Goal: Information Seeking & Learning: Check status

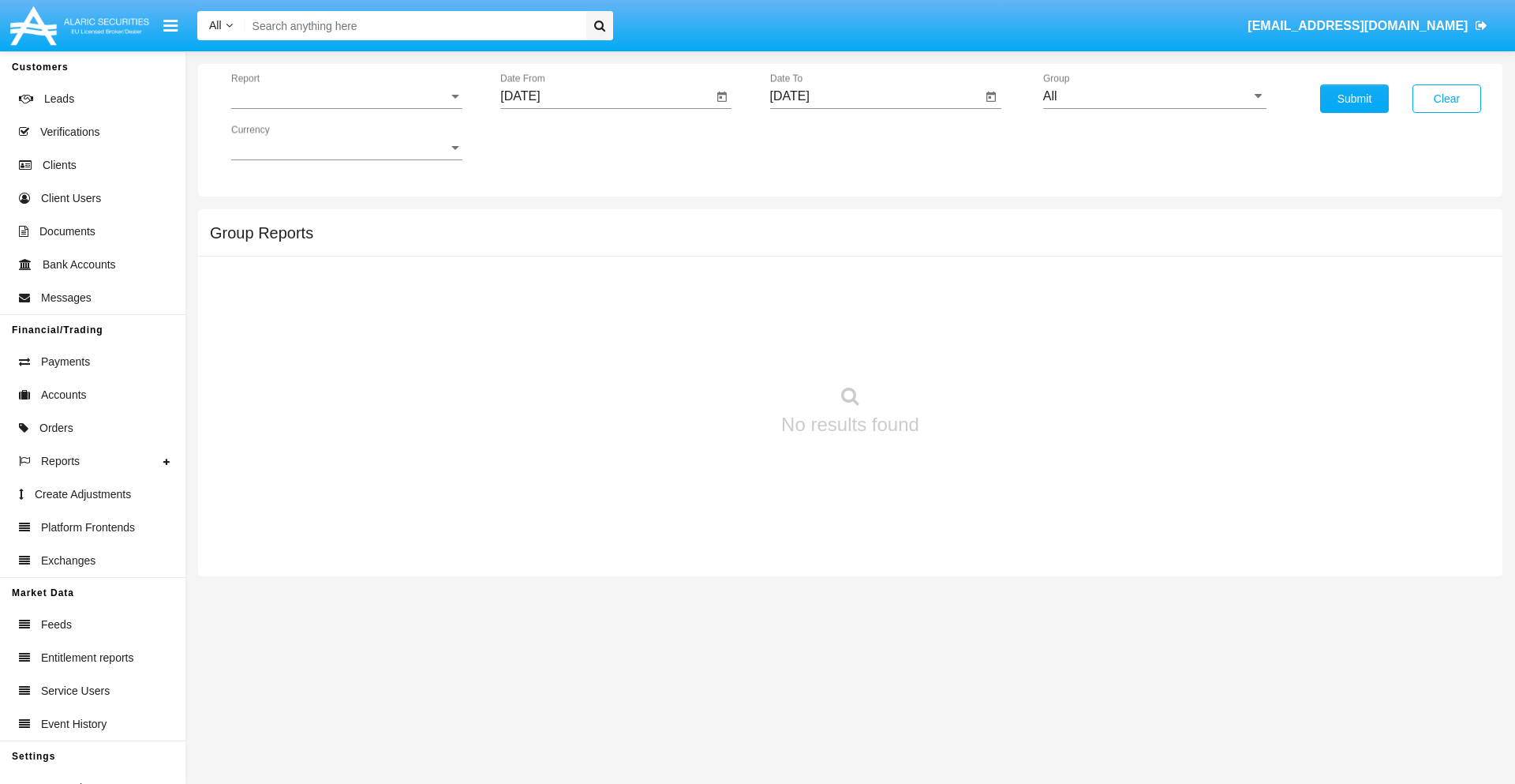
click at [346, 96] on span "Report" at bounding box center [340, 96] width 217 height 14
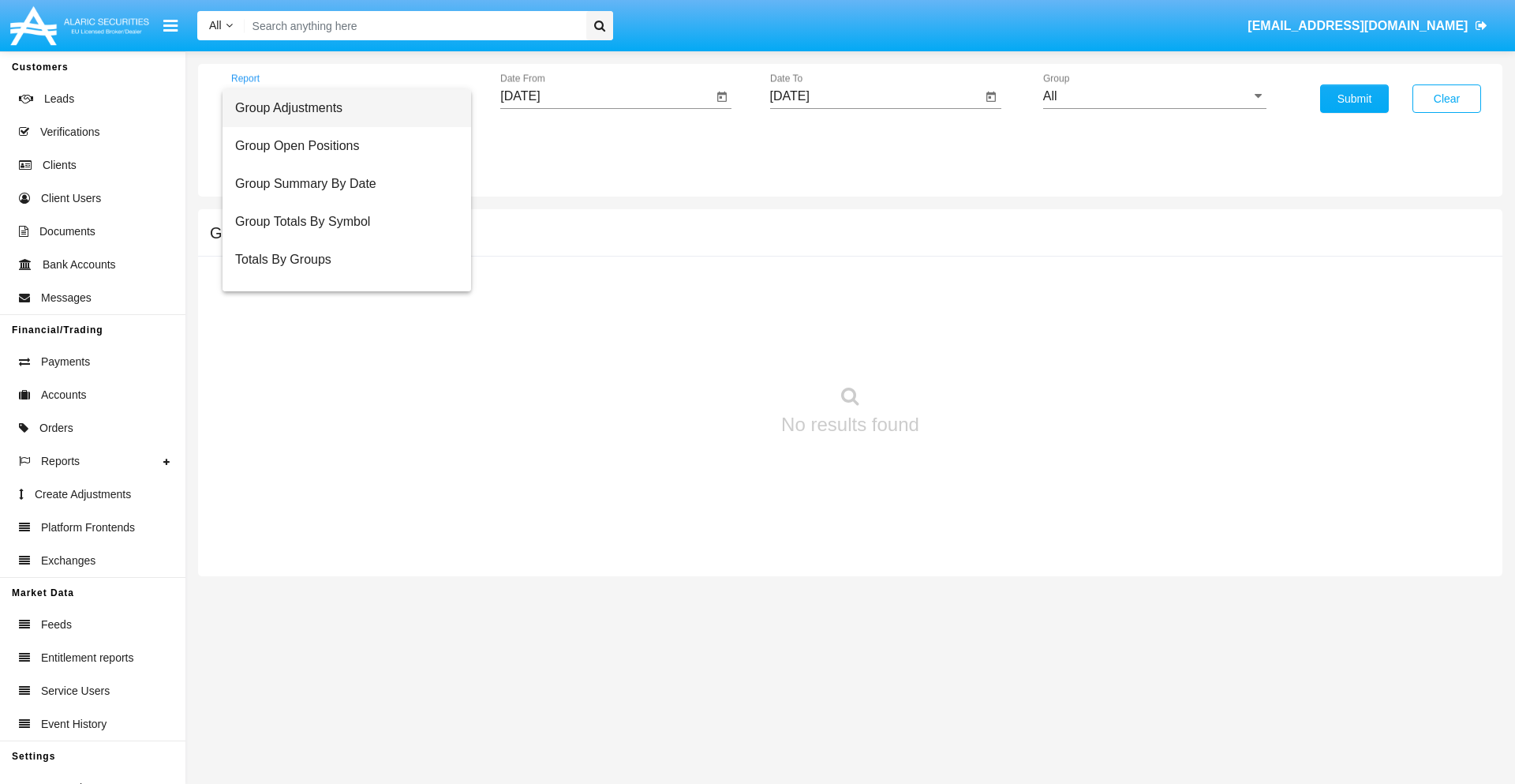
click at [340, 108] on span "Group Adjustments" at bounding box center [347, 108] width 223 height 38
click at [606, 96] on input "[DATE]" at bounding box center [606, 96] width 212 height 14
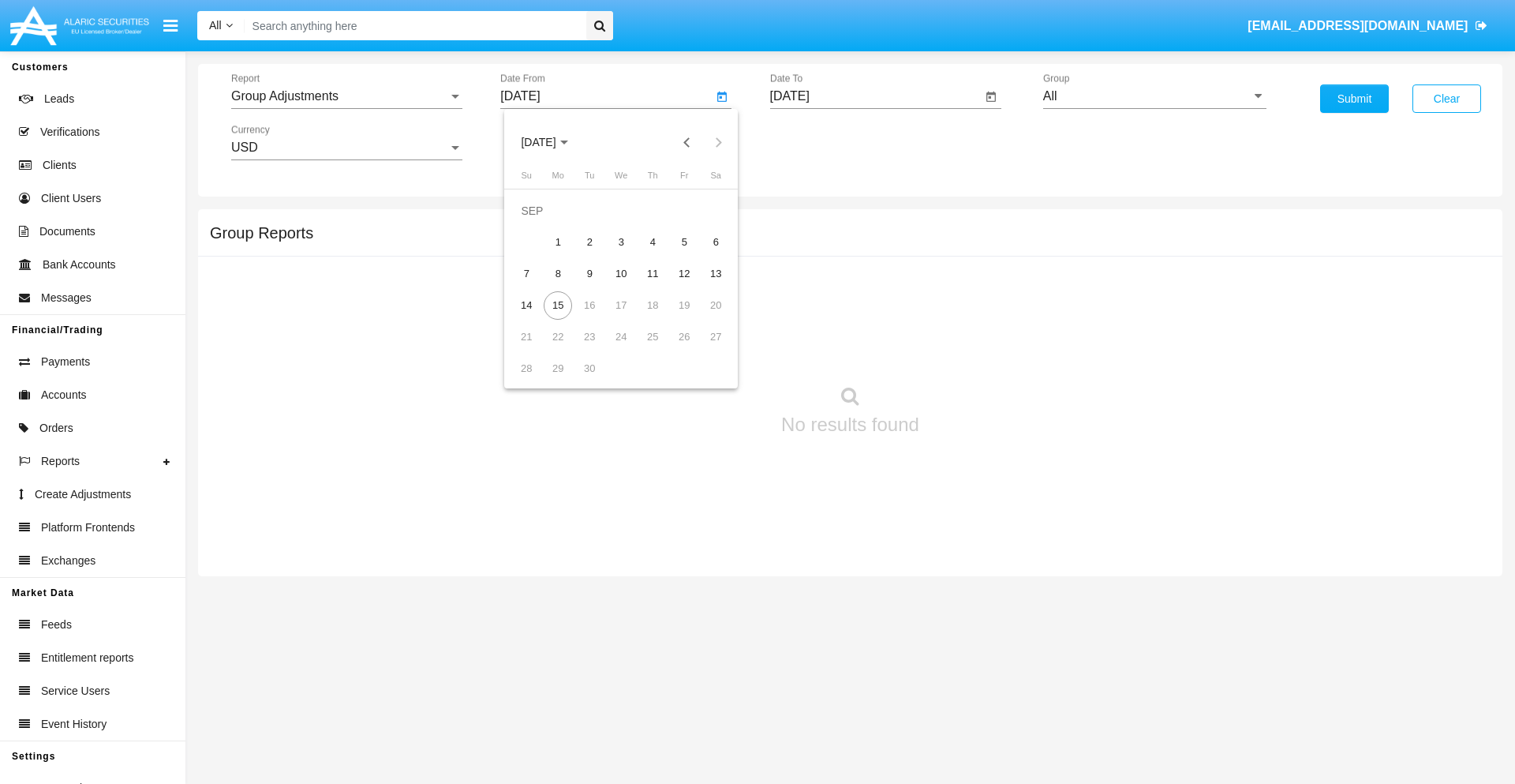
click at [552, 142] on span "[DATE]" at bounding box center [537, 143] width 35 height 13
click at [704, 349] on div "2025" at bounding box center [704, 349] width 50 height 28
click at [594, 254] on div "JUN" at bounding box center [594, 254] width 50 height 28
click at [526, 304] on div "15" at bounding box center [526, 305] width 28 height 28
type input "06/15/25"
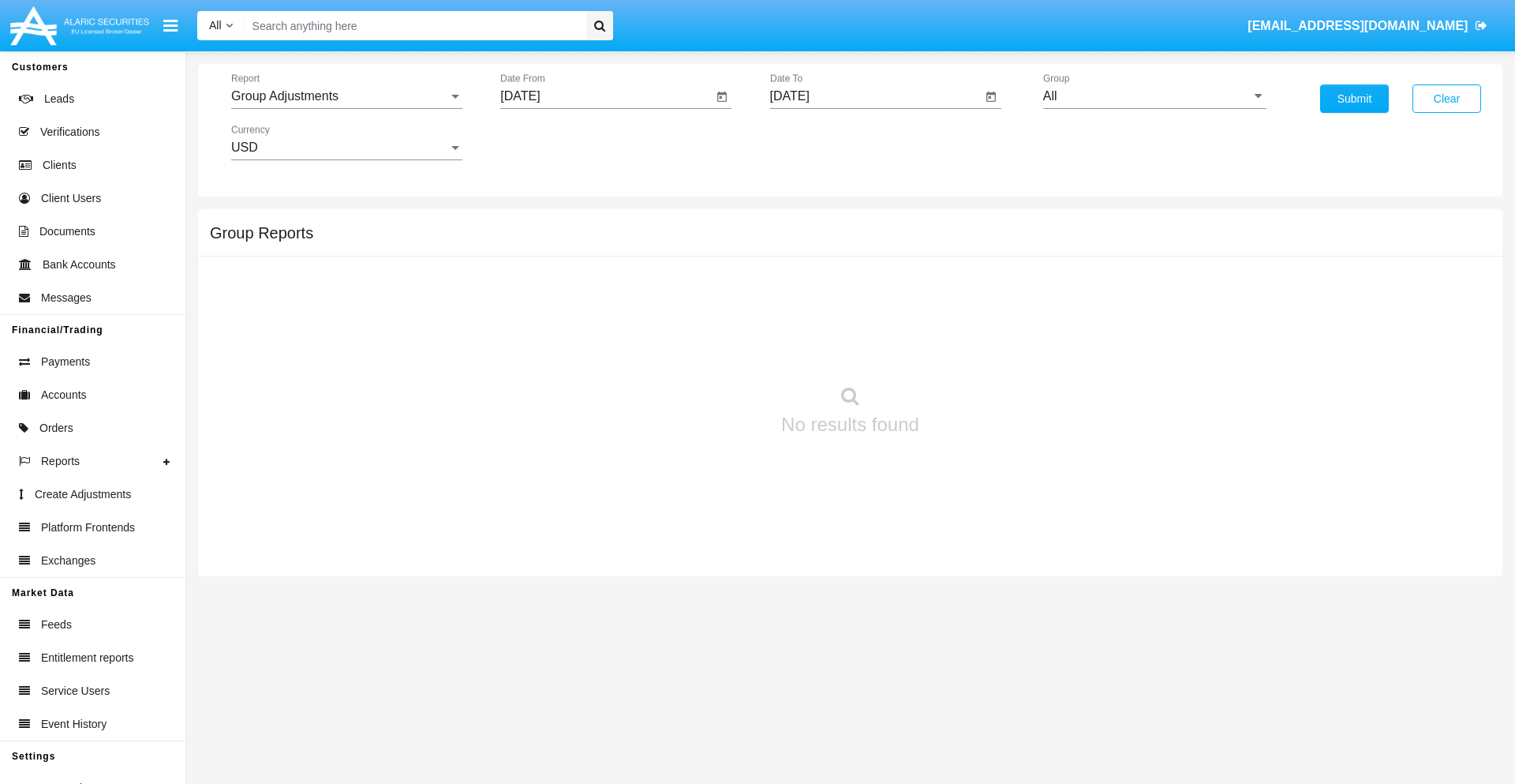
click at [876, 96] on input "[DATE]" at bounding box center [876, 96] width 212 height 14
click at [821, 142] on span "[DATE]" at bounding box center [807, 143] width 35 height 13
click at [973, 349] on div "2025" at bounding box center [974, 349] width 50 height 28
click at [807, 286] on div "SEP" at bounding box center [808, 285] width 50 height 28
click at [827, 304] on div "15" at bounding box center [827, 305] width 28 height 28
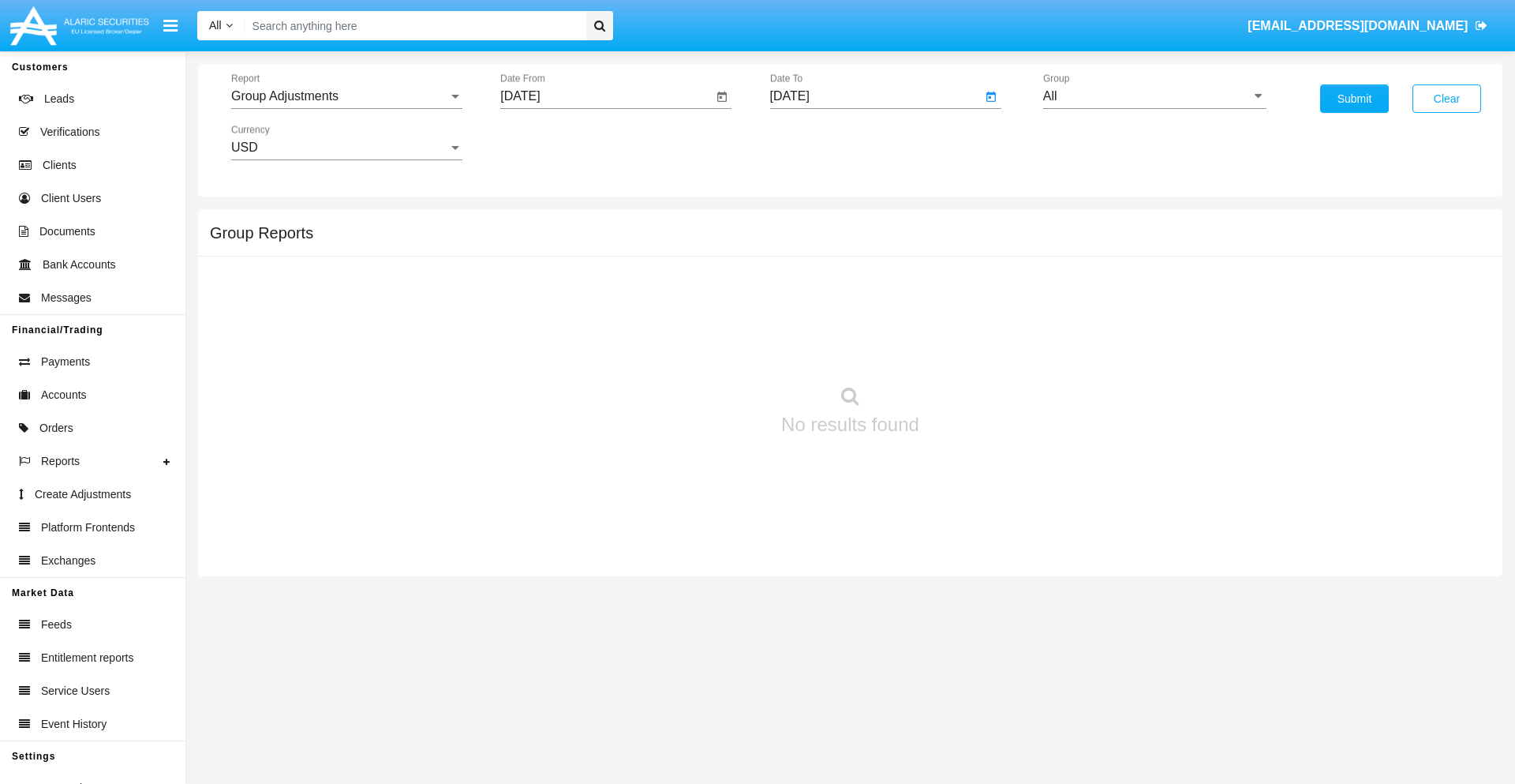
type input "09/15/25"
click at [1154, 96] on input "All" at bounding box center [1155, 96] width 223 height 14
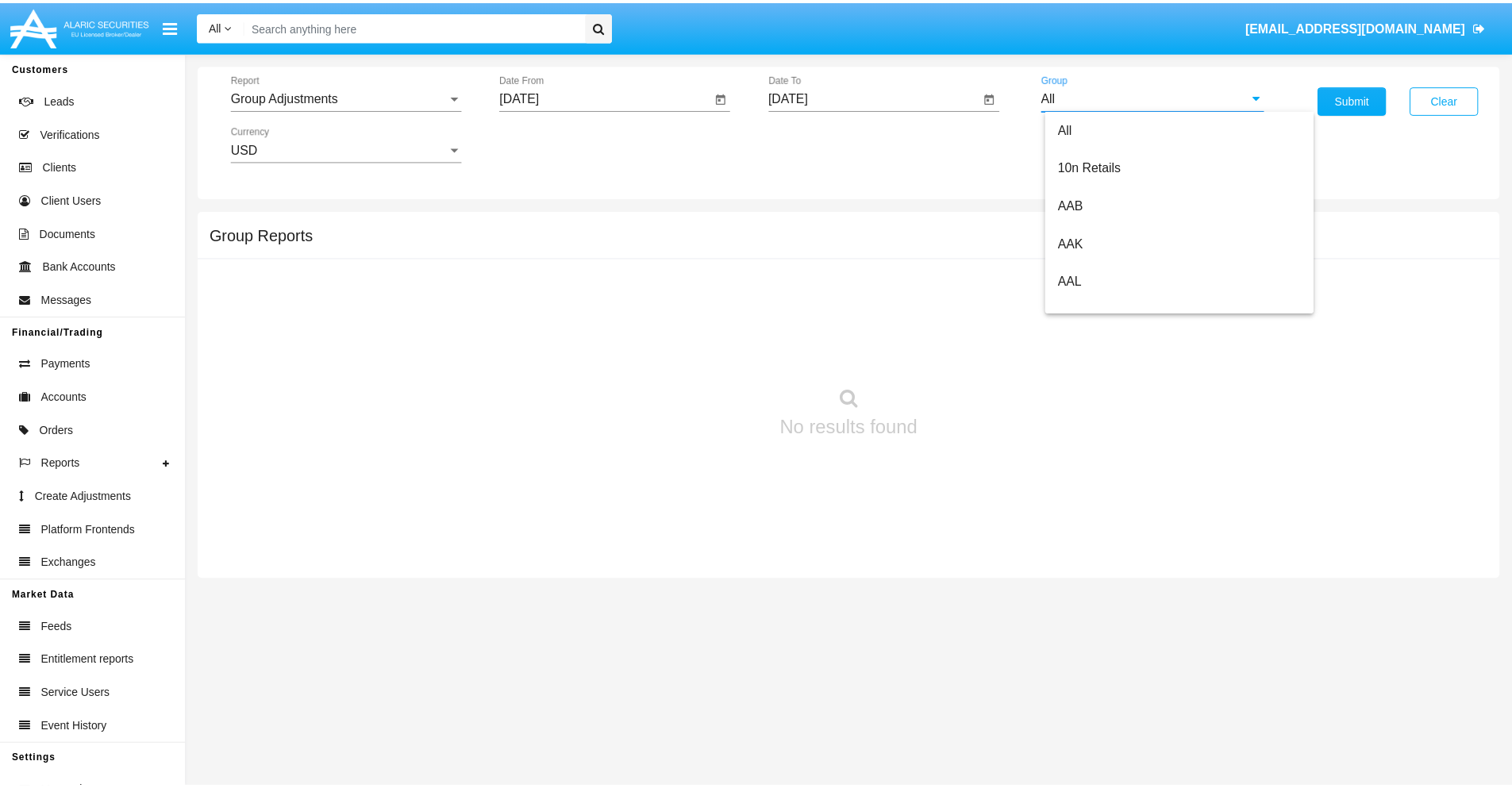
scroll to position [355, 0]
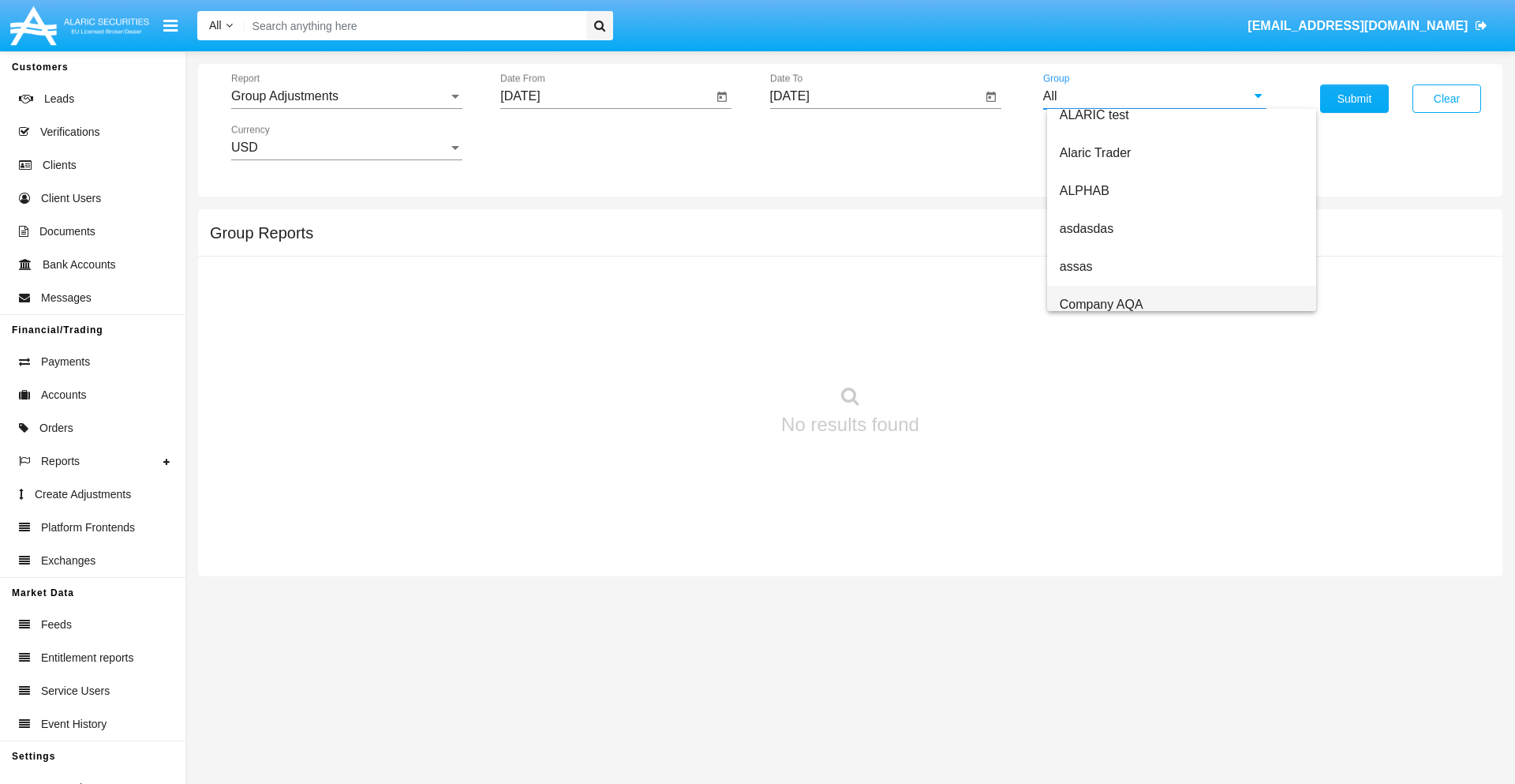
click at [1101, 304] on span "Company AQA" at bounding box center [1102, 304] width 84 height 14
type input "Company AQA"
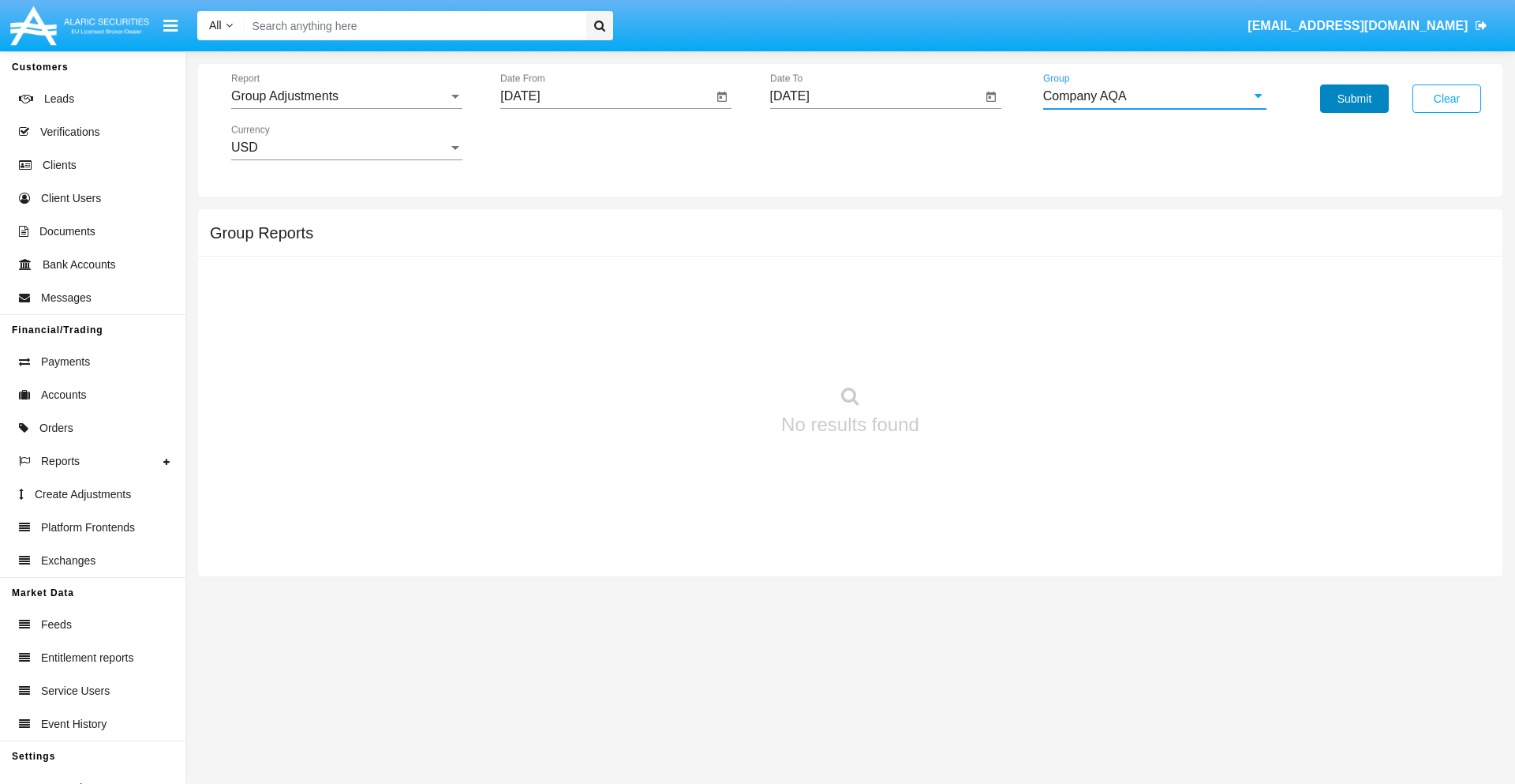
click at [1354, 99] on button "Submit" at bounding box center [1354, 98] width 68 height 28
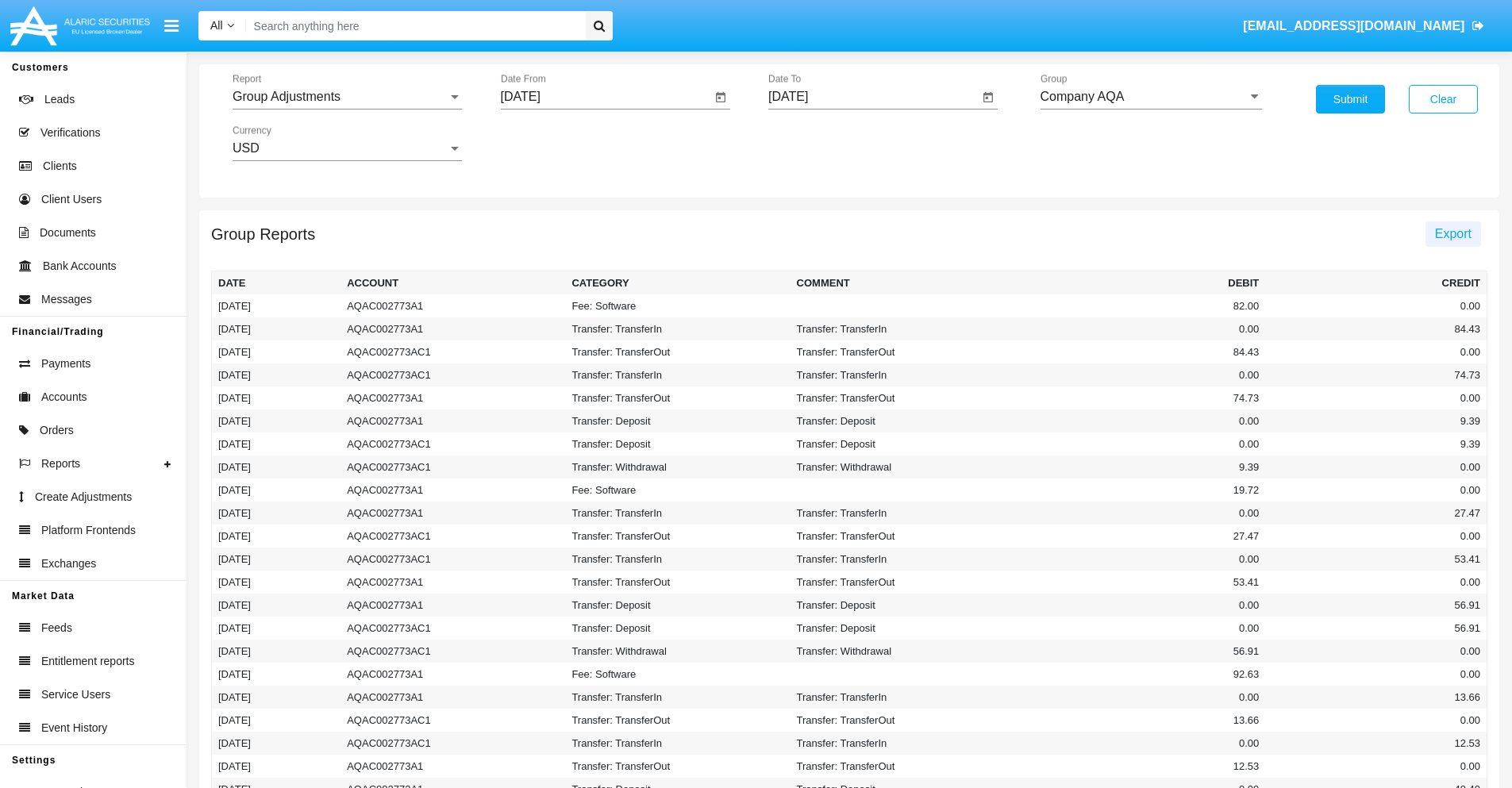
click at [1452, 233] on span "Export" at bounding box center [1452, 233] width 36 height 14
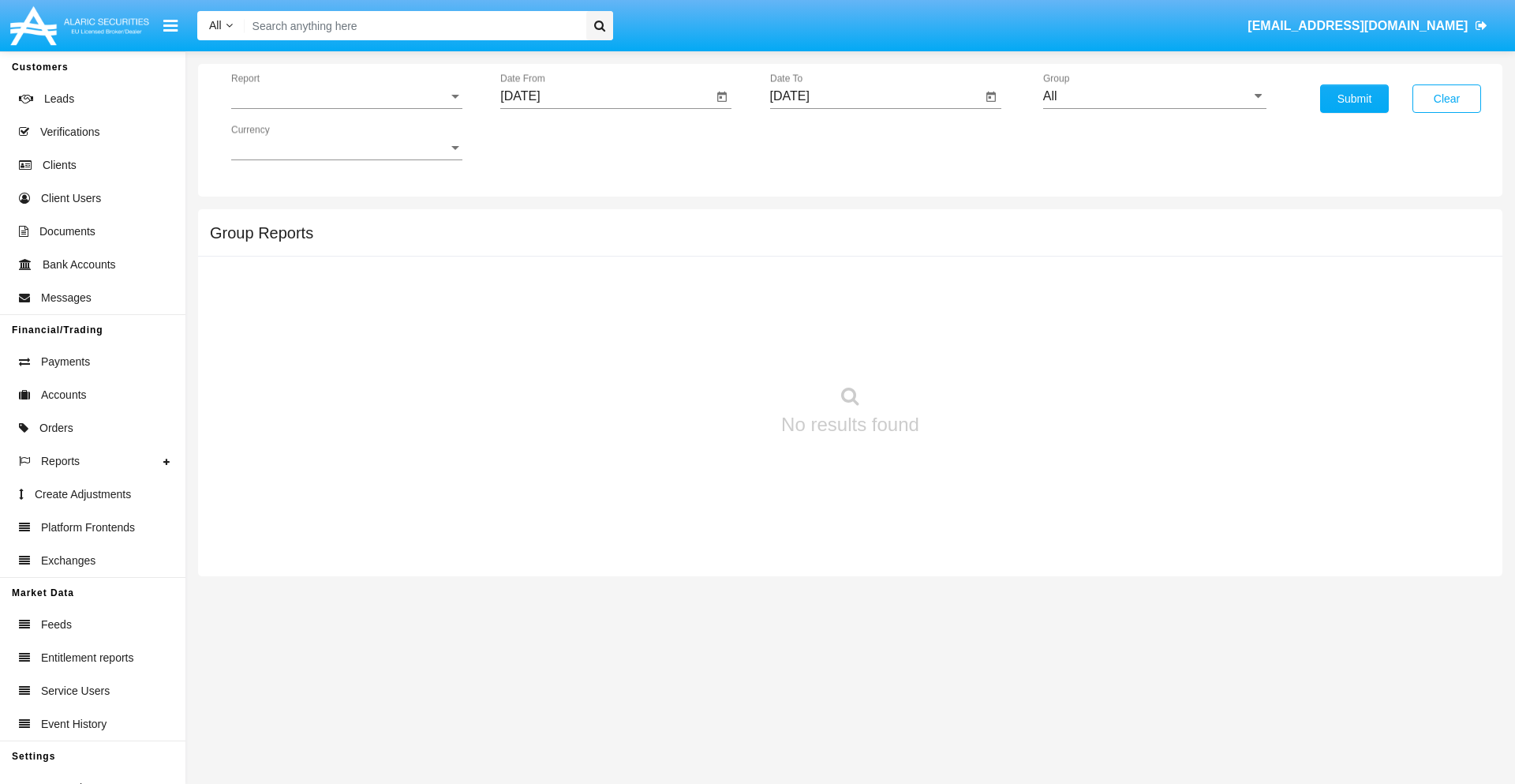
click at [346, 96] on span "Report" at bounding box center [340, 96] width 217 height 14
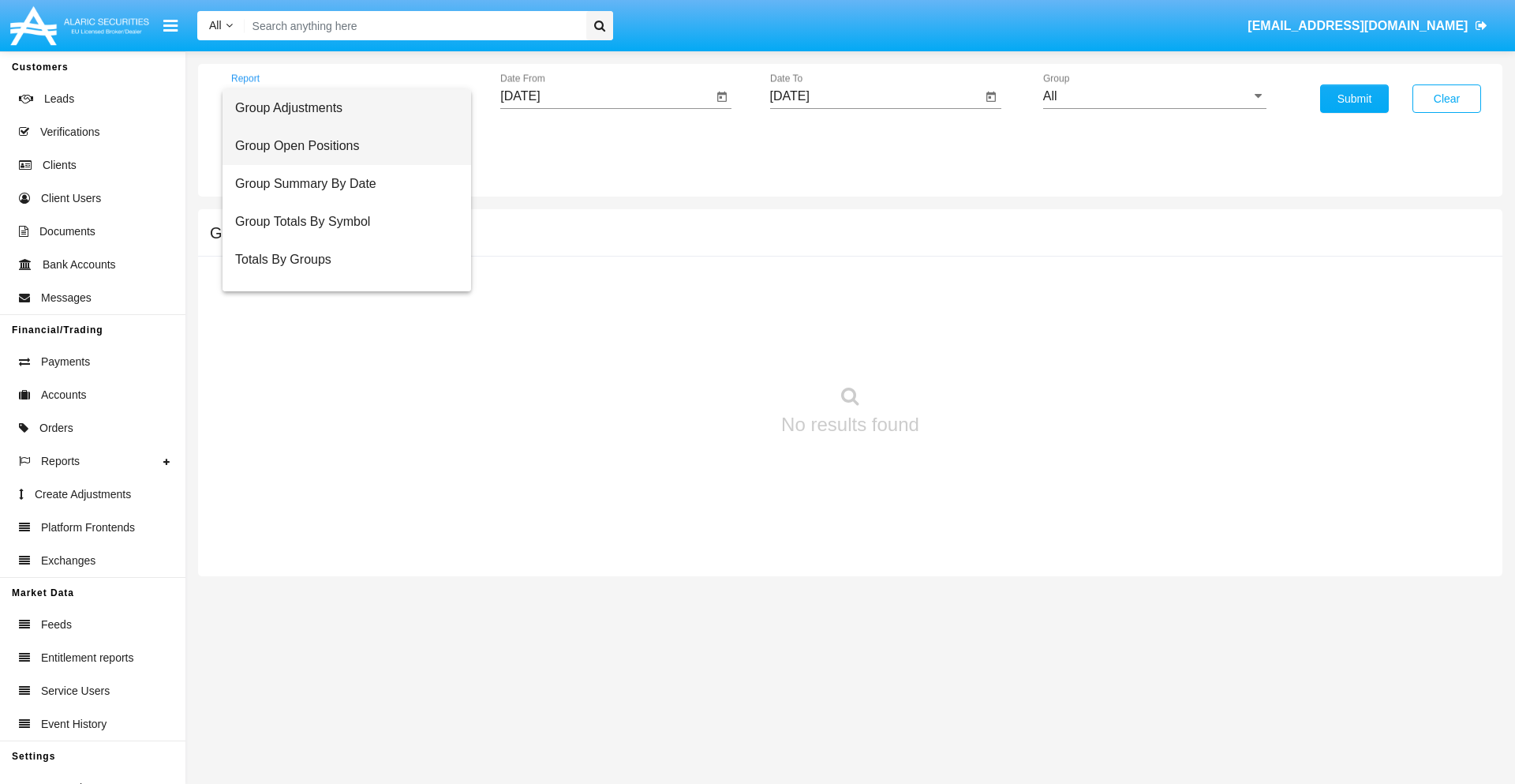
click at [340, 146] on span "Group Open Positions" at bounding box center [347, 145] width 223 height 38
click at [606, 96] on input "[DATE]" at bounding box center [606, 96] width 212 height 14
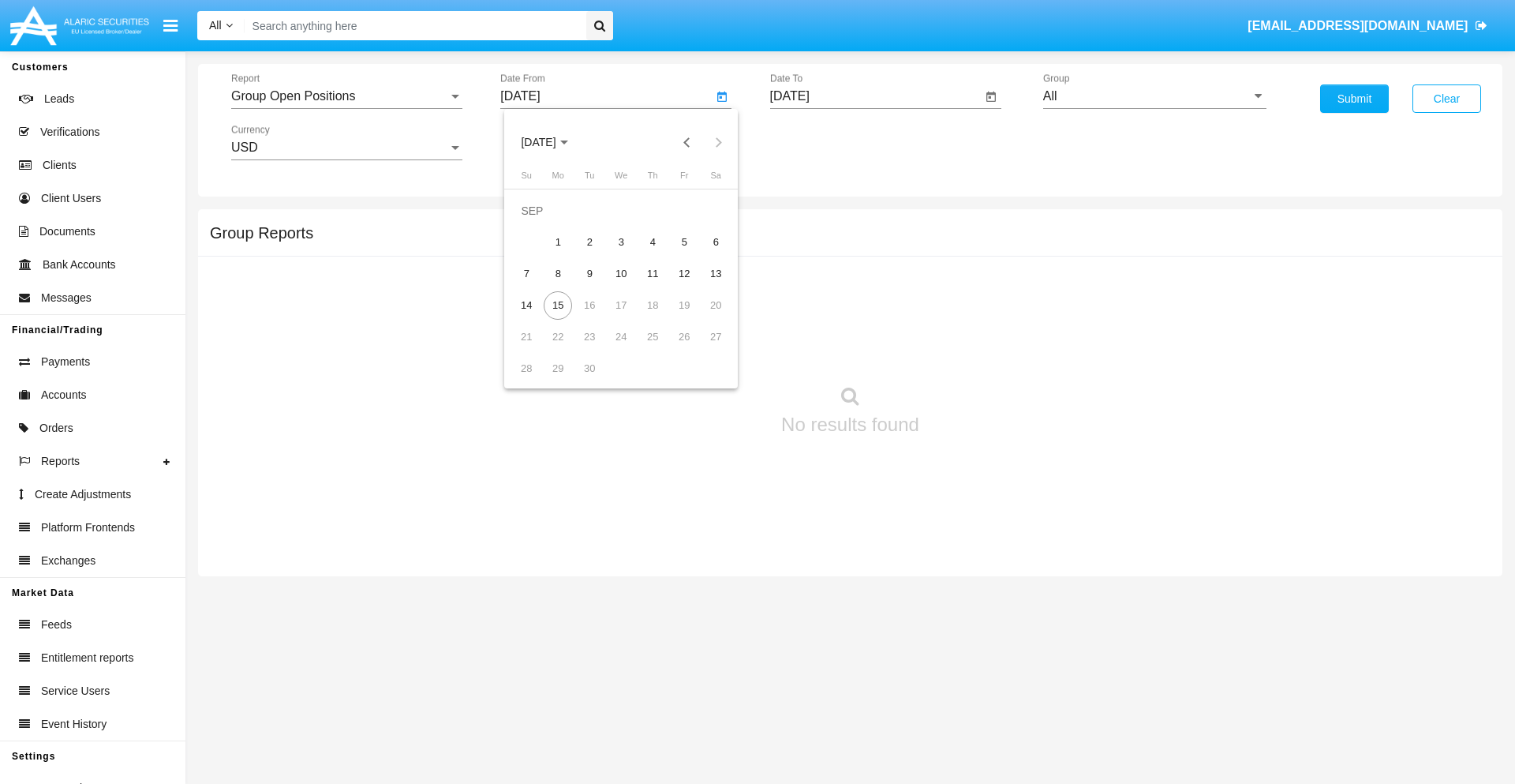
click at [552, 142] on span "[DATE]" at bounding box center [537, 143] width 35 height 13
click at [704, 349] on div "2025" at bounding box center [704, 349] width 50 height 28
click at [704, 254] on div "AUG" at bounding box center [704, 254] width 50 height 28
click at [684, 273] on div "15" at bounding box center [684, 273] width 28 height 28
type input "[DATE]"
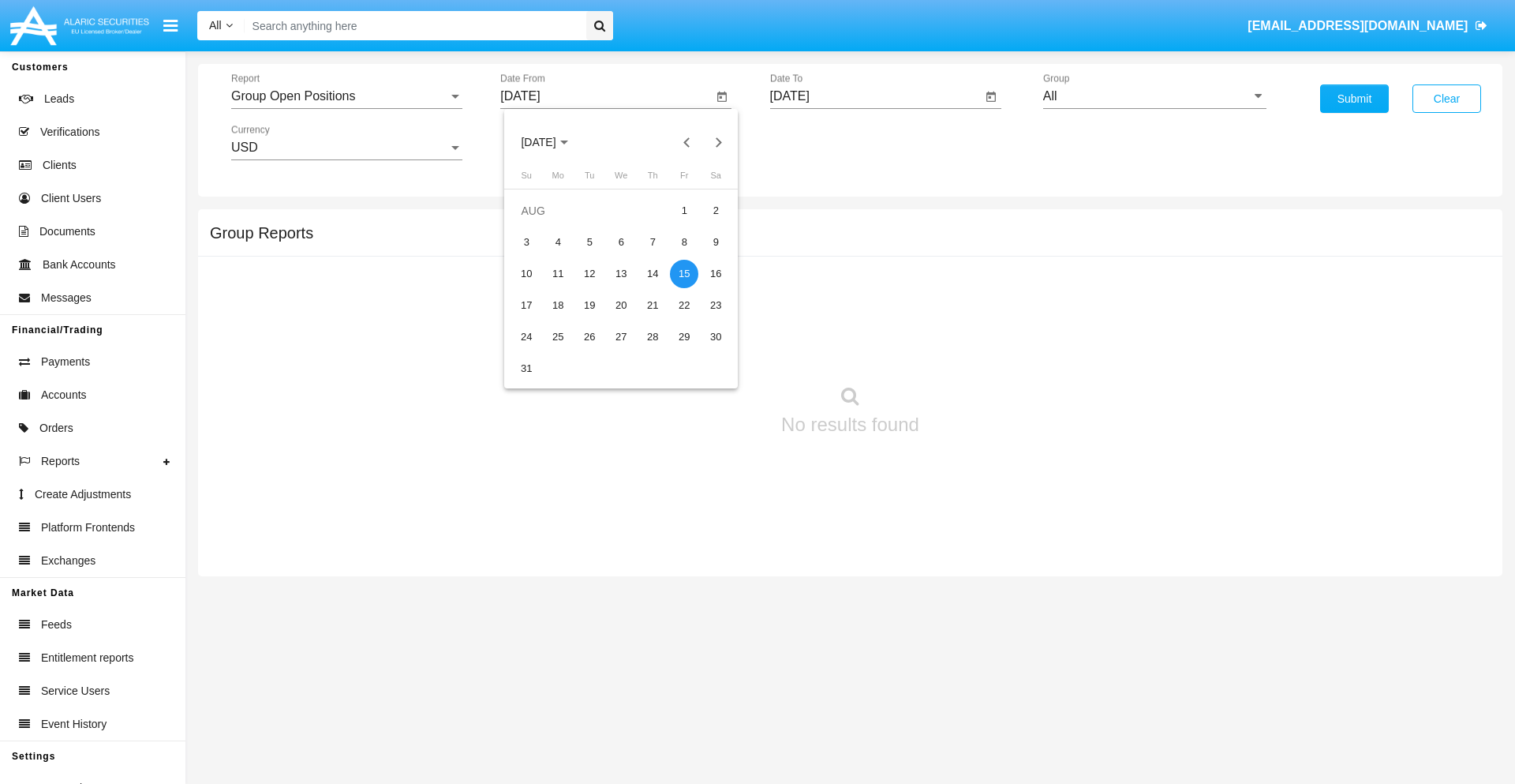
click at [876, 96] on input "[DATE]" at bounding box center [876, 96] width 212 height 14
click at [821, 142] on span "[DATE]" at bounding box center [807, 143] width 35 height 13
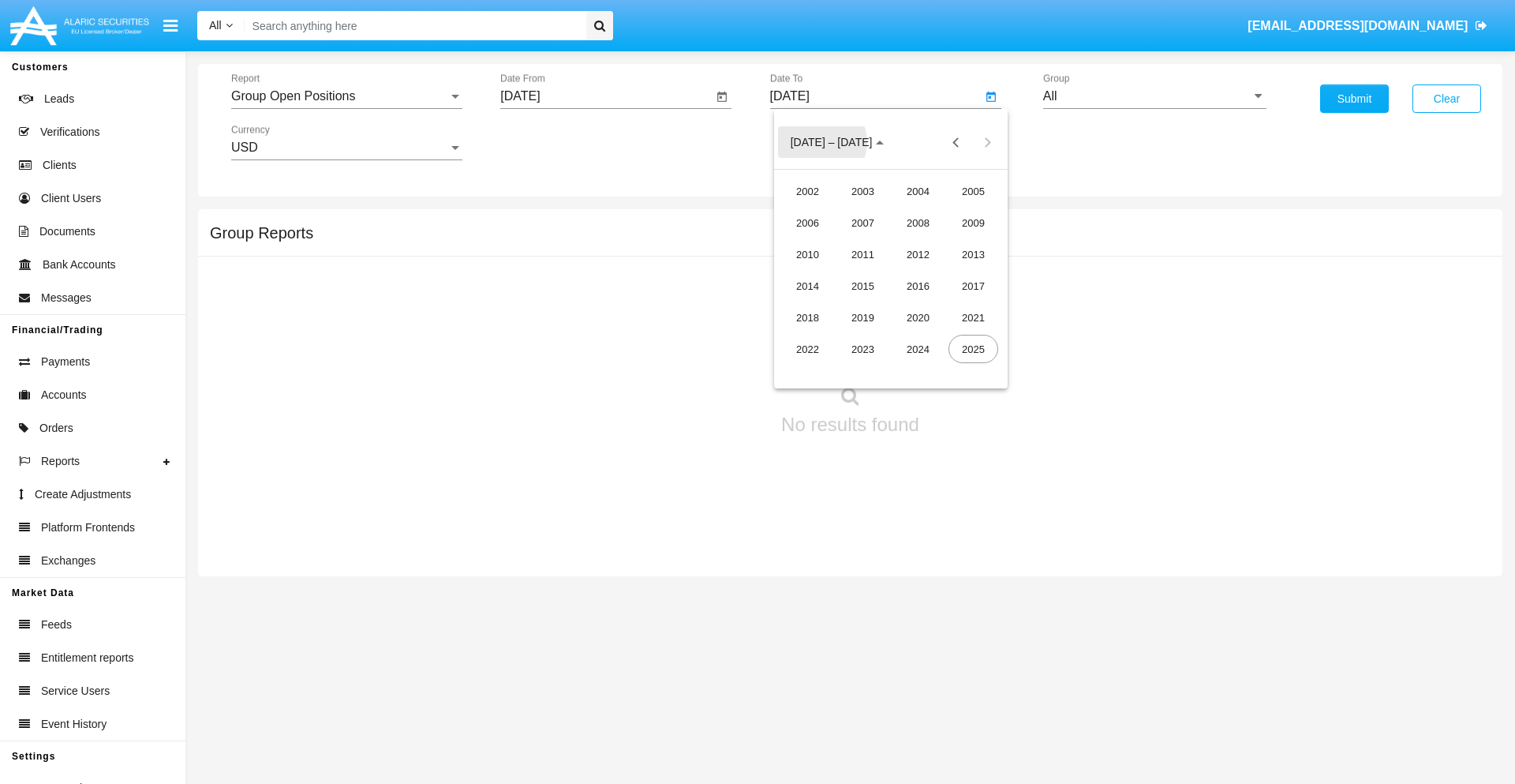
click at [973, 349] on div "2025" at bounding box center [974, 349] width 50 height 28
click at [807, 286] on div "SEP" at bounding box center [808, 285] width 50 height 28
click at [827, 304] on div "15" at bounding box center [827, 305] width 28 height 28
type input "[DATE]"
click at [1154, 96] on input "All" at bounding box center [1155, 96] width 223 height 14
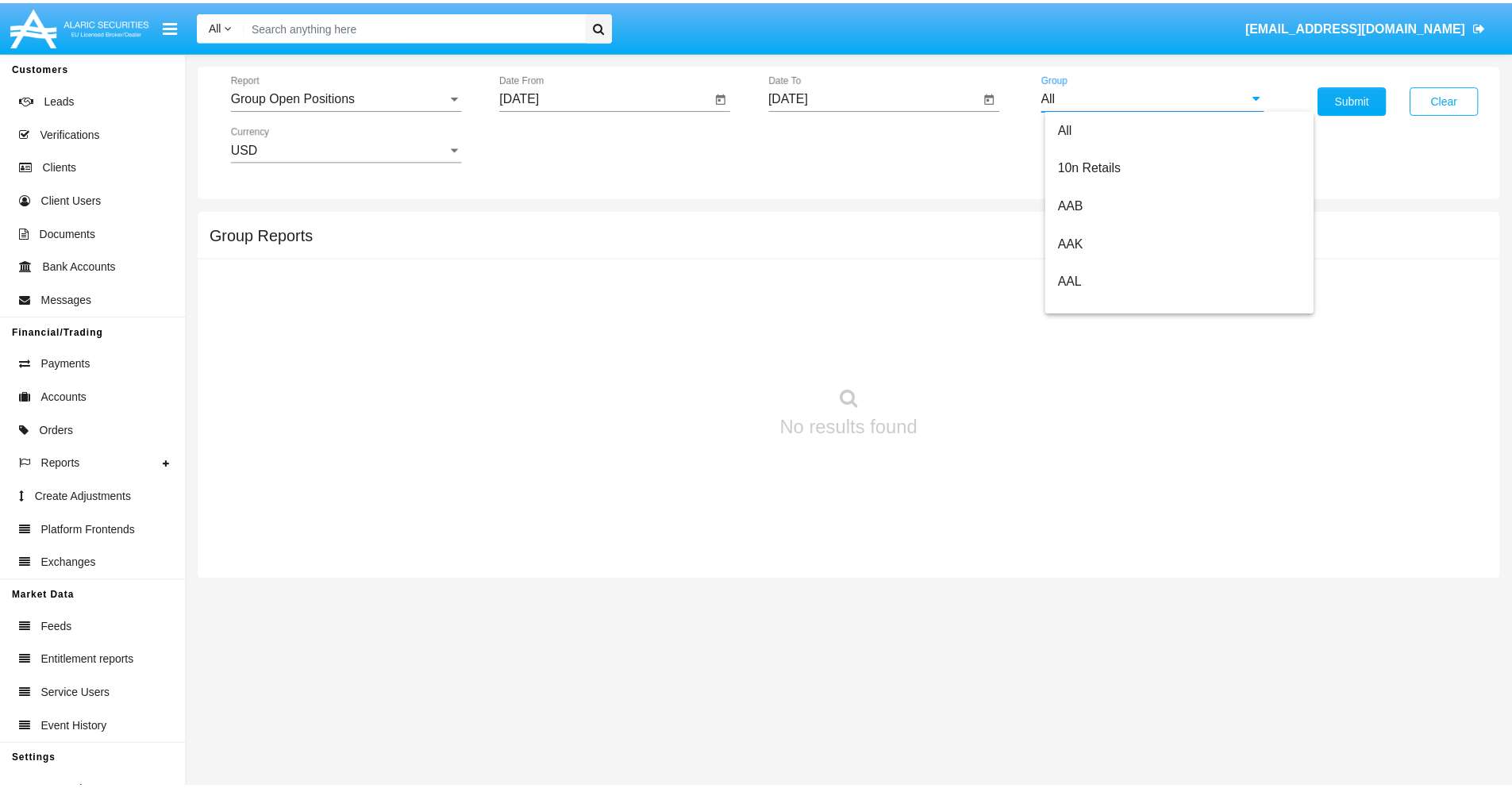
scroll to position [850, 0]
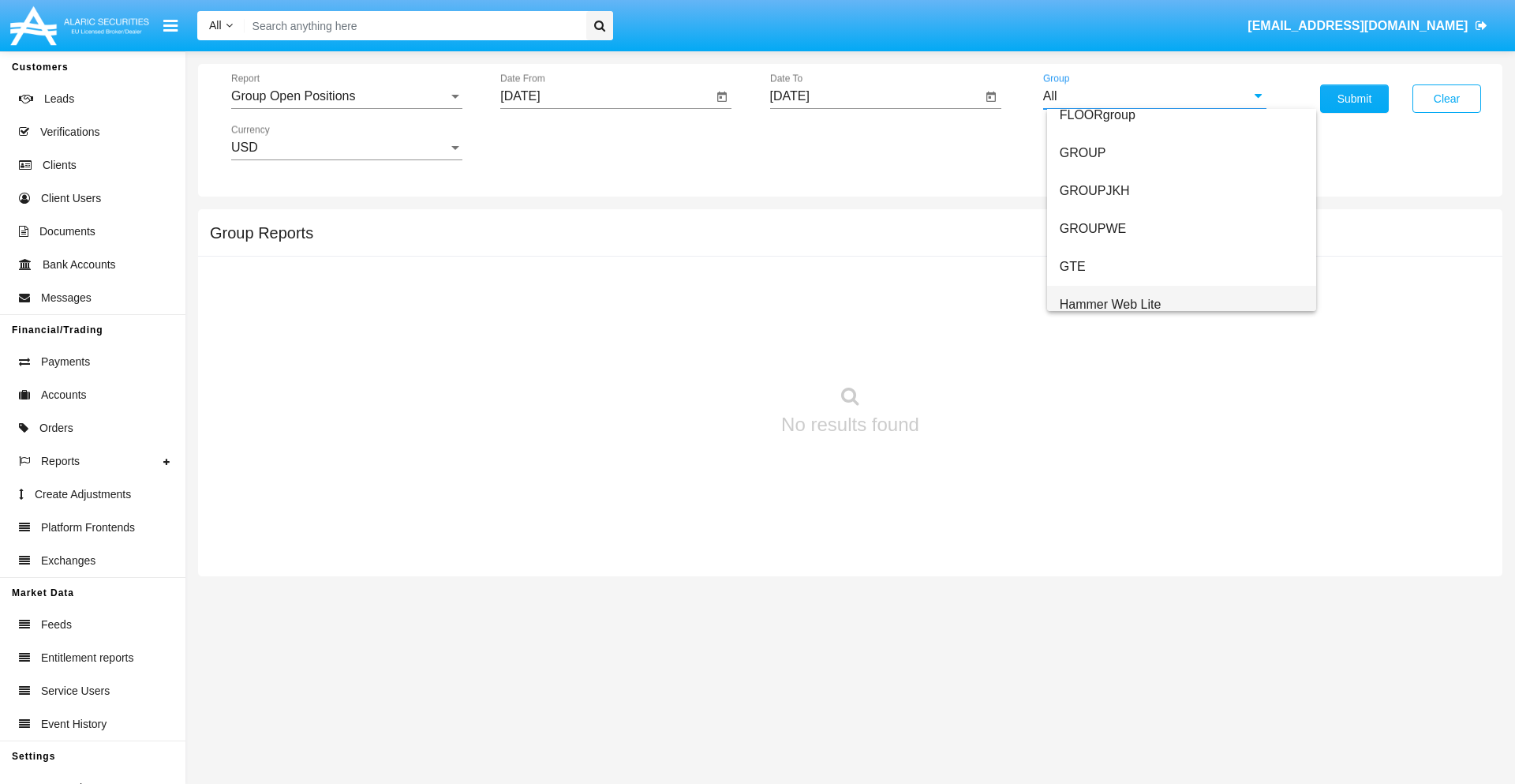
click at [1110, 304] on span "Hammer Web Lite" at bounding box center [1111, 304] width 102 height 14
type input "Hammer Web Lite"
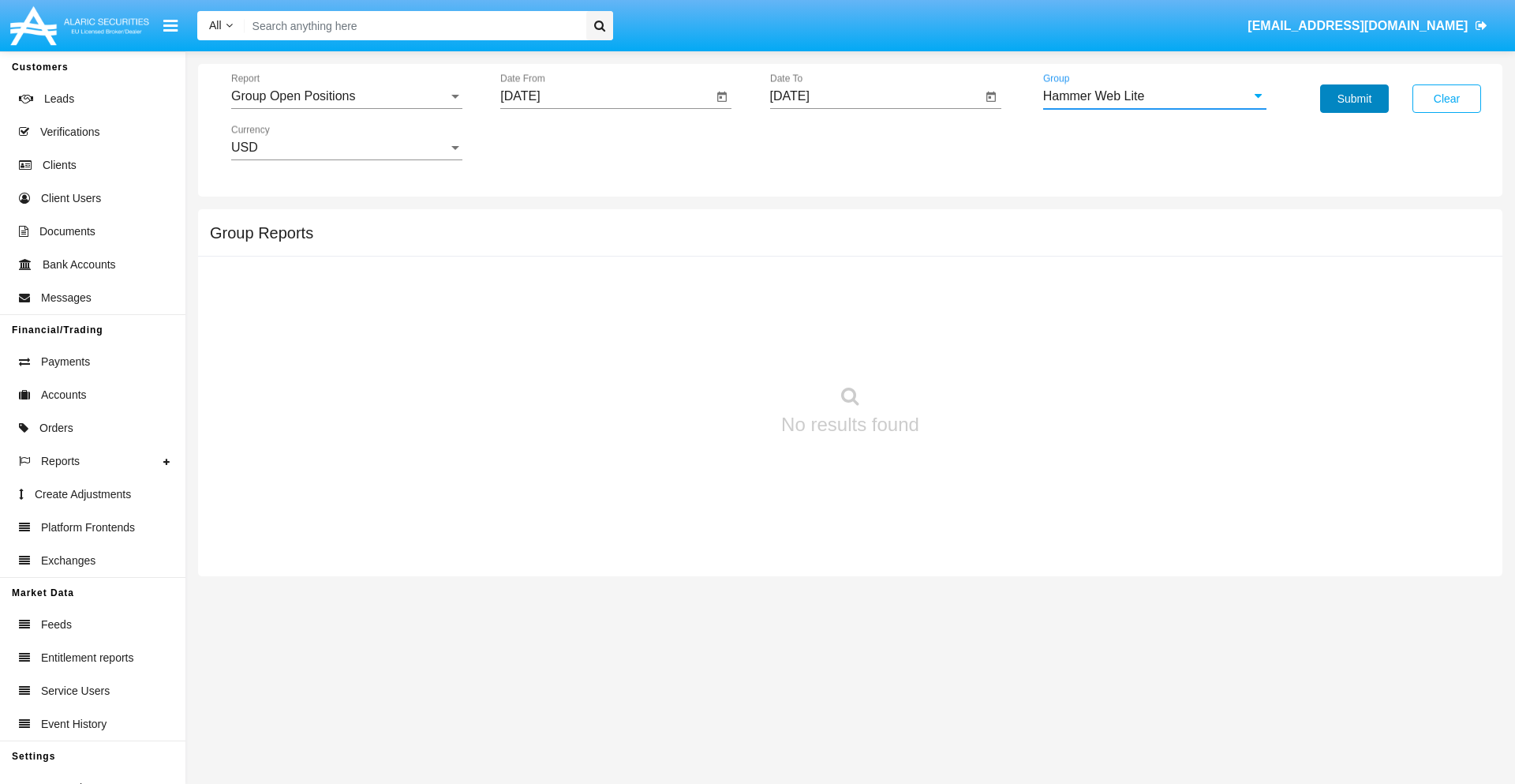
click at [1354, 99] on button "Submit" at bounding box center [1354, 98] width 68 height 28
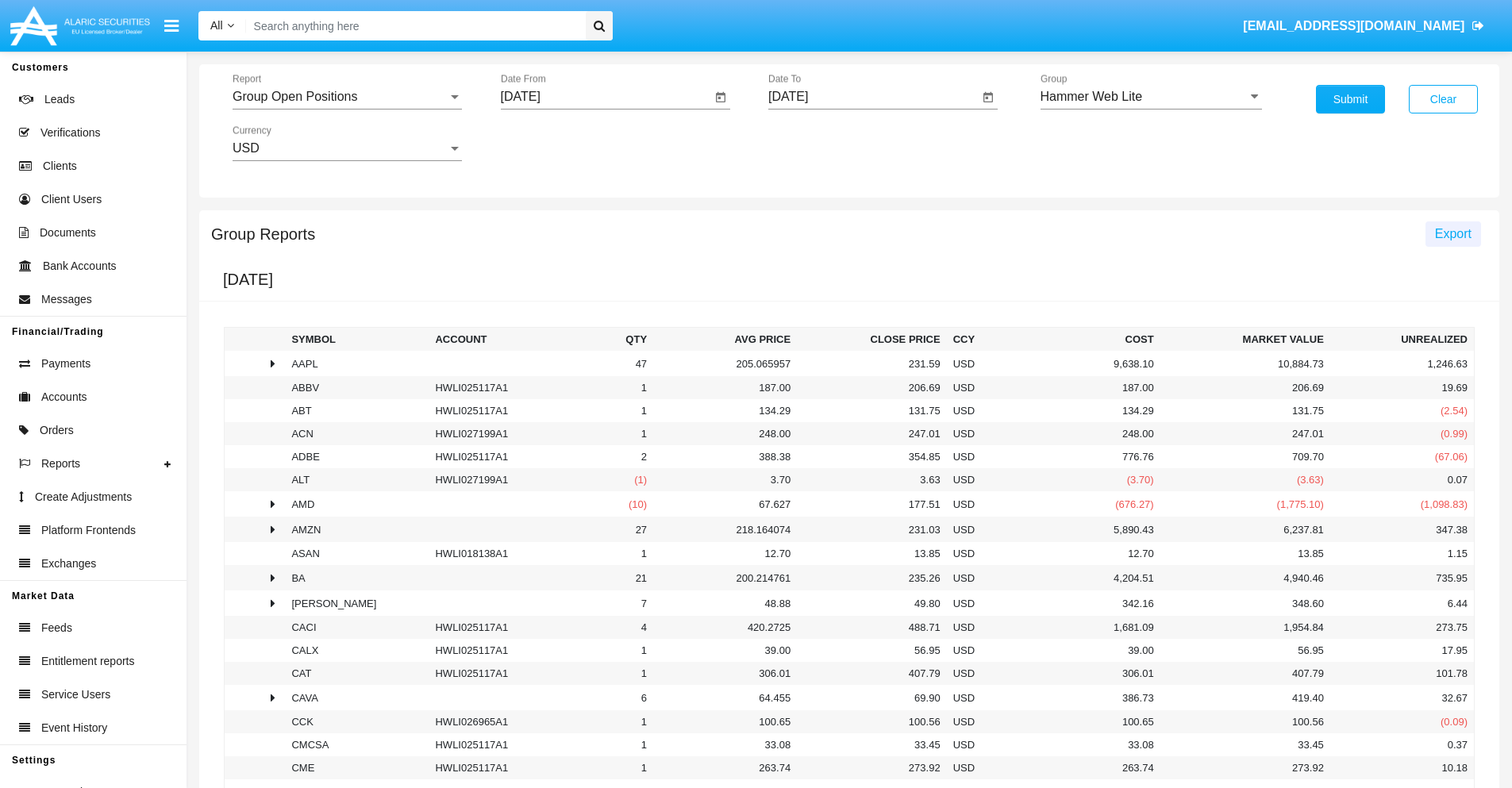
click at [1452, 233] on span "Export" at bounding box center [1452, 233] width 36 height 14
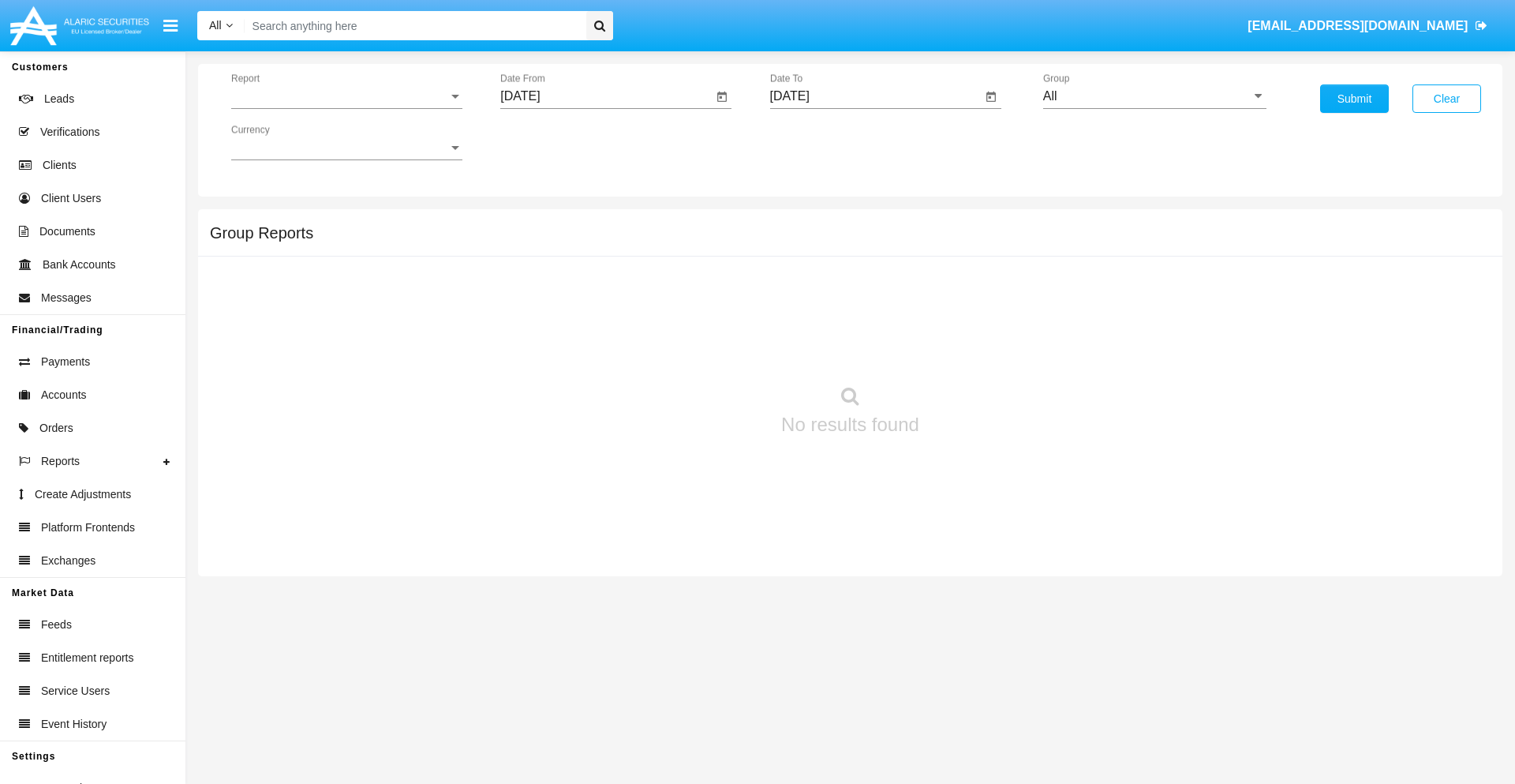
click at [346, 96] on span "Report" at bounding box center [340, 96] width 217 height 14
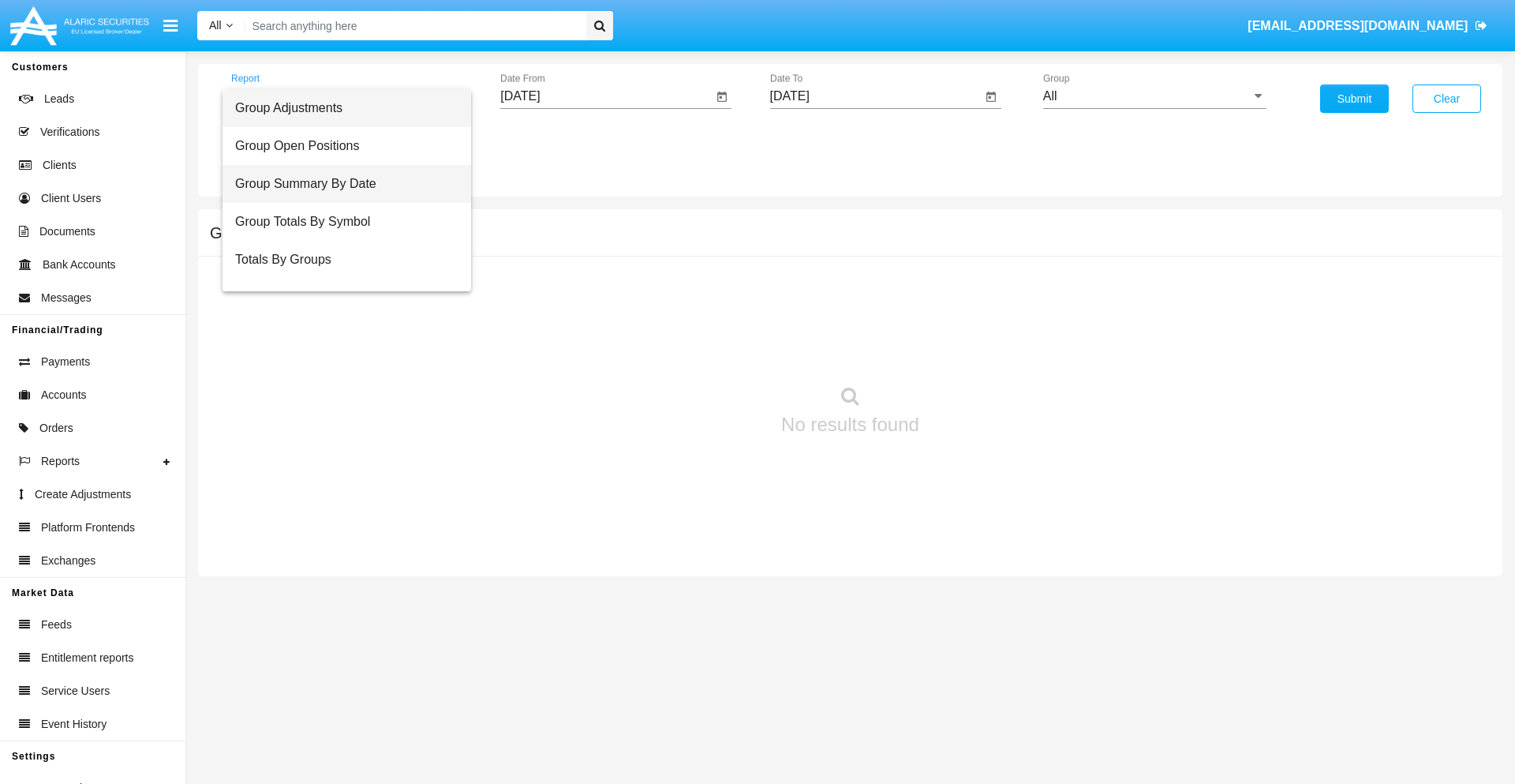
click at [340, 184] on span "Group Summary By Date" at bounding box center [347, 183] width 223 height 38
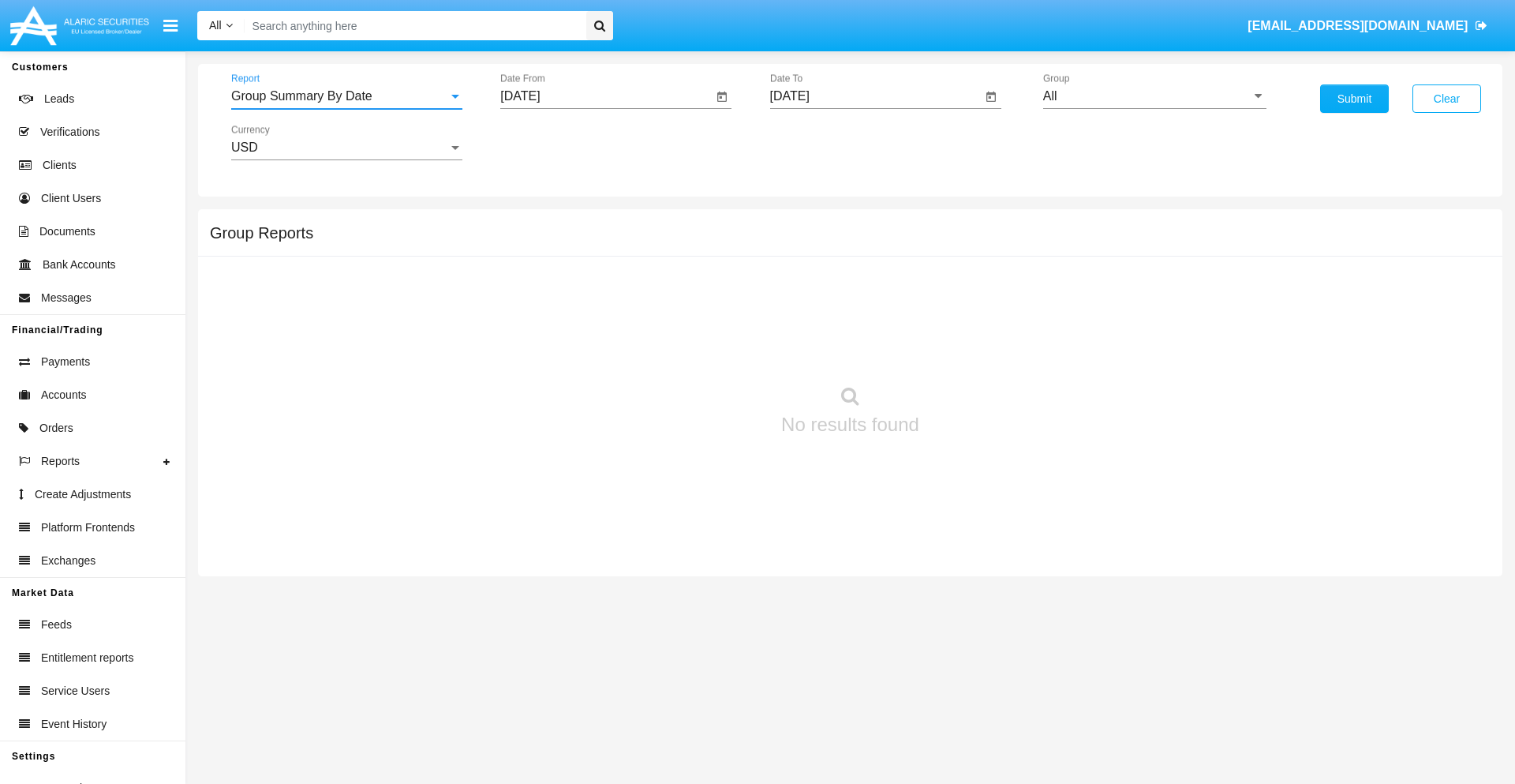
click at [606, 96] on input "[DATE]" at bounding box center [606, 96] width 212 height 14
click at [552, 142] on span "[DATE]" at bounding box center [537, 143] width 35 height 13
click at [704, 349] on div "2025" at bounding box center [704, 349] width 50 height 28
click at [704, 254] on div "AUG" at bounding box center [704, 254] width 50 height 28
click at [684, 273] on div "15" at bounding box center [684, 273] width 28 height 28
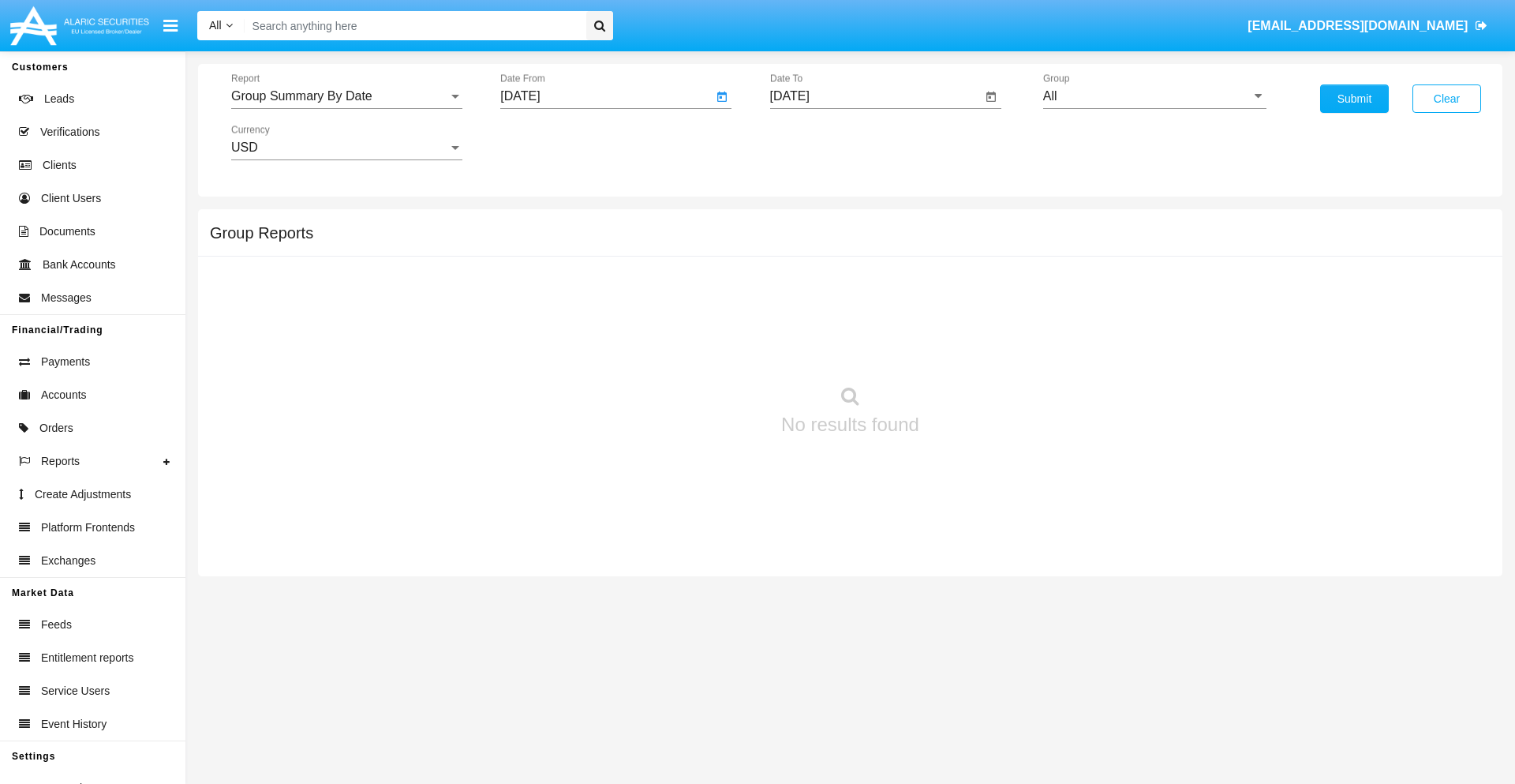
type input "08/15/25"
click at [876, 96] on input "[DATE]" at bounding box center [876, 96] width 212 height 14
click at [821, 142] on span "[DATE]" at bounding box center [807, 143] width 35 height 13
click at [973, 349] on div "2025" at bounding box center [974, 349] width 50 height 28
click at [807, 286] on div "SEP" at bounding box center [808, 285] width 50 height 28
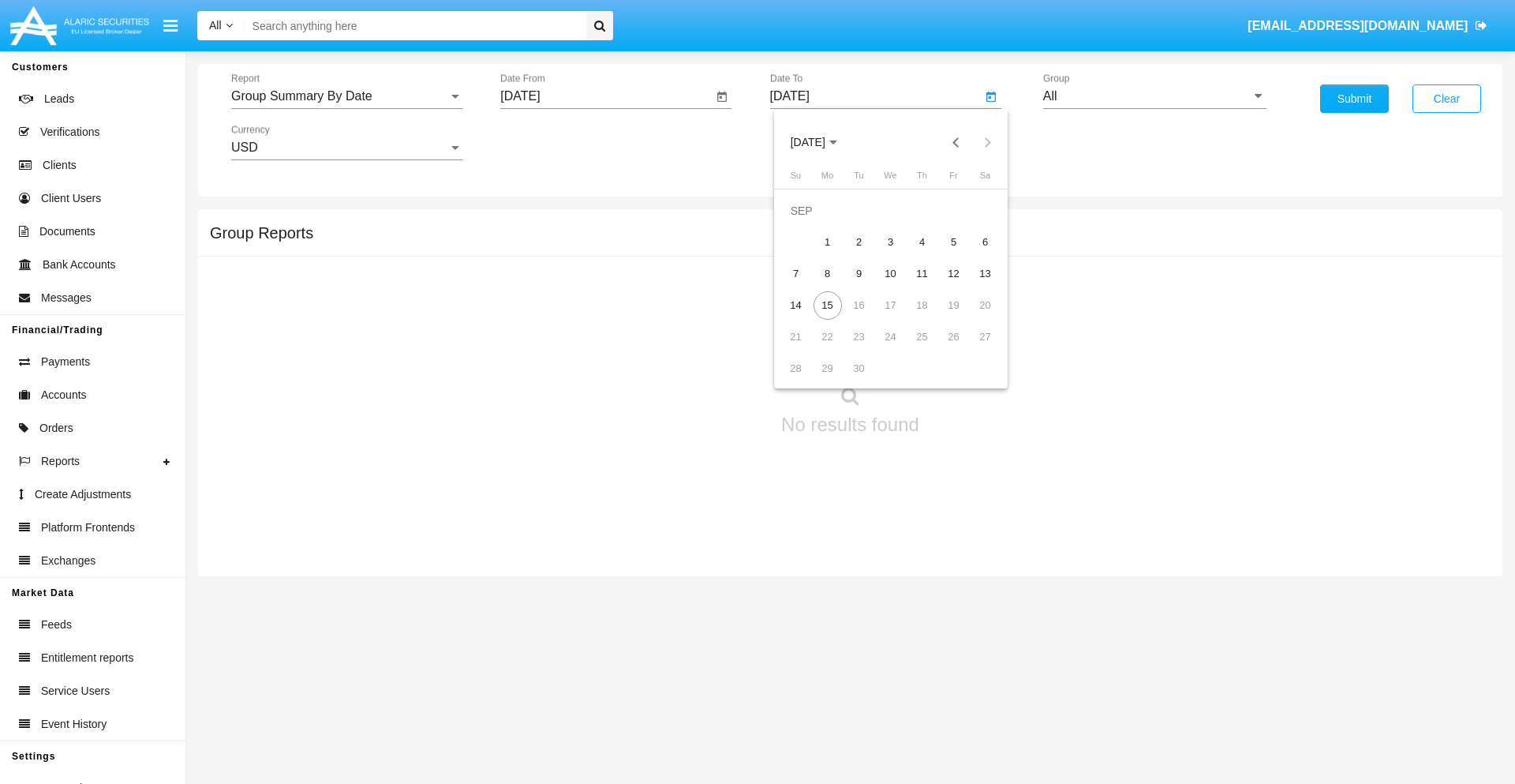
click at [827, 304] on div "15" at bounding box center [827, 305] width 28 height 28
type input "[DATE]"
click at [1154, 96] on input "All" at bounding box center [1155, 96] width 223 height 14
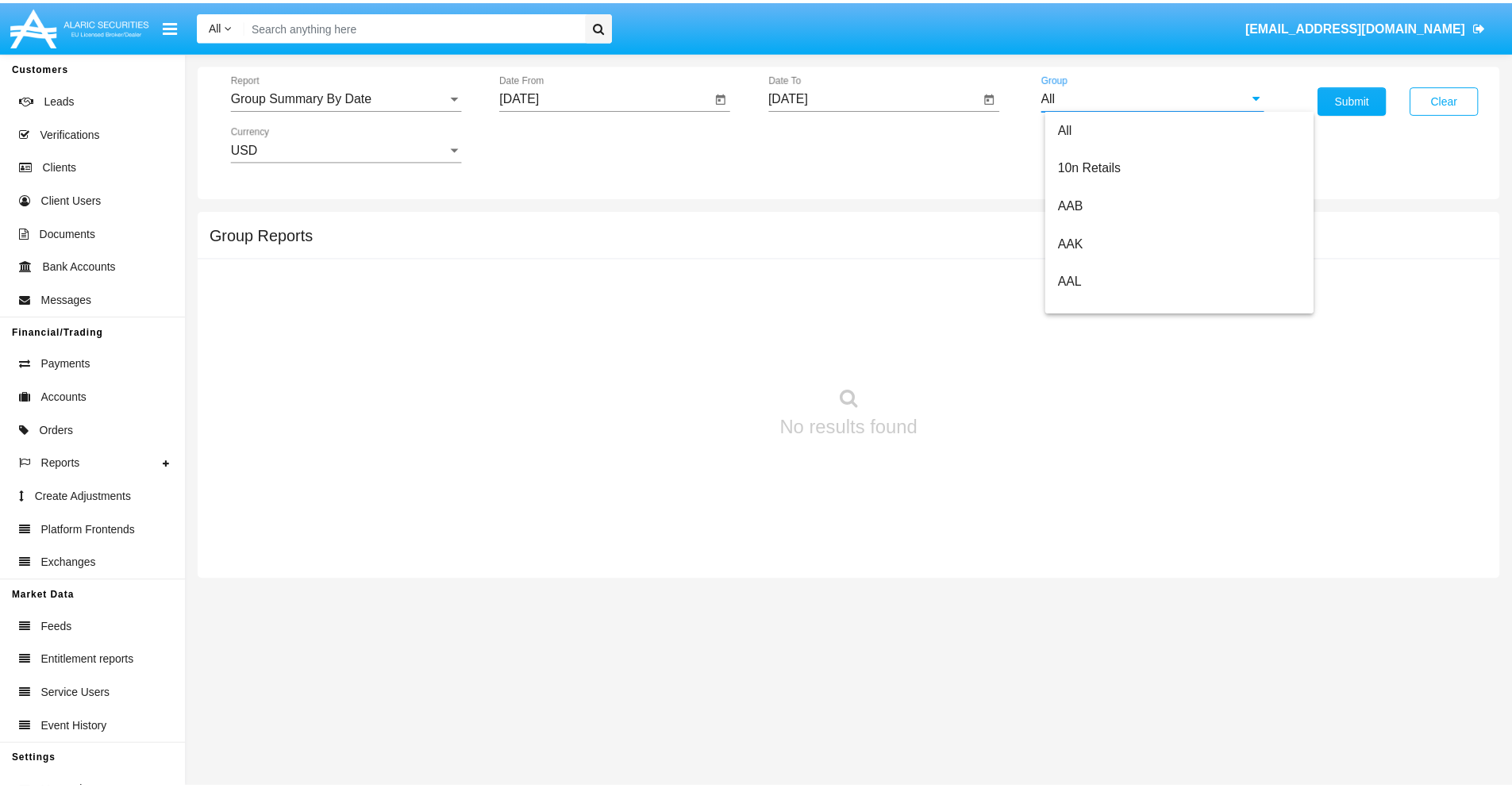
scroll to position [850, 0]
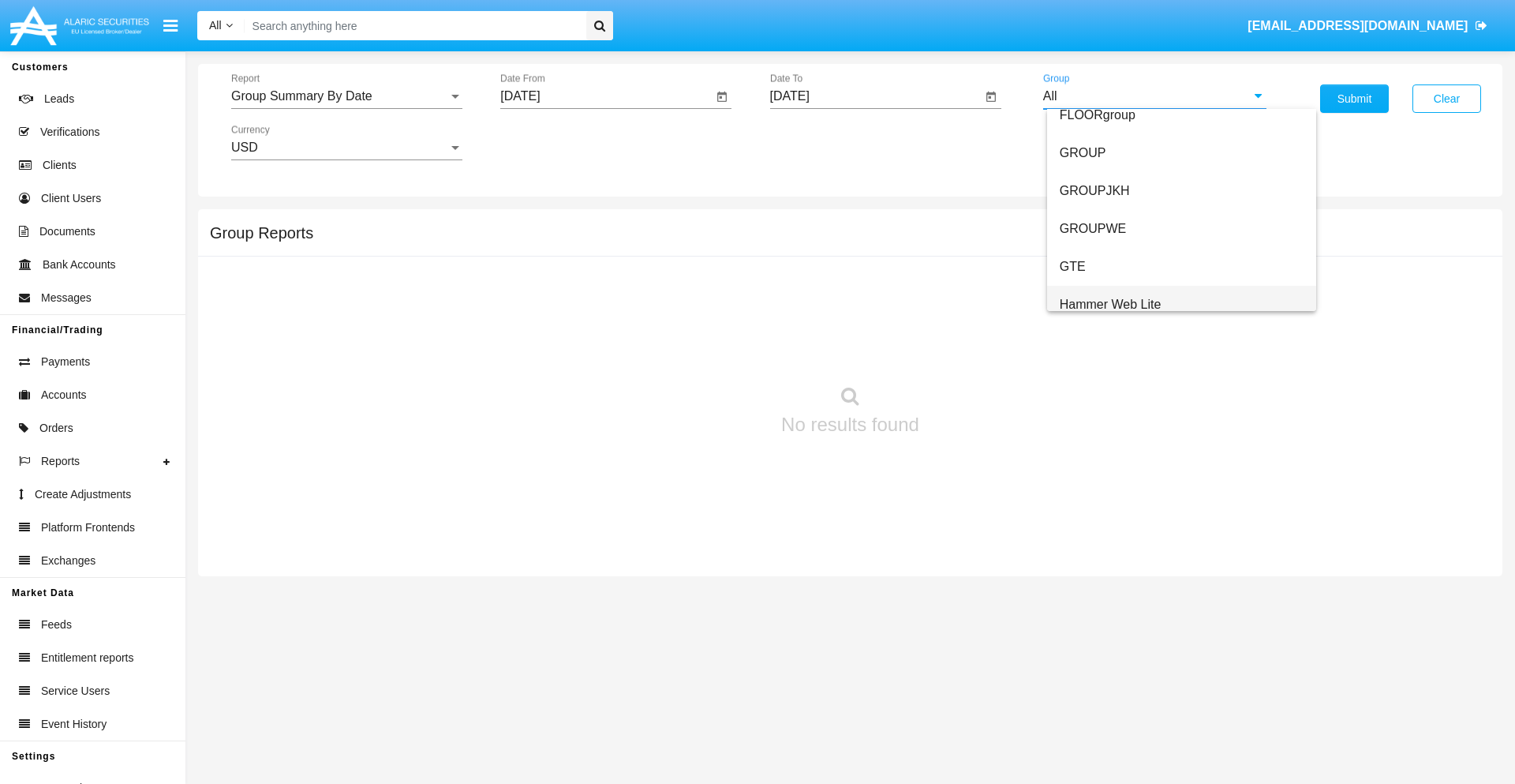
click at [1110, 304] on span "Hammer Web Lite" at bounding box center [1111, 304] width 102 height 14
type input "Hammer Web Lite"
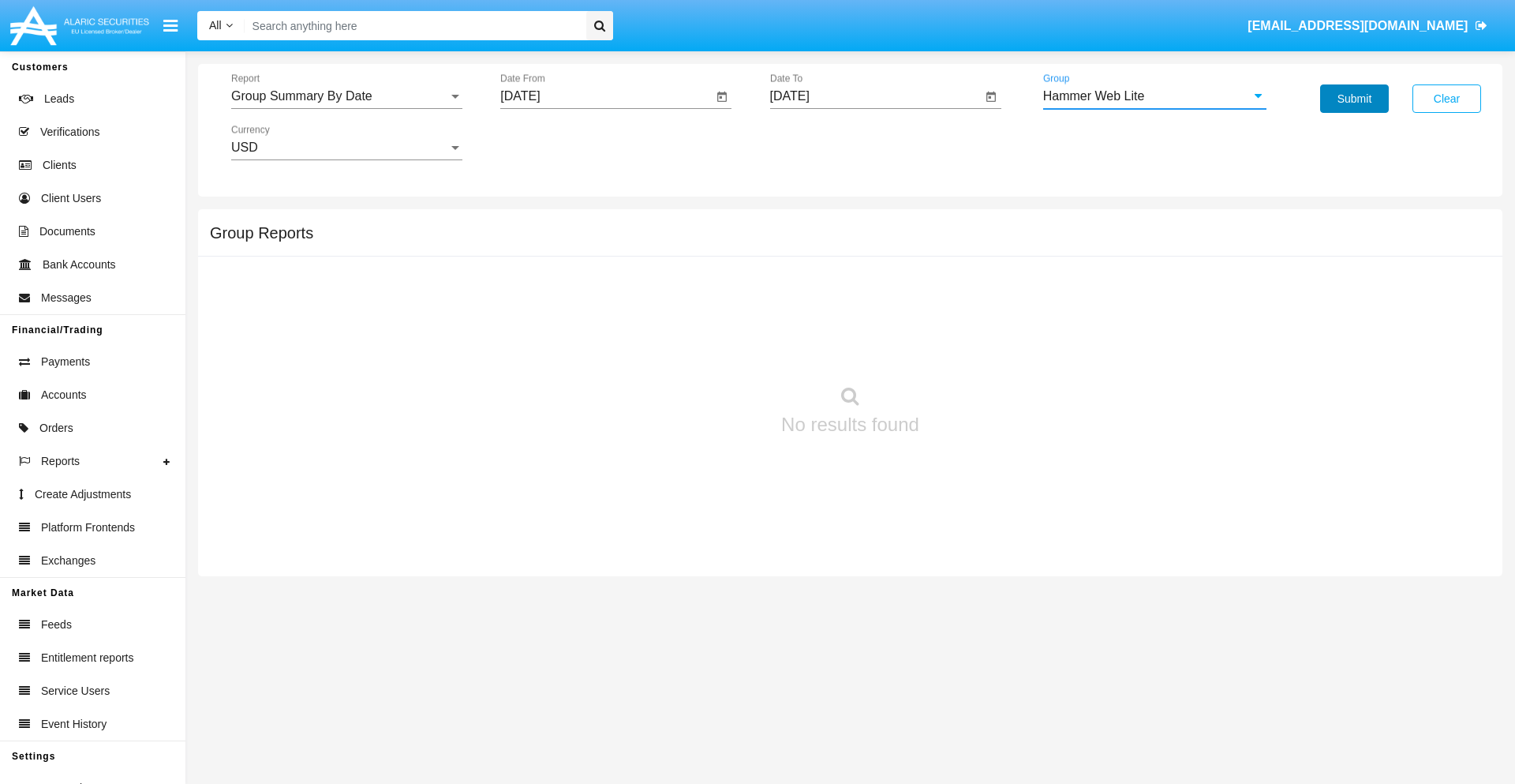
click at [1354, 99] on button "Submit" at bounding box center [1354, 98] width 68 height 28
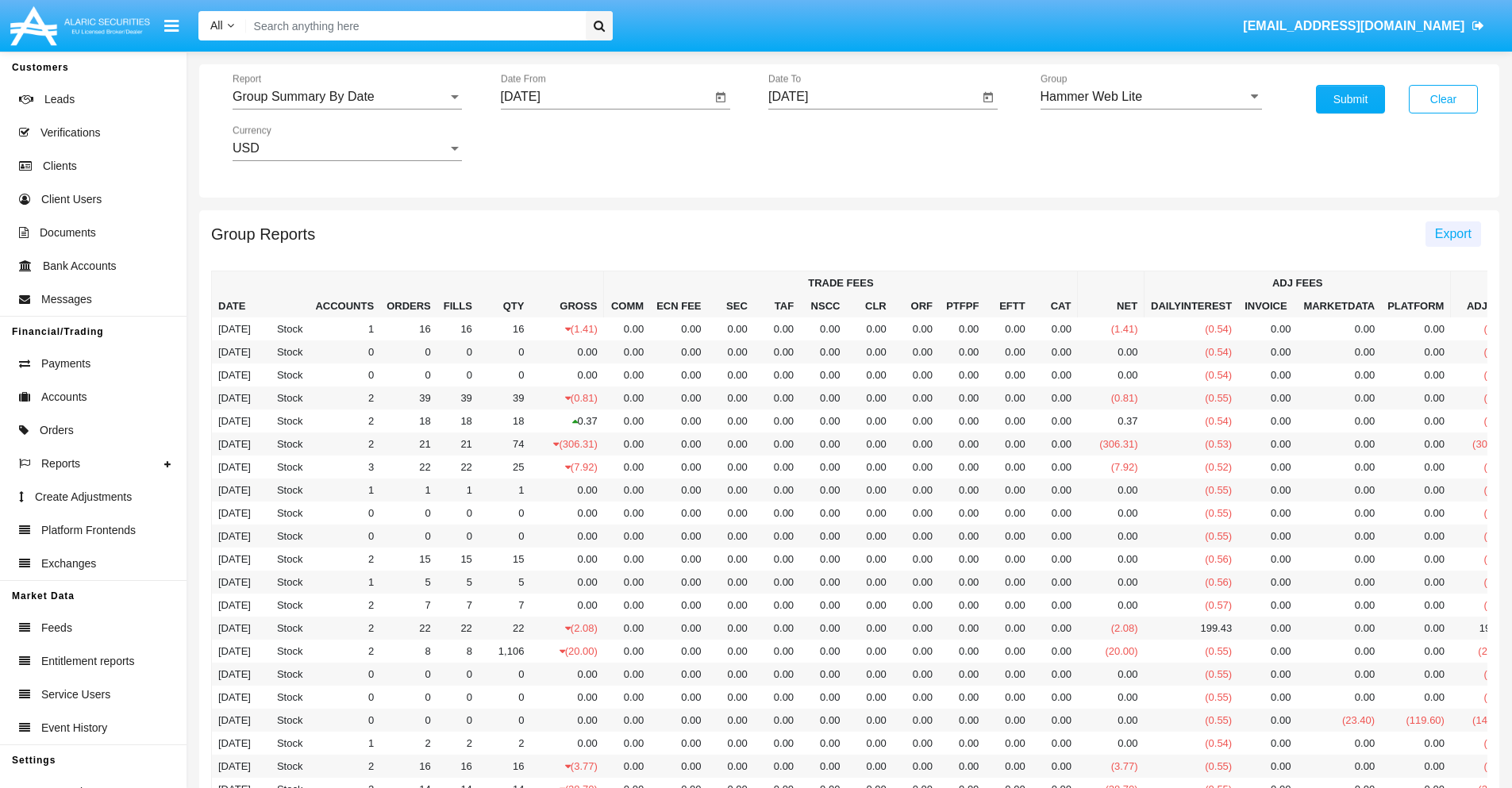
click at [1452, 233] on span "Export" at bounding box center [1452, 233] width 36 height 14
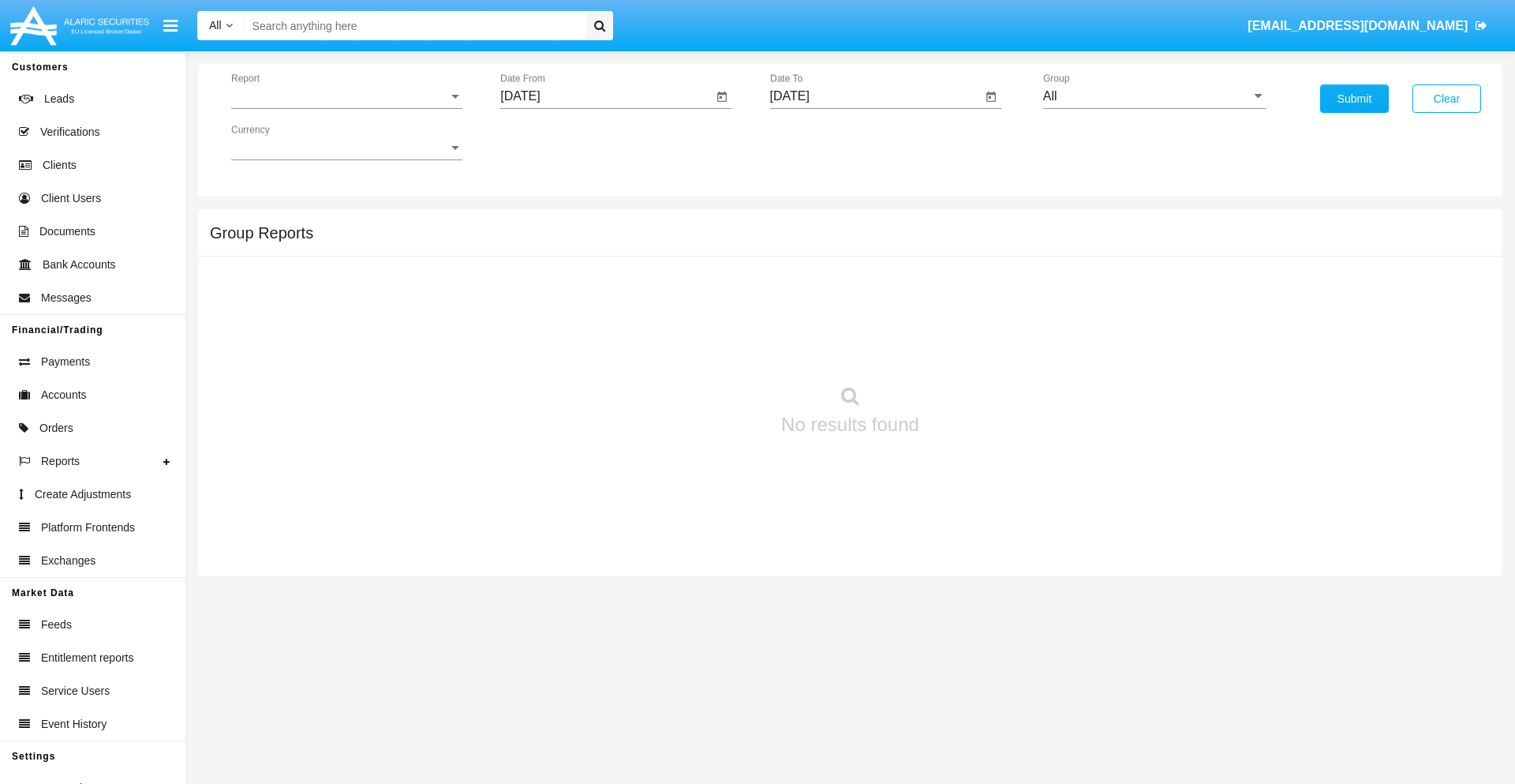
click at [346, 96] on span "Report" at bounding box center [340, 96] width 217 height 14
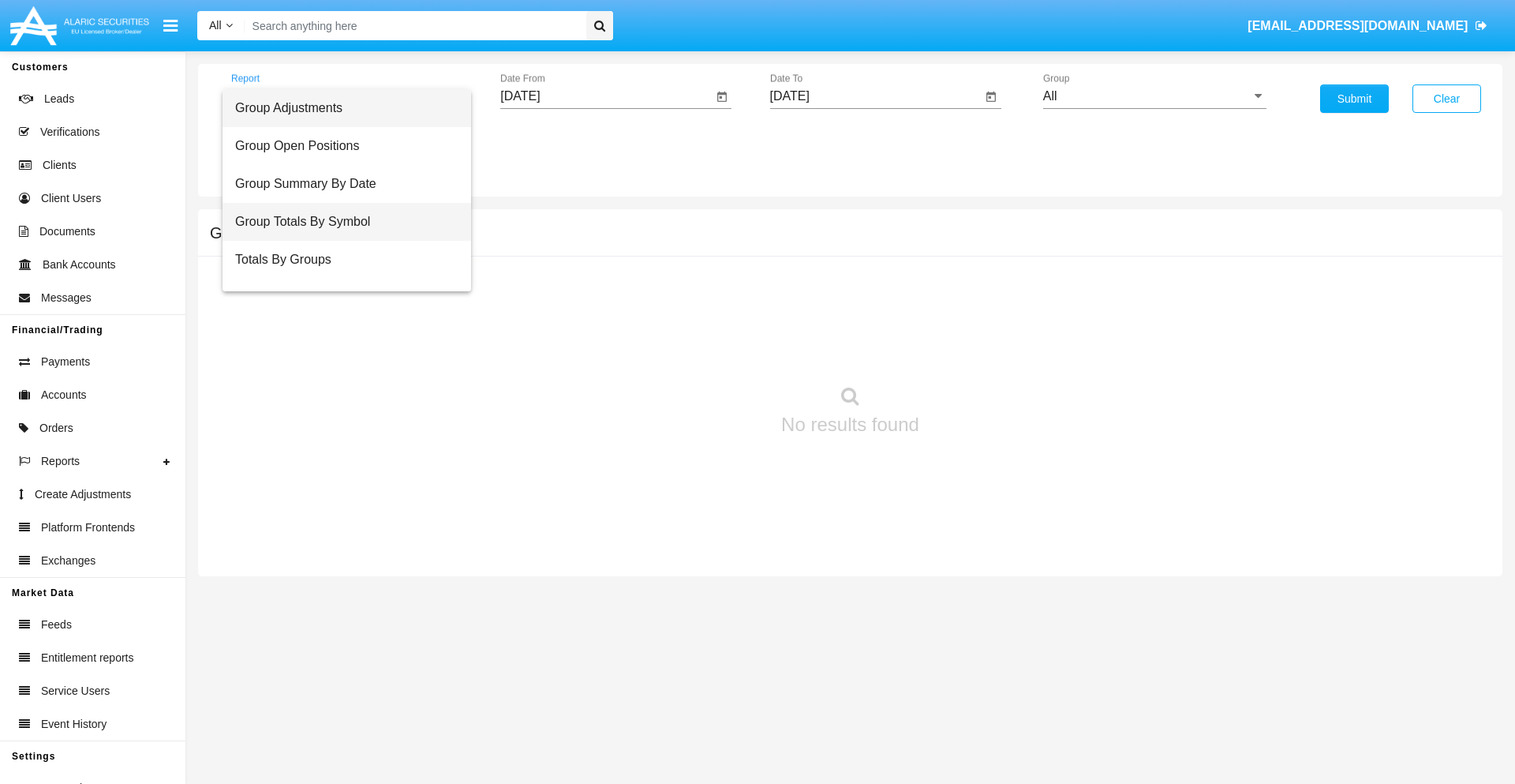
click at [340, 222] on span "Group Totals By Symbol" at bounding box center [347, 222] width 223 height 38
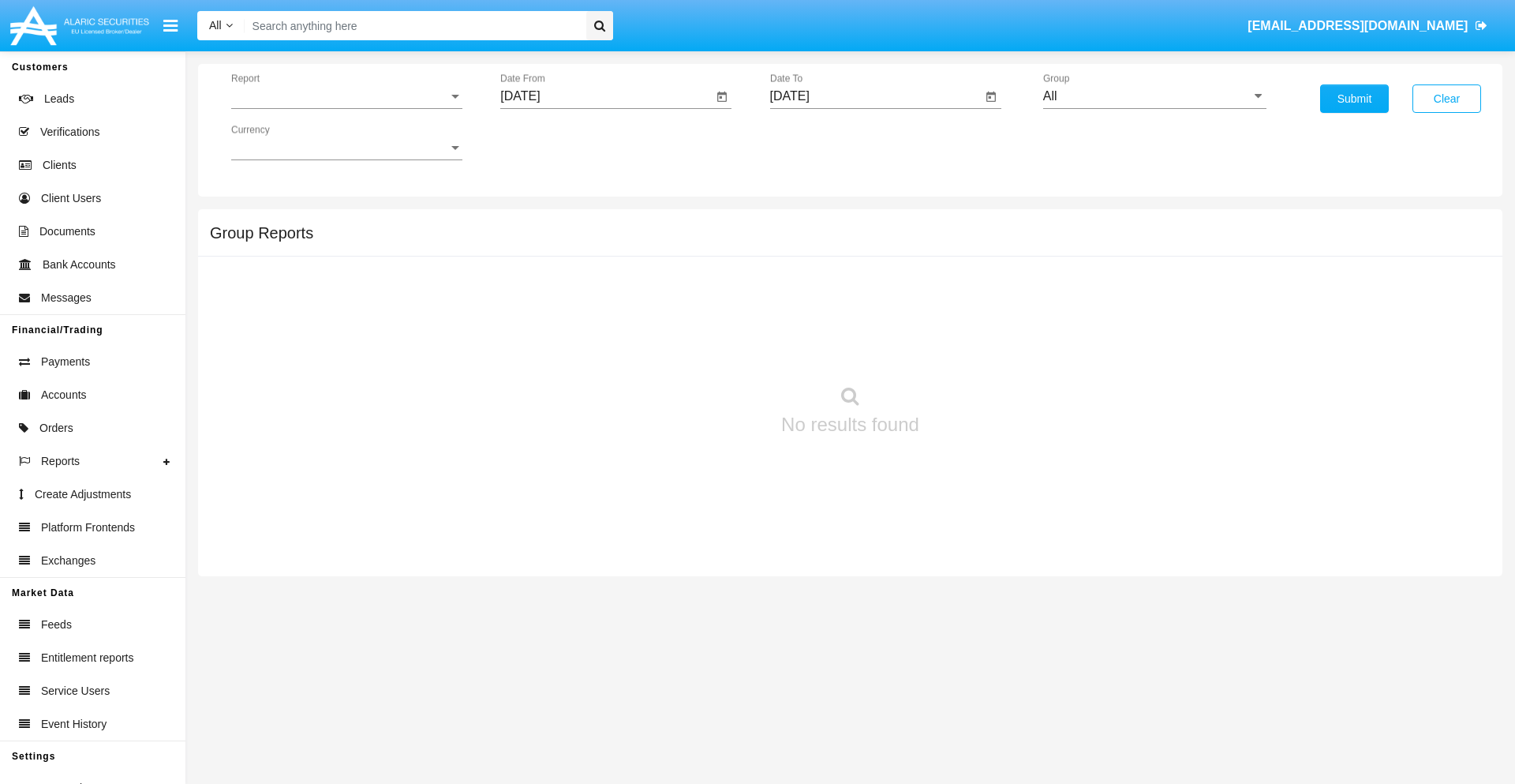
click at [346, 96] on span "Report" at bounding box center [340, 96] width 217 height 14
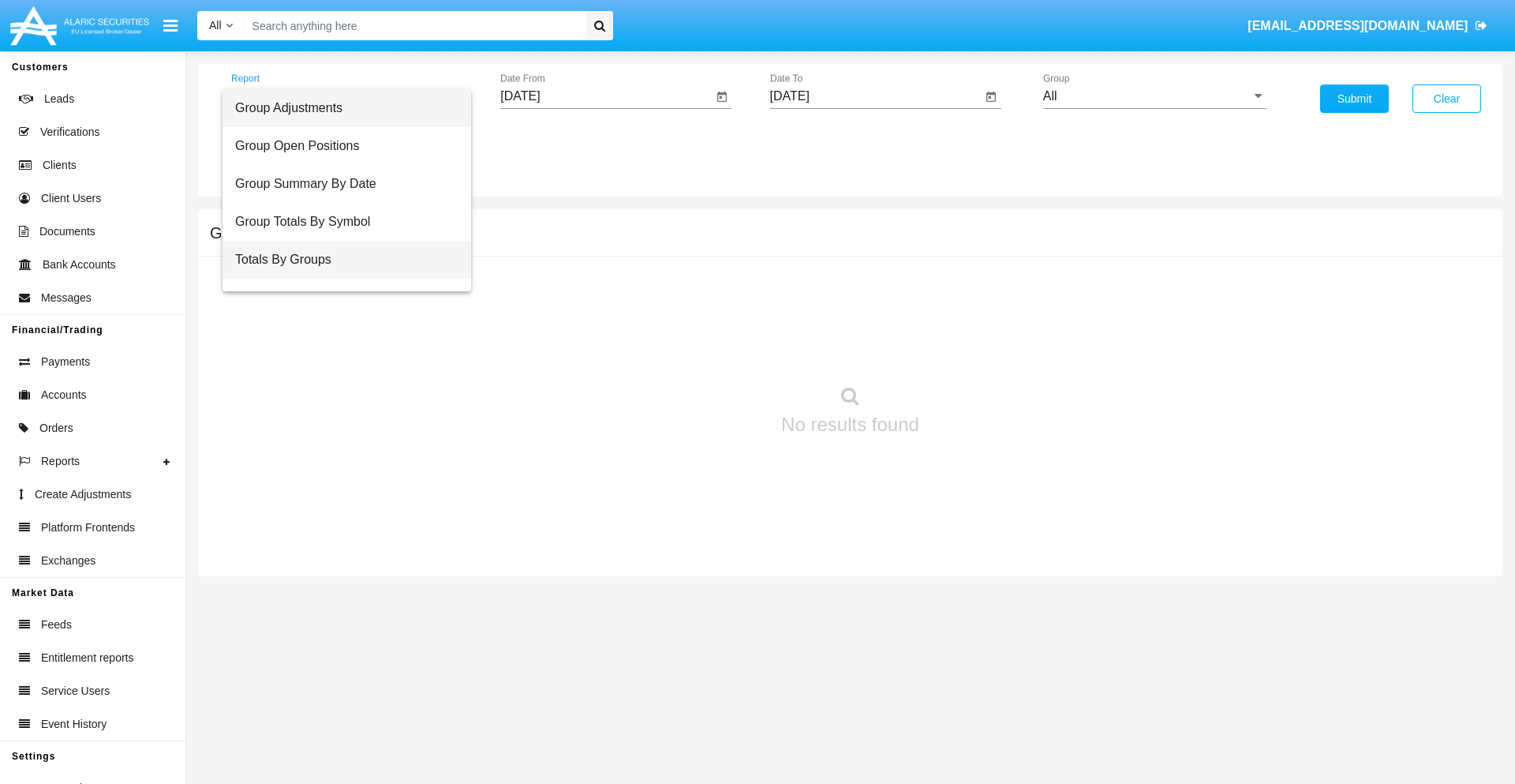
click at [340, 259] on span "Totals By Groups" at bounding box center [347, 259] width 223 height 38
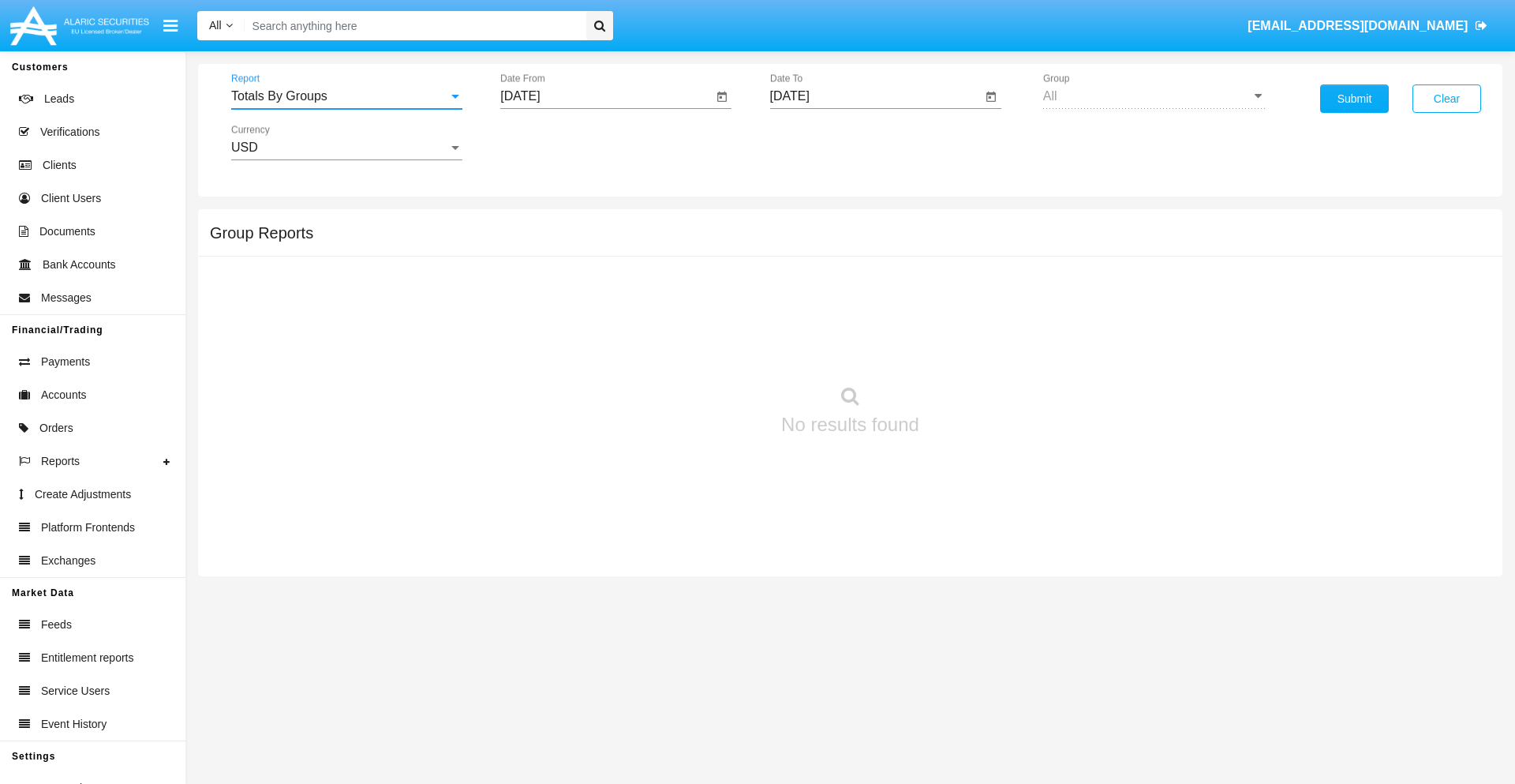
click at [606, 96] on input "[DATE]" at bounding box center [606, 96] width 212 height 14
click at [552, 142] on span "[DATE]" at bounding box center [537, 143] width 35 height 13
click at [704, 349] on div "2025" at bounding box center [704, 349] width 50 height 28
click at [704, 254] on div "AUG" at bounding box center [704, 254] width 50 height 28
click at [526, 368] on div "31" at bounding box center [526, 368] width 28 height 28
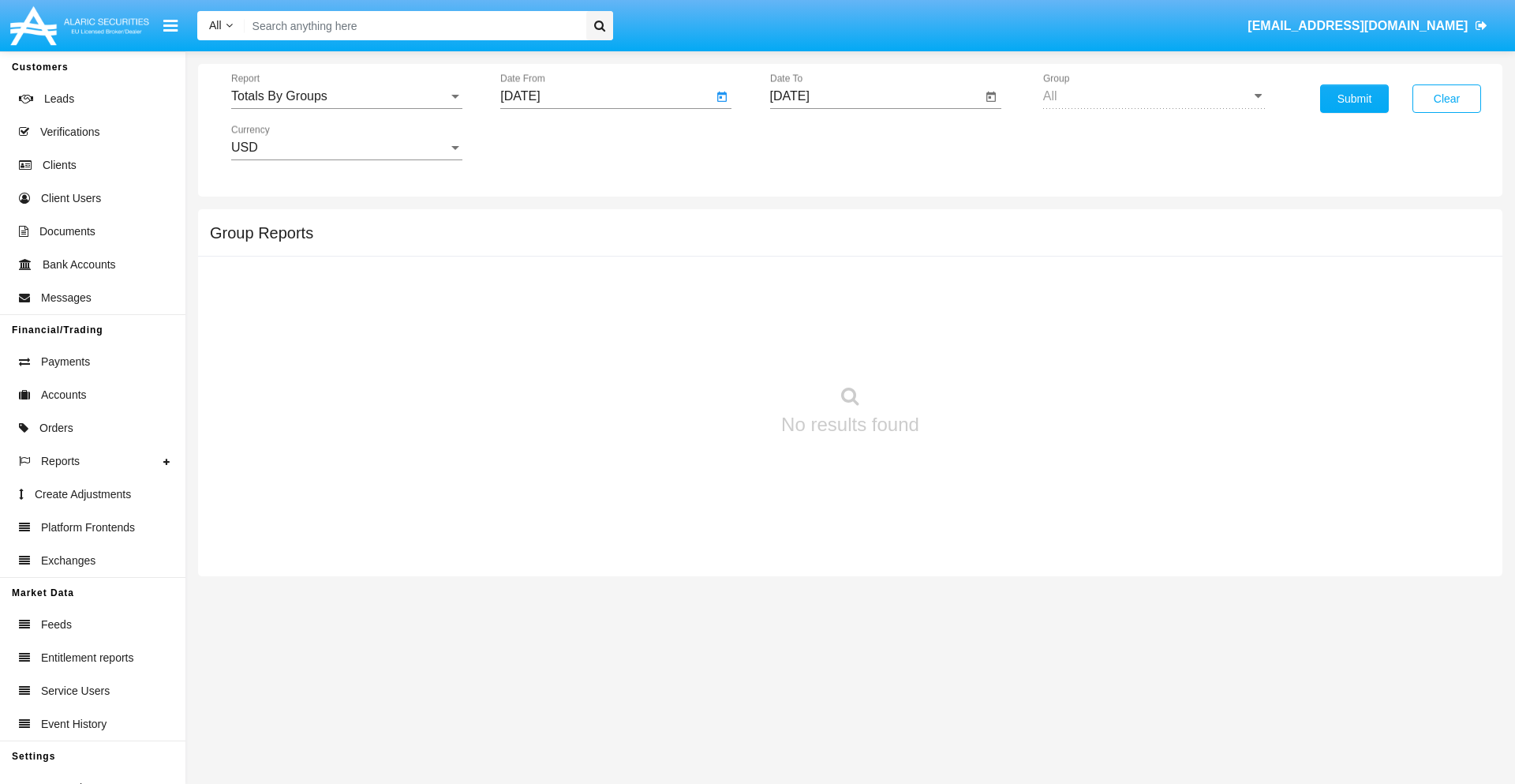
type input "[DATE]"
click at [876, 96] on input "[DATE]" at bounding box center [876, 96] width 212 height 14
click at [821, 142] on span "[DATE]" at bounding box center [807, 143] width 35 height 13
click at [973, 349] on div "2025" at bounding box center [974, 349] width 50 height 28
click at [807, 286] on div "SEP" at bounding box center [808, 285] width 50 height 28
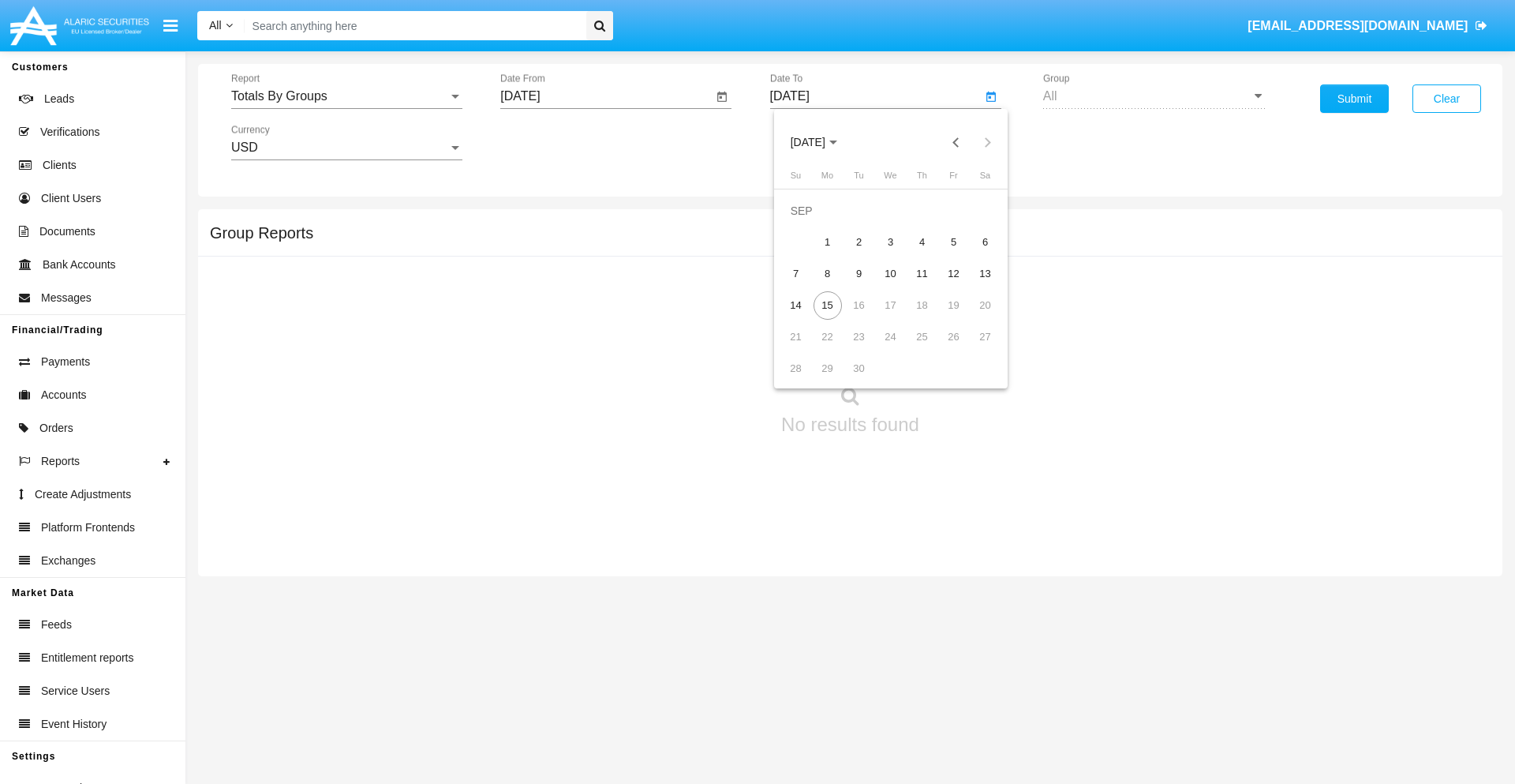
click at [827, 304] on div "15" at bounding box center [827, 305] width 28 height 28
type input "[DATE]"
click at [1354, 99] on button "Submit" at bounding box center [1354, 98] width 68 height 28
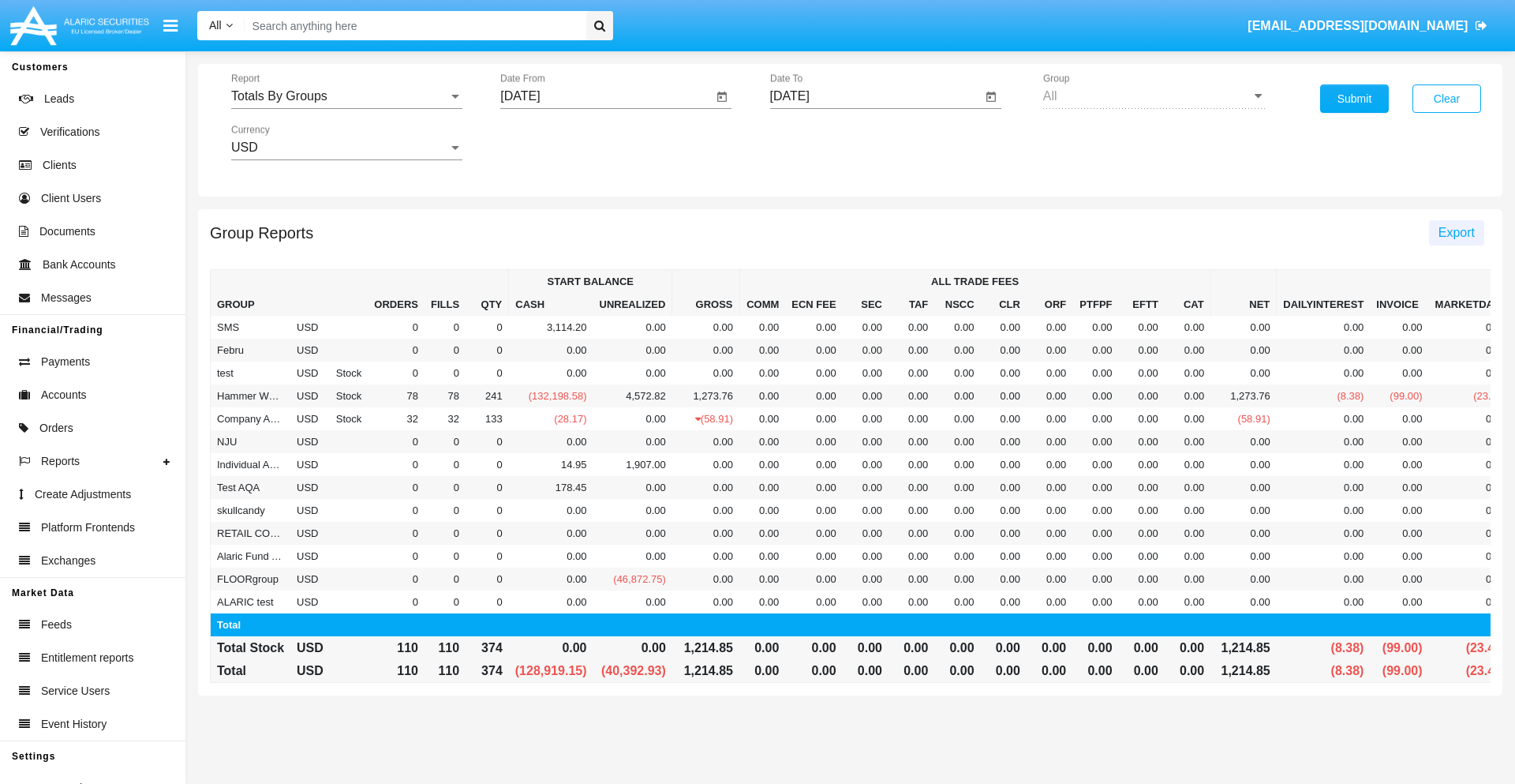
click at [1456, 232] on span "Export" at bounding box center [1456, 232] width 36 height 14
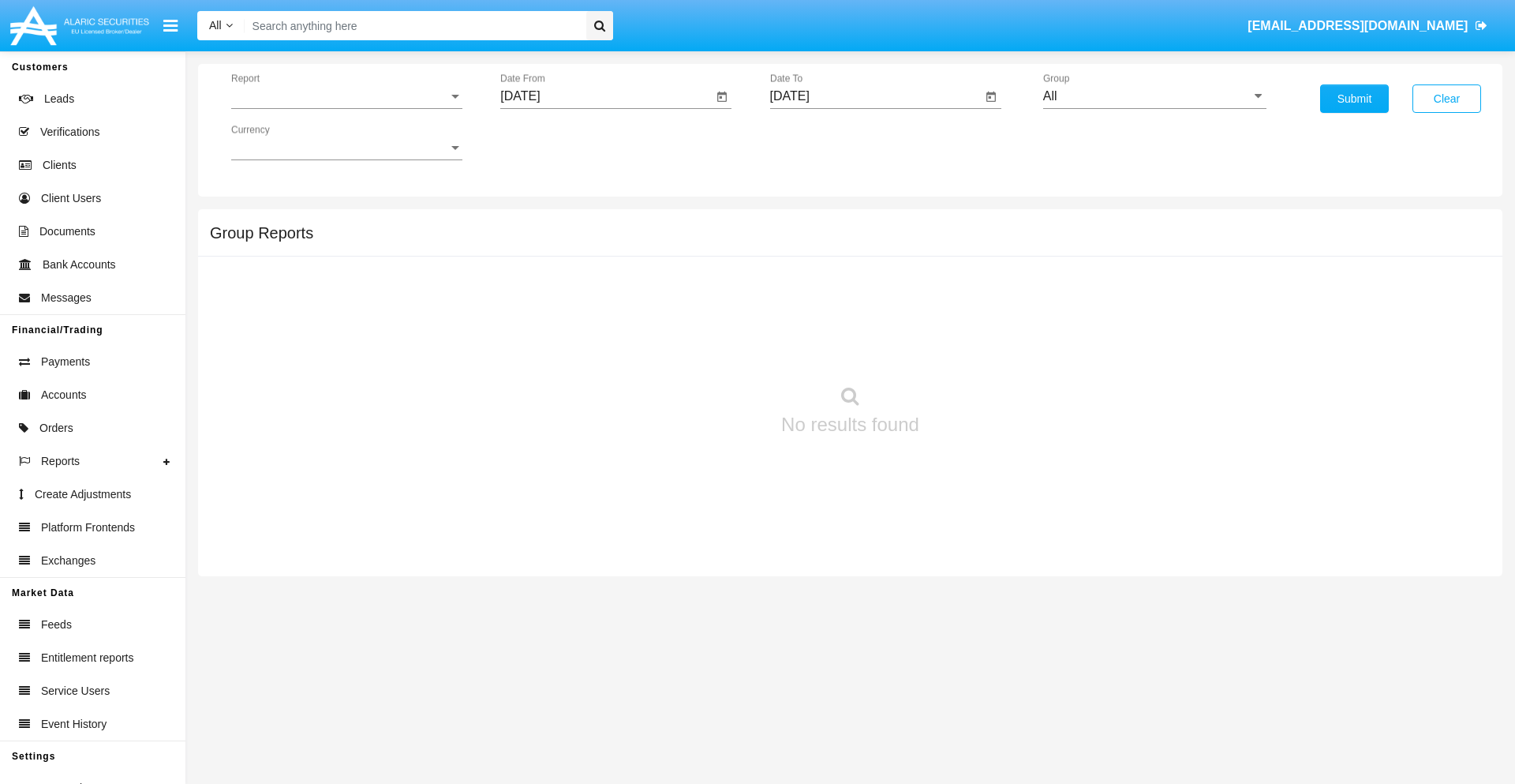
click at [346, 96] on span "Report" at bounding box center [340, 96] width 217 height 14
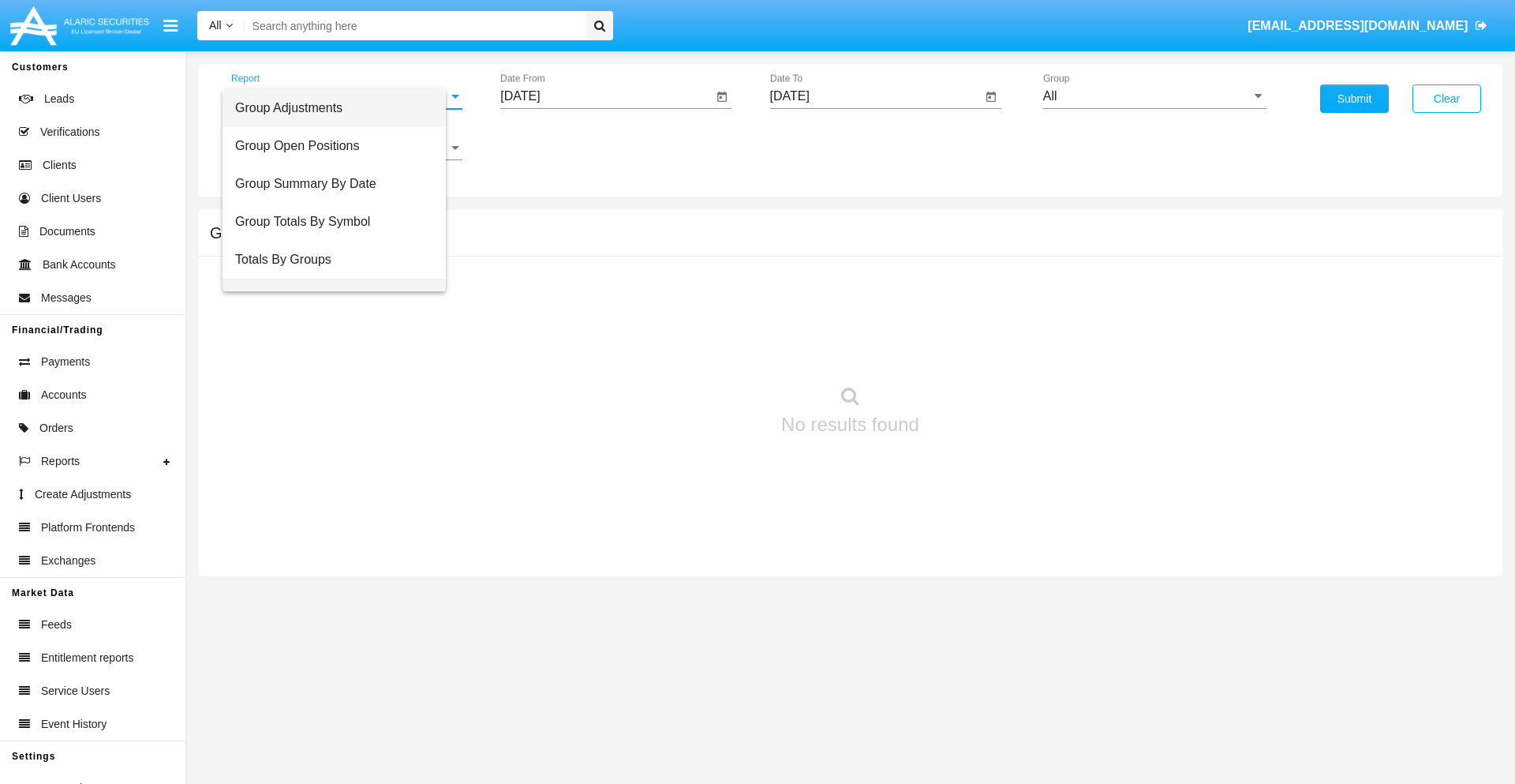
click at [340, 279] on span "Group Fees By Destination" at bounding box center [334, 297] width 198 height 38
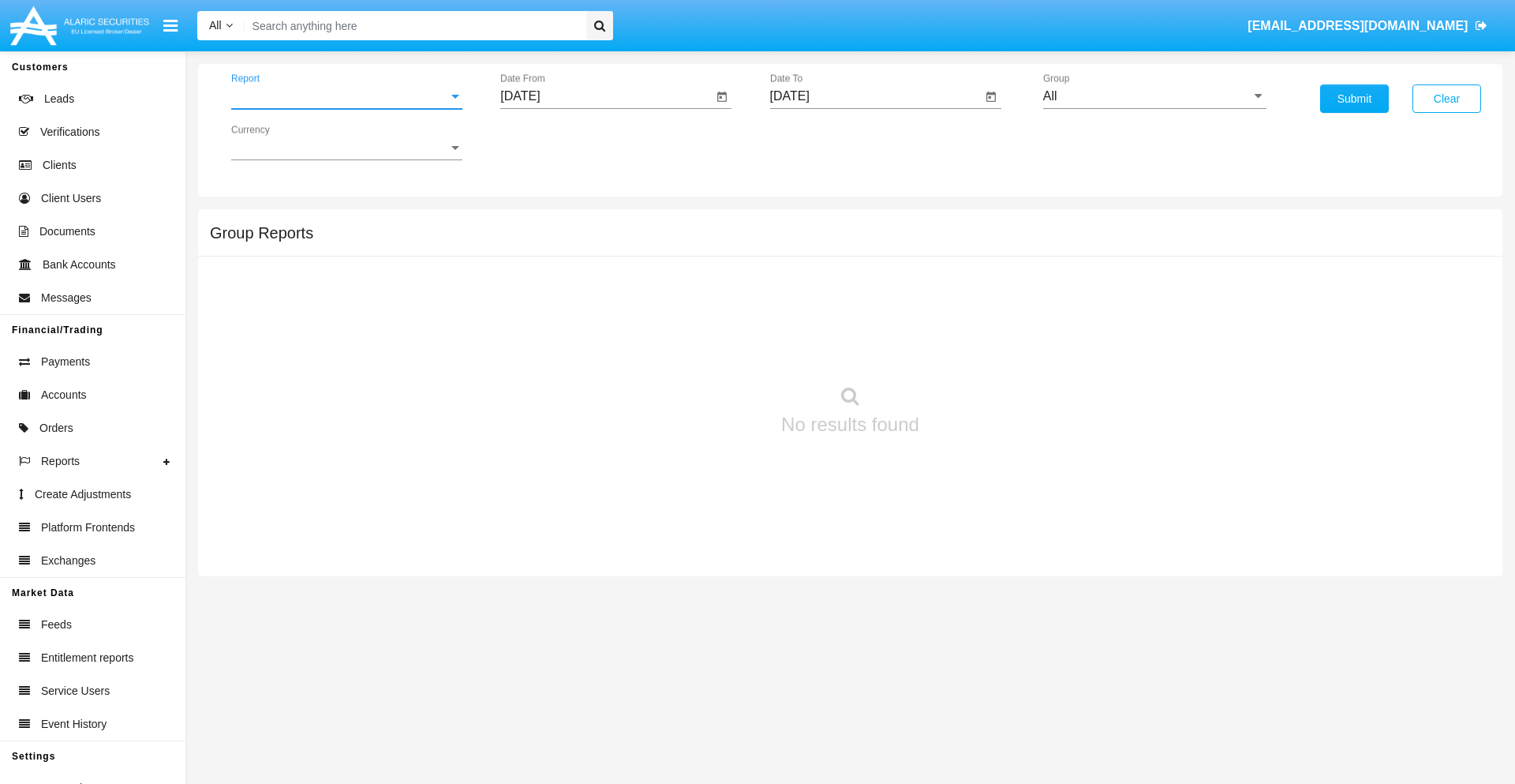
scroll to position [25, 0]
click at [606, 96] on input "[DATE]" at bounding box center [606, 96] width 212 height 14
click at [552, 142] on span "[DATE]" at bounding box center [537, 143] width 35 height 13
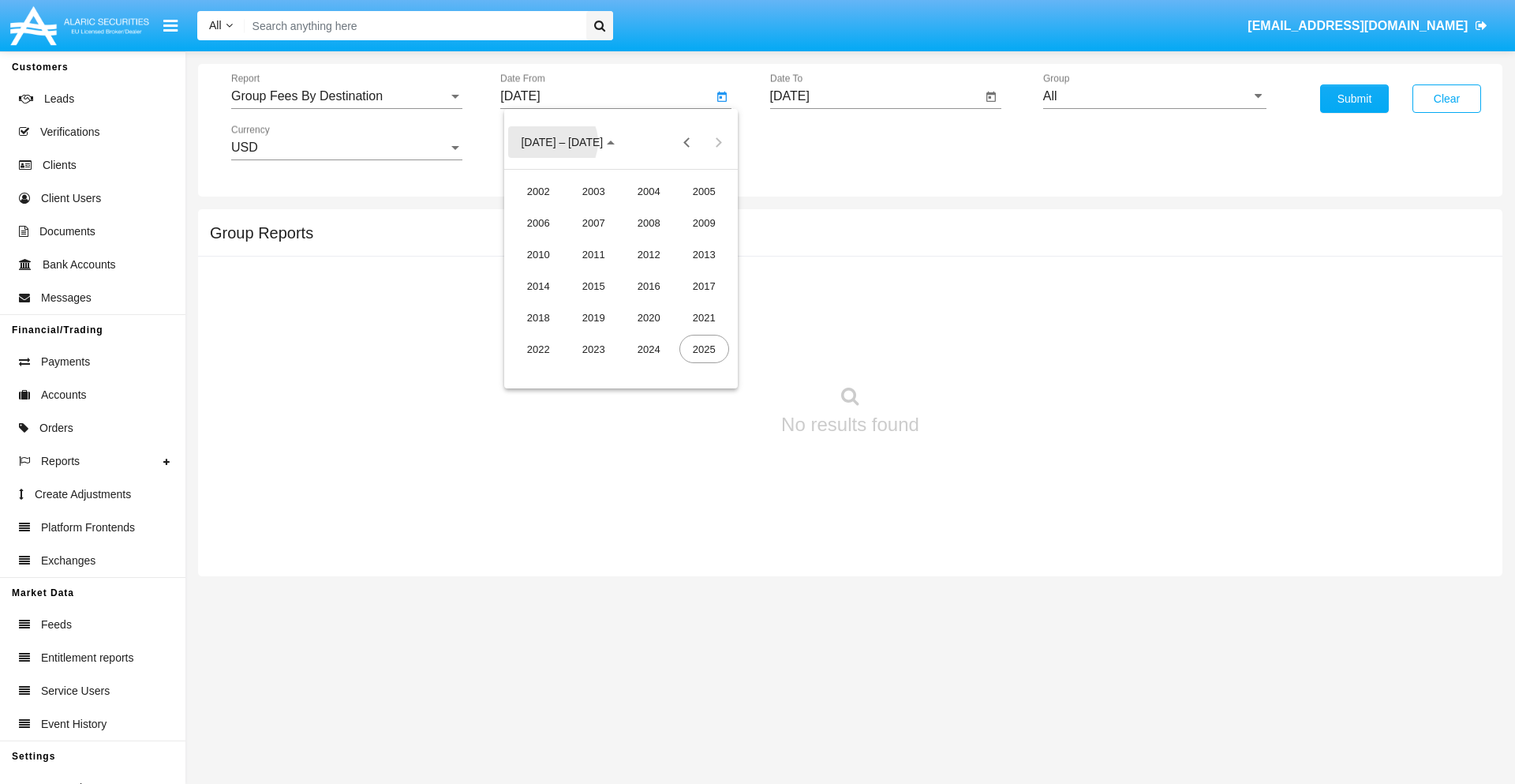
click at [704, 349] on div "2025" at bounding box center [704, 349] width 50 height 28
click at [649, 254] on div "[DATE]" at bounding box center [649, 254] width 50 height 28
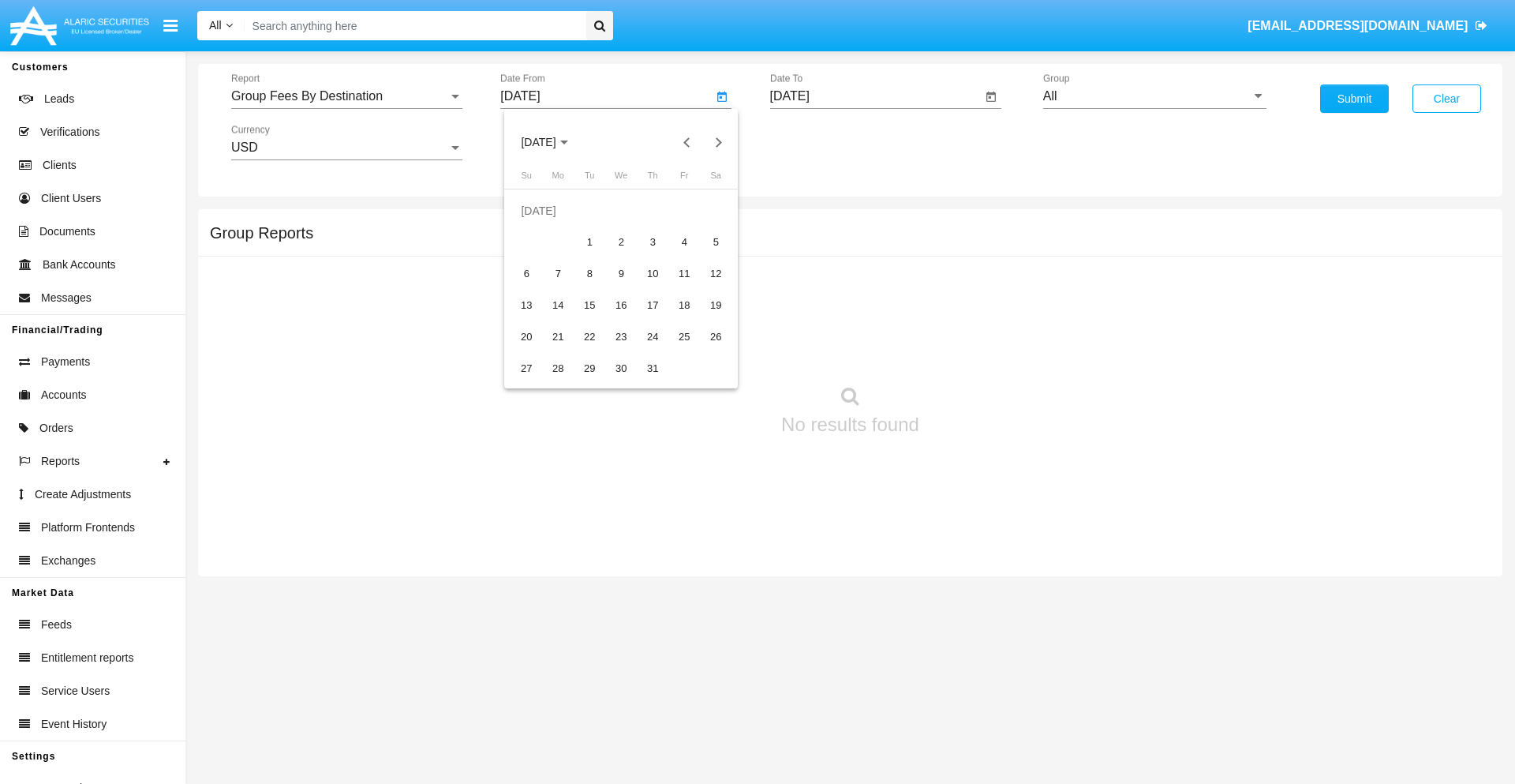
click at [590, 304] on div "15" at bounding box center [589, 305] width 28 height 28
type input "[DATE]"
click at [876, 96] on input "[DATE]" at bounding box center [876, 96] width 212 height 14
click at [821, 142] on span "[DATE]" at bounding box center [807, 143] width 35 height 13
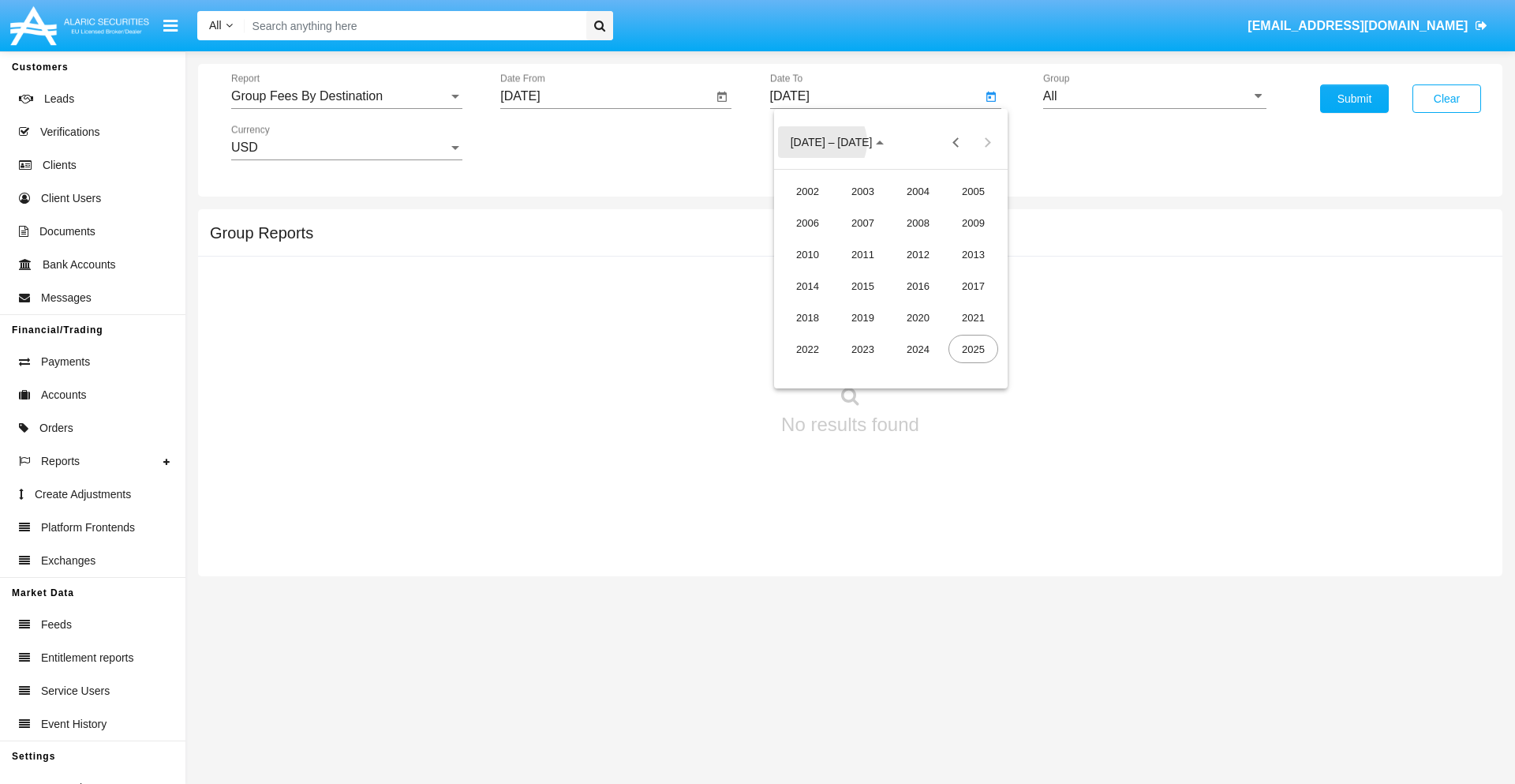
click at [973, 349] on div "2025" at bounding box center [974, 349] width 50 height 28
click at [807, 286] on div "SEP" at bounding box center [808, 285] width 50 height 28
click at [827, 304] on div "15" at bounding box center [827, 305] width 28 height 28
type input "[DATE]"
click at [1154, 96] on input "All" at bounding box center [1155, 96] width 223 height 14
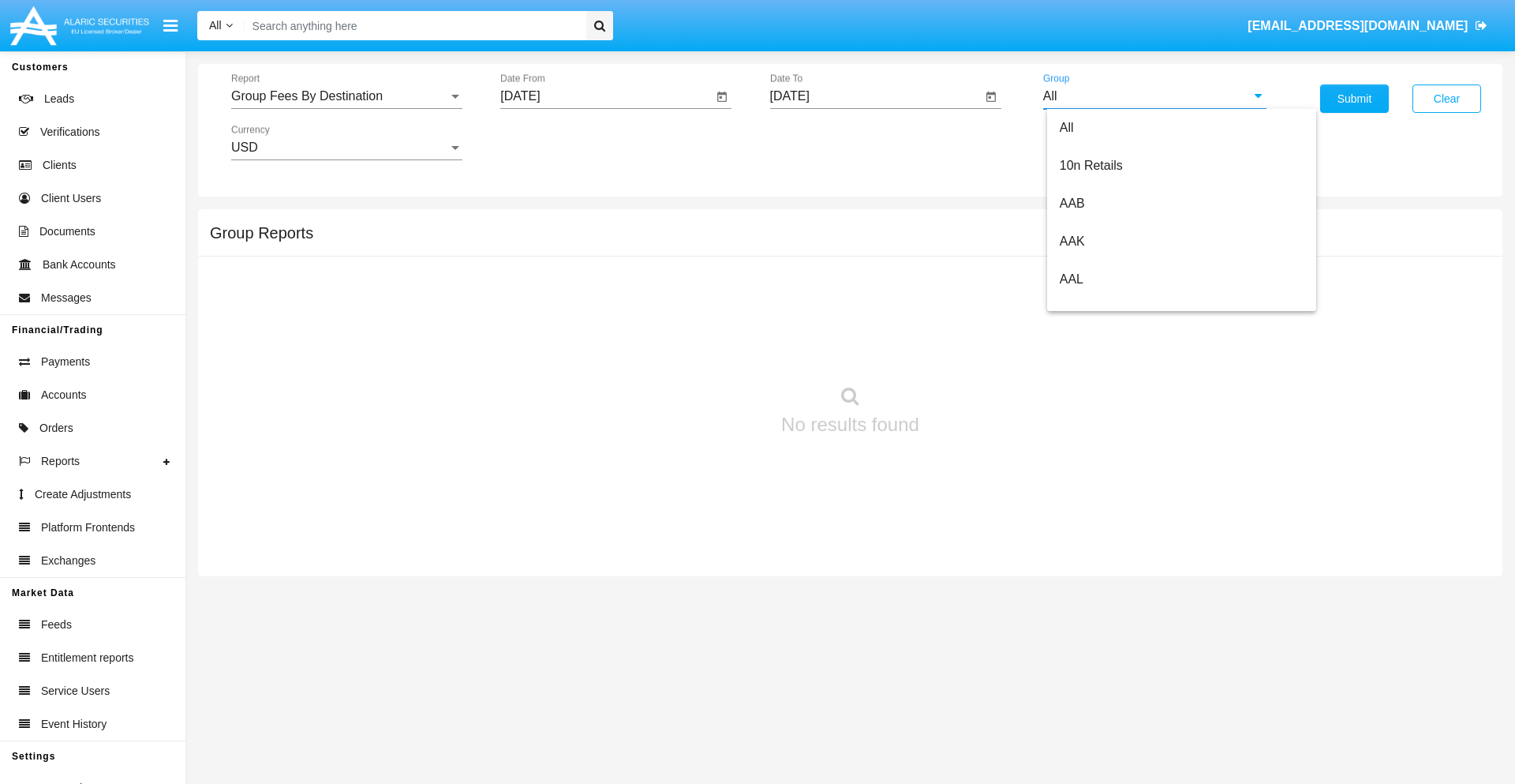
scroll to position [846, 0]
click at [1110, 304] on span "Hammer Web Lite" at bounding box center [1111, 304] width 102 height 14
type input "Hammer Web Lite"
click at [1354, 99] on button "Submit" at bounding box center [1354, 98] width 68 height 28
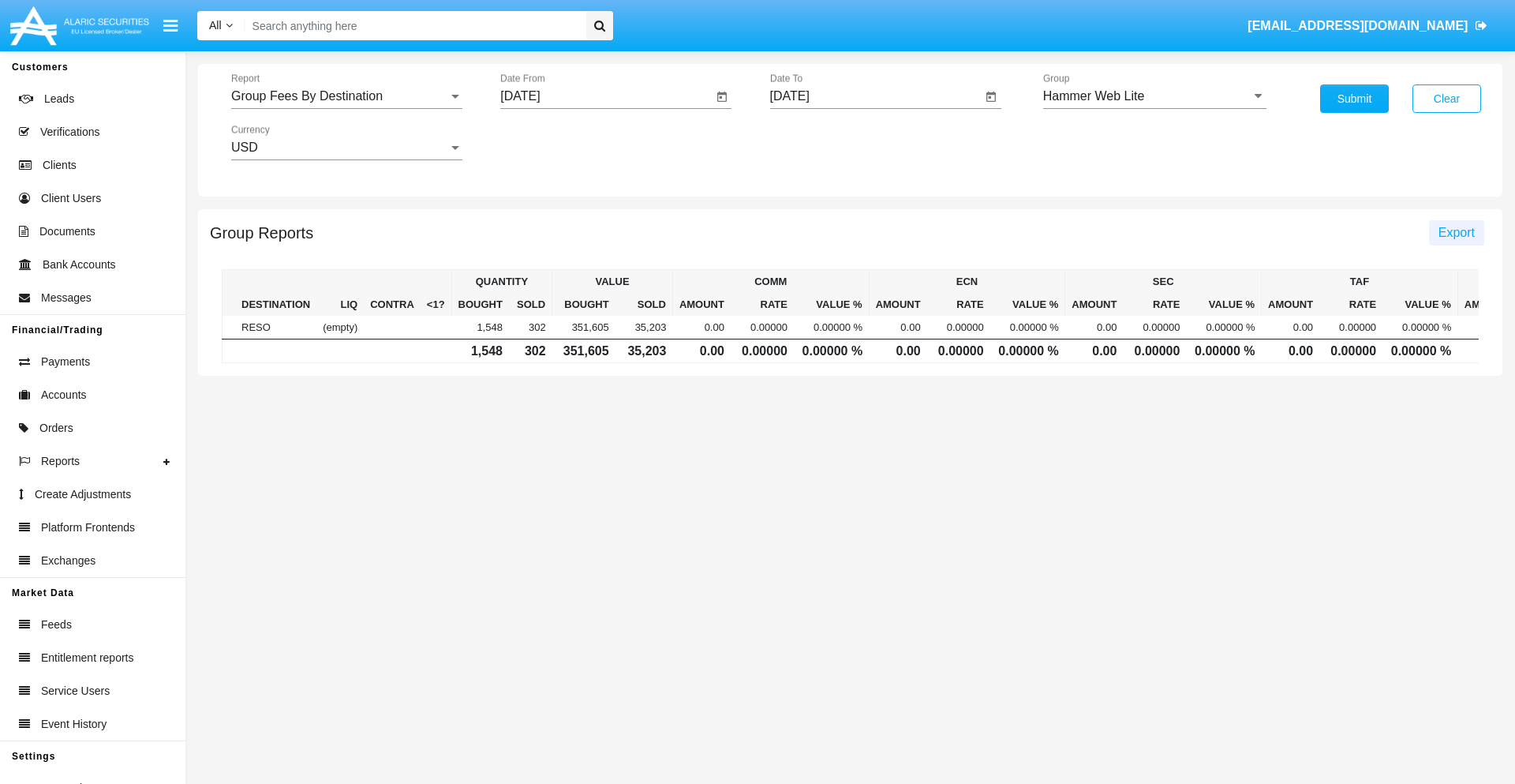
click at [1456, 232] on span "Export" at bounding box center [1456, 232] width 36 height 14
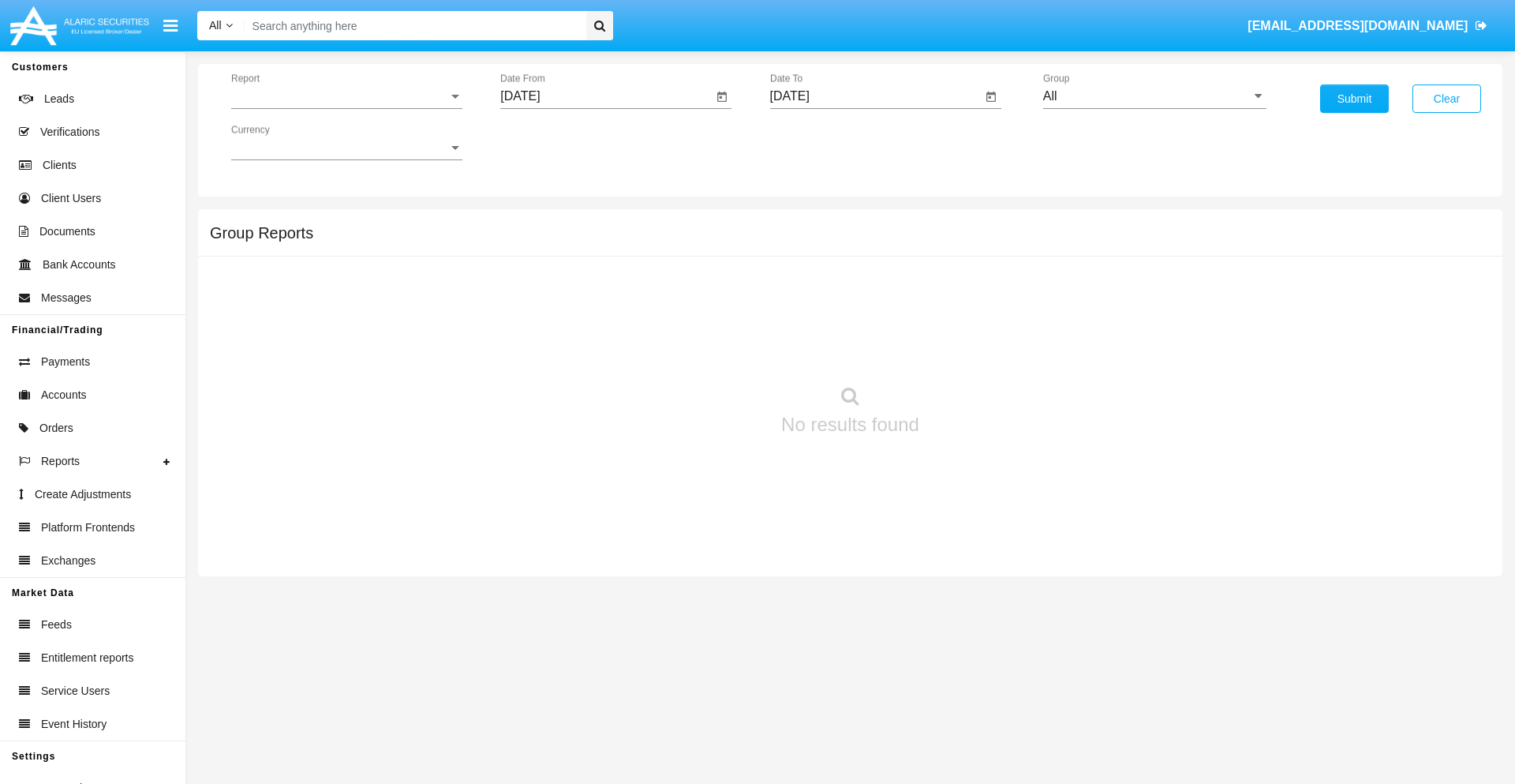
click at [346, 96] on span "Report" at bounding box center [340, 96] width 217 height 14
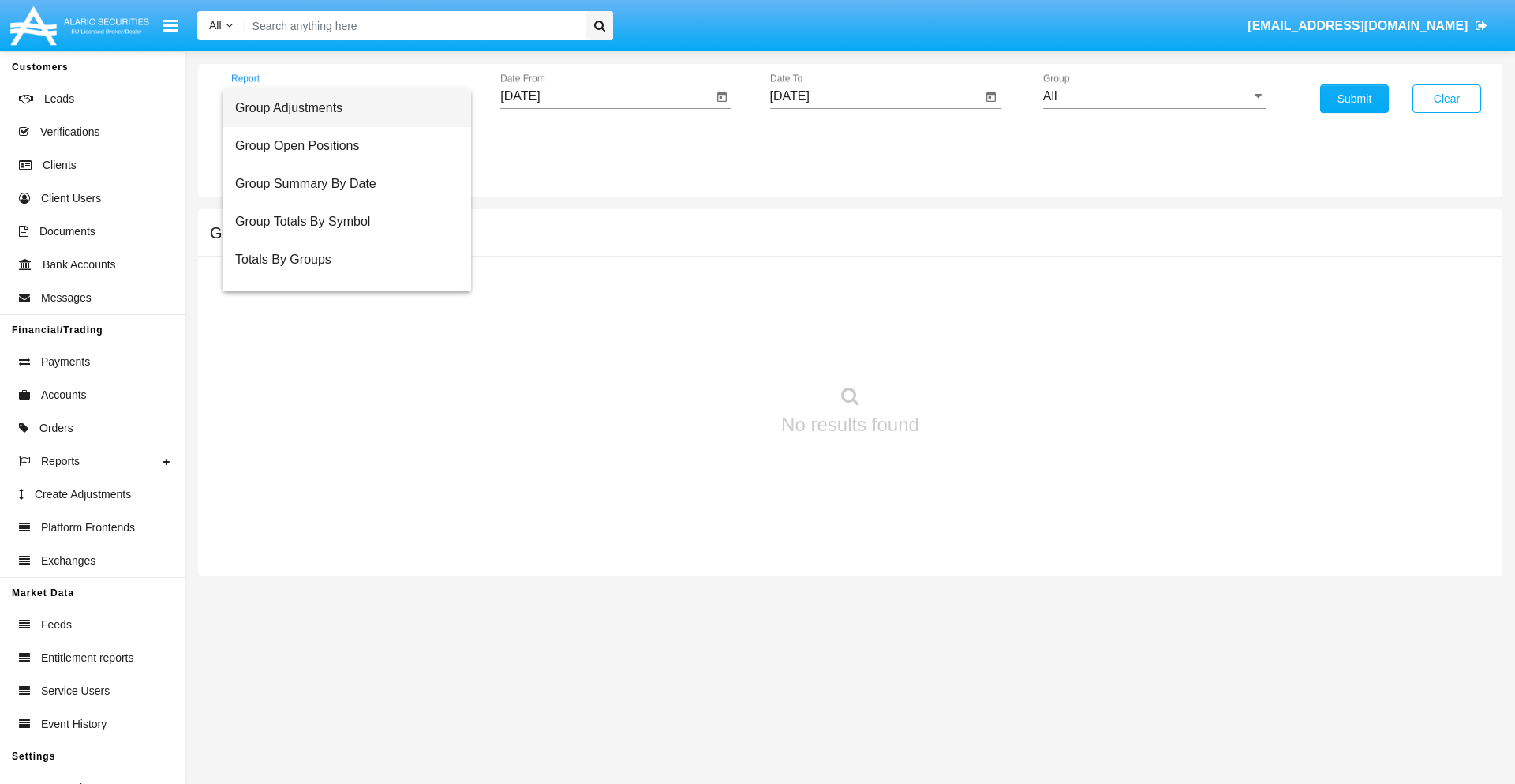
click at [340, 316] on span "Totals By Accounts" at bounding box center [347, 335] width 223 height 38
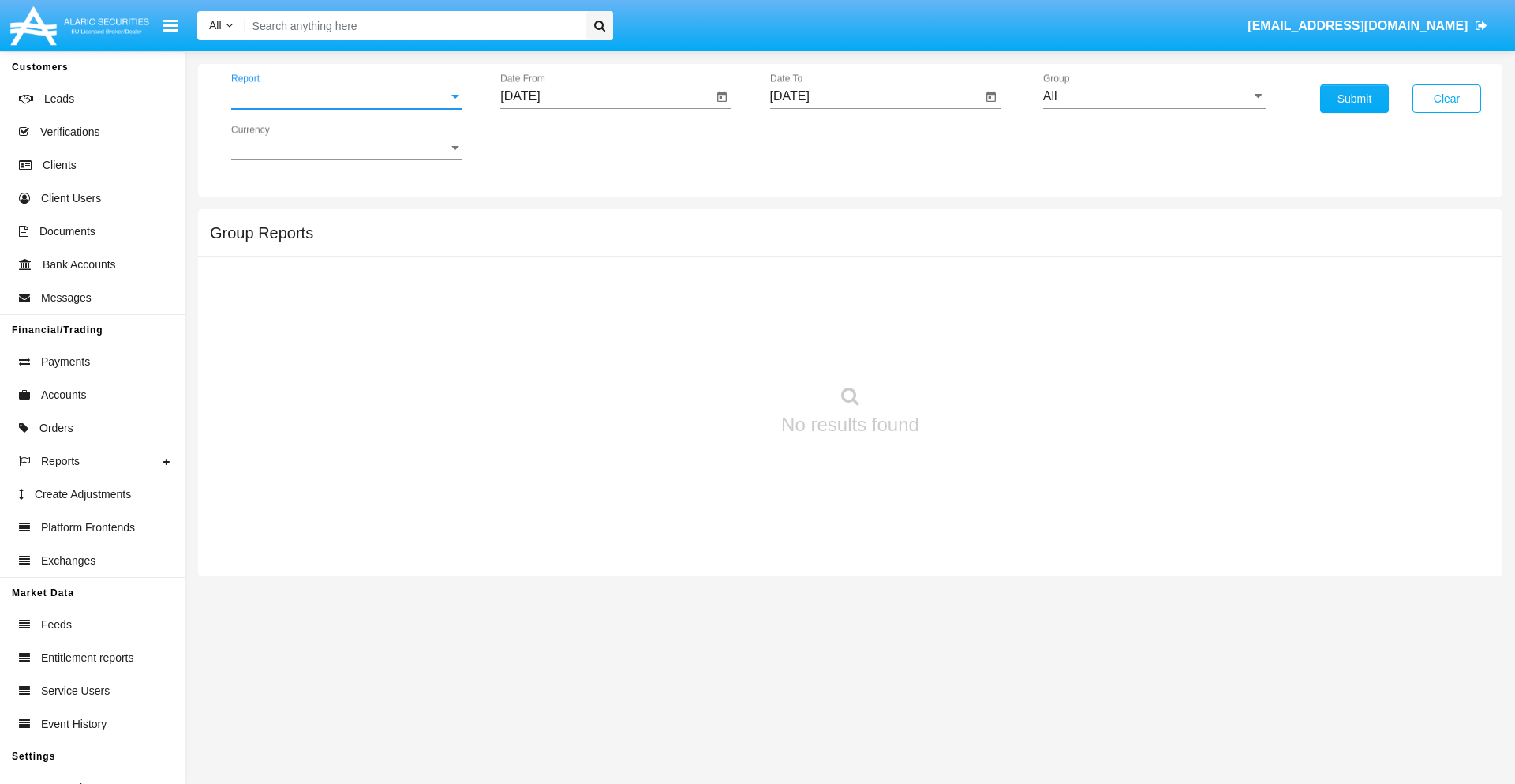
scroll to position [63, 0]
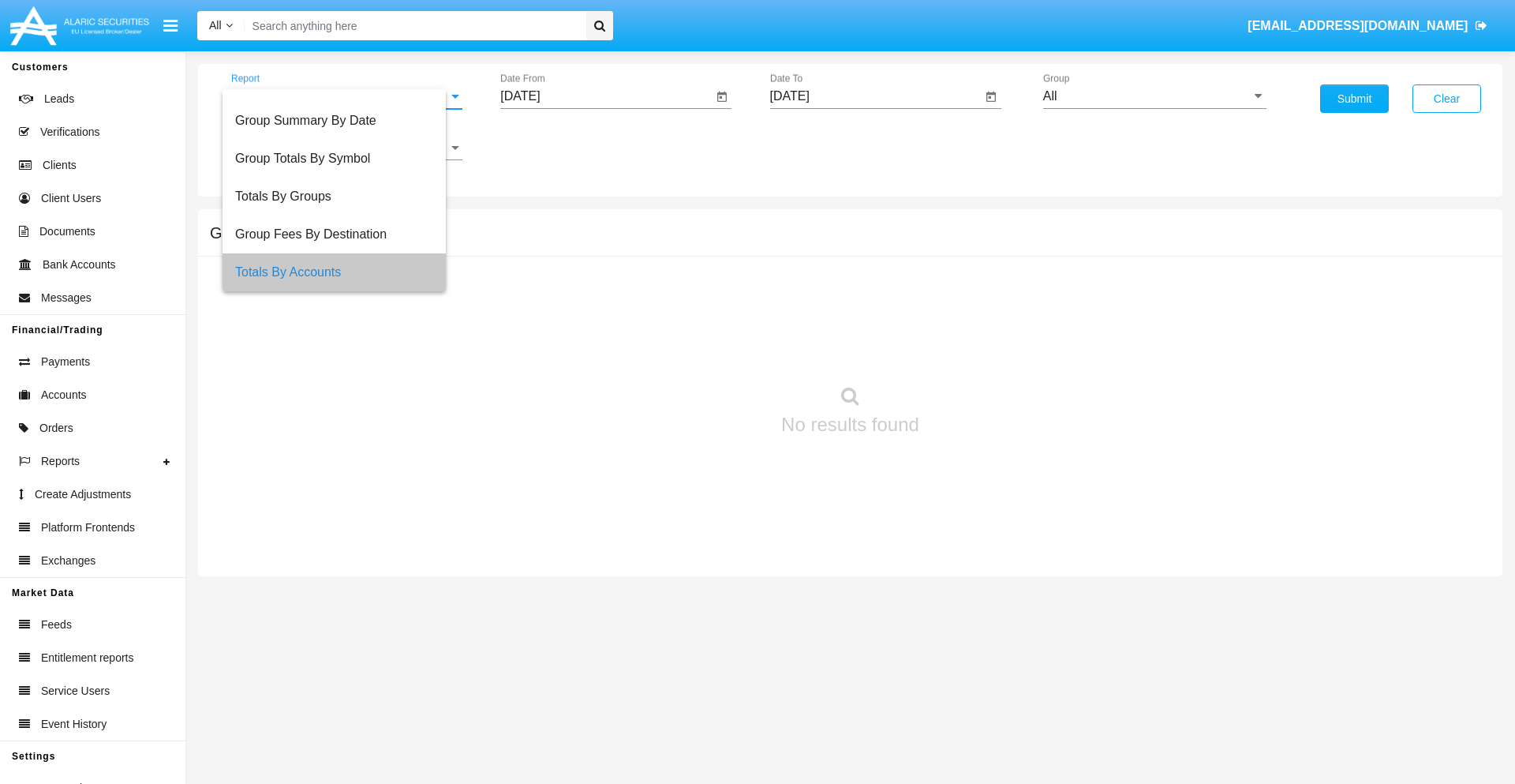
click at [606, 96] on input "[DATE]" at bounding box center [606, 96] width 212 height 14
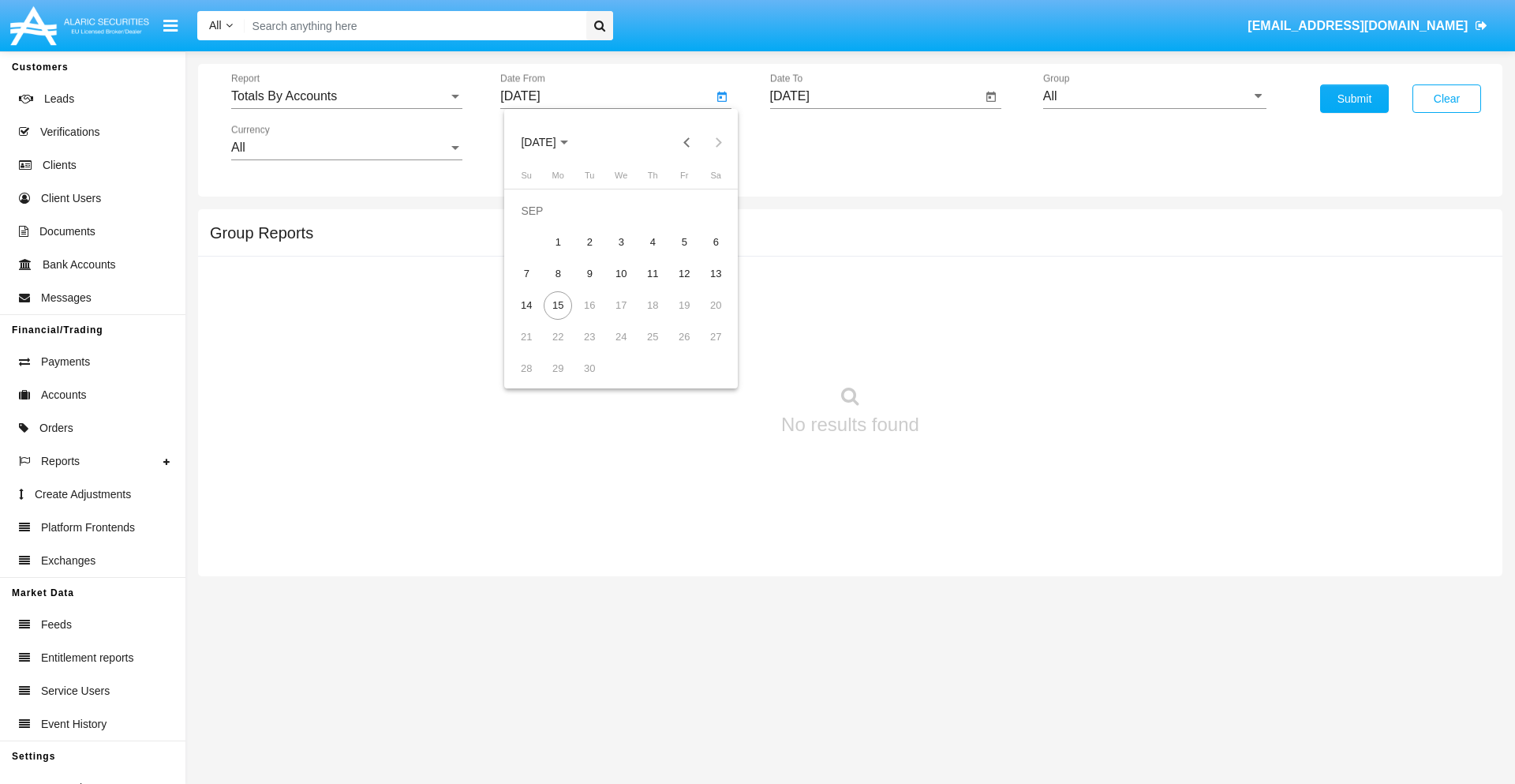
click at [552, 142] on span "[DATE]" at bounding box center [537, 143] width 35 height 13
click at [704, 349] on div "2025" at bounding box center [704, 349] width 50 height 28
click at [704, 254] on div "AUG" at bounding box center [704, 254] width 50 height 28
click at [526, 368] on div "31" at bounding box center [526, 368] width 28 height 28
type input "[DATE]"
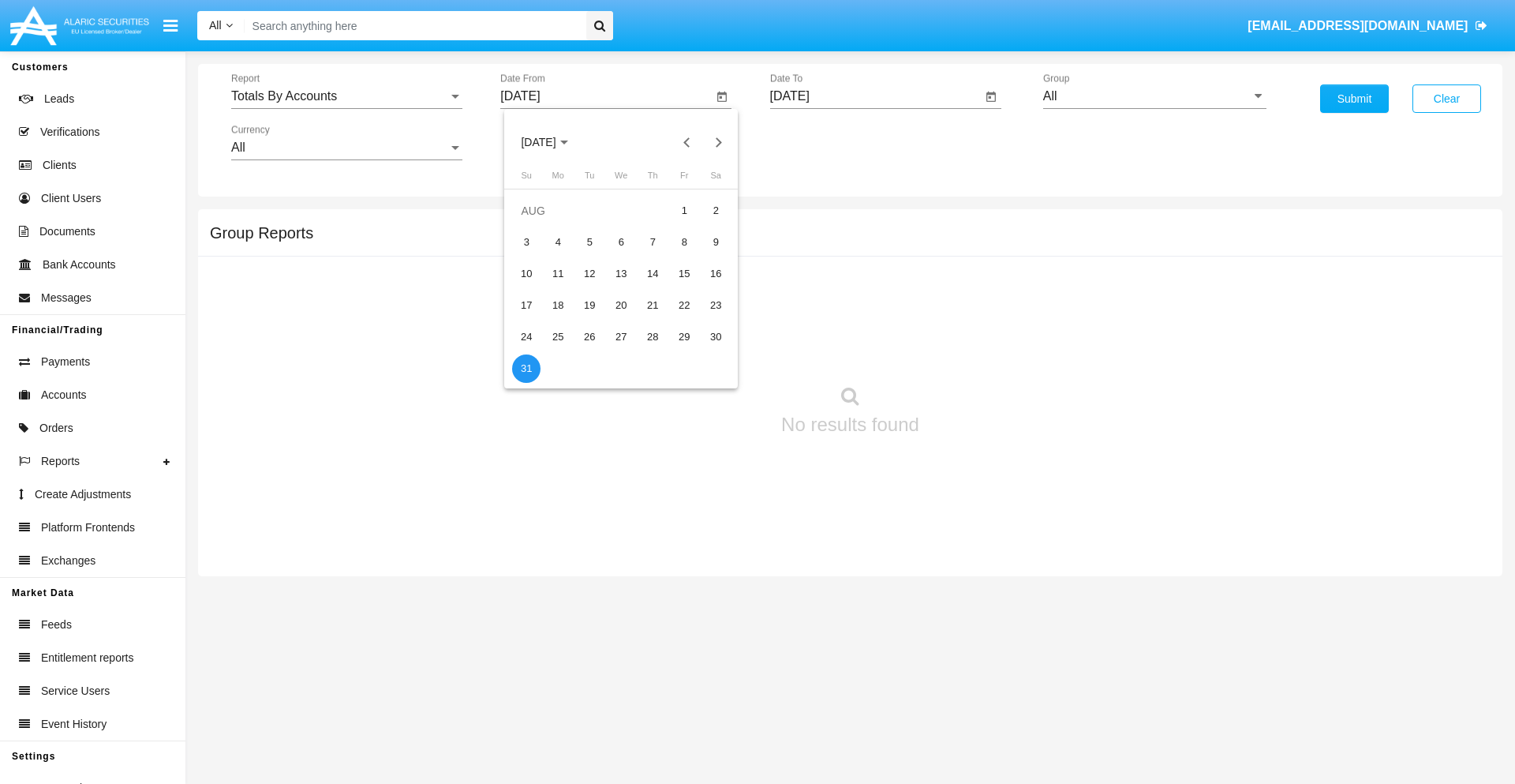
click at [876, 96] on input "[DATE]" at bounding box center [876, 96] width 212 height 14
click at [821, 142] on span "[DATE]" at bounding box center [807, 143] width 35 height 13
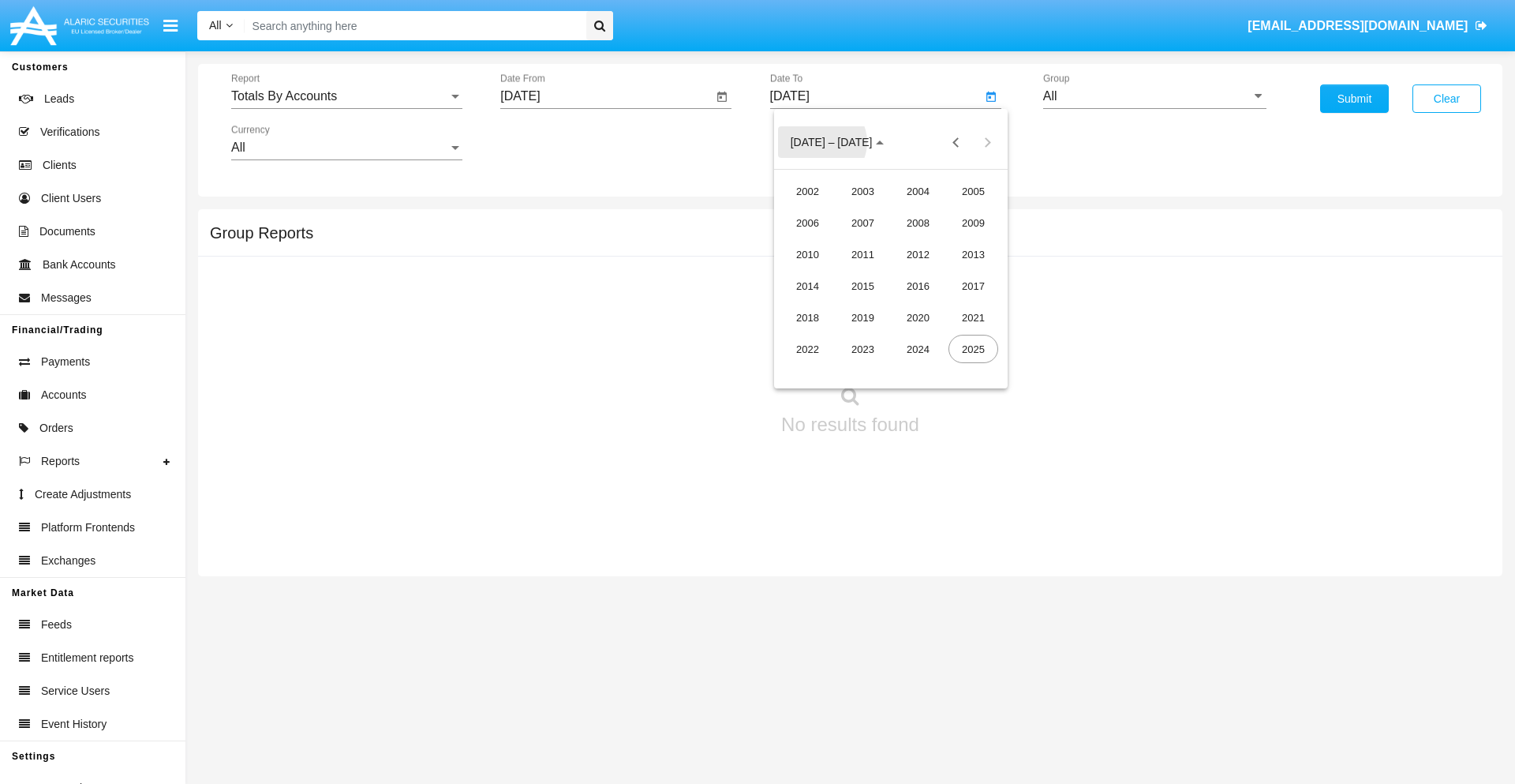
click at [973, 349] on div "2025" at bounding box center [974, 349] width 50 height 28
click at [807, 286] on div "SEP" at bounding box center [808, 285] width 50 height 28
click at [827, 304] on div "15" at bounding box center [827, 305] width 28 height 28
type input "09/15/25"
click at [1154, 96] on input "All" at bounding box center [1155, 96] width 223 height 14
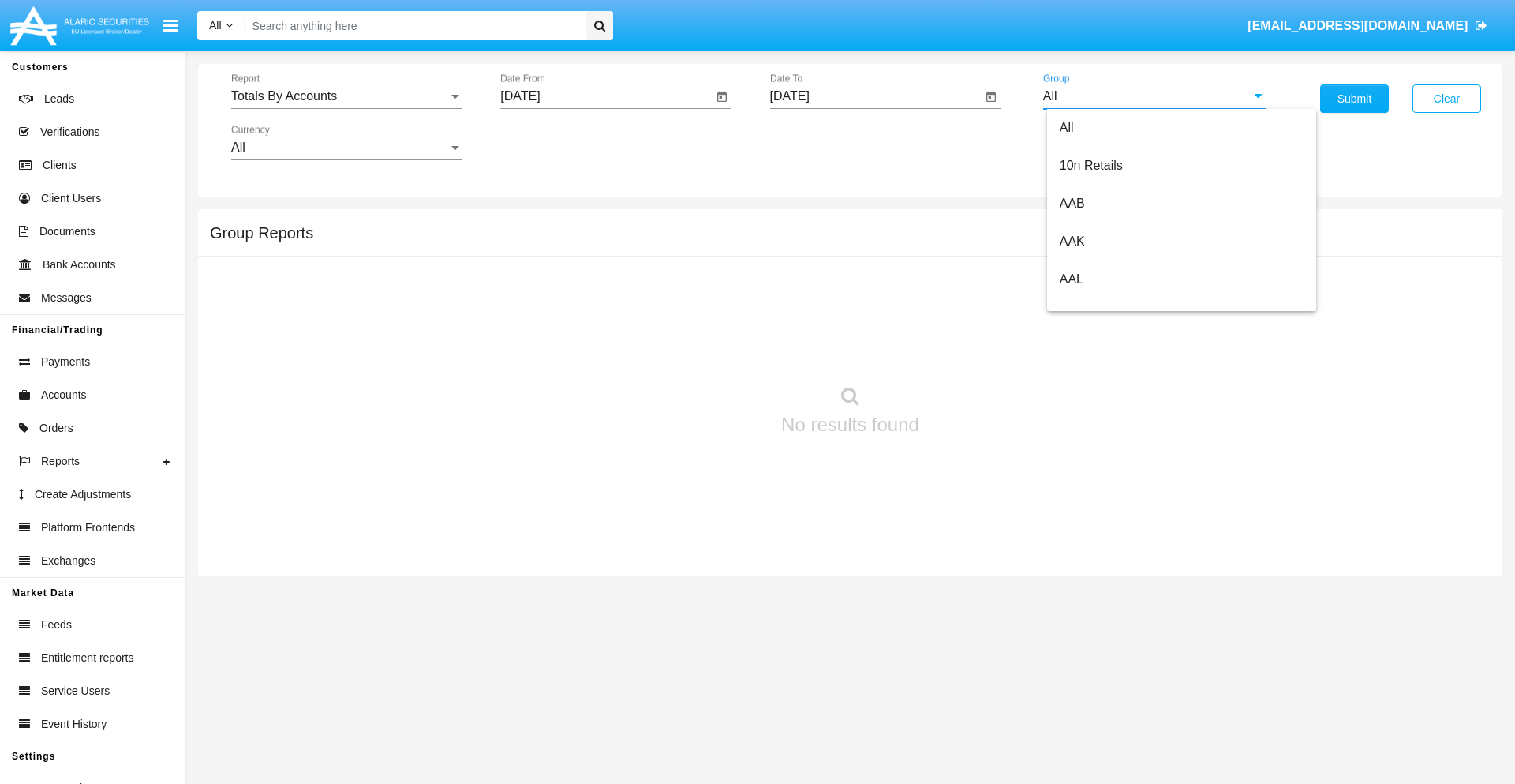
type input "Hammer Web Lite"
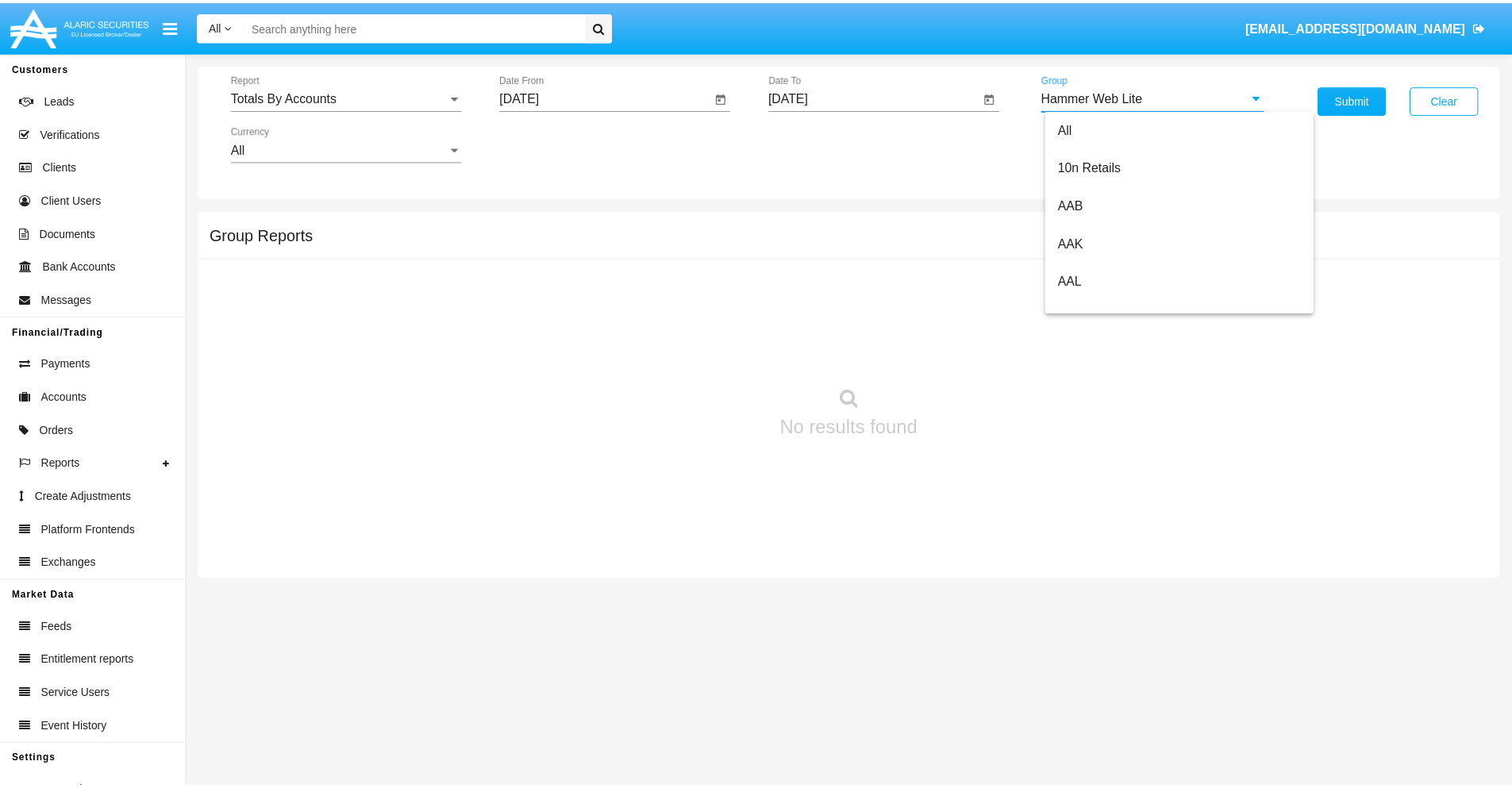
scroll to position [0, 0]
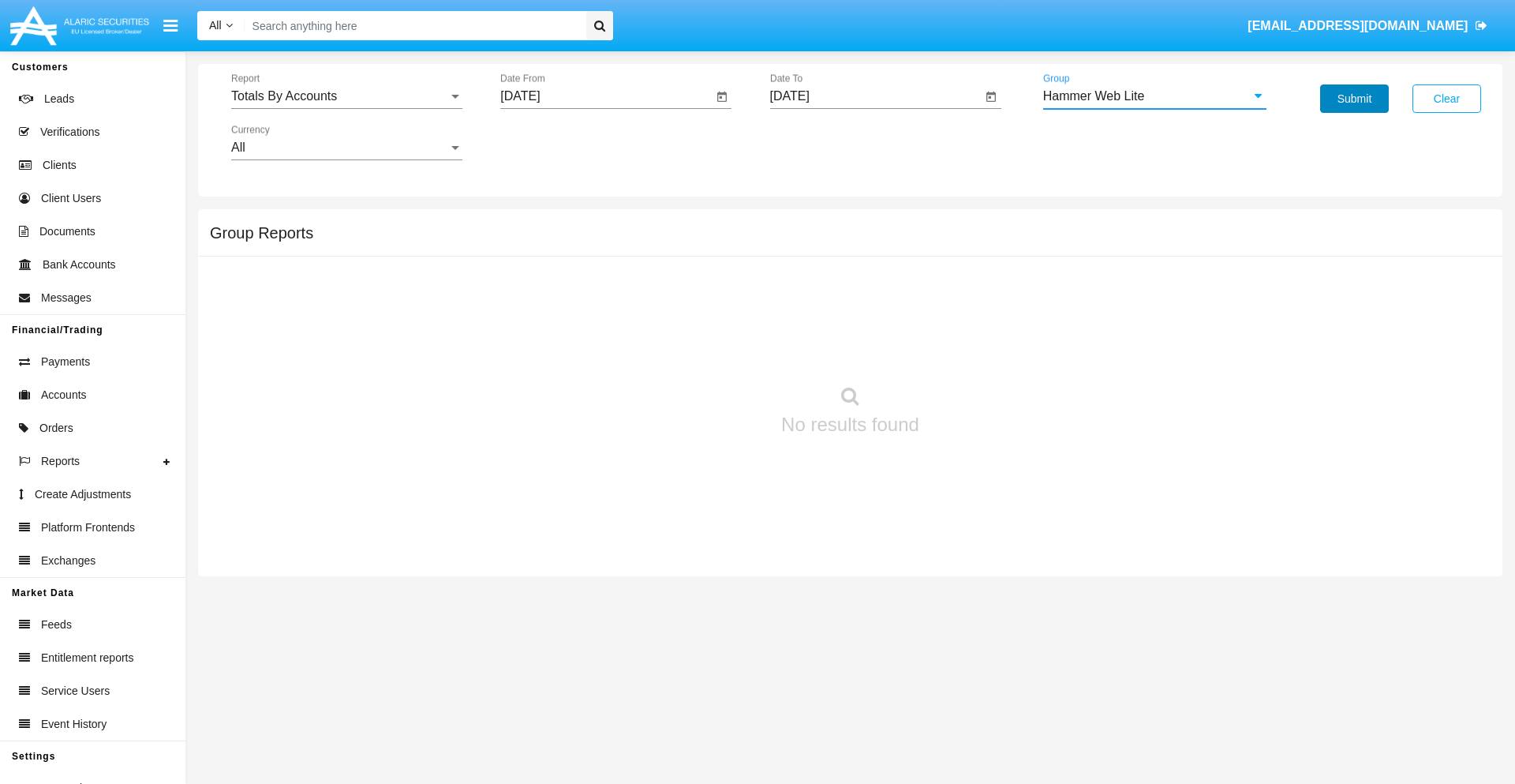
click at [1354, 99] on button "Submit" at bounding box center [1354, 98] width 68 height 28
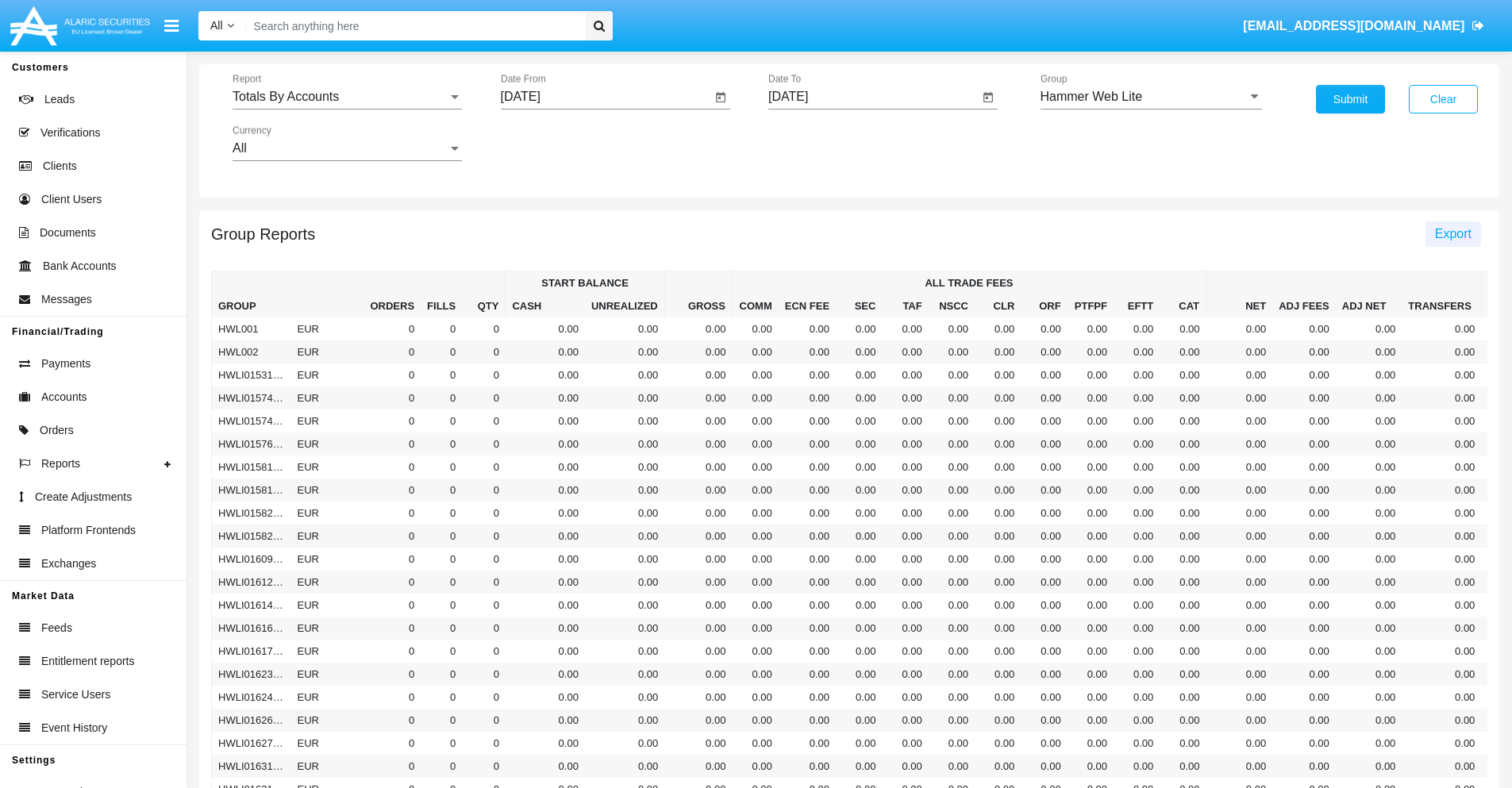
click at [1452, 233] on span "Export" at bounding box center [1452, 233] width 36 height 14
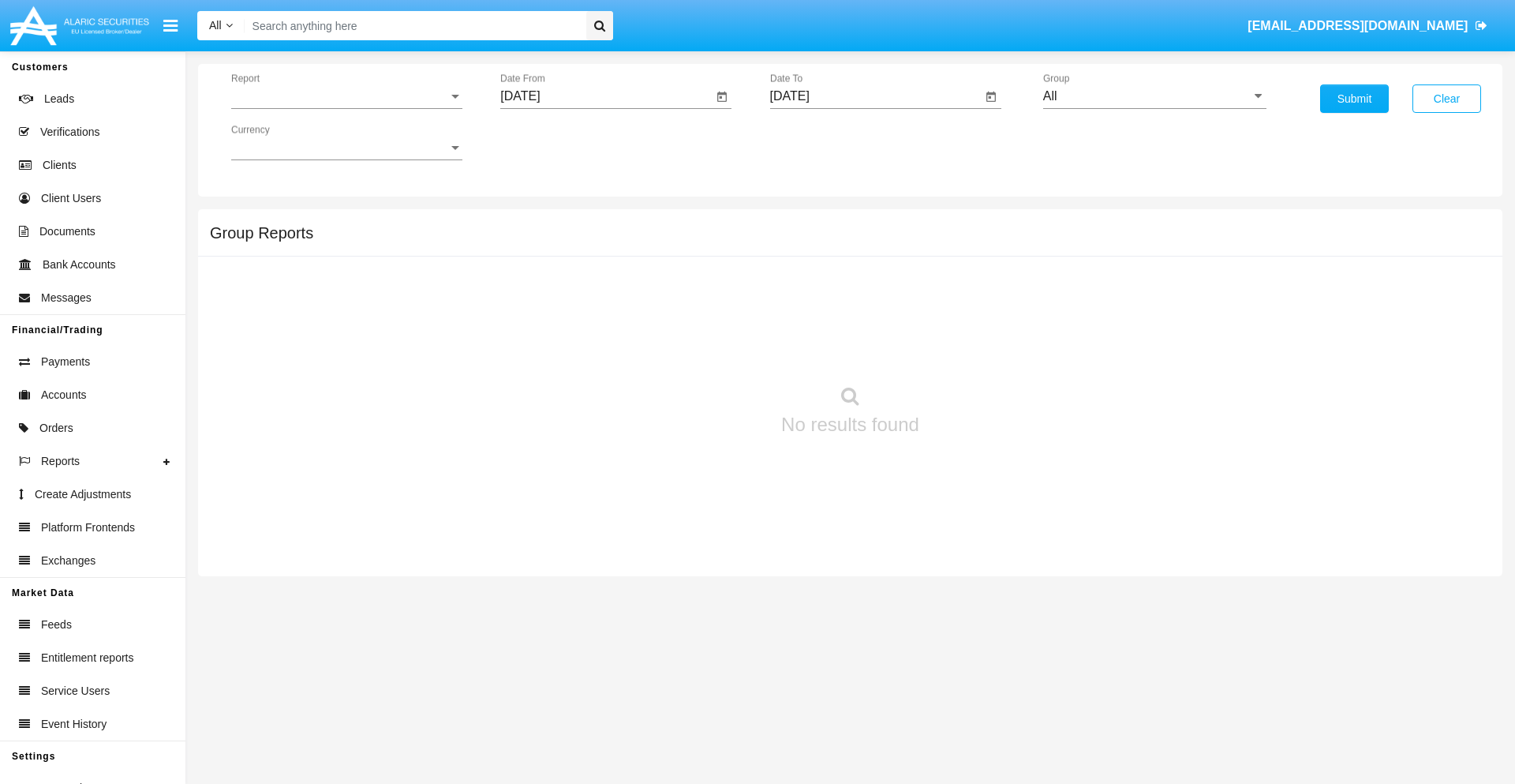
click at [346, 96] on span "Report" at bounding box center [340, 96] width 217 height 14
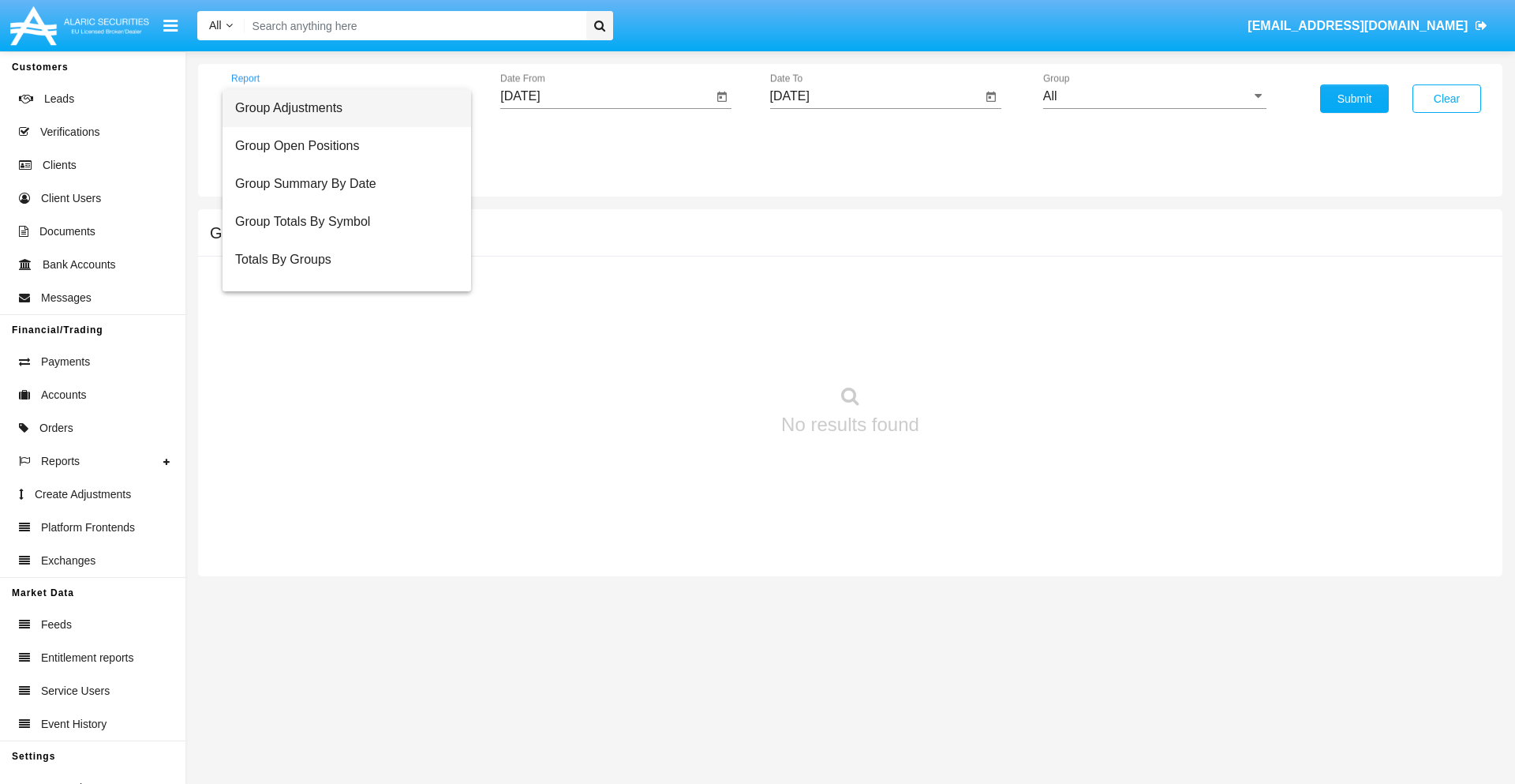
click at [340, 108] on span "Group Adjustments" at bounding box center [347, 108] width 223 height 38
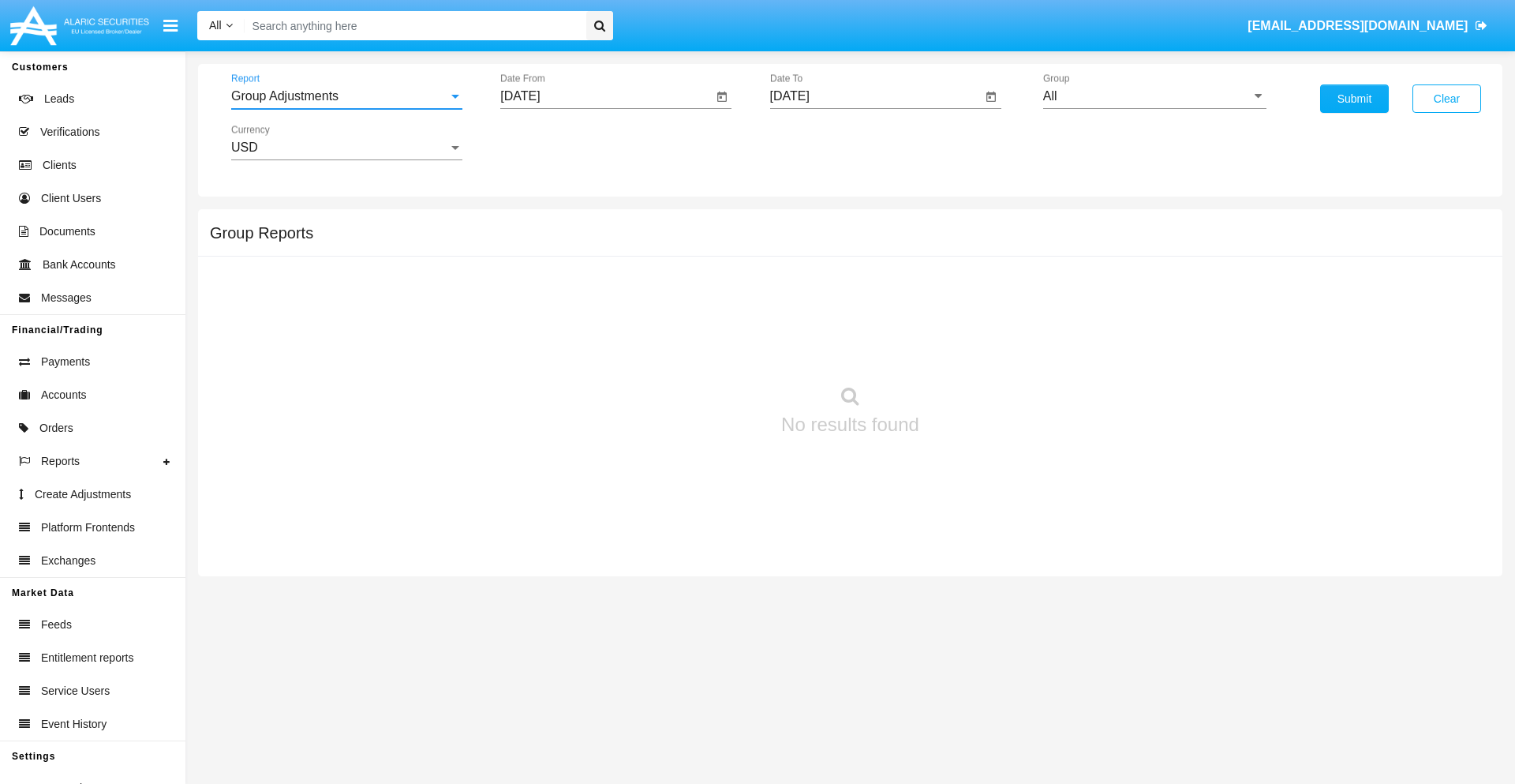
click at [606, 96] on input "[DATE]" at bounding box center [606, 96] width 212 height 14
click at [552, 142] on span "[DATE]" at bounding box center [537, 143] width 35 height 13
click at [594, 317] on div "2019" at bounding box center [594, 316] width 50 height 28
click at [538, 223] on div "JAN" at bounding box center [539, 222] width 50 height 28
click at [590, 242] on div "1" at bounding box center [589, 242] width 28 height 28
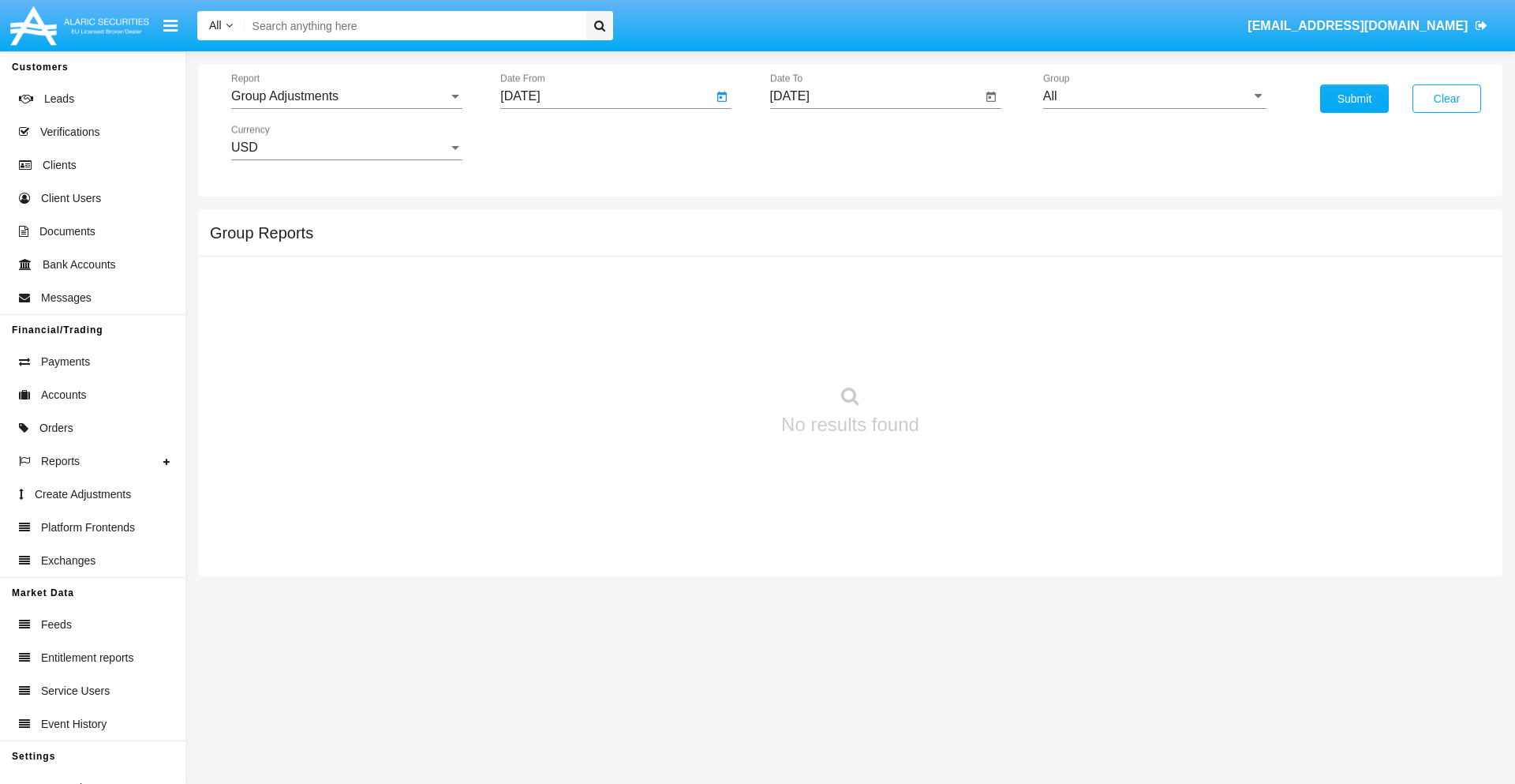
type input "[DATE]"
click at [876, 96] on input "[DATE]" at bounding box center [876, 96] width 212 height 14
click at [821, 142] on span "[DATE]" at bounding box center [807, 143] width 35 height 13
click at [863, 317] on div "2019" at bounding box center [863, 316] width 50 height 28
click at [807, 223] on div "JAN" at bounding box center [808, 222] width 50 height 28
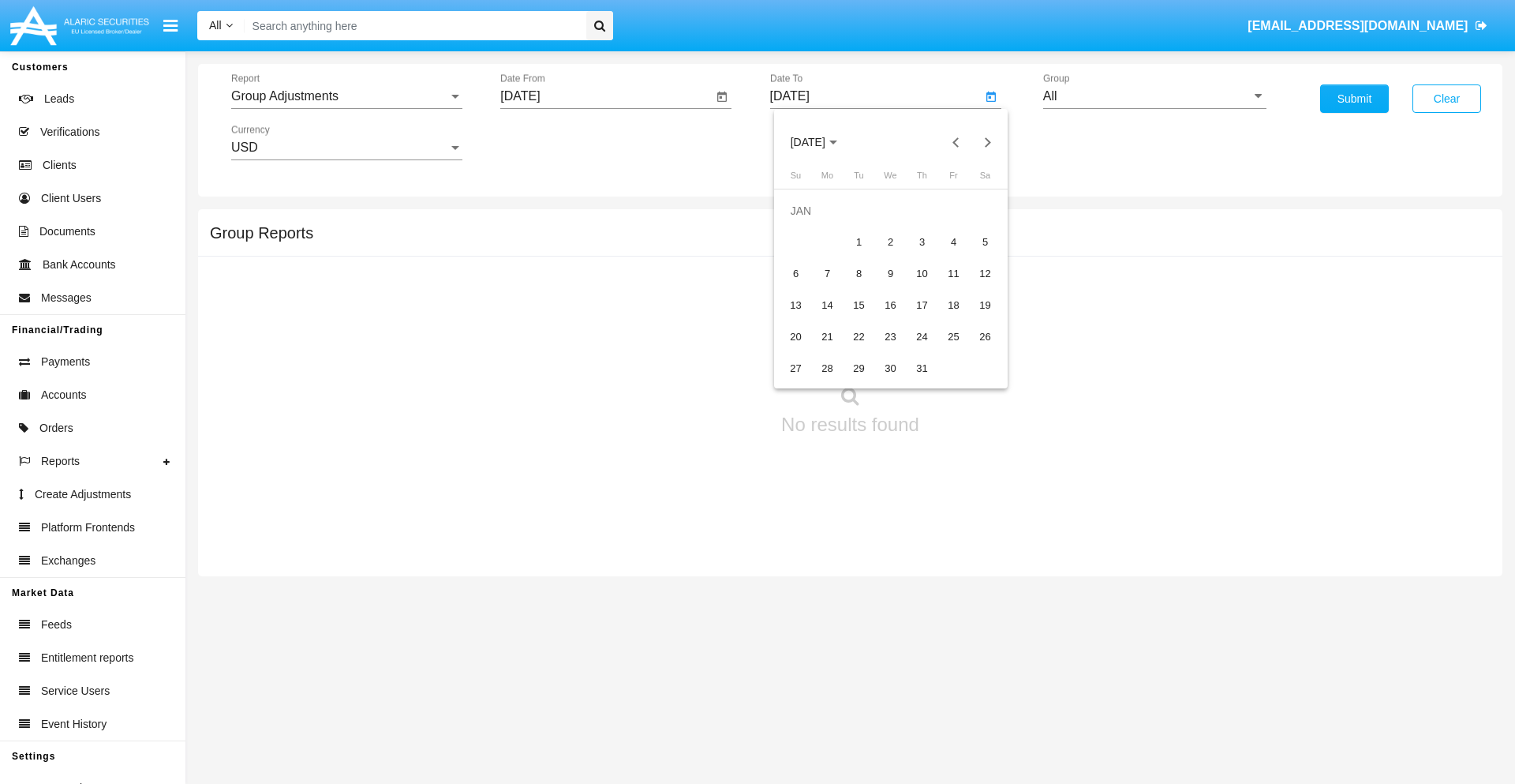
click at [859, 242] on div "1" at bounding box center [859, 242] width 28 height 28
type input "[DATE]"
click at [1154, 96] on input "All" at bounding box center [1155, 96] width 223 height 14
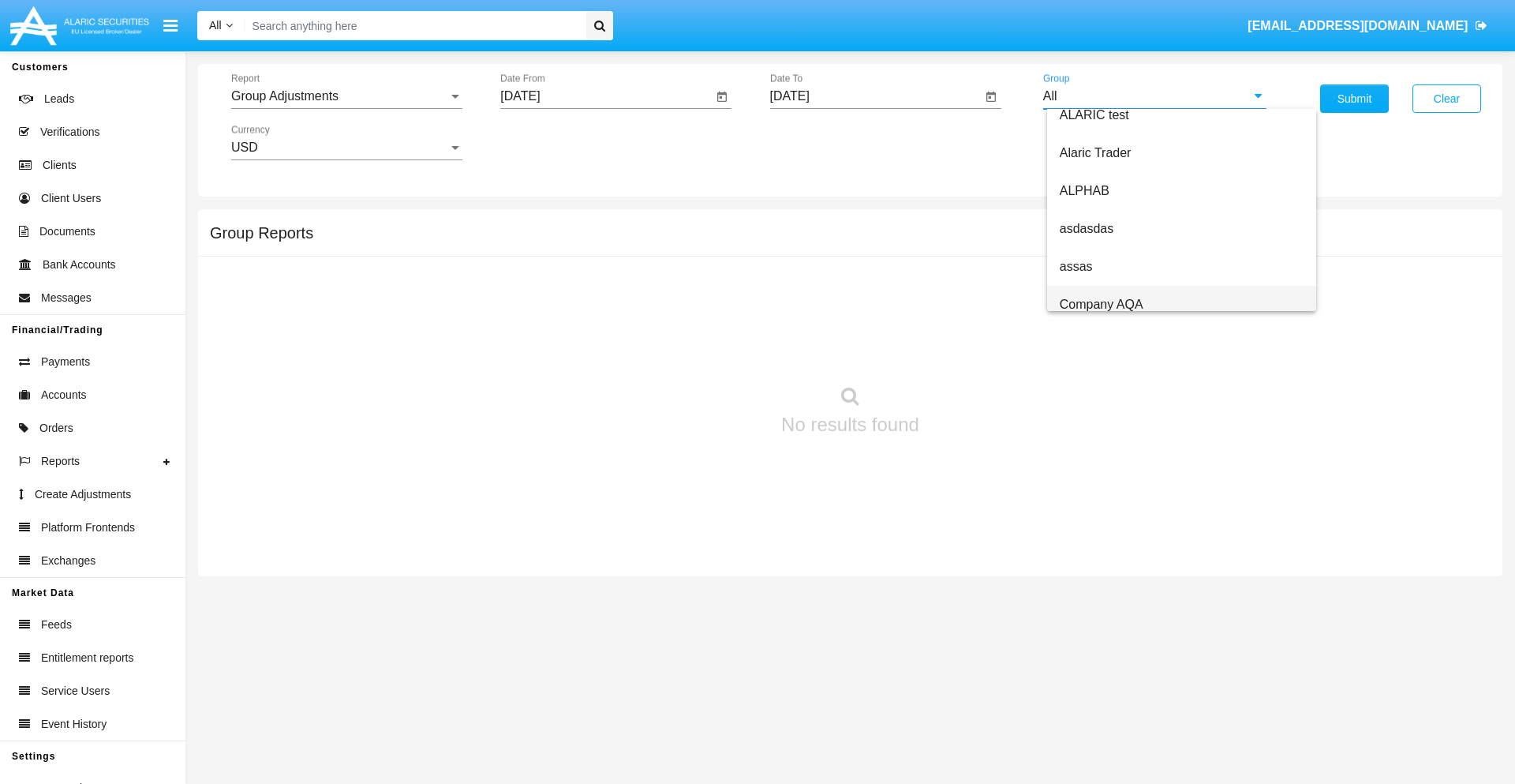
click at [1101, 304] on span "Company AQA" at bounding box center [1102, 304] width 84 height 14
type input "Company AQA"
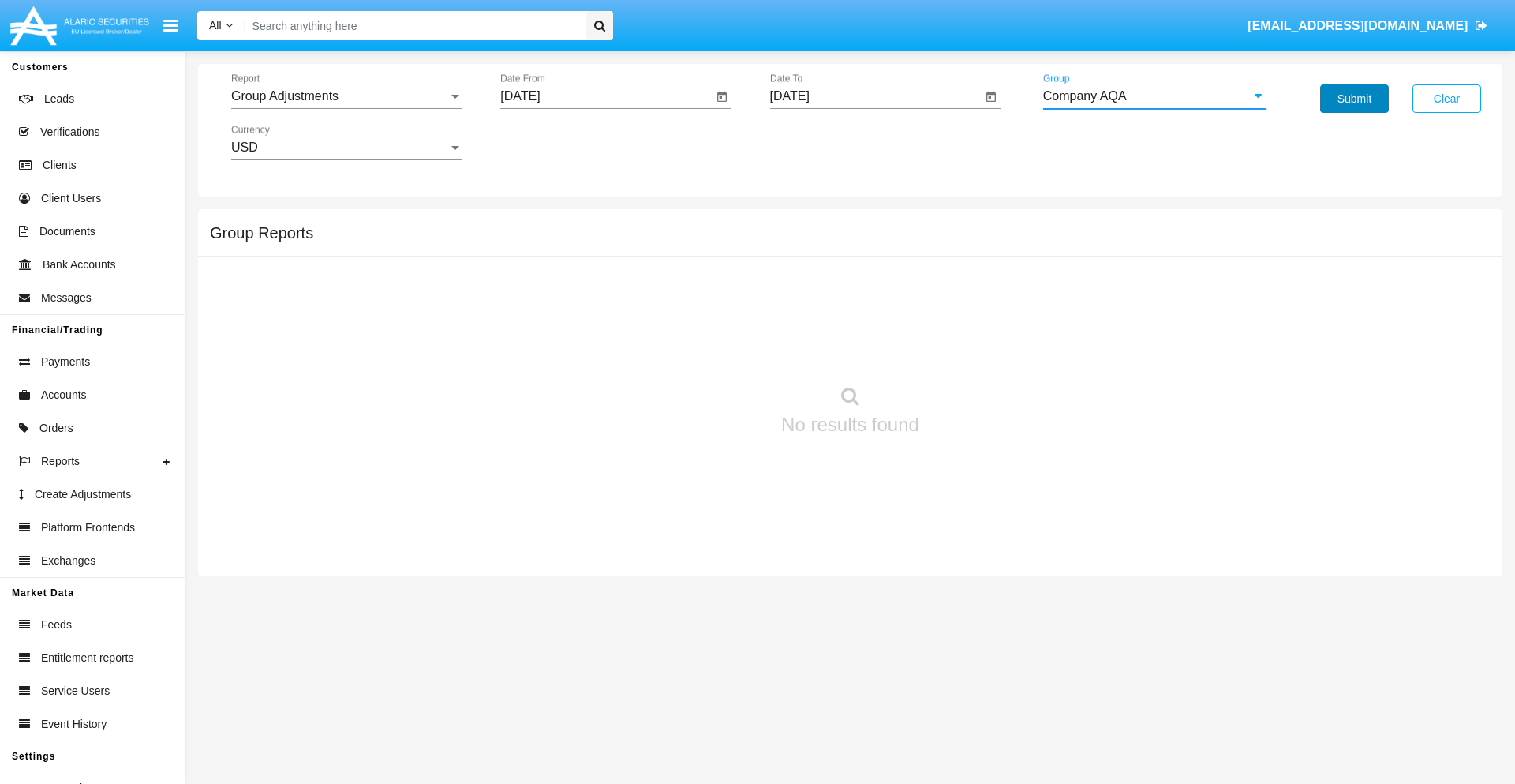
click at [1354, 99] on button "Submit" at bounding box center [1354, 98] width 68 height 28
click at [346, 96] on span "Report" at bounding box center [340, 96] width 217 height 14
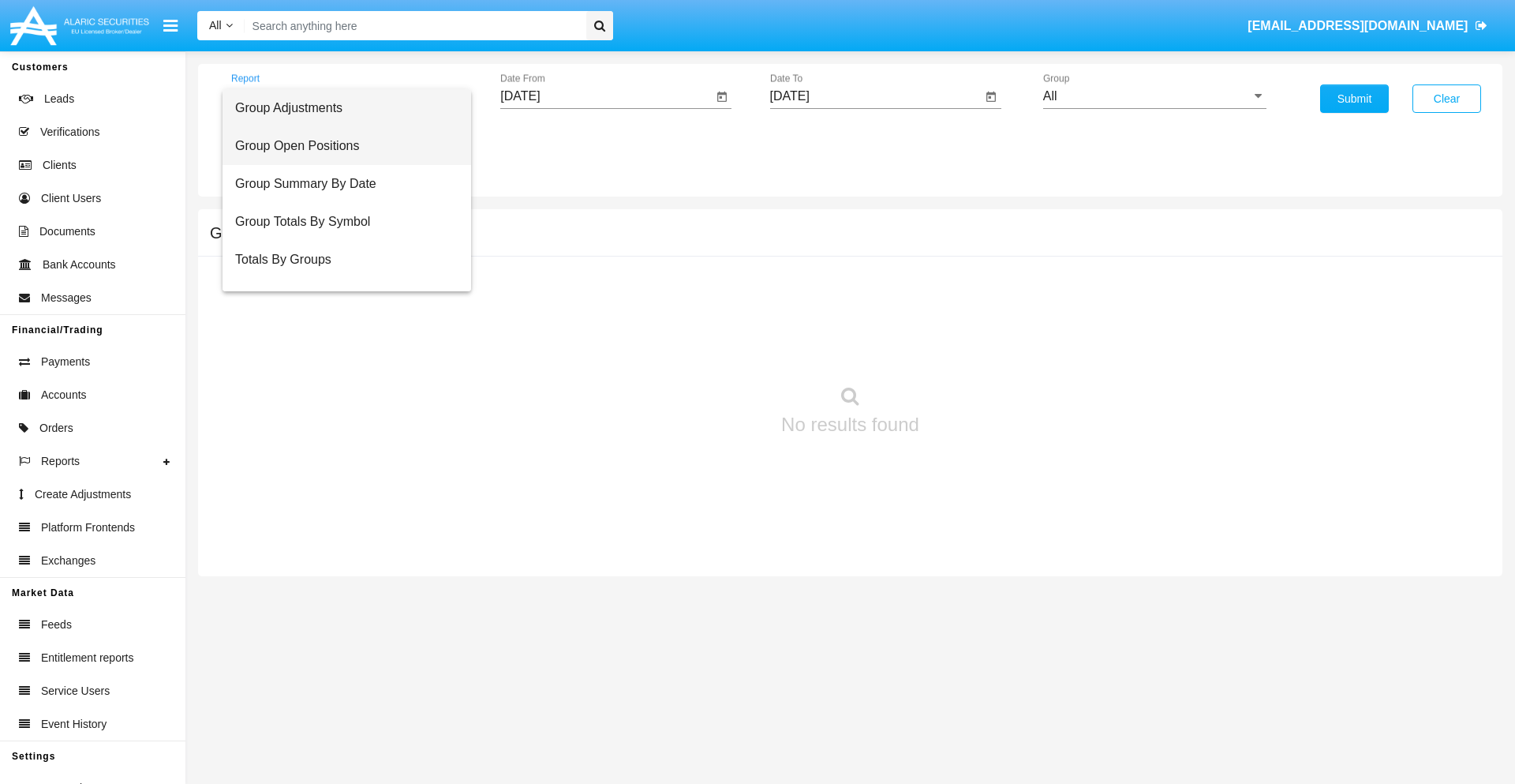
click at [340, 146] on span "Group Open Positions" at bounding box center [347, 145] width 223 height 38
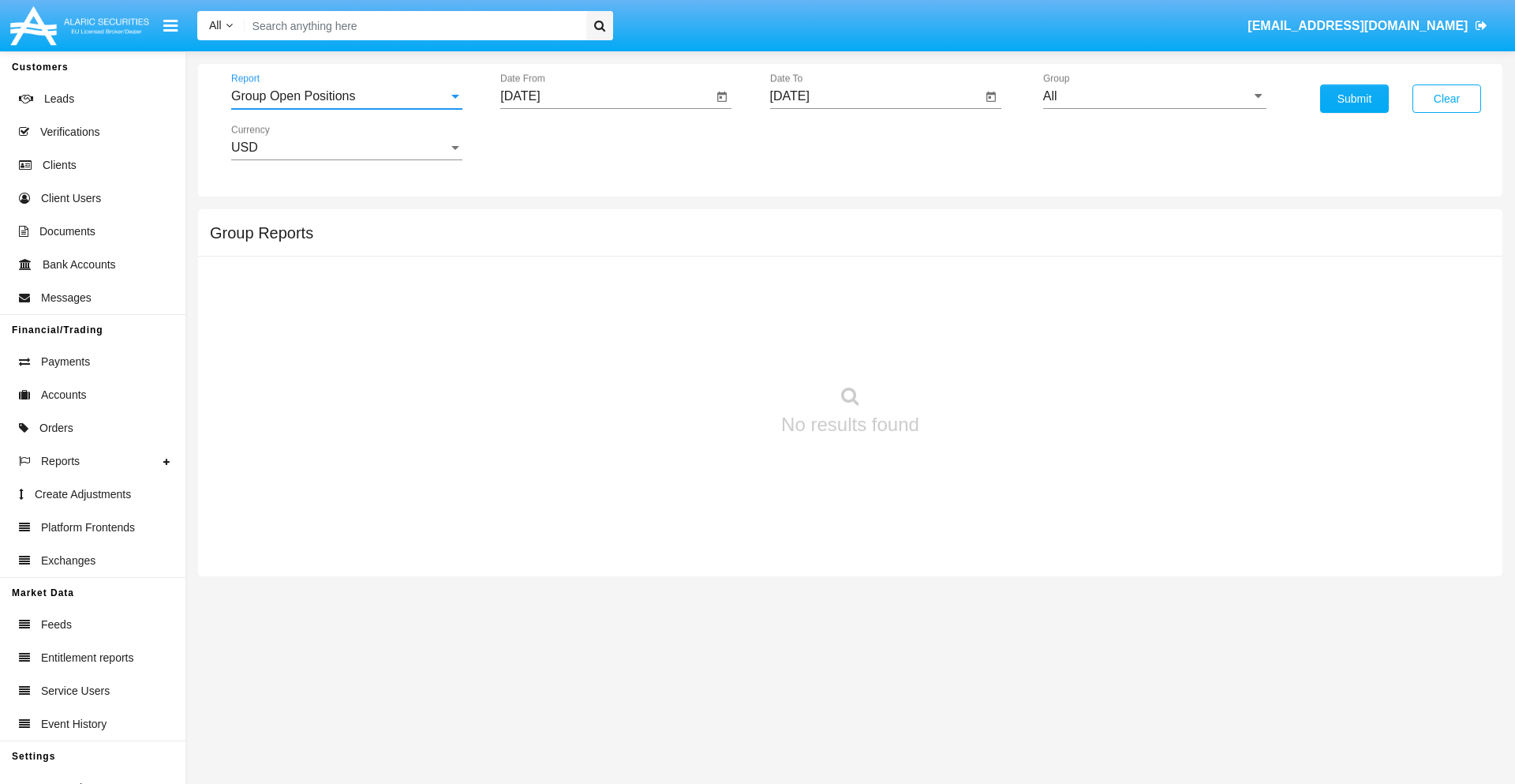
click at [606, 96] on input "[DATE]" at bounding box center [606, 96] width 212 height 14
click at [552, 142] on span "[DATE]" at bounding box center [537, 143] width 35 height 13
click at [594, 317] on div "2019" at bounding box center [594, 316] width 50 height 28
click at [538, 223] on div "JAN" at bounding box center [539, 222] width 50 height 28
click at [590, 242] on div "1" at bounding box center [589, 242] width 28 height 28
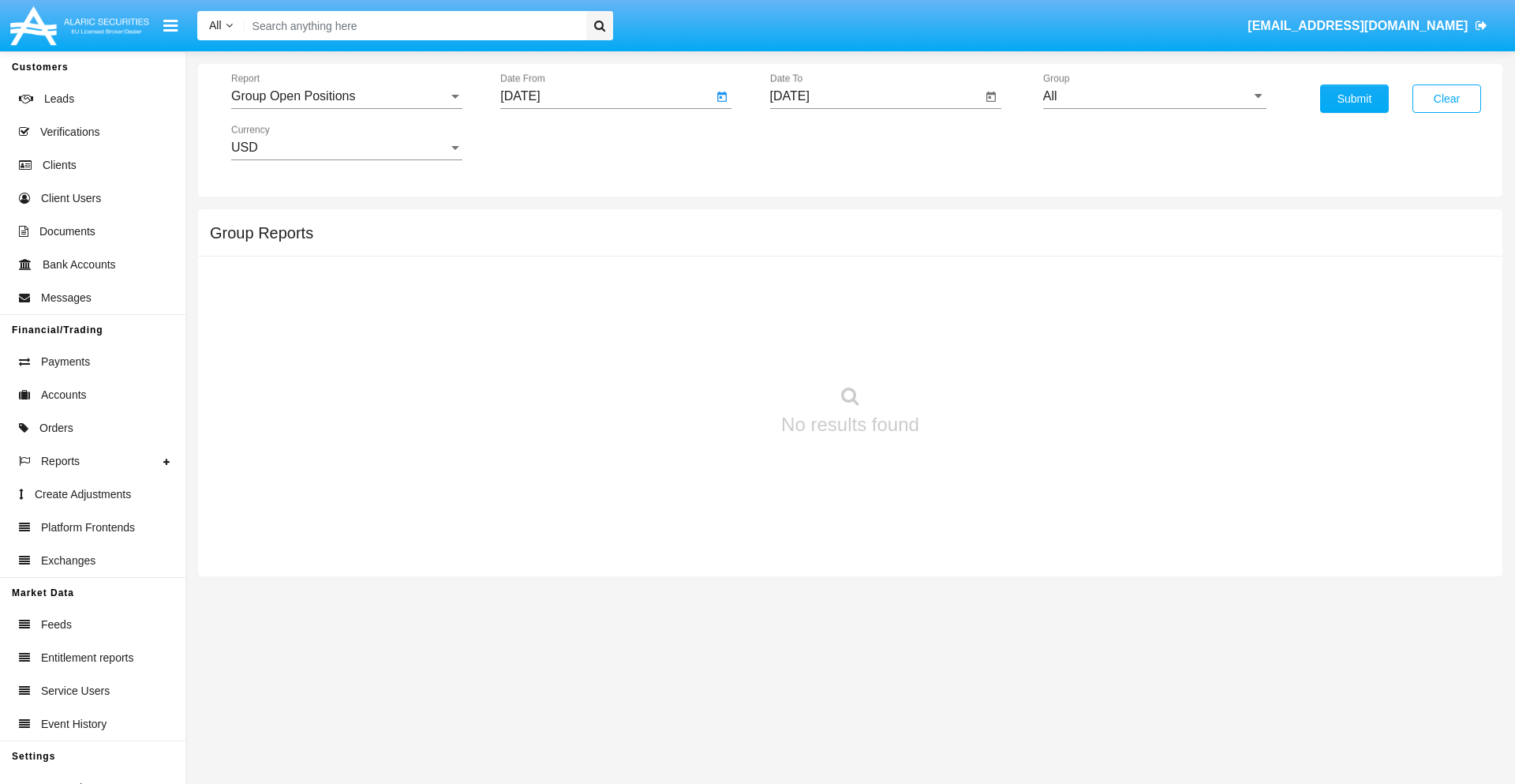
type input "[DATE]"
click at [876, 96] on input "[DATE]" at bounding box center [876, 96] width 212 height 14
click at [821, 142] on span "[DATE]" at bounding box center [807, 143] width 35 height 13
click at [863, 317] on div "2019" at bounding box center [863, 316] width 50 height 28
click at [807, 223] on div "JAN" at bounding box center [808, 222] width 50 height 28
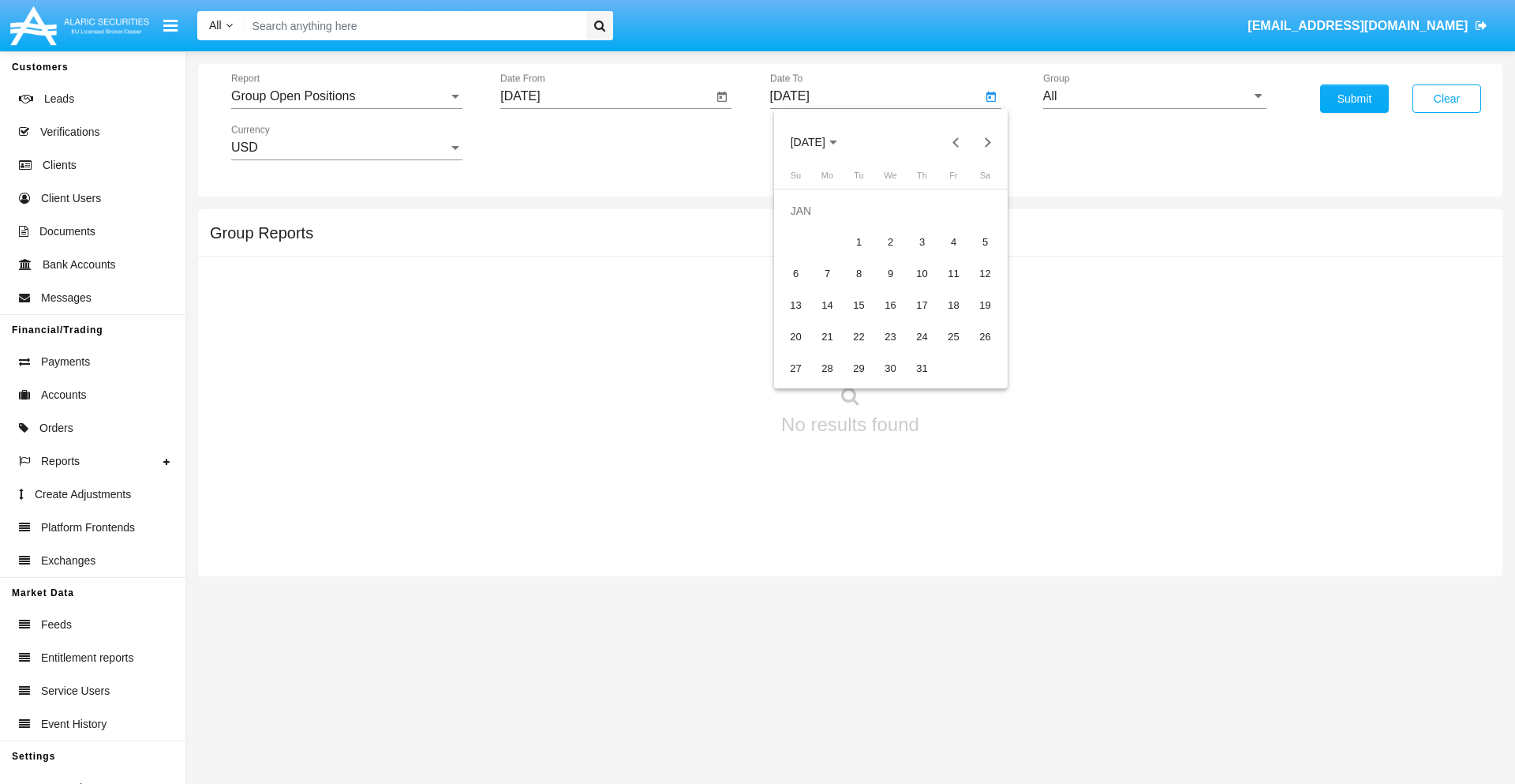
click at [859, 242] on div "1" at bounding box center [859, 242] width 28 height 28
type input "01/01/19"
click at [1154, 96] on input "All" at bounding box center [1155, 96] width 223 height 14
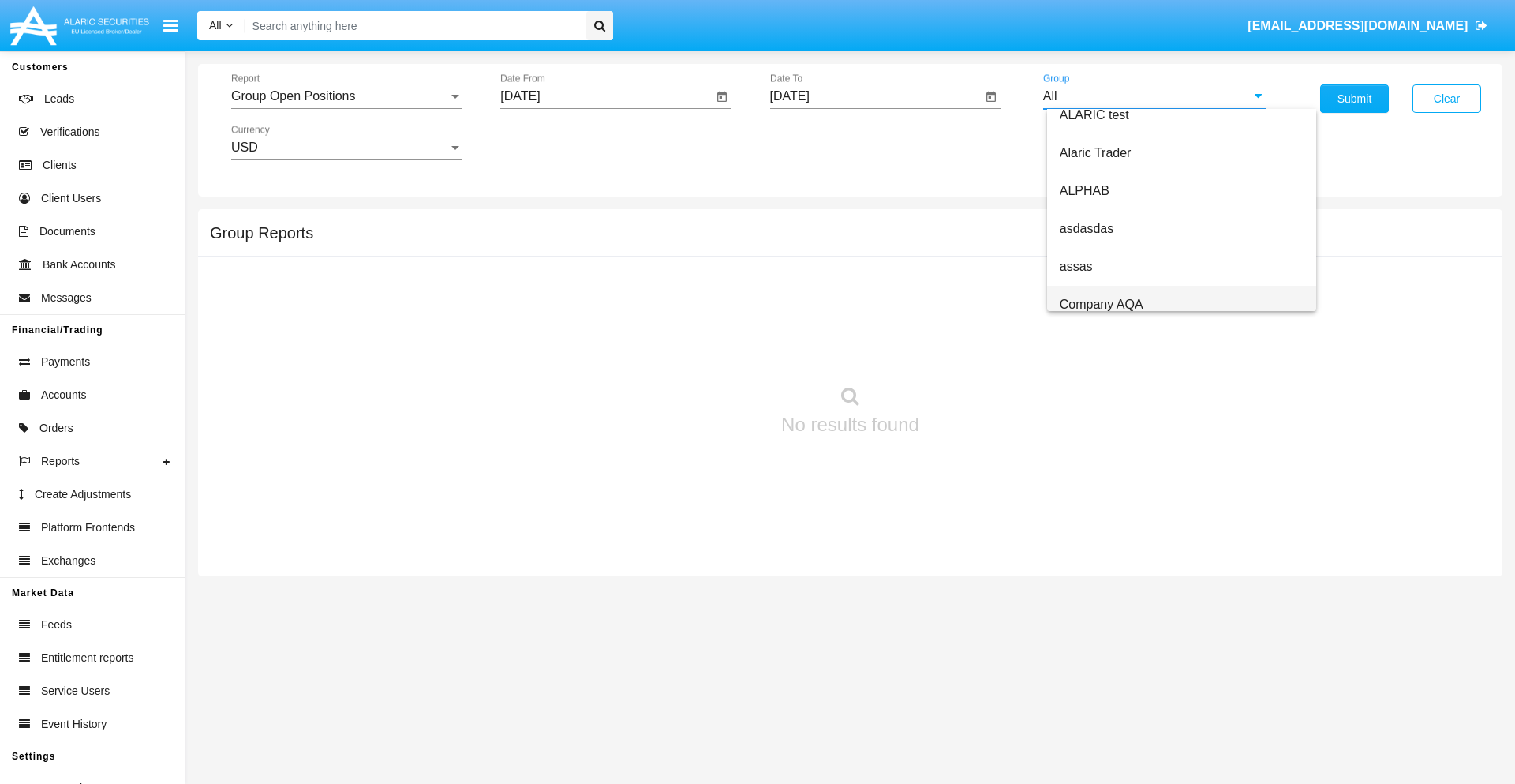
click at [1101, 304] on span "Company AQA" at bounding box center [1102, 304] width 84 height 14
type input "Company AQA"
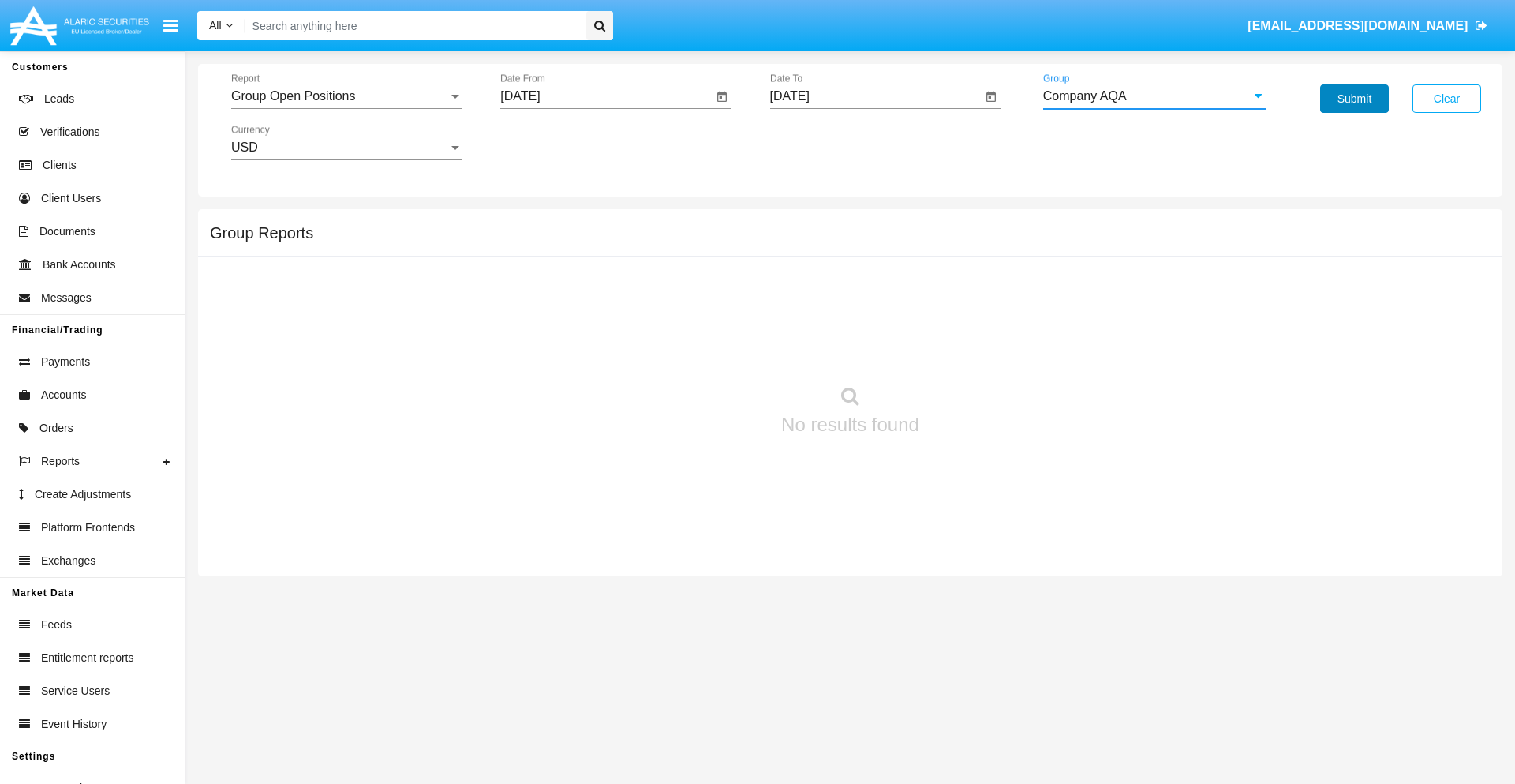
click at [1354, 99] on button "Submit" at bounding box center [1354, 98] width 68 height 28
click at [346, 96] on span "Report" at bounding box center [340, 96] width 217 height 14
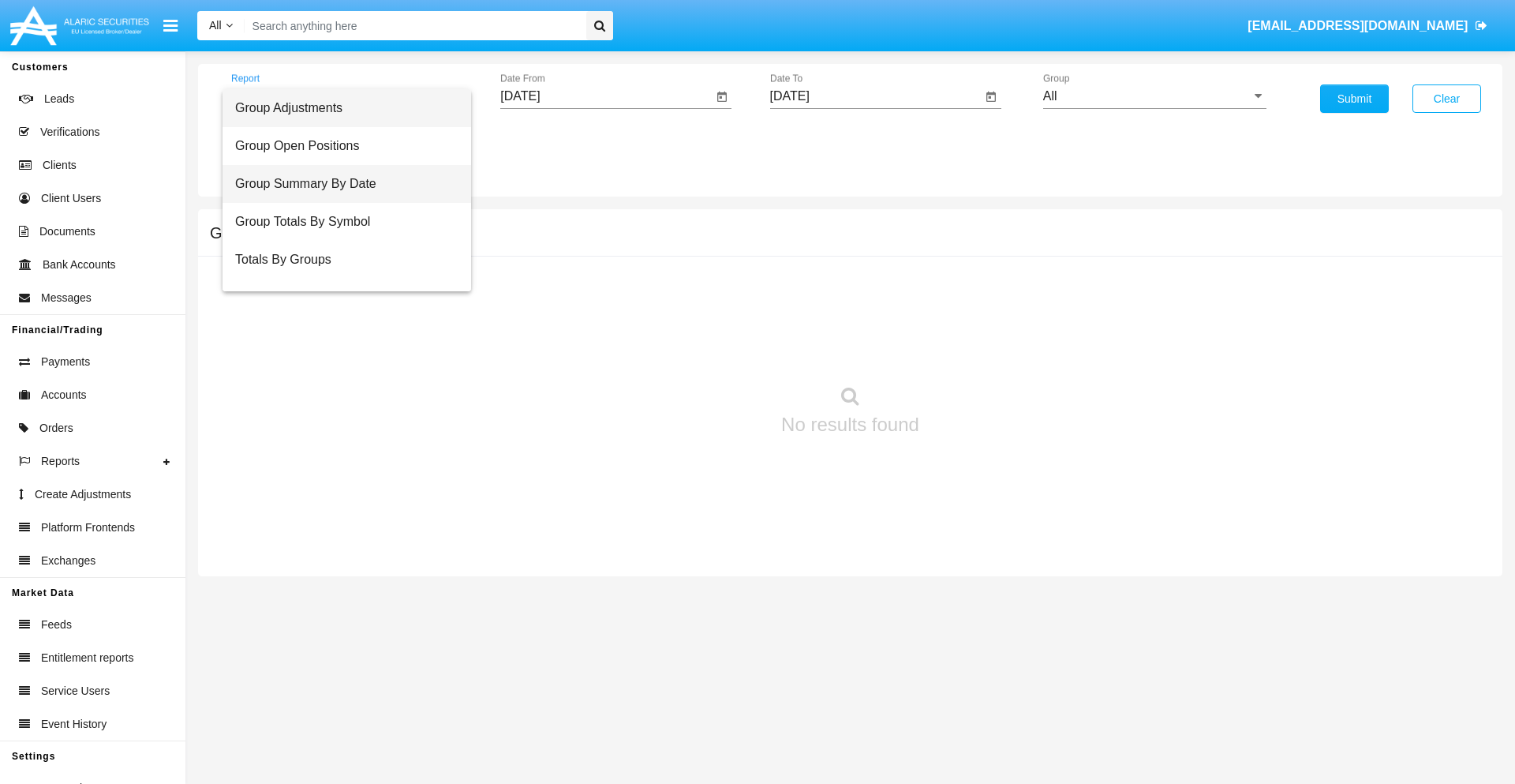
click at [340, 184] on span "Group Summary By Date" at bounding box center [347, 183] width 223 height 38
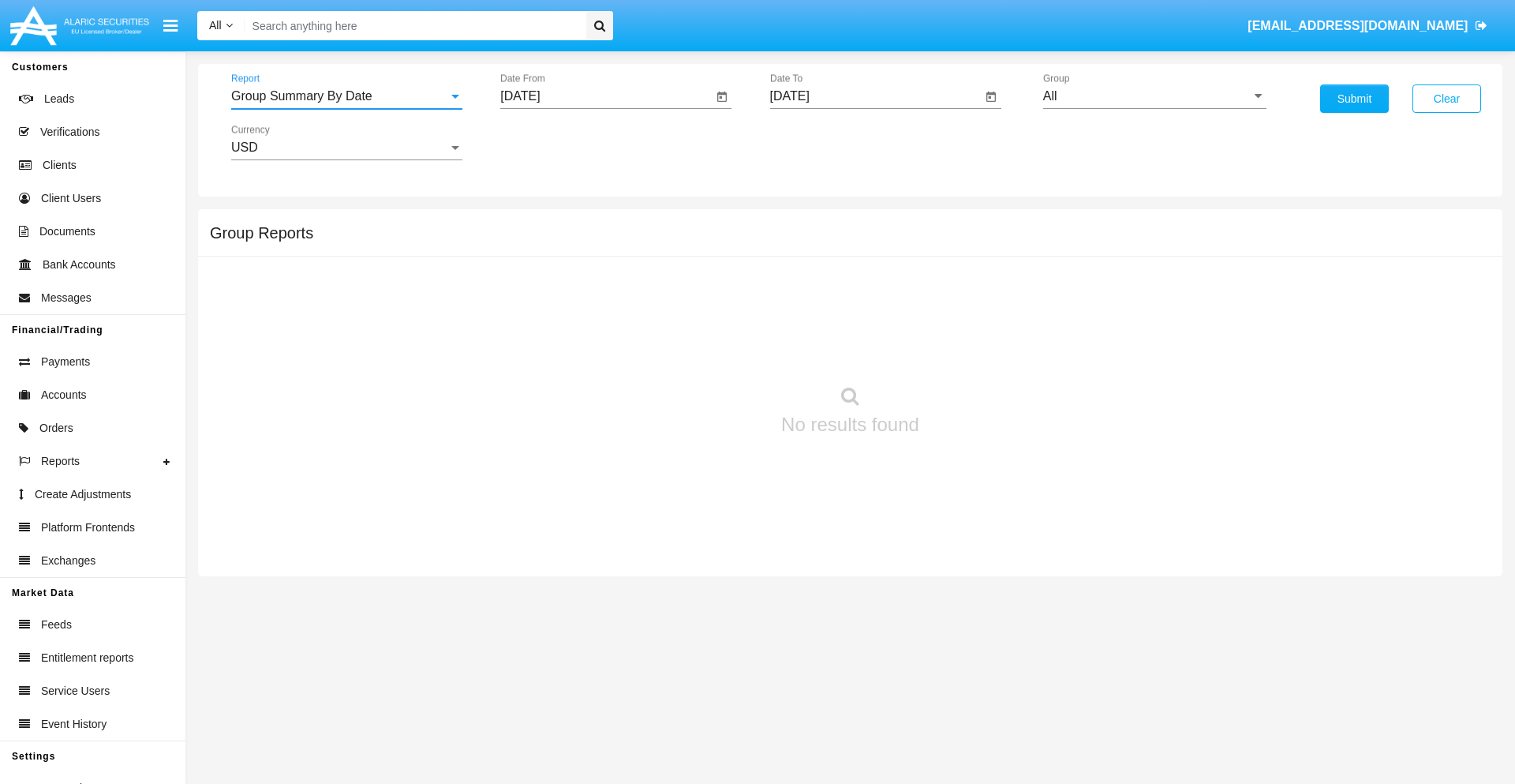
click at [606, 96] on input "[DATE]" at bounding box center [606, 96] width 212 height 14
click at [552, 142] on span "[DATE]" at bounding box center [537, 143] width 35 height 13
click at [594, 317] on div "2019" at bounding box center [594, 316] width 50 height 28
click at [538, 223] on div "JAN" at bounding box center [539, 222] width 50 height 28
click at [590, 242] on div "1" at bounding box center [589, 242] width 28 height 28
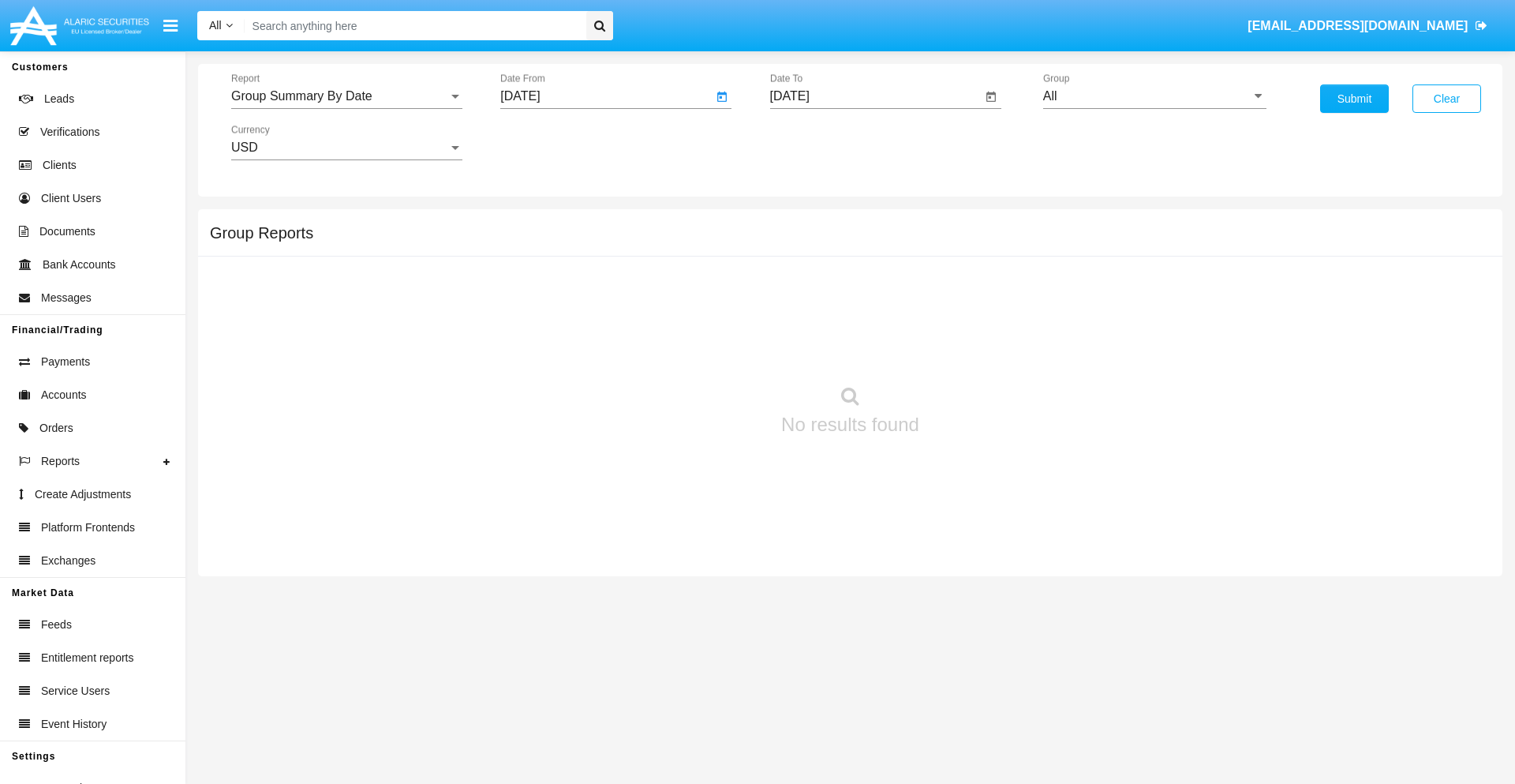
type input "[DATE]"
click at [876, 96] on input "[DATE]" at bounding box center [876, 96] width 212 height 14
click at [821, 142] on span "[DATE]" at bounding box center [807, 143] width 35 height 13
click at [863, 317] on div "2019" at bounding box center [863, 316] width 50 height 28
click at [807, 223] on div "JAN" at bounding box center [808, 222] width 50 height 28
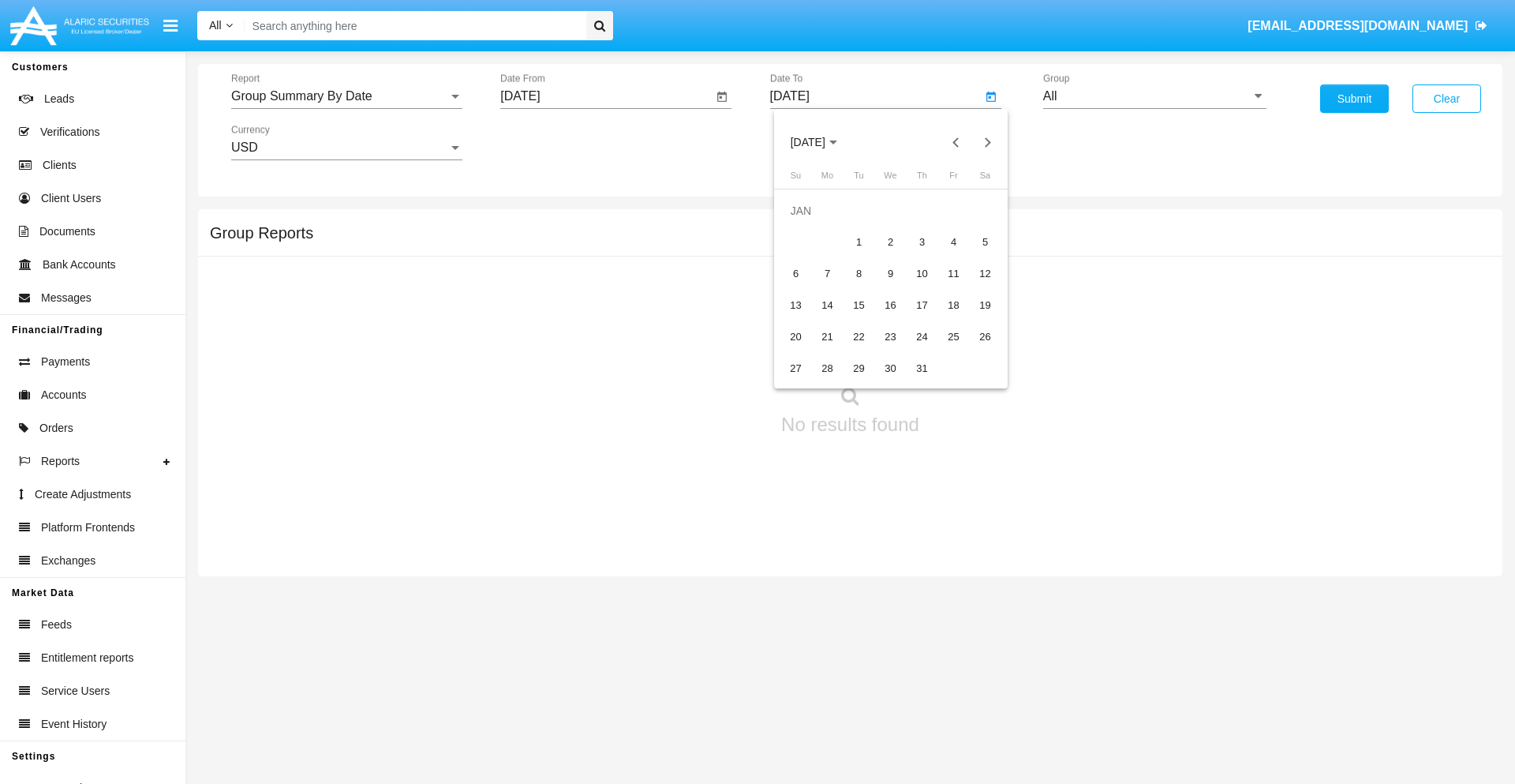
click at [859, 242] on div "1" at bounding box center [859, 242] width 28 height 28
type input "[DATE]"
click at [1154, 96] on input "All" at bounding box center [1155, 96] width 223 height 14
click at [1101, 651] on span "Company AQA" at bounding box center [1102, 658] width 84 height 14
type input "Company AQA"
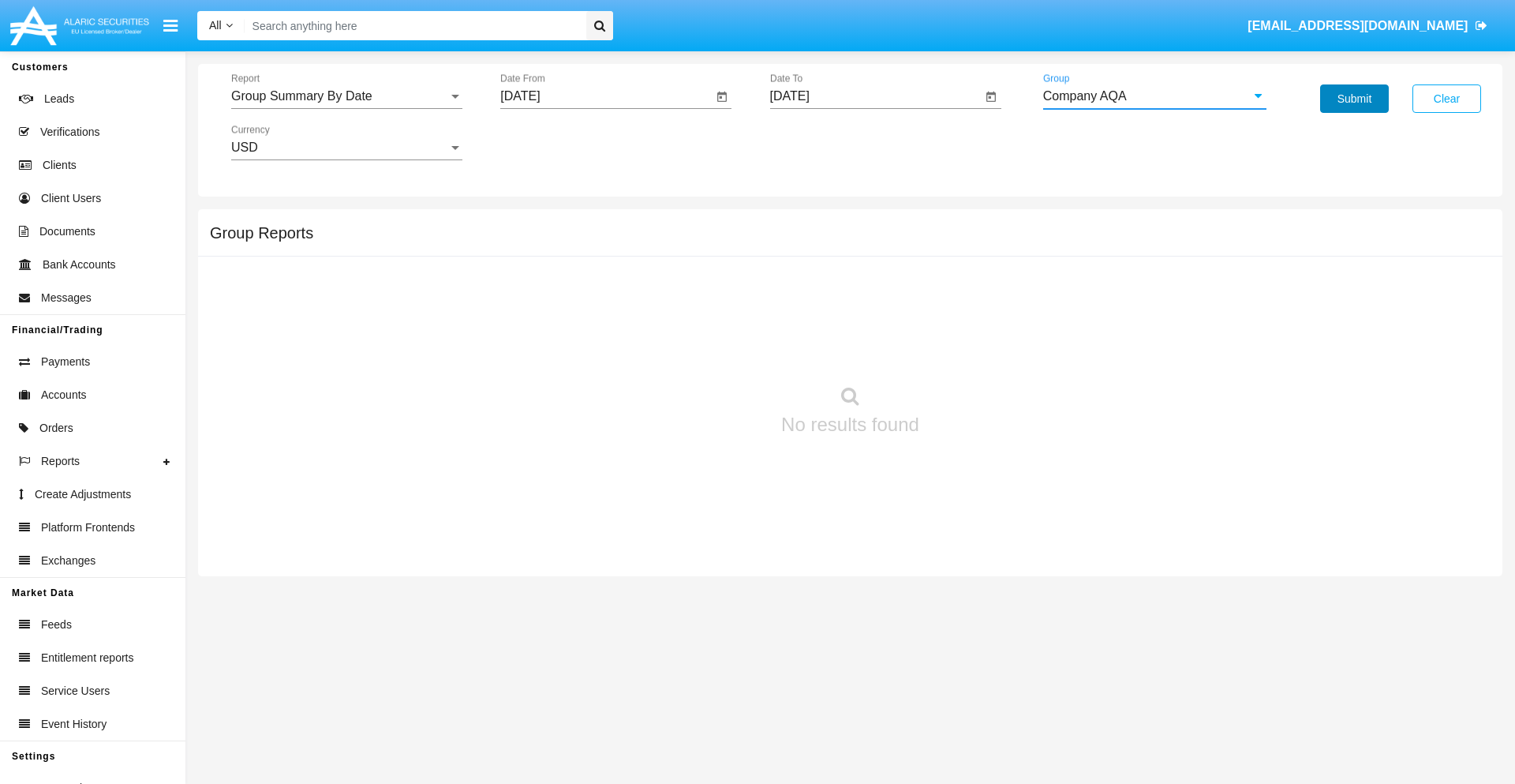
click at [1354, 99] on button "Submit" at bounding box center [1354, 98] width 68 height 28
click at [346, 96] on span "Report" at bounding box center [340, 96] width 217 height 14
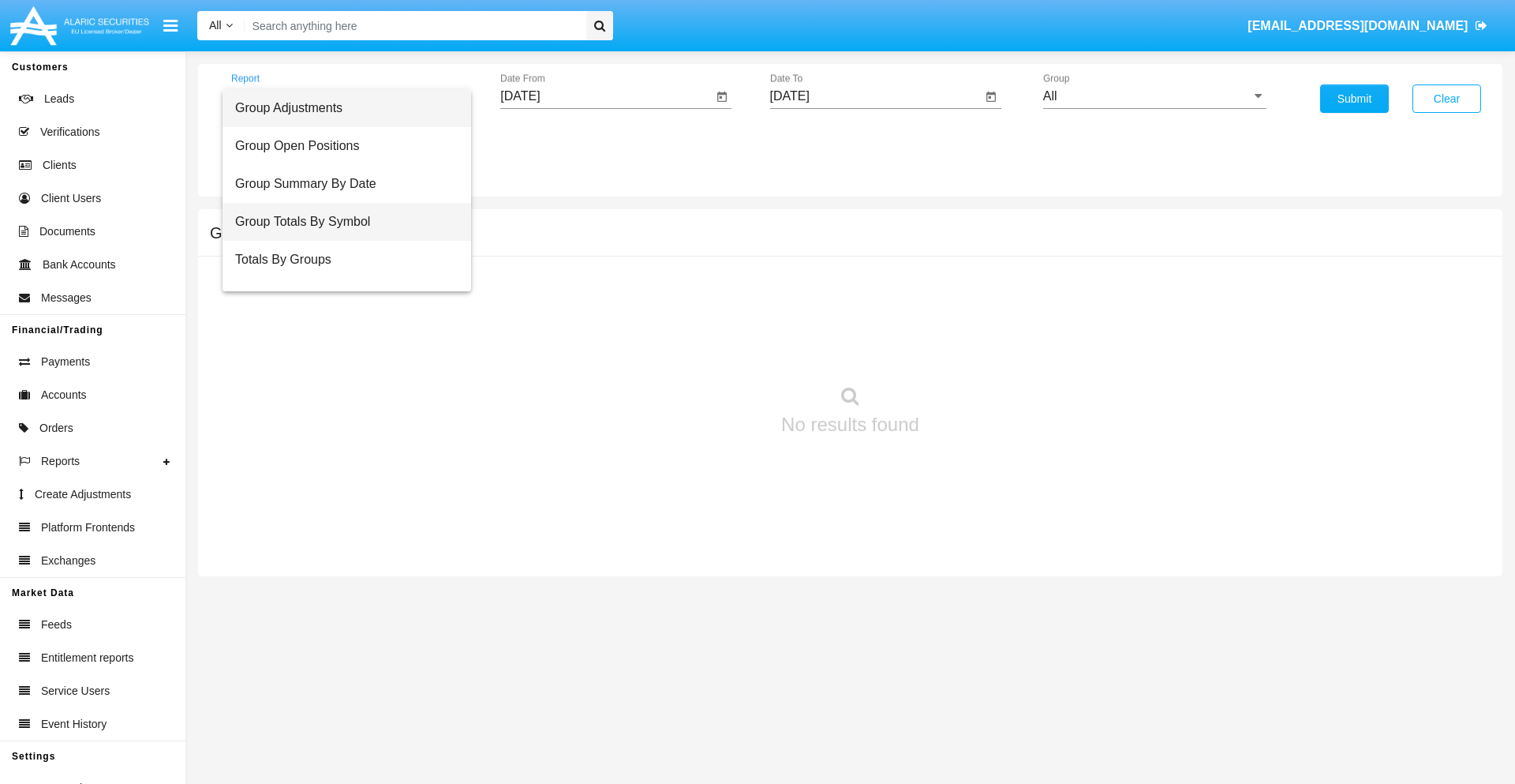
click at [340, 222] on span "Group Totals By Symbol" at bounding box center [347, 222] width 223 height 38
click at [606, 96] on input "[DATE]" at bounding box center [606, 96] width 212 height 14
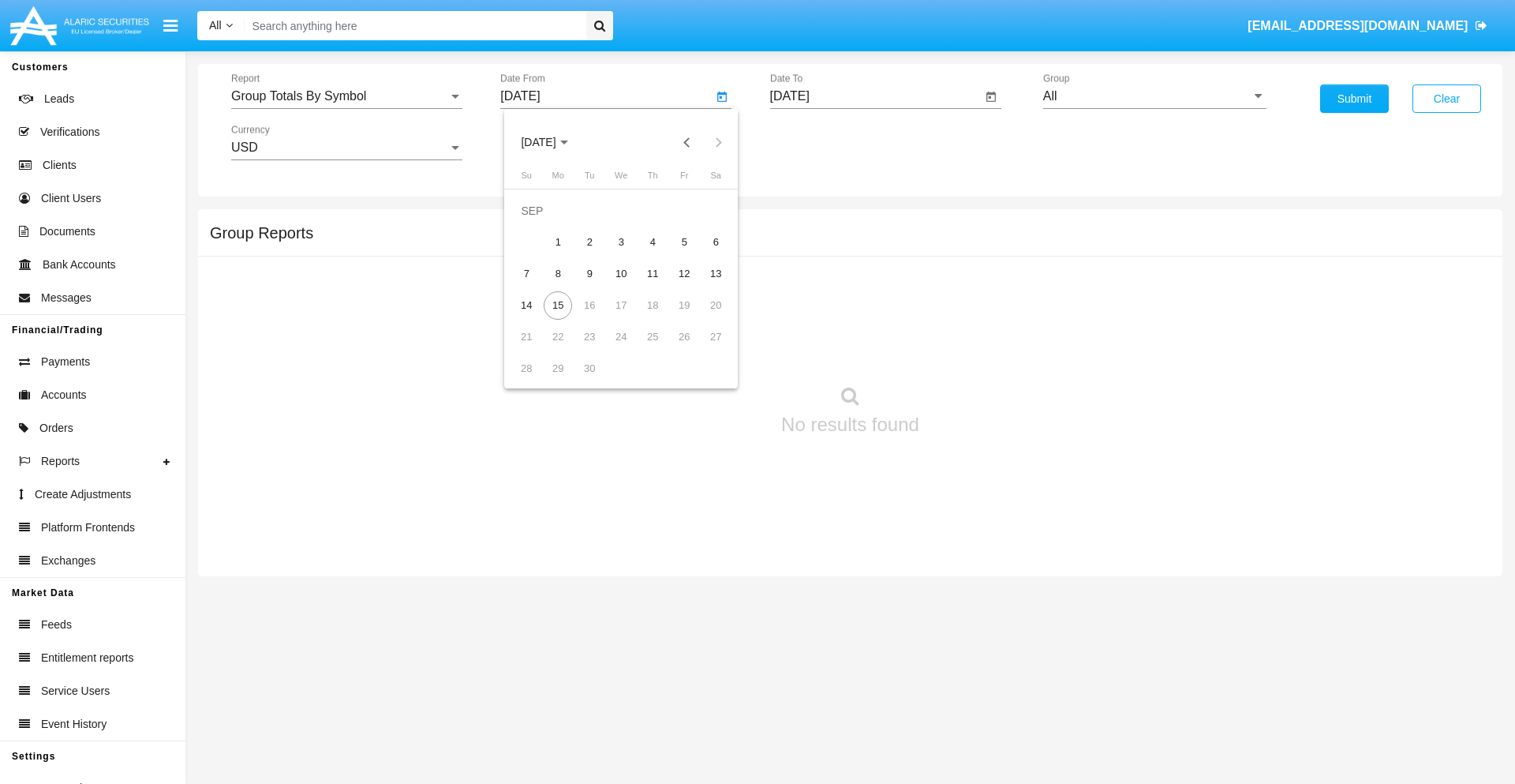
click at [552, 142] on span "[DATE]" at bounding box center [537, 143] width 35 height 13
click at [594, 317] on div "2019" at bounding box center [594, 316] width 50 height 28
click at [538, 223] on div "JAN" at bounding box center [539, 222] width 50 height 28
click at [590, 242] on div "1" at bounding box center [589, 242] width 28 height 28
type input "[DATE]"
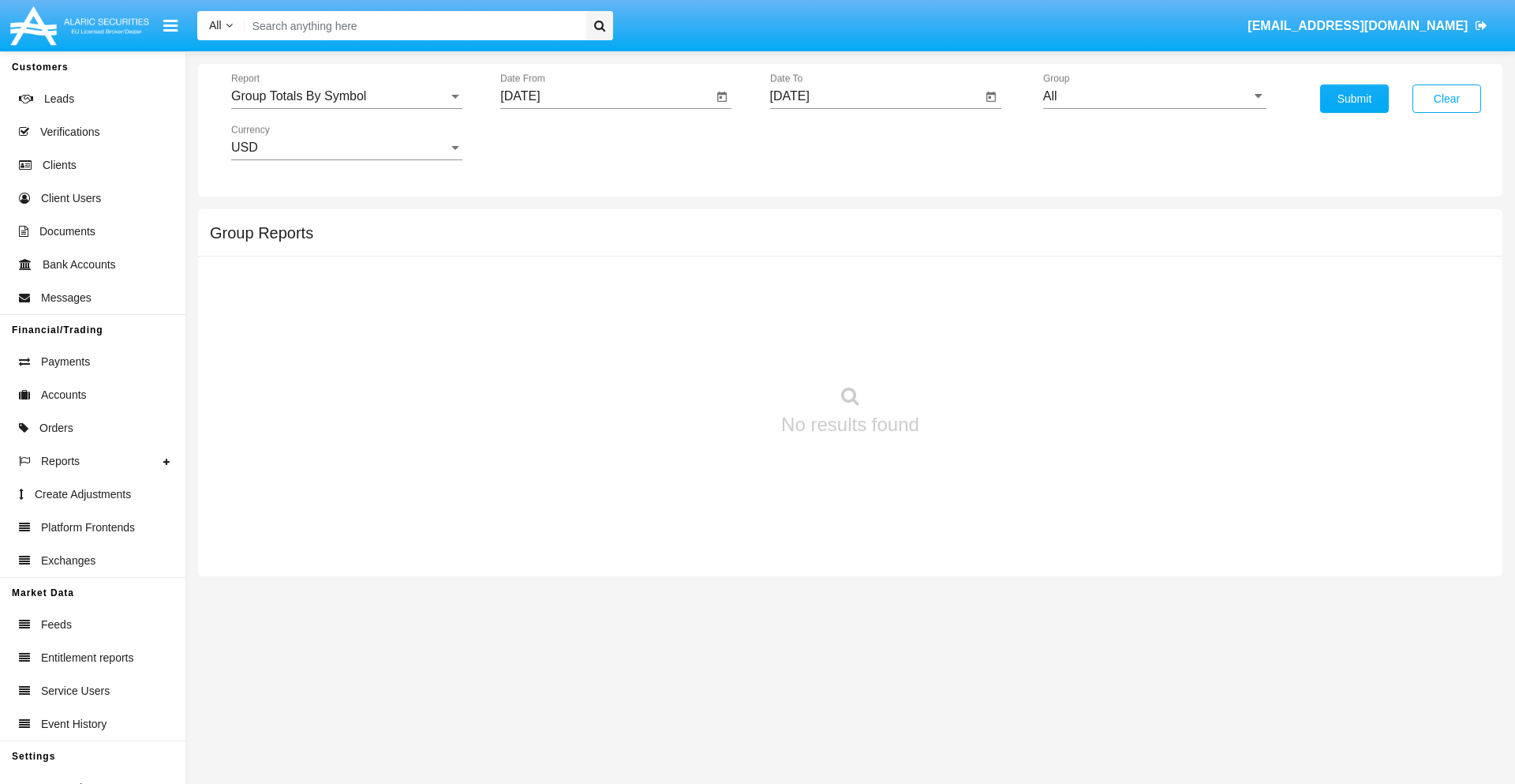
click at [876, 96] on input "[DATE]" at bounding box center [876, 96] width 212 height 14
click at [821, 142] on span "[DATE]" at bounding box center [807, 143] width 35 height 13
click at [863, 317] on div "2019" at bounding box center [863, 316] width 50 height 28
click at [807, 223] on div "JAN" at bounding box center [808, 222] width 50 height 28
click at [859, 242] on div "1" at bounding box center [859, 242] width 28 height 28
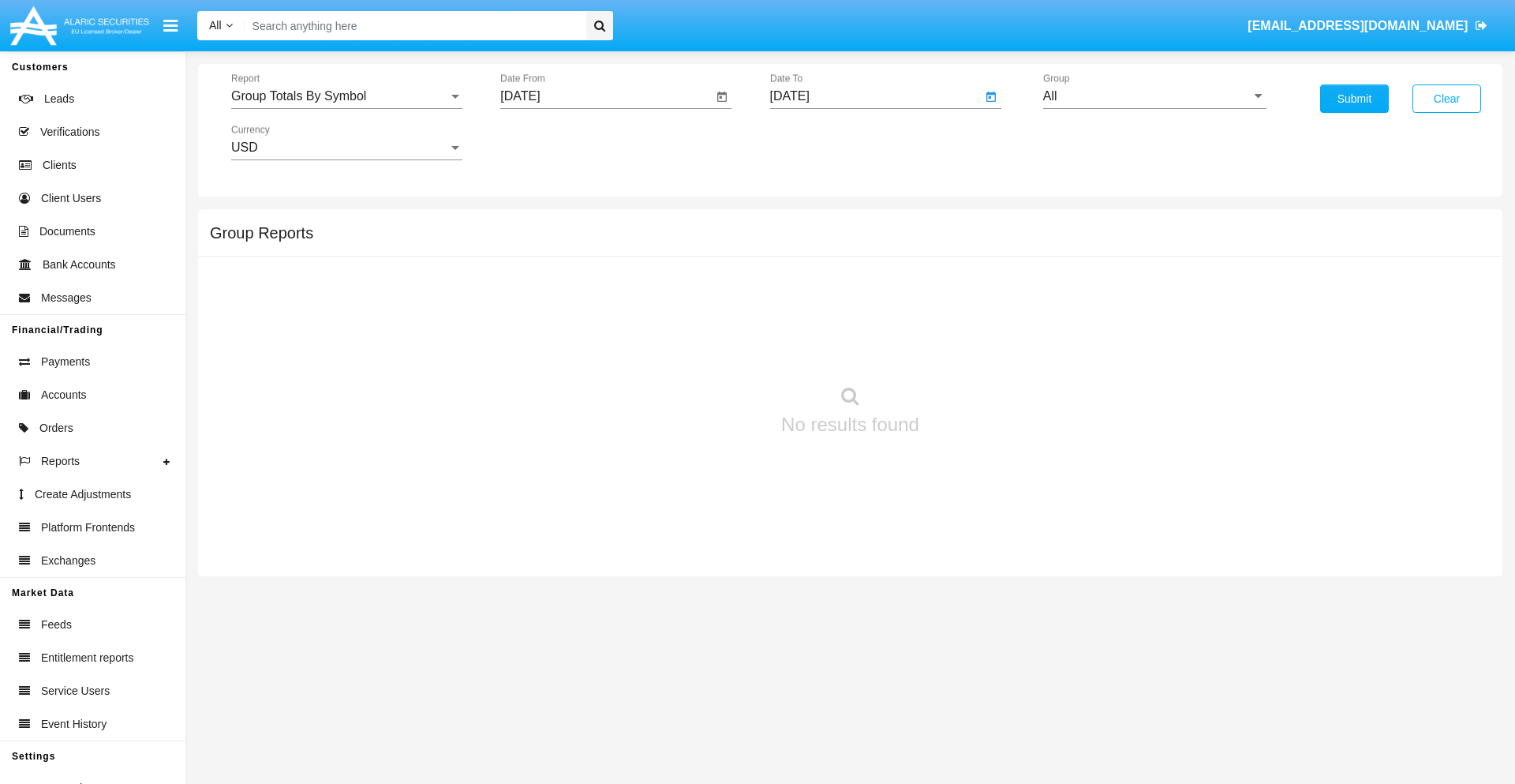
type input "01/01/19"
click at [1154, 96] on input "All" at bounding box center [1155, 96] width 223 height 14
click at [1101, 651] on span "Company AQA" at bounding box center [1102, 658] width 84 height 14
type input "Company AQA"
click at [1354, 99] on button "Submit" at bounding box center [1354, 98] width 68 height 28
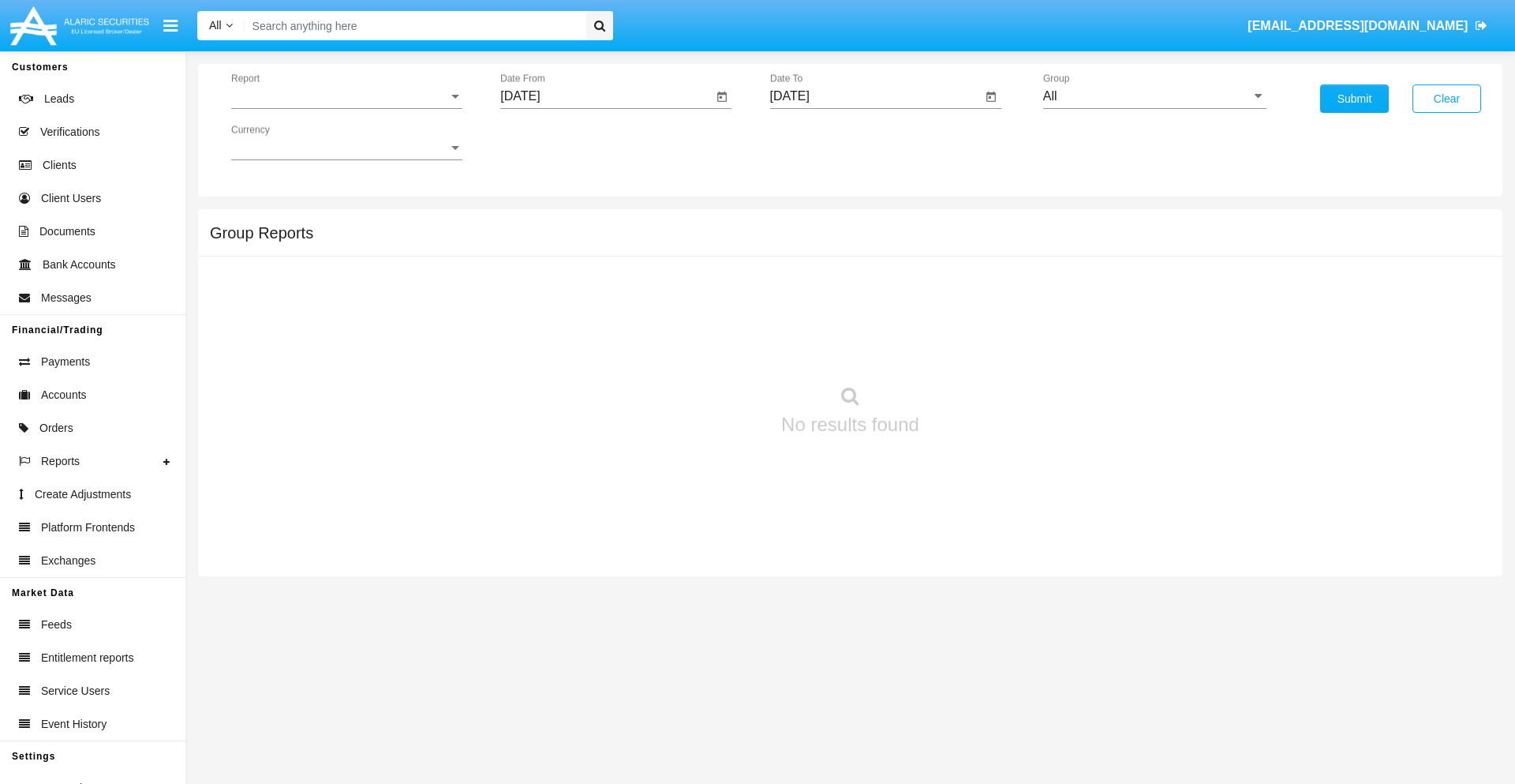
click at [346, 96] on span "Report" at bounding box center [340, 96] width 217 height 14
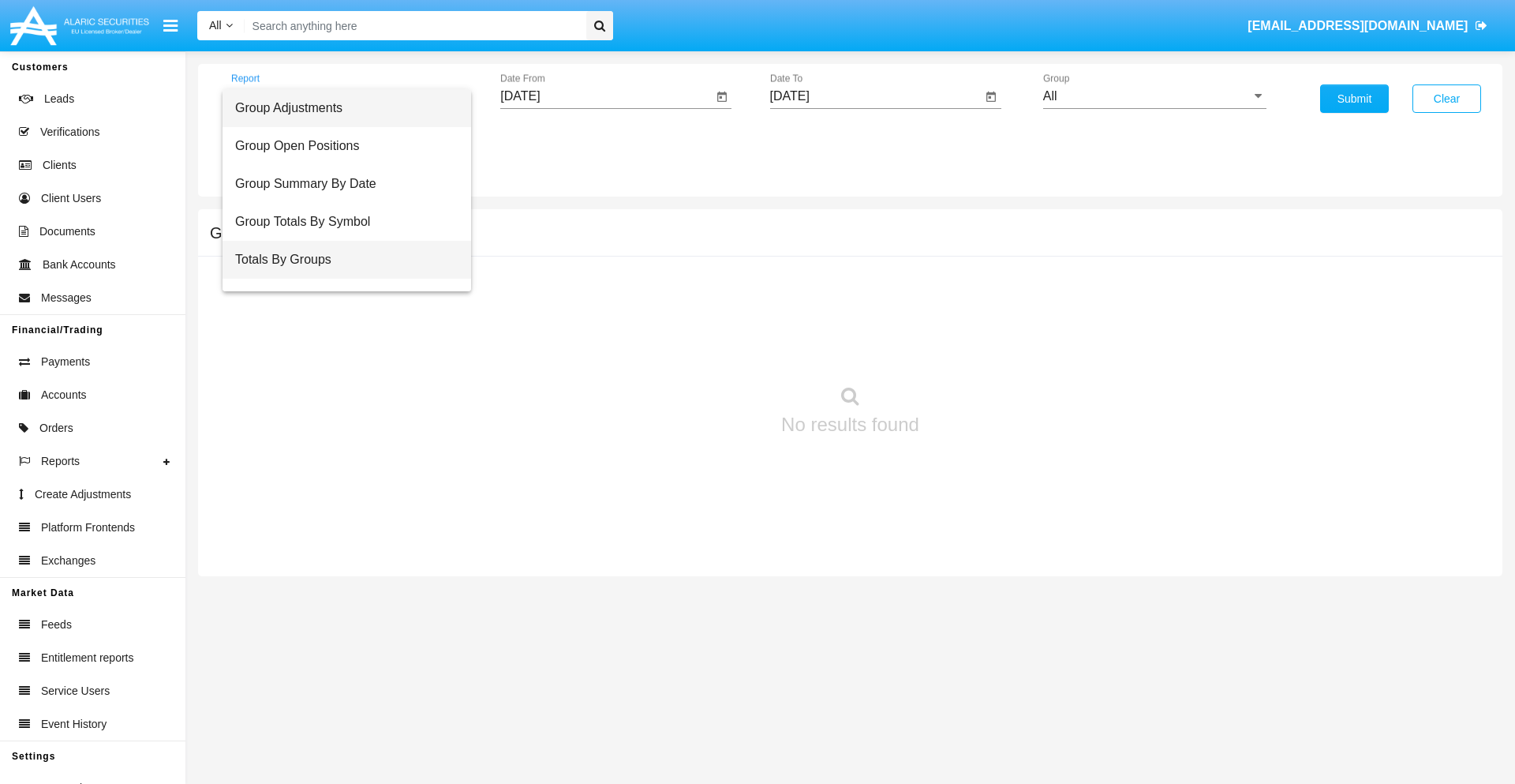
click at [340, 259] on span "Totals By Groups" at bounding box center [347, 259] width 223 height 38
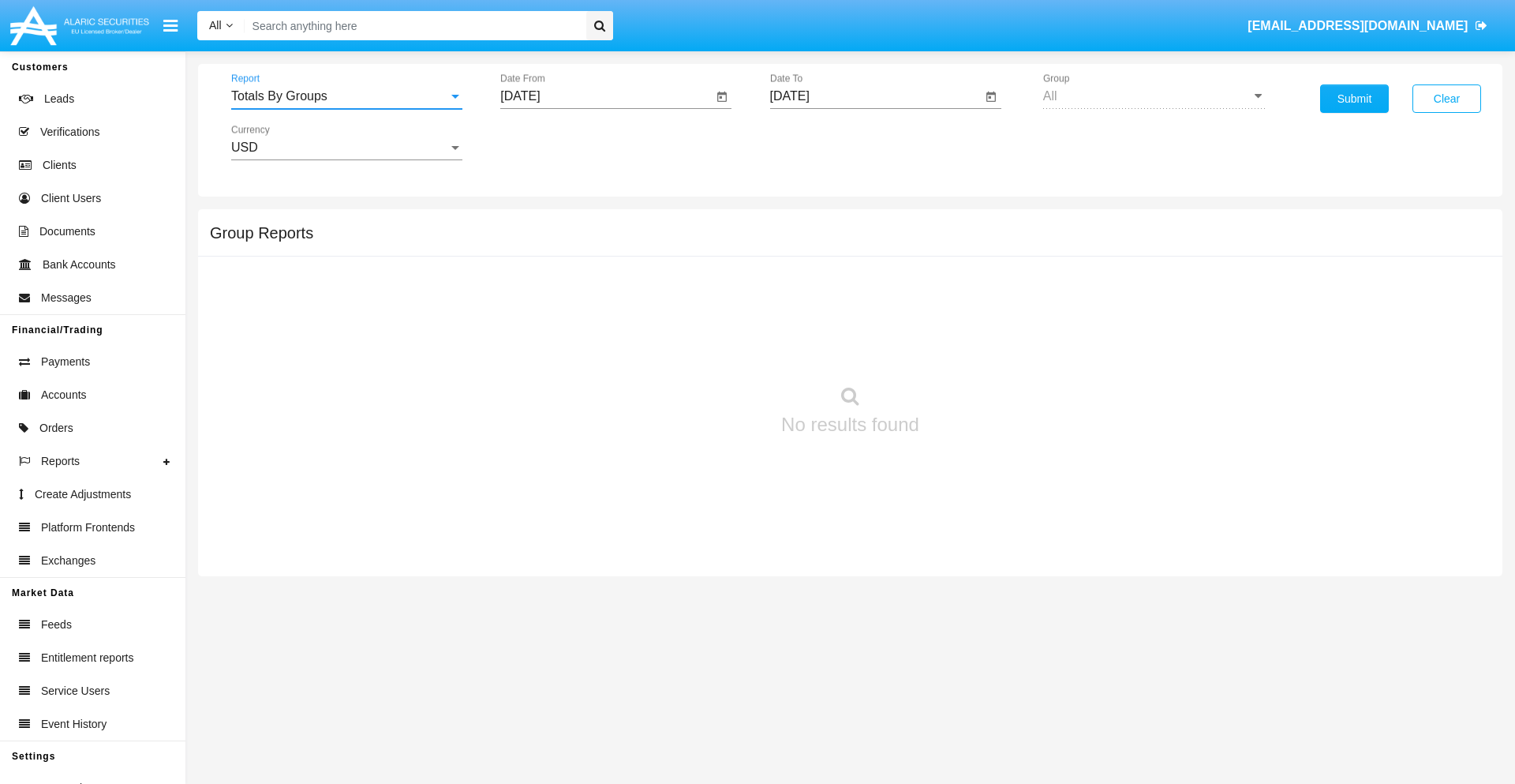
click at [606, 96] on input "[DATE]" at bounding box center [606, 96] width 212 height 14
click at [552, 142] on span "[DATE]" at bounding box center [537, 143] width 35 height 13
click at [594, 317] on div "2019" at bounding box center [594, 316] width 50 height 28
click at [538, 223] on div "JAN" at bounding box center [539, 222] width 50 height 28
click at [590, 242] on div "1" at bounding box center [589, 242] width 28 height 28
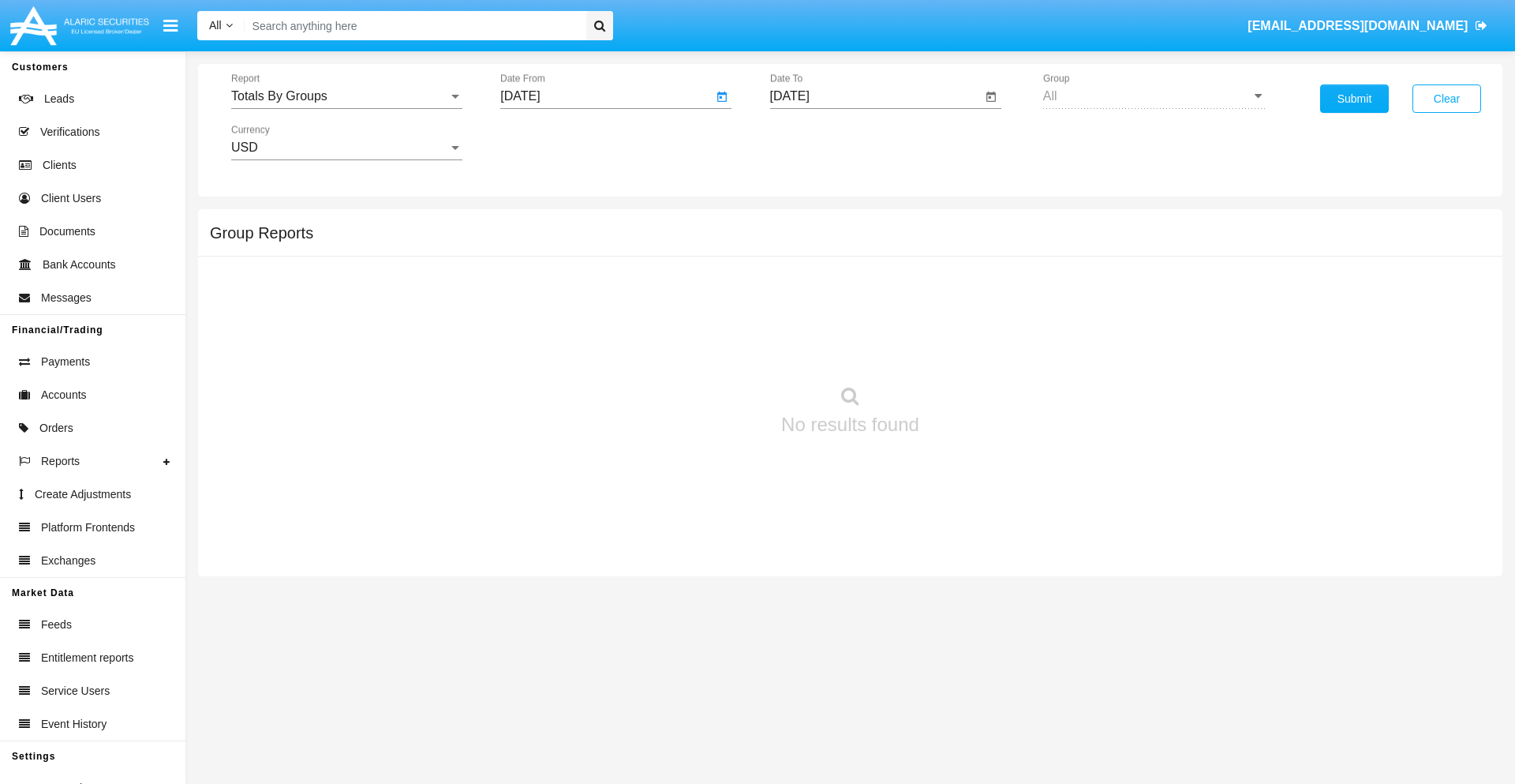
type input "[DATE]"
click at [876, 96] on input "[DATE]" at bounding box center [876, 96] width 212 height 14
click at [821, 142] on span "[DATE]" at bounding box center [807, 143] width 35 height 13
click at [863, 317] on div "2019" at bounding box center [863, 316] width 50 height 28
click at [807, 223] on div "JAN" at bounding box center [808, 222] width 50 height 28
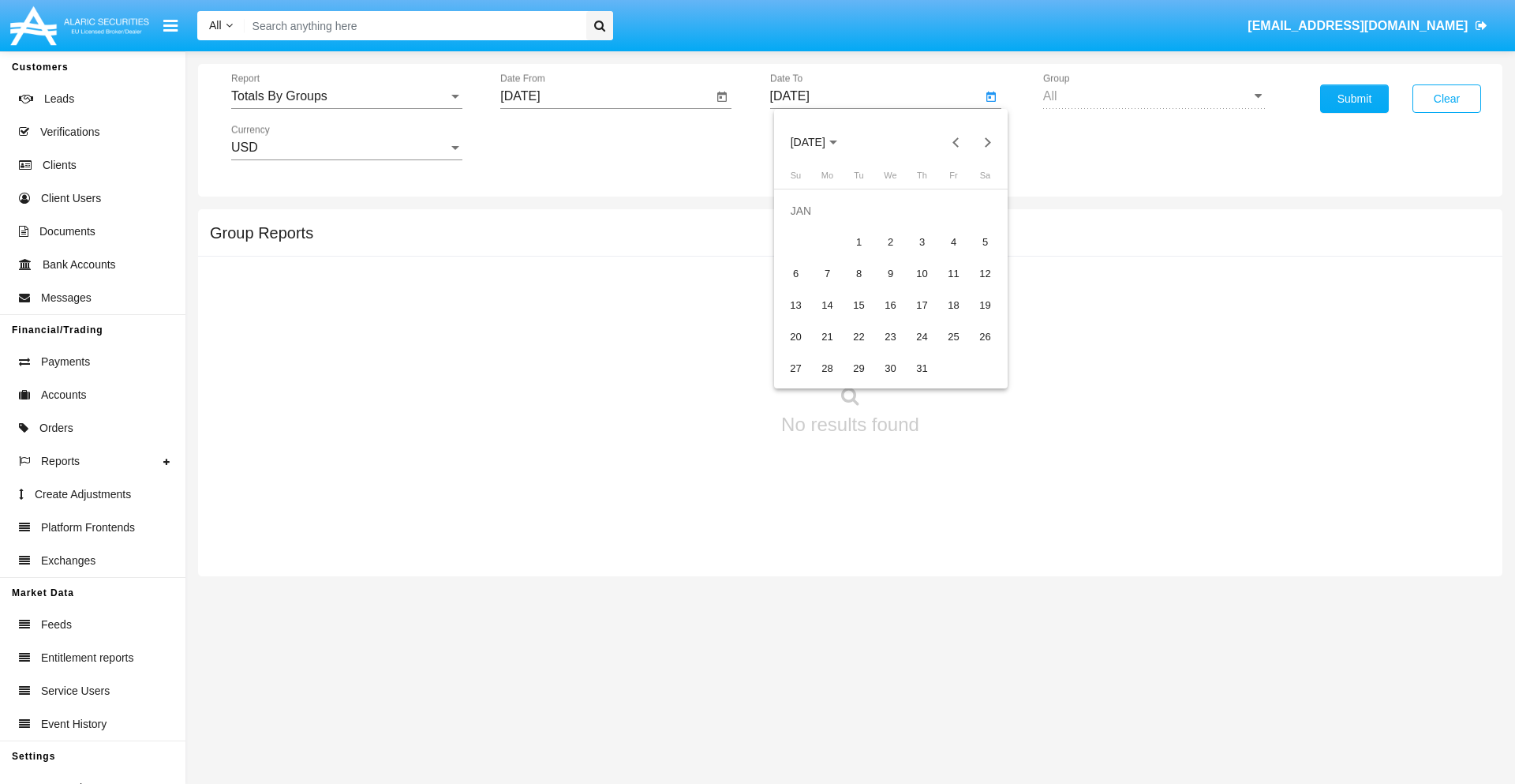
click at [859, 242] on div "1" at bounding box center [859, 242] width 28 height 28
type input "[DATE]"
click at [1354, 99] on button "Submit" at bounding box center [1354, 98] width 68 height 28
click at [346, 96] on span "Report" at bounding box center [340, 96] width 217 height 14
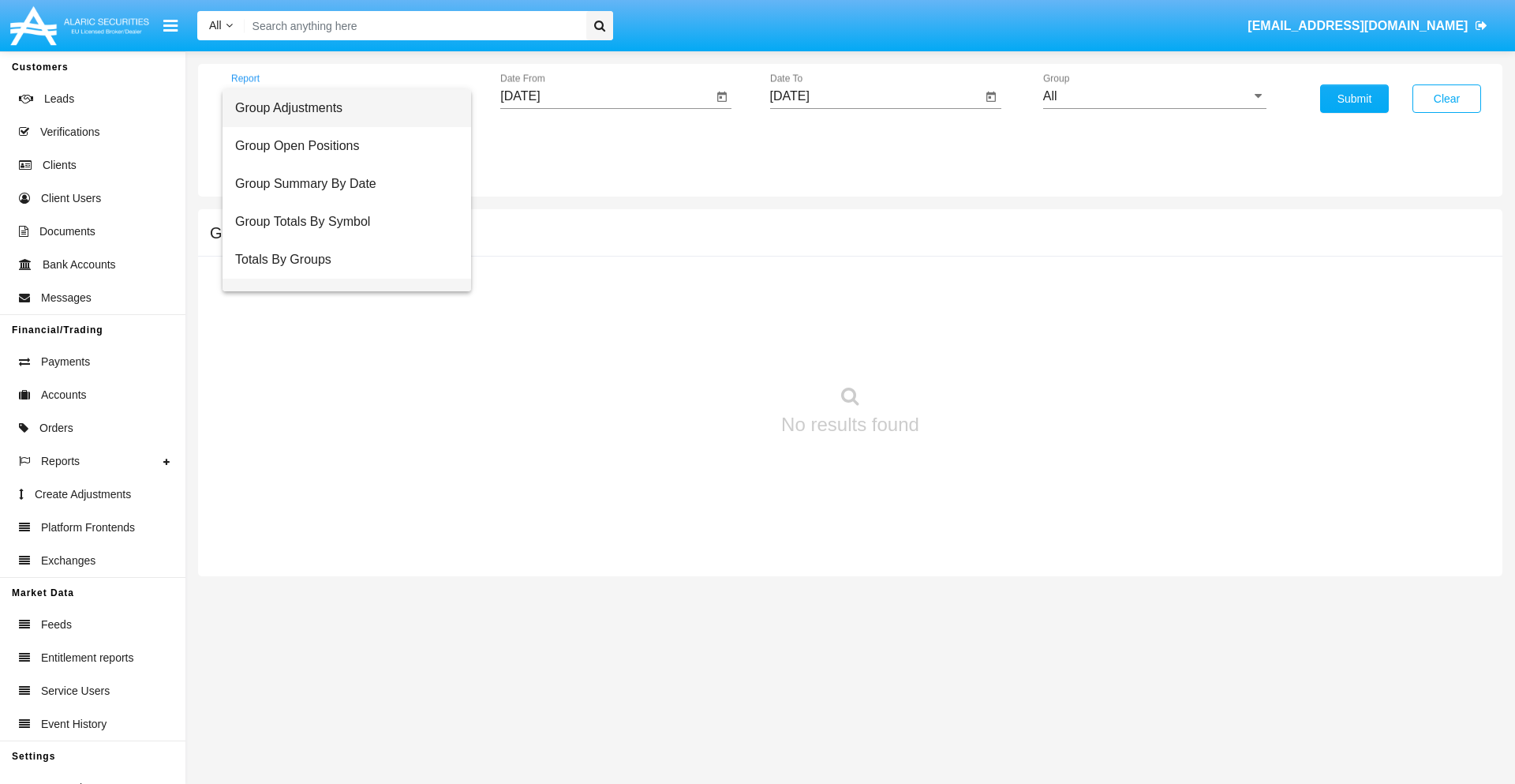
click at [340, 279] on span "Group Fees By Destination" at bounding box center [347, 297] width 223 height 38
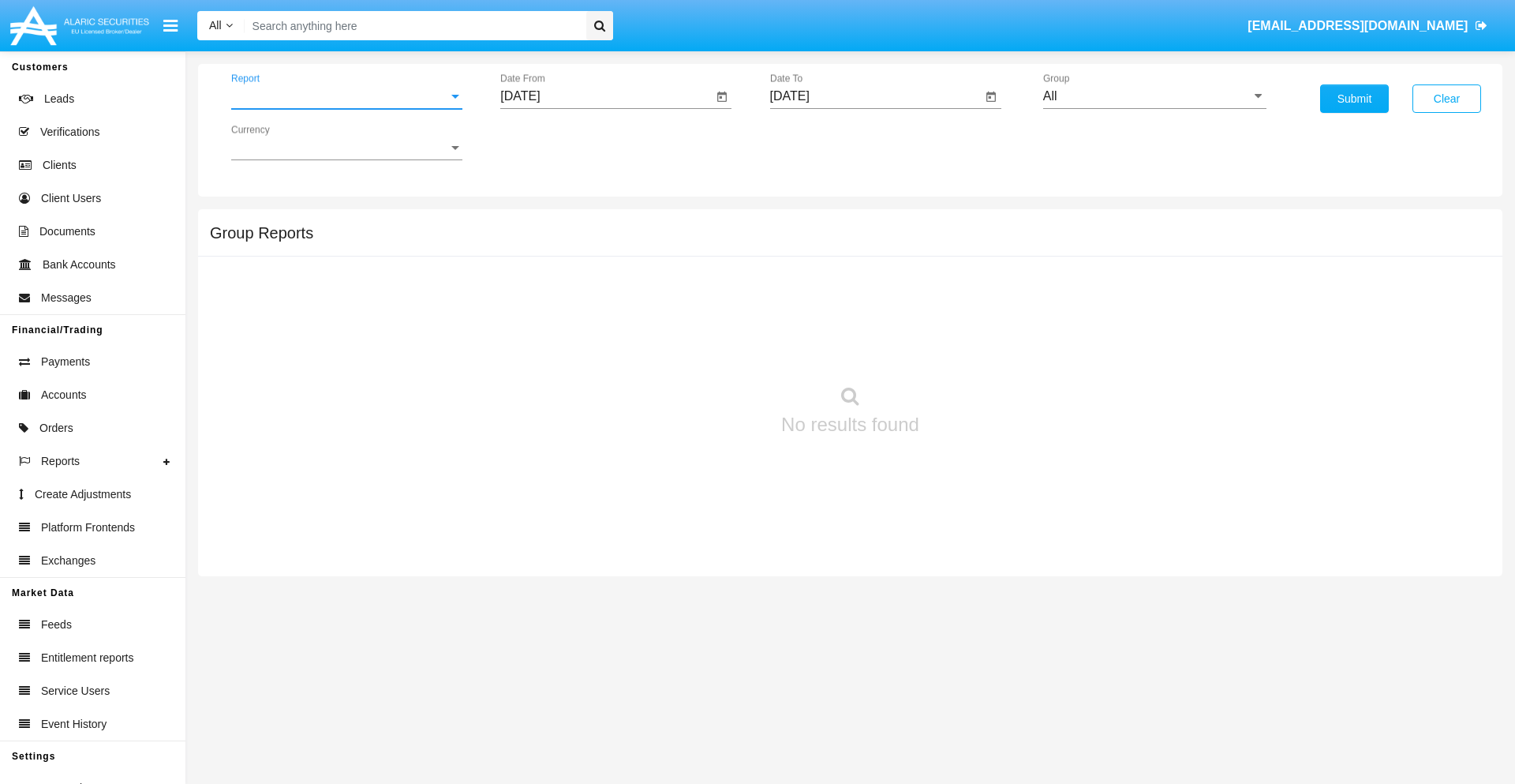
scroll to position [25, 0]
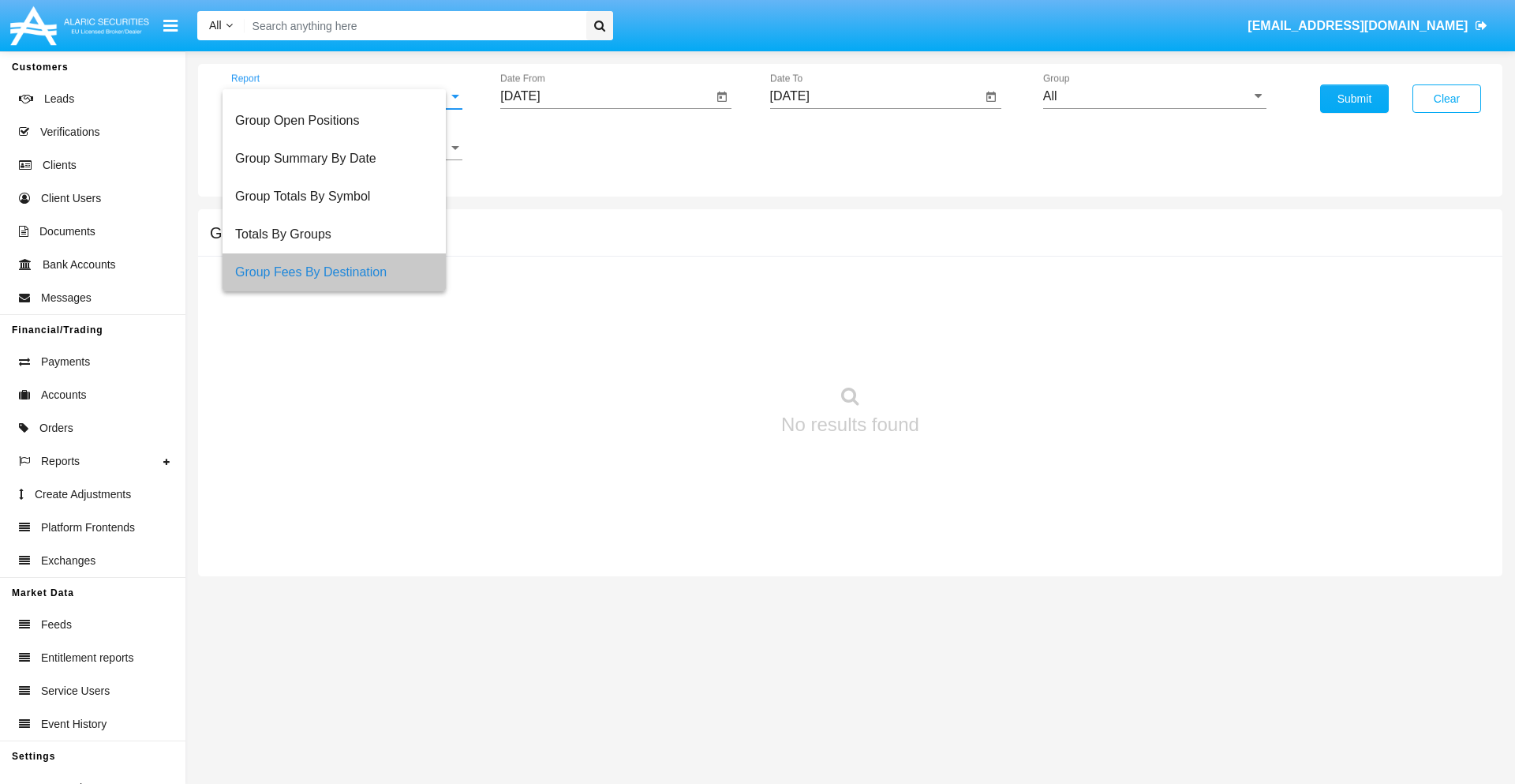
click at [606, 96] on input "[DATE]" at bounding box center [606, 96] width 212 height 14
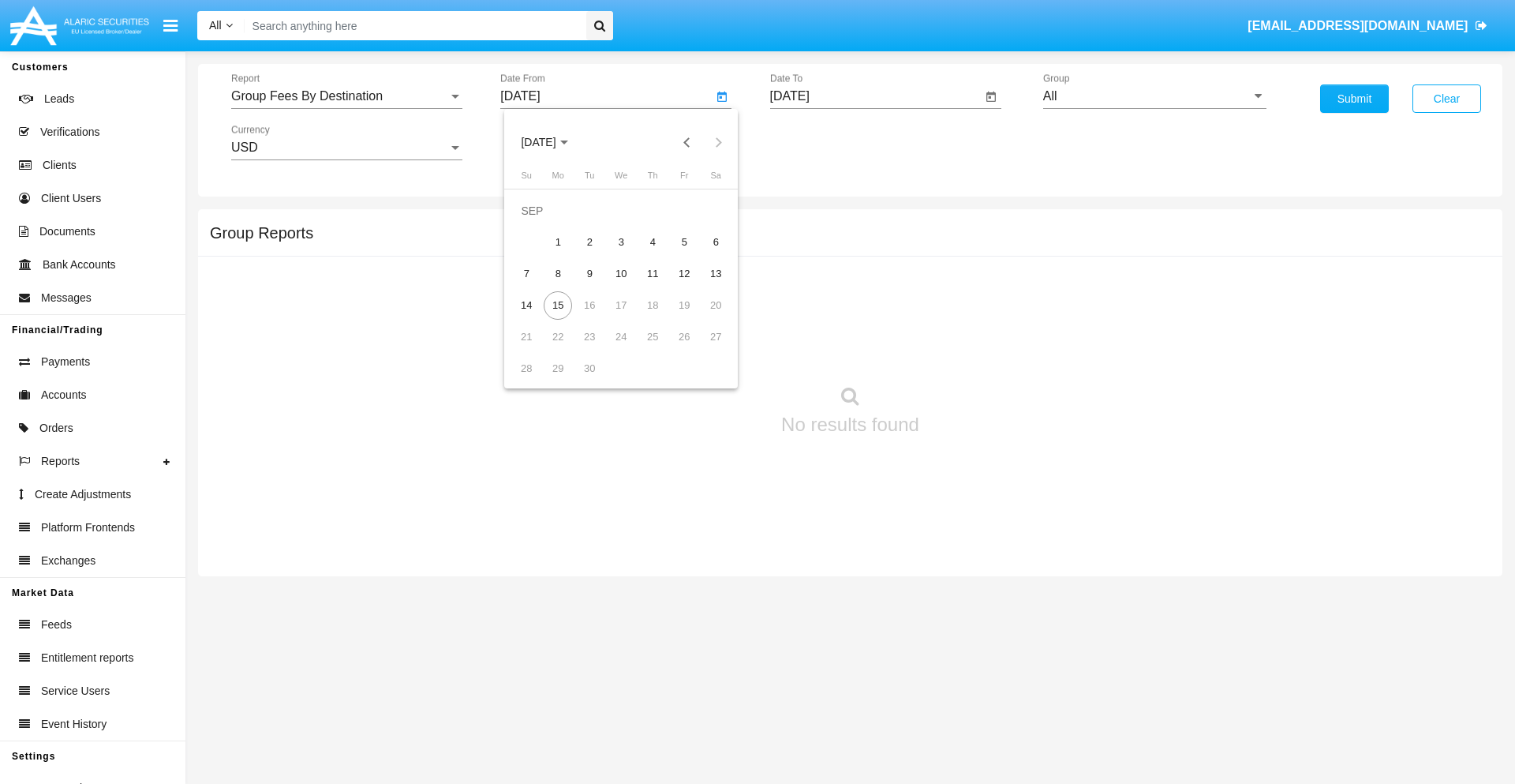
click at [552, 142] on span "[DATE]" at bounding box center [537, 143] width 35 height 13
click at [594, 317] on div "2019" at bounding box center [594, 316] width 50 height 28
click at [538, 223] on div "JAN" at bounding box center [539, 222] width 50 height 28
click at [590, 242] on div "1" at bounding box center [589, 242] width 28 height 28
type input "[DATE]"
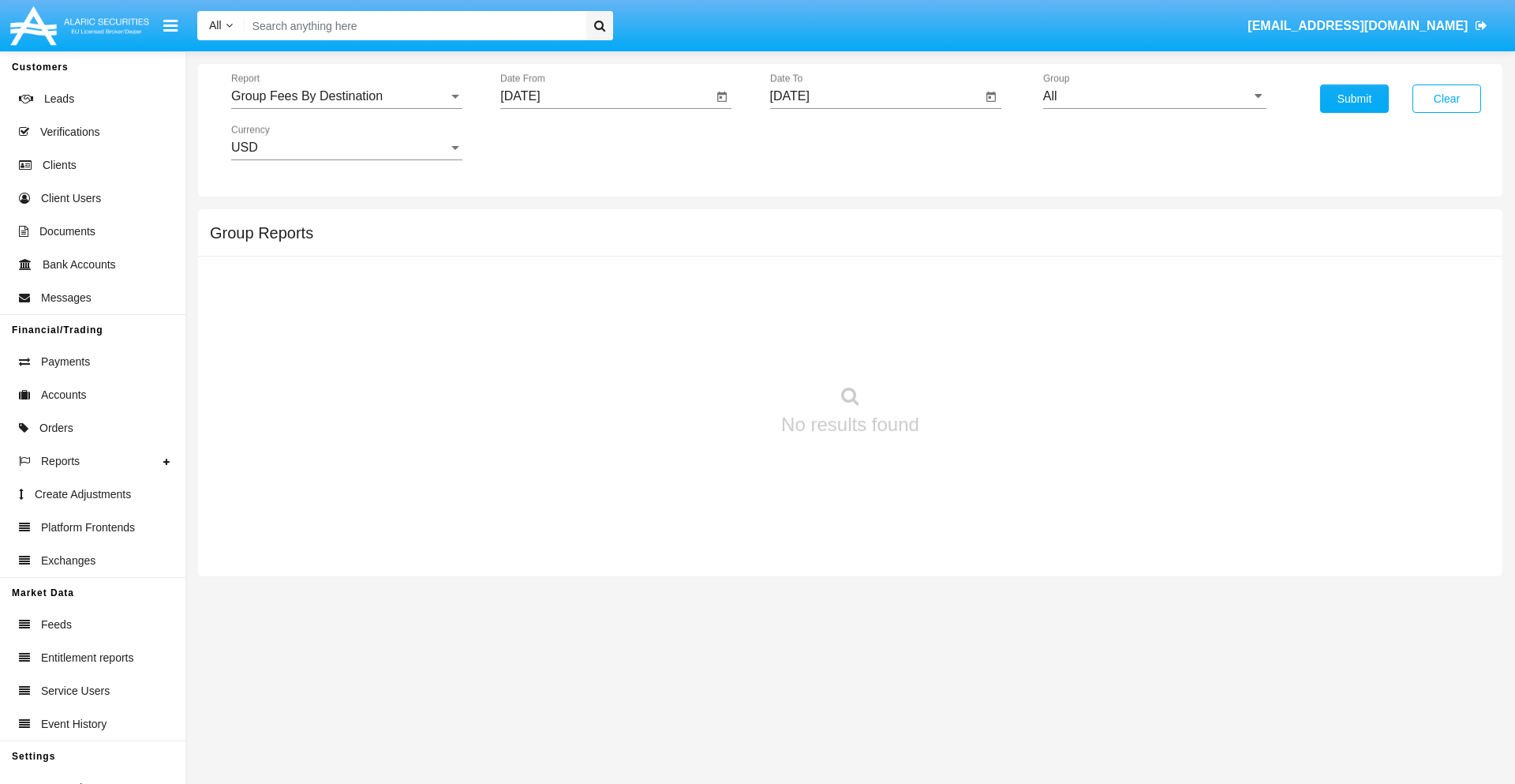
click at [876, 96] on input "[DATE]" at bounding box center [876, 96] width 212 height 14
click at [821, 142] on span "[DATE]" at bounding box center [807, 143] width 35 height 13
click at [863, 317] on div "2019" at bounding box center [863, 316] width 50 height 28
click at [807, 223] on div "JAN" at bounding box center [808, 222] width 50 height 28
click at [859, 242] on div "1" at bounding box center [859, 242] width 28 height 28
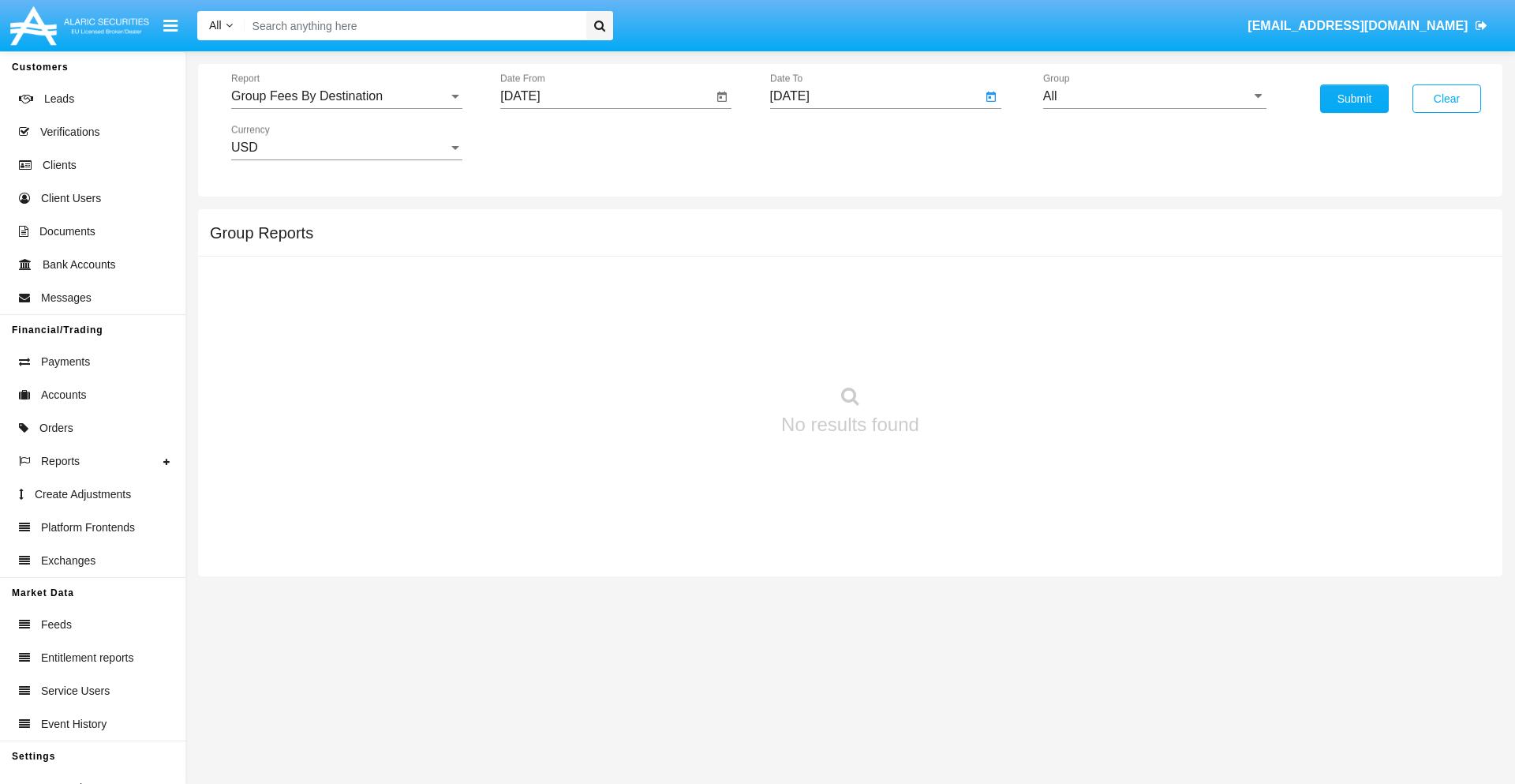
type input "[DATE]"
click at [1154, 96] on input "All" at bounding box center [1155, 96] width 223 height 14
click at [1101, 651] on span "Company AQA" at bounding box center [1102, 658] width 84 height 14
type input "Company AQA"
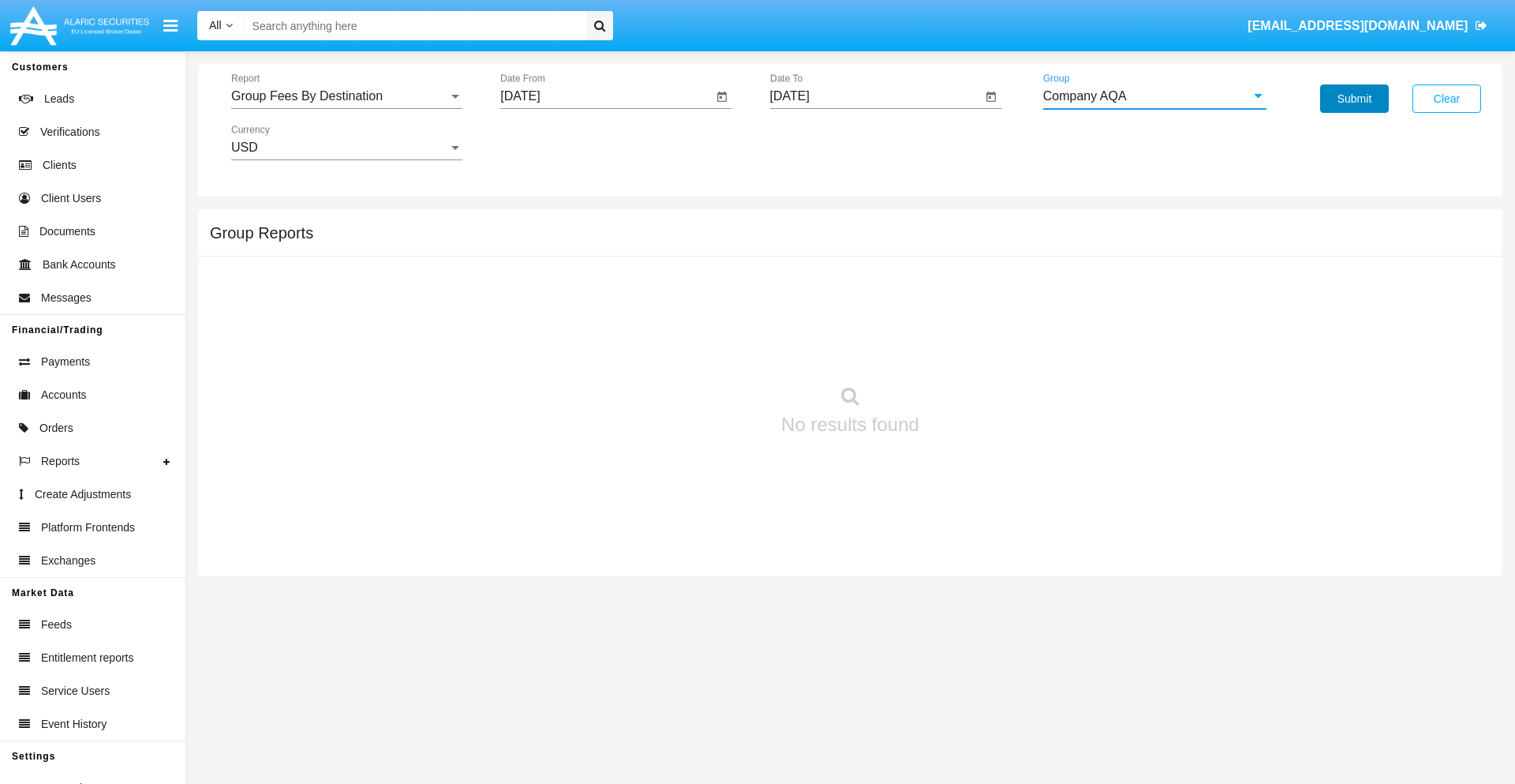
click at [1354, 99] on button "Submit" at bounding box center [1354, 98] width 68 height 28
click at [346, 96] on span "Report" at bounding box center [340, 96] width 217 height 14
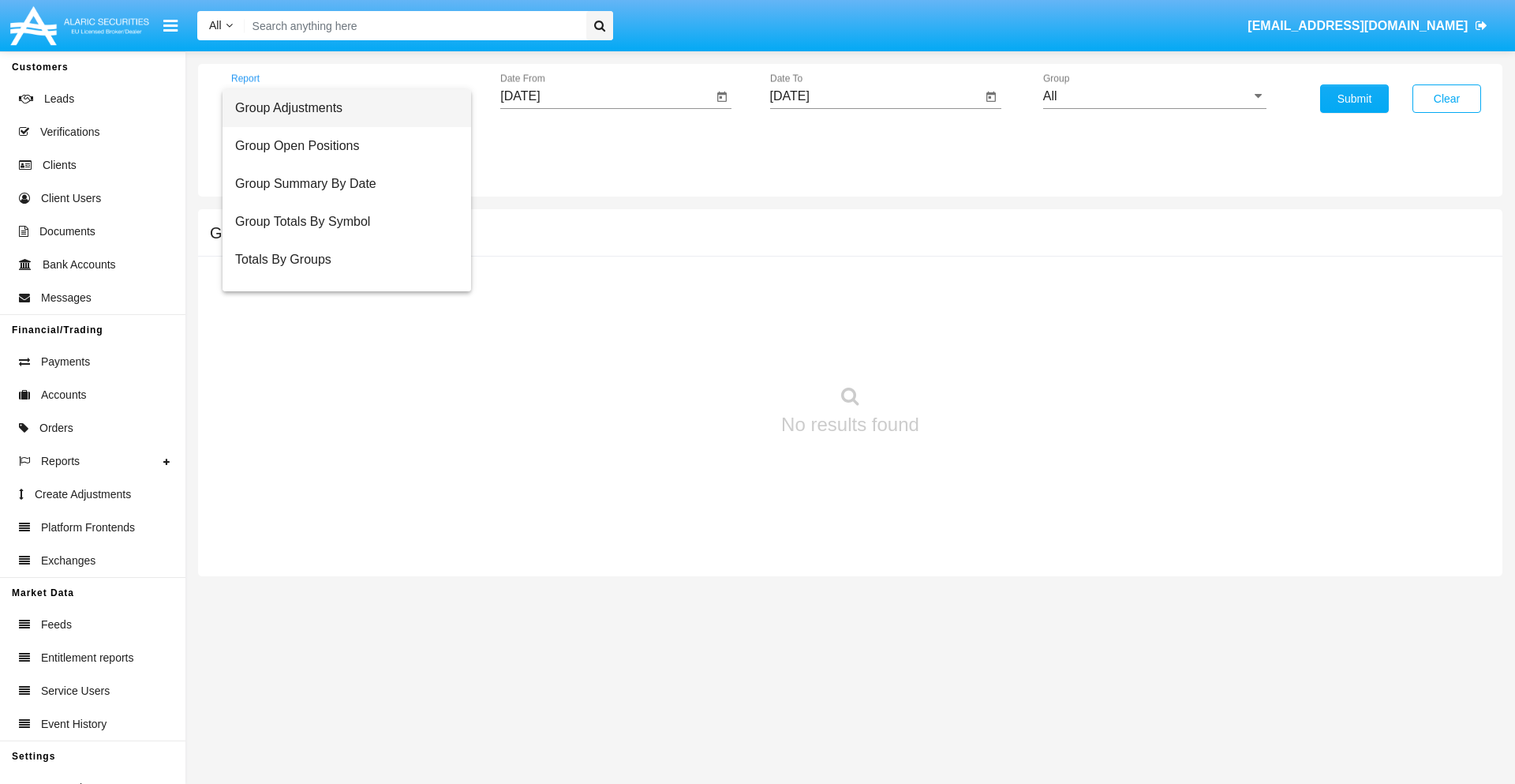
click at [340, 316] on span "Totals By Accounts" at bounding box center [347, 335] width 223 height 38
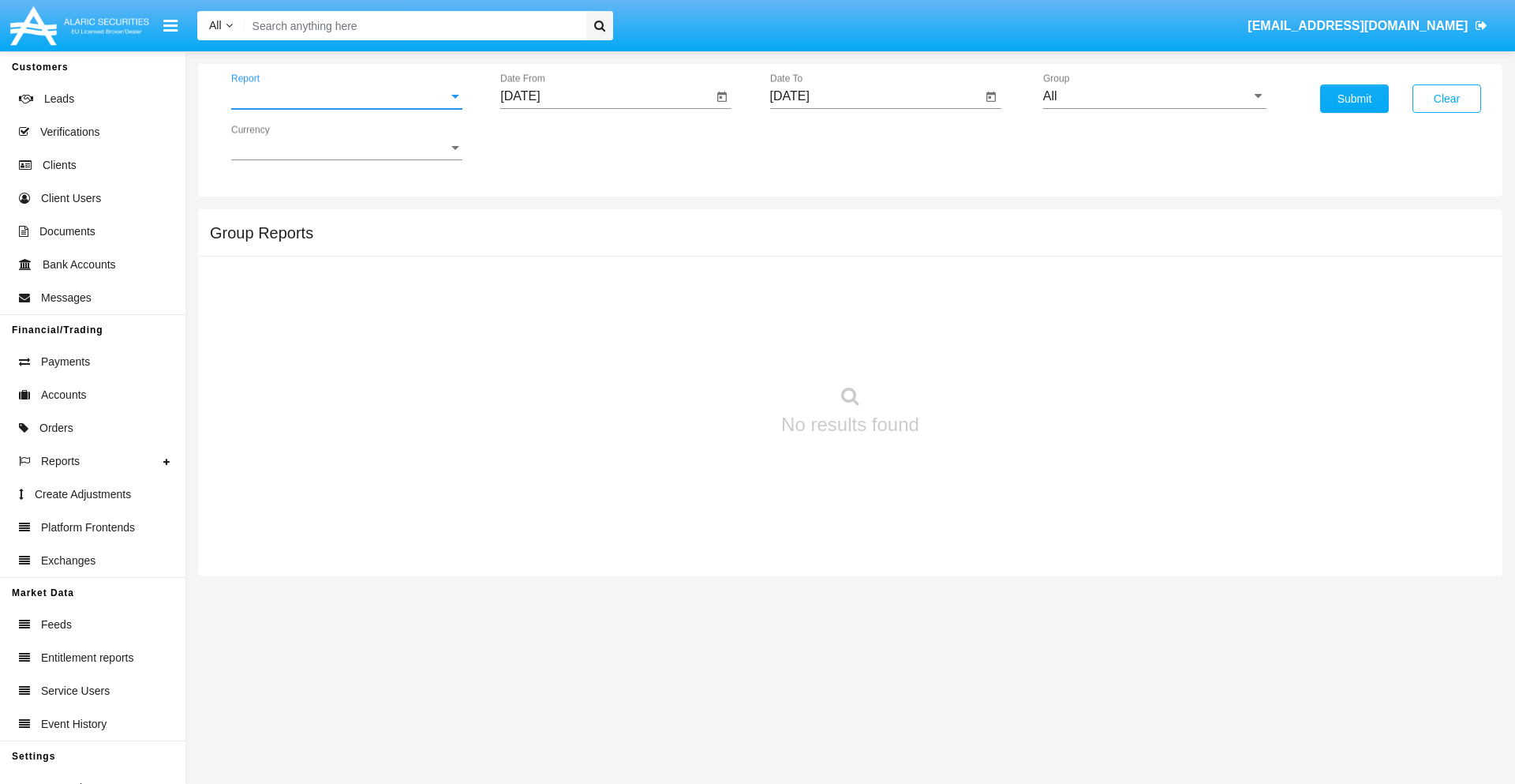
scroll to position [63, 0]
click at [606, 96] on input "[DATE]" at bounding box center [606, 96] width 212 height 14
click at [552, 142] on span "[DATE]" at bounding box center [537, 143] width 35 height 13
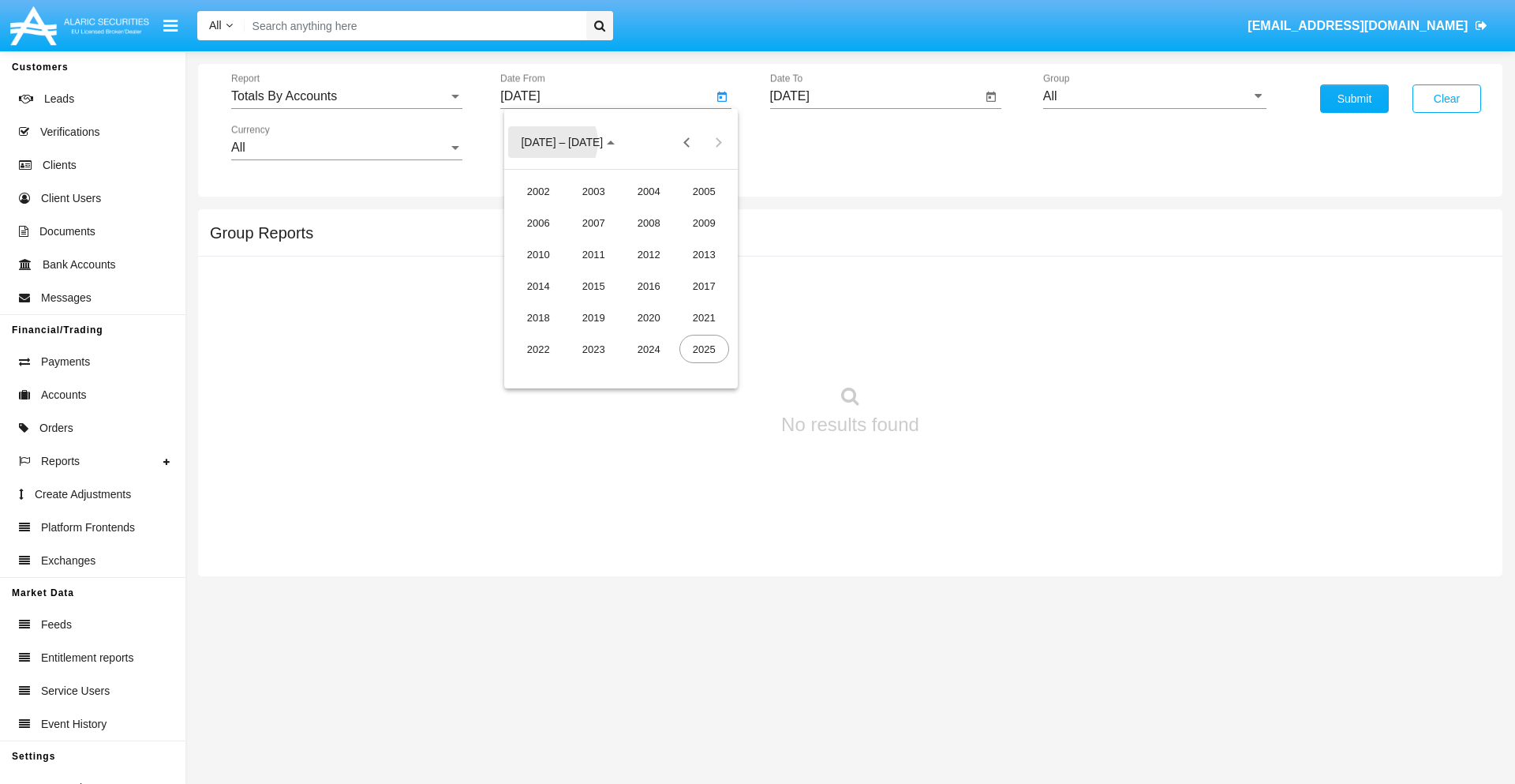
click at [594, 317] on div "2019" at bounding box center [594, 316] width 50 height 28
click at [538, 223] on div "JAN" at bounding box center [539, 222] width 50 height 28
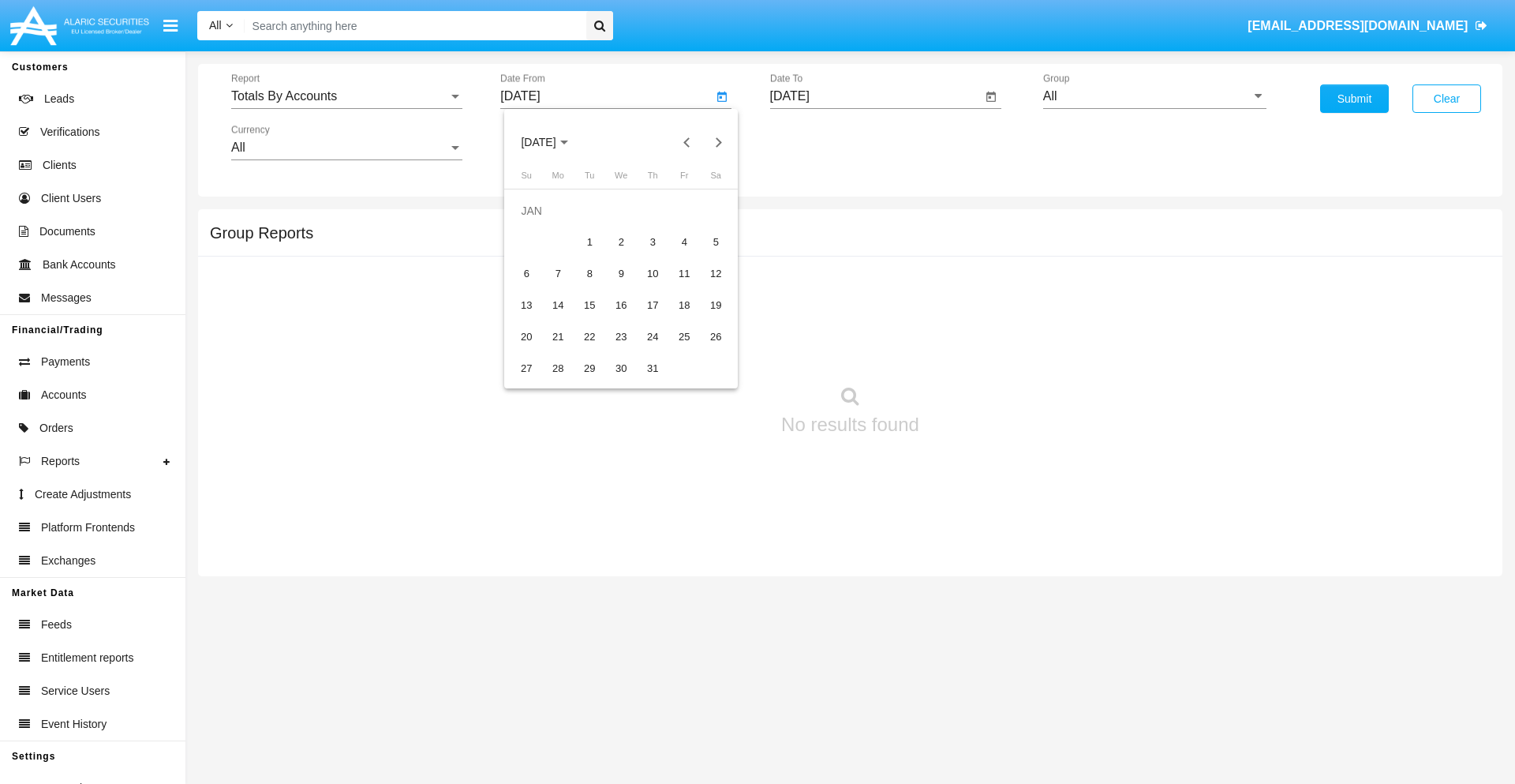
click at [590, 242] on div "1" at bounding box center [589, 242] width 28 height 28
type input "[DATE]"
click at [876, 96] on input "[DATE]" at bounding box center [876, 96] width 212 height 14
click at [821, 142] on span "[DATE]" at bounding box center [807, 143] width 35 height 13
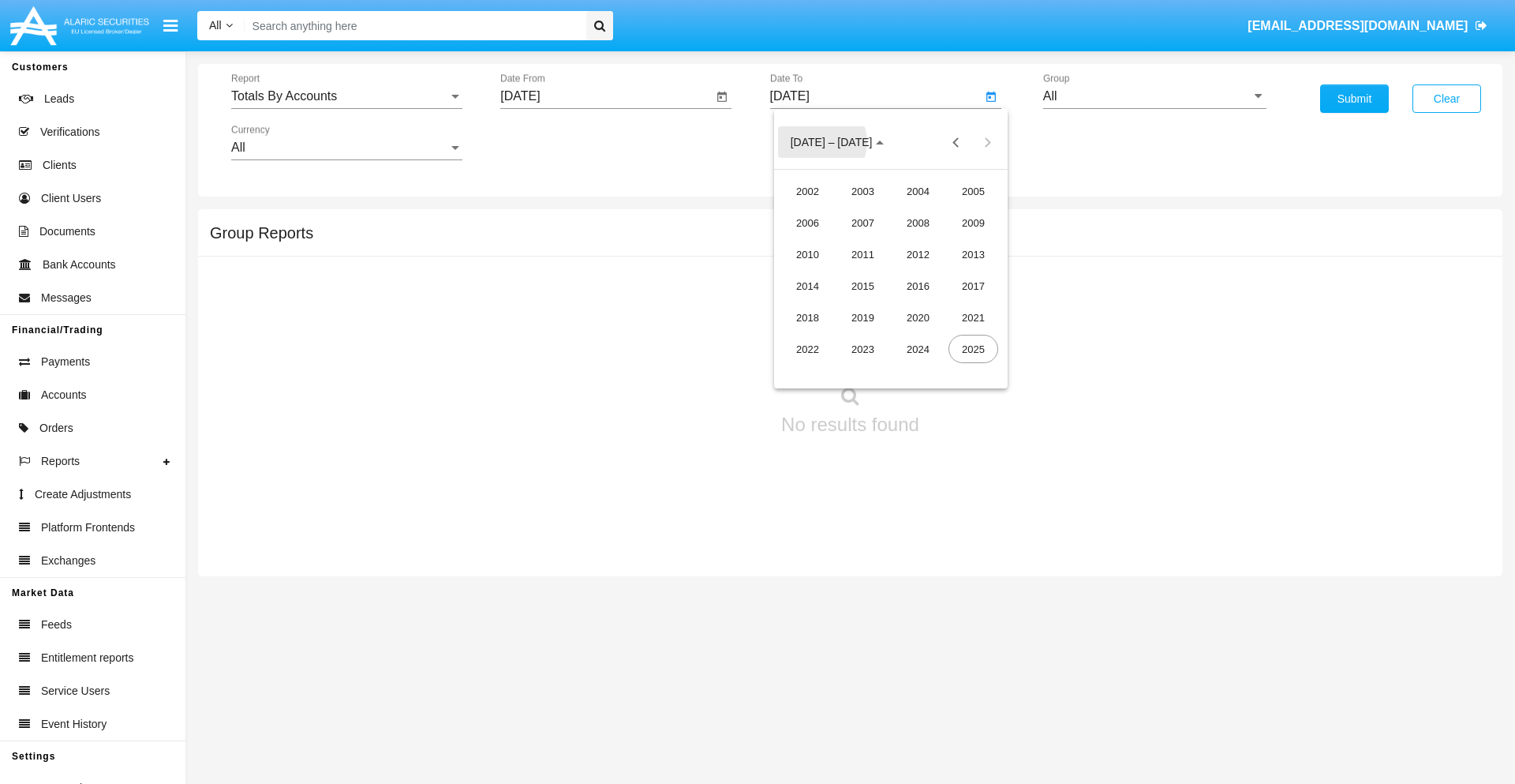
click at [863, 317] on div "2019" at bounding box center [863, 316] width 50 height 28
click at [807, 223] on div "JAN" at bounding box center [808, 222] width 50 height 28
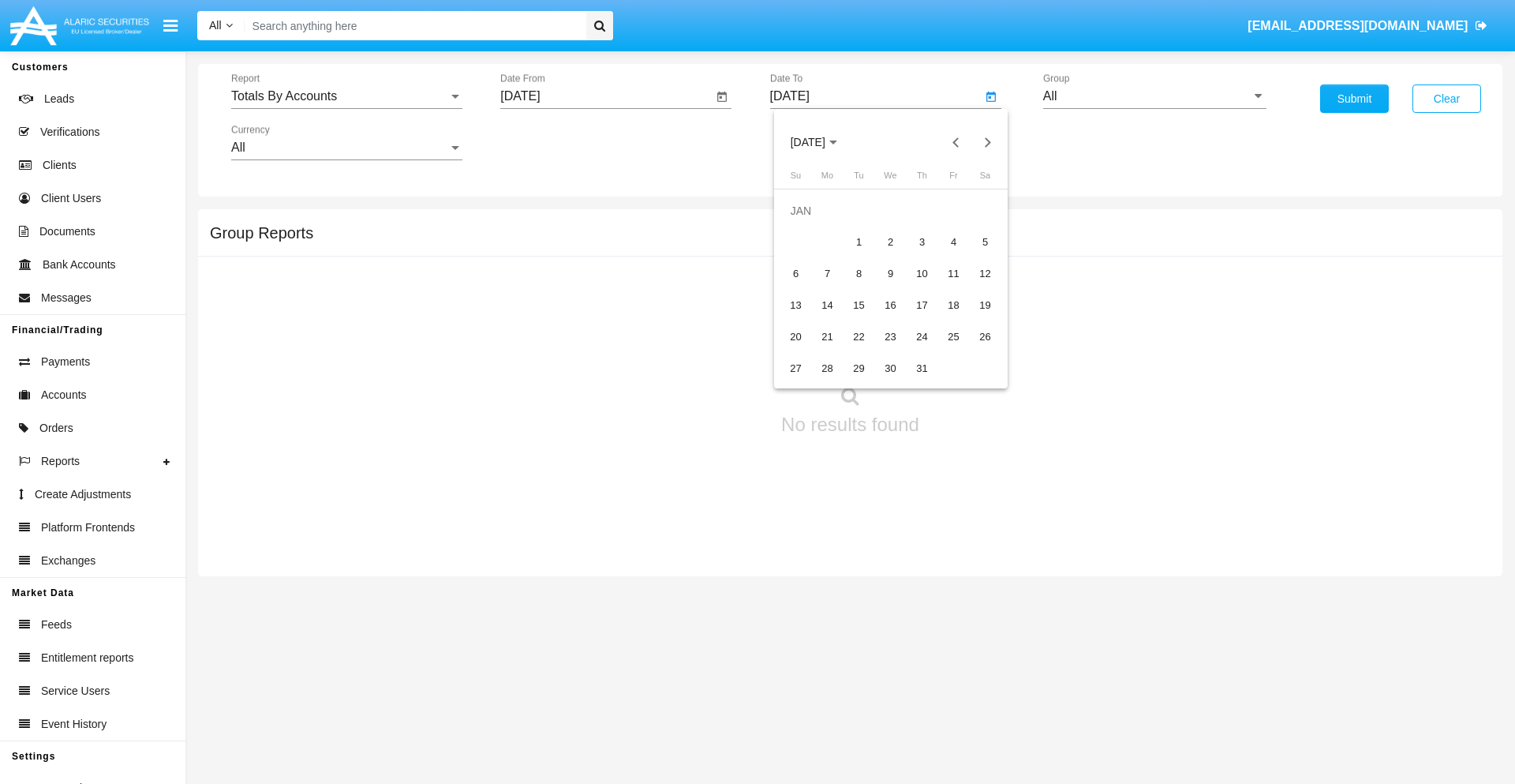
click at [859, 242] on div "1" at bounding box center [859, 242] width 28 height 28
type input "[DATE]"
click at [1154, 96] on input "All" at bounding box center [1155, 96] width 223 height 14
click at [1101, 651] on span "Company AQA" at bounding box center [1102, 658] width 84 height 14
type input "Company AQA"
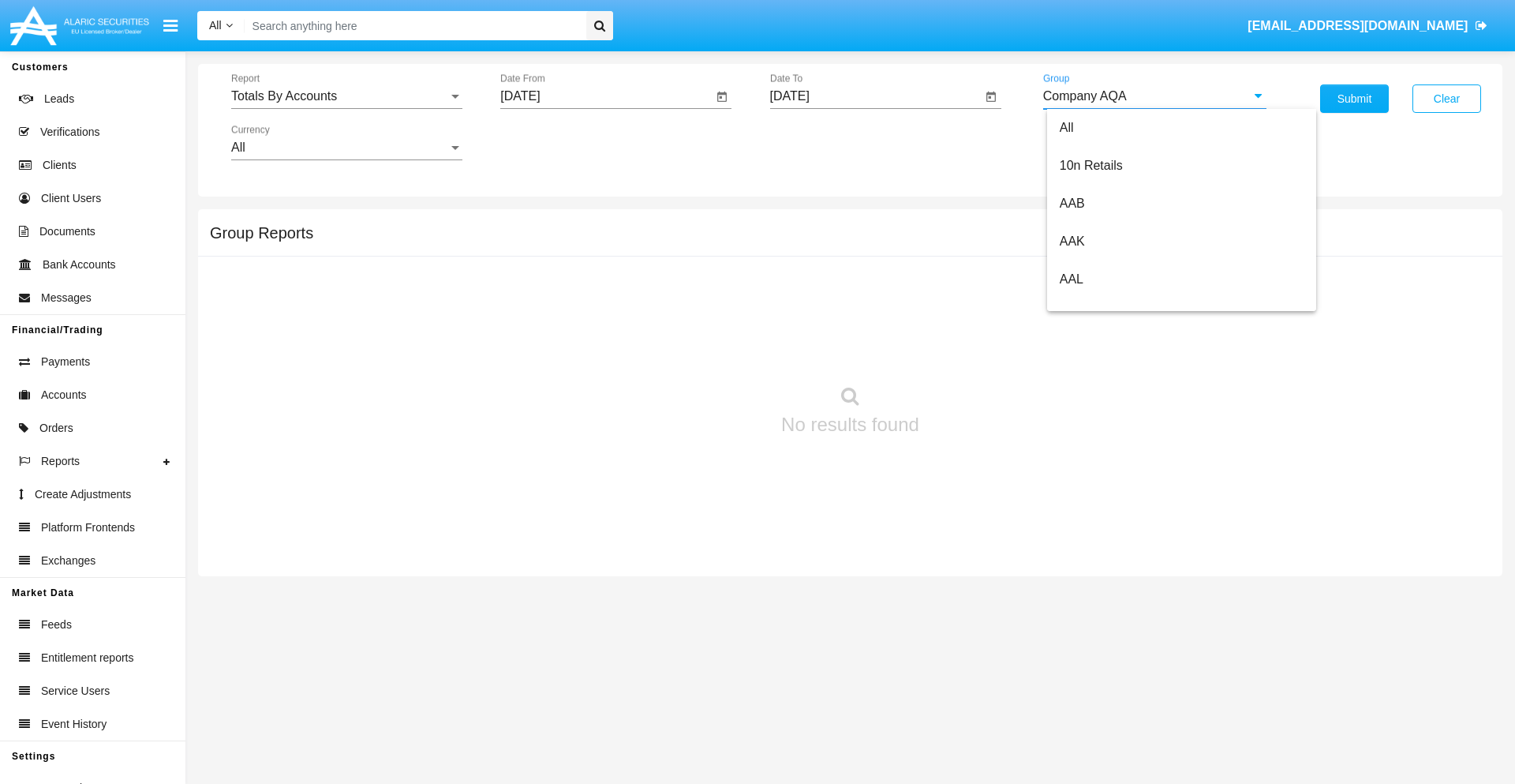
scroll to position [0, 0]
click at [1354, 99] on button "Submit" at bounding box center [1354, 98] width 68 height 28
click at [346, 96] on span "Report" at bounding box center [340, 96] width 217 height 14
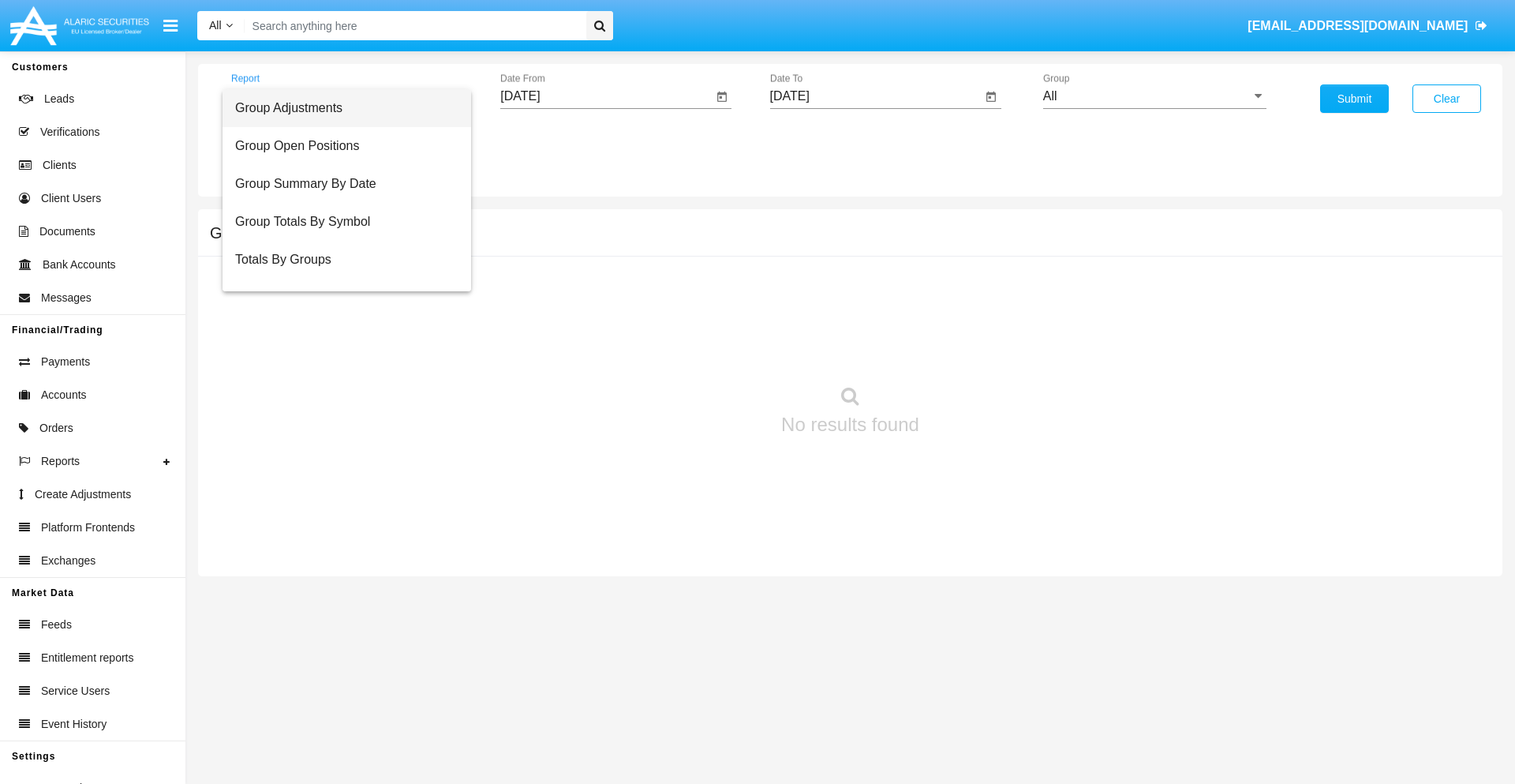
click at [340, 108] on span "Group Adjustments" at bounding box center [347, 108] width 223 height 38
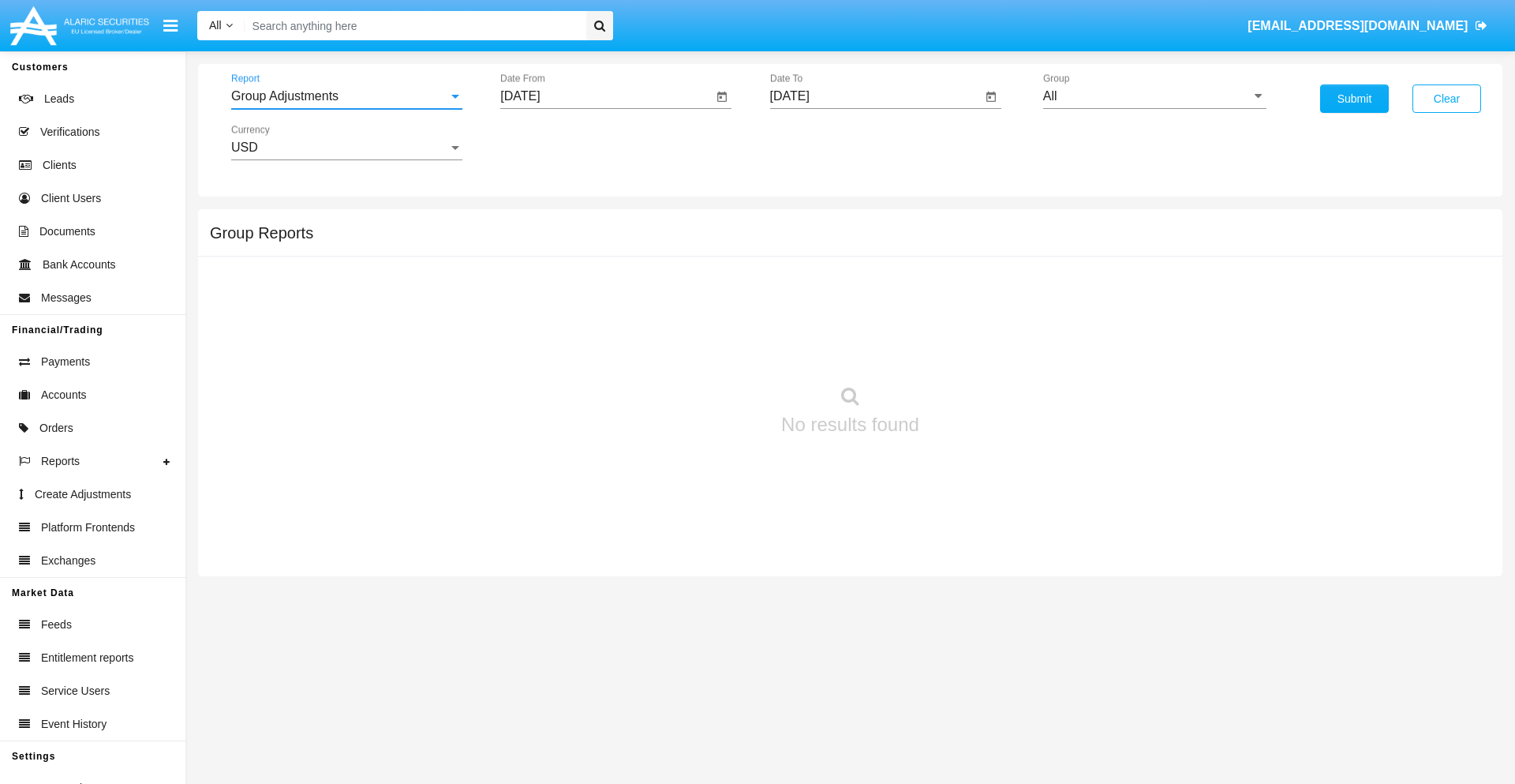
click at [606, 96] on input "[DATE]" at bounding box center [606, 96] width 212 height 14
click at [552, 142] on span "[DATE]" at bounding box center [537, 143] width 35 height 13
click at [704, 349] on div "2025" at bounding box center [704, 349] width 50 height 28
click at [594, 254] on div "JUN" at bounding box center [594, 254] width 50 height 28
click at [526, 304] on div "15" at bounding box center [526, 305] width 28 height 28
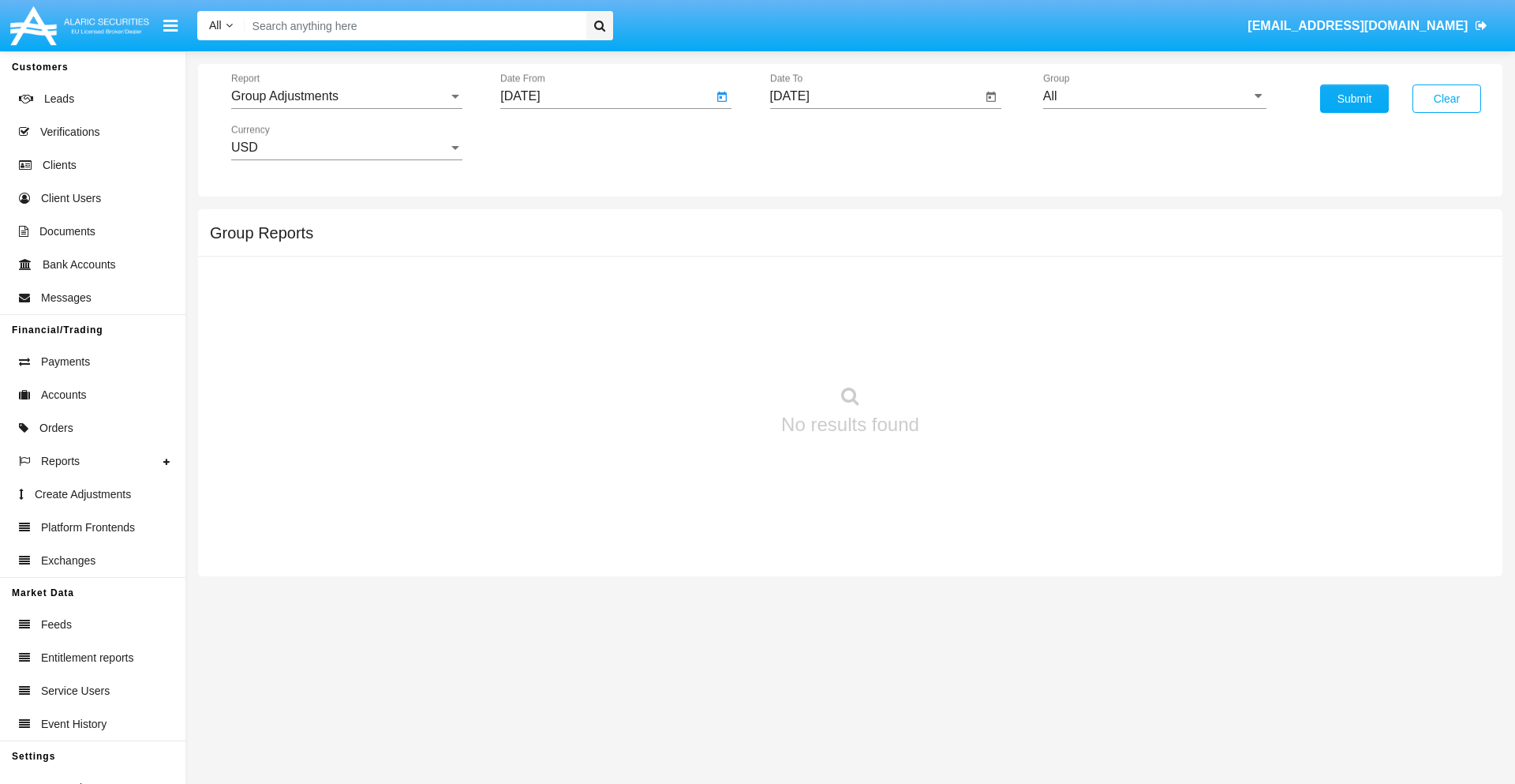
type input "06/15/25"
click at [876, 96] on input "[DATE]" at bounding box center [876, 96] width 212 height 14
click at [821, 142] on span "[DATE]" at bounding box center [807, 143] width 35 height 13
click at [973, 349] on div "2025" at bounding box center [974, 349] width 50 height 28
click at [807, 286] on div "SEP" at bounding box center [808, 285] width 50 height 28
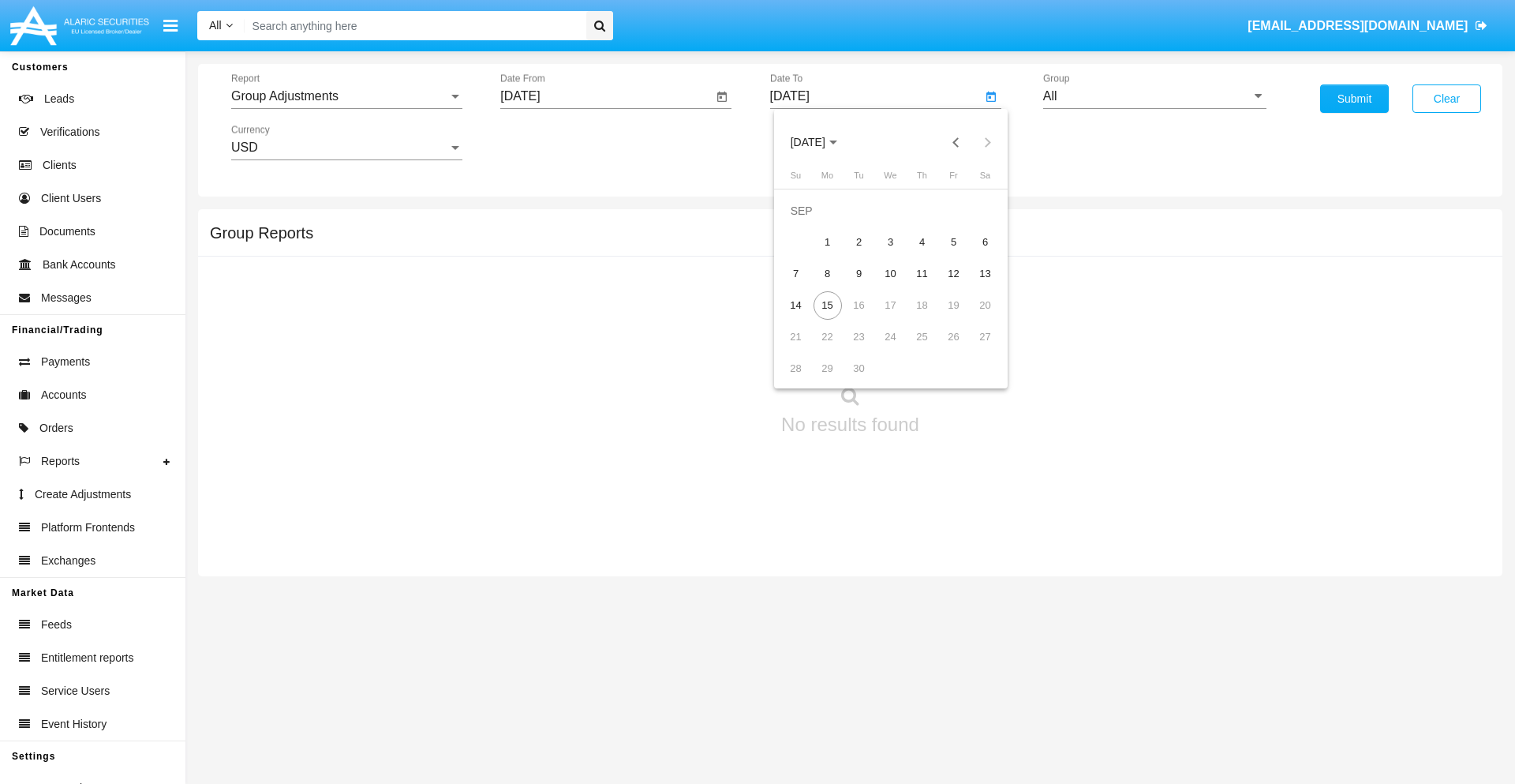
click at [827, 304] on div "15" at bounding box center [827, 305] width 28 height 28
type input "[DATE]"
click at [1154, 96] on input "All" at bounding box center [1155, 96] width 223 height 14
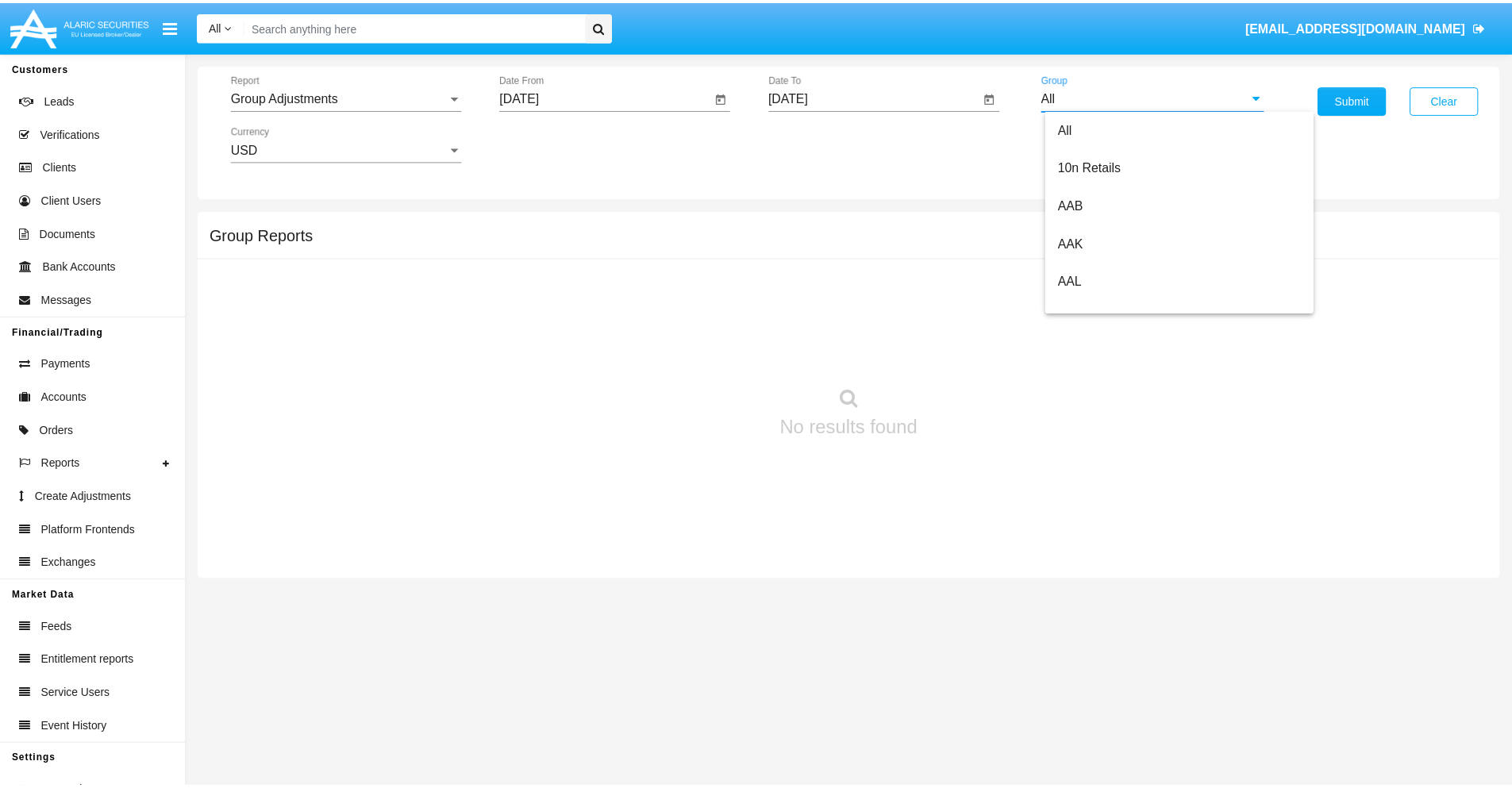
scroll to position [355, 0]
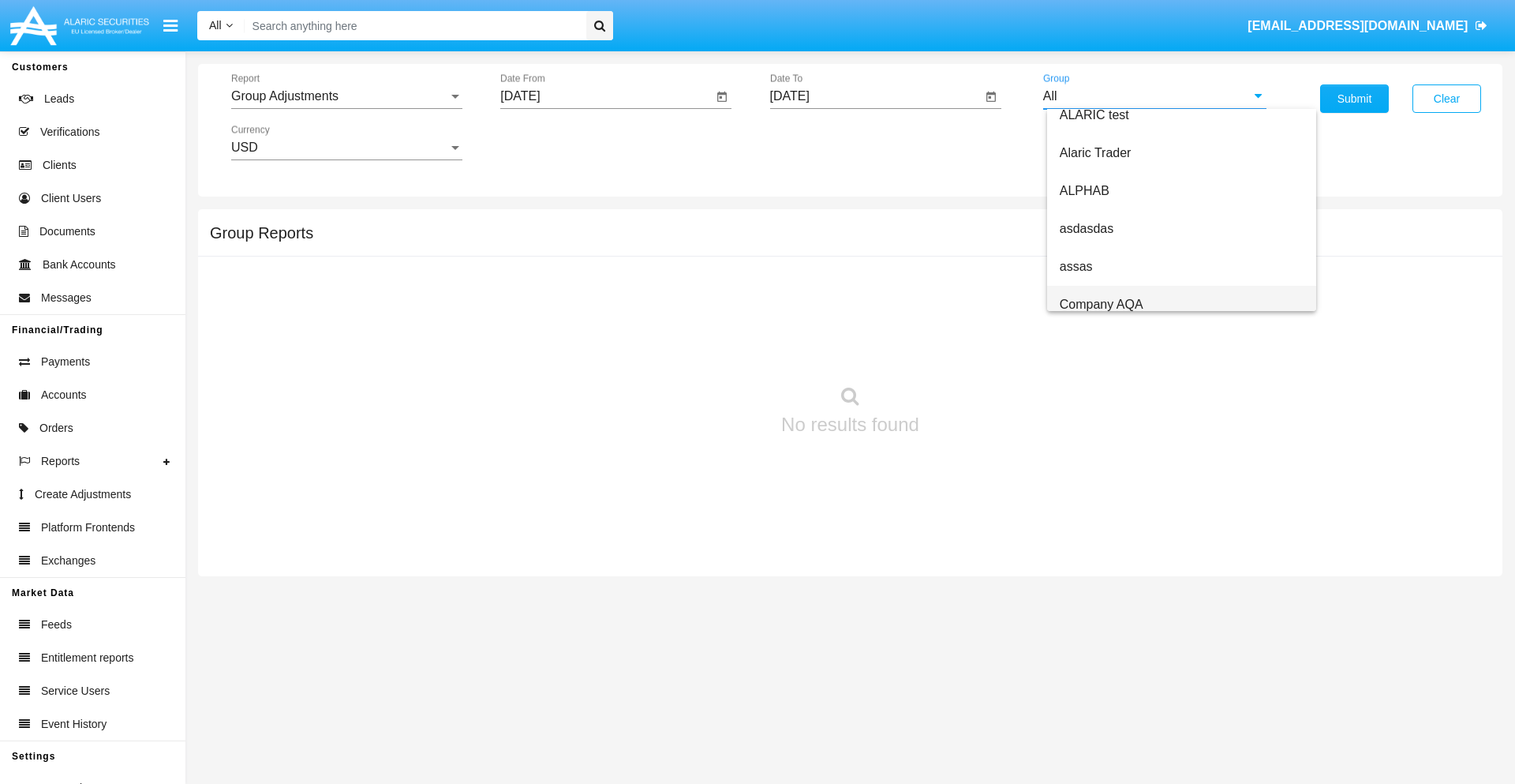
click at [1101, 304] on span "Company AQA" at bounding box center [1102, 304] width 84 height 14
type input "Company AQA"
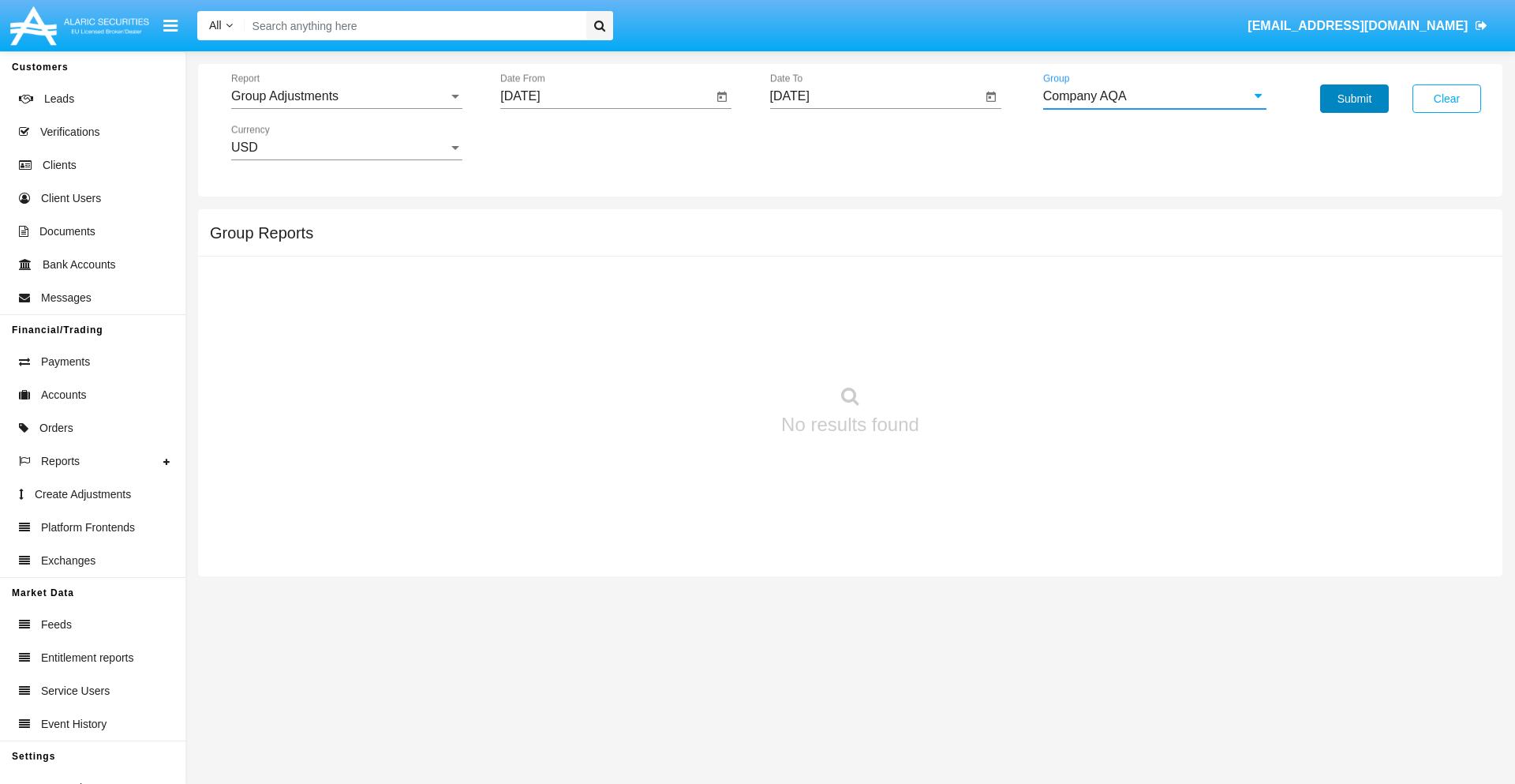
click at [1354, 99] on button "Submit" at bounding box center [1354, 98] width 68 height 28
click at [346, 96] on span "Report" at bounding box center [340, 96] width 217 height 14
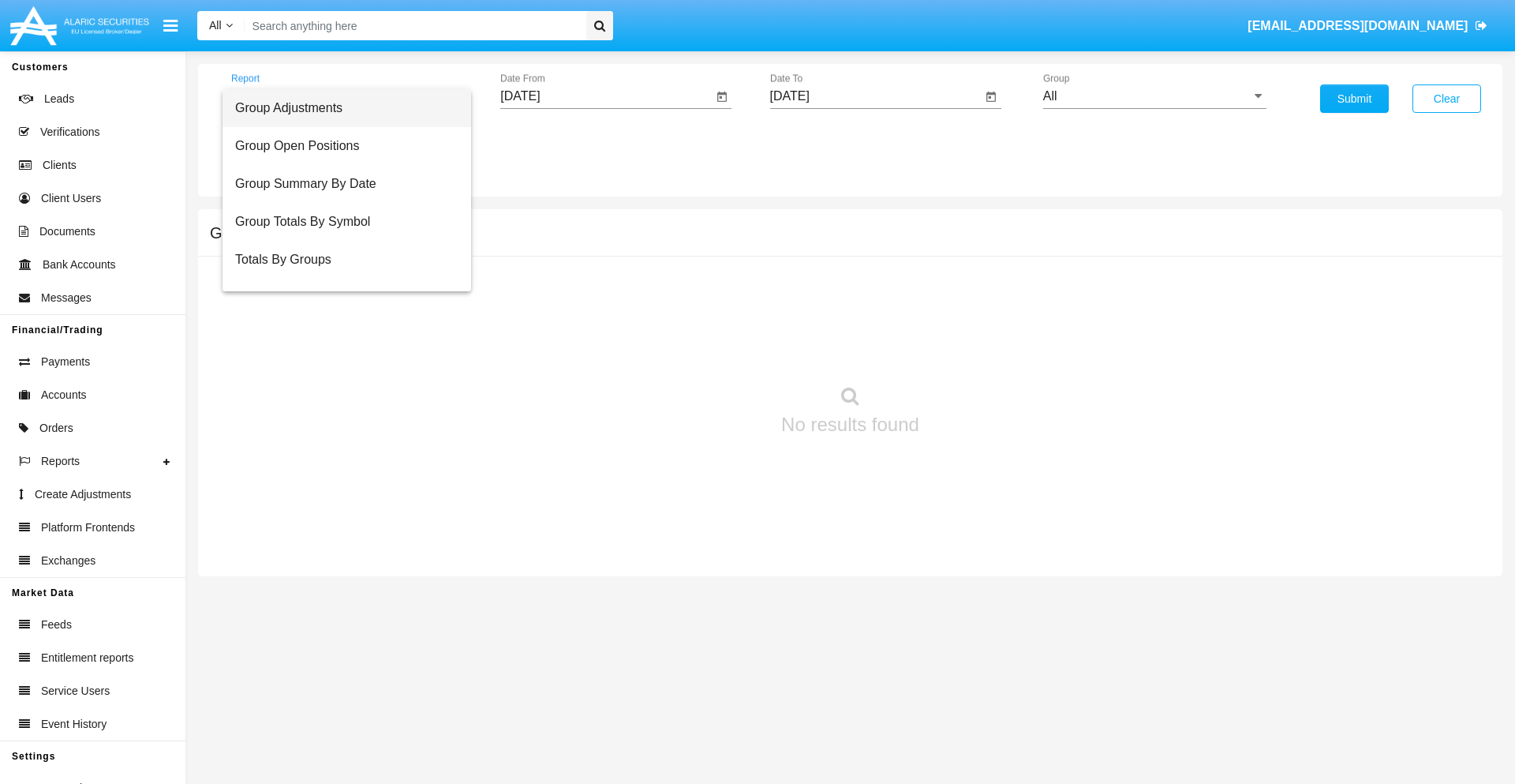
scroll to position [25, 0]
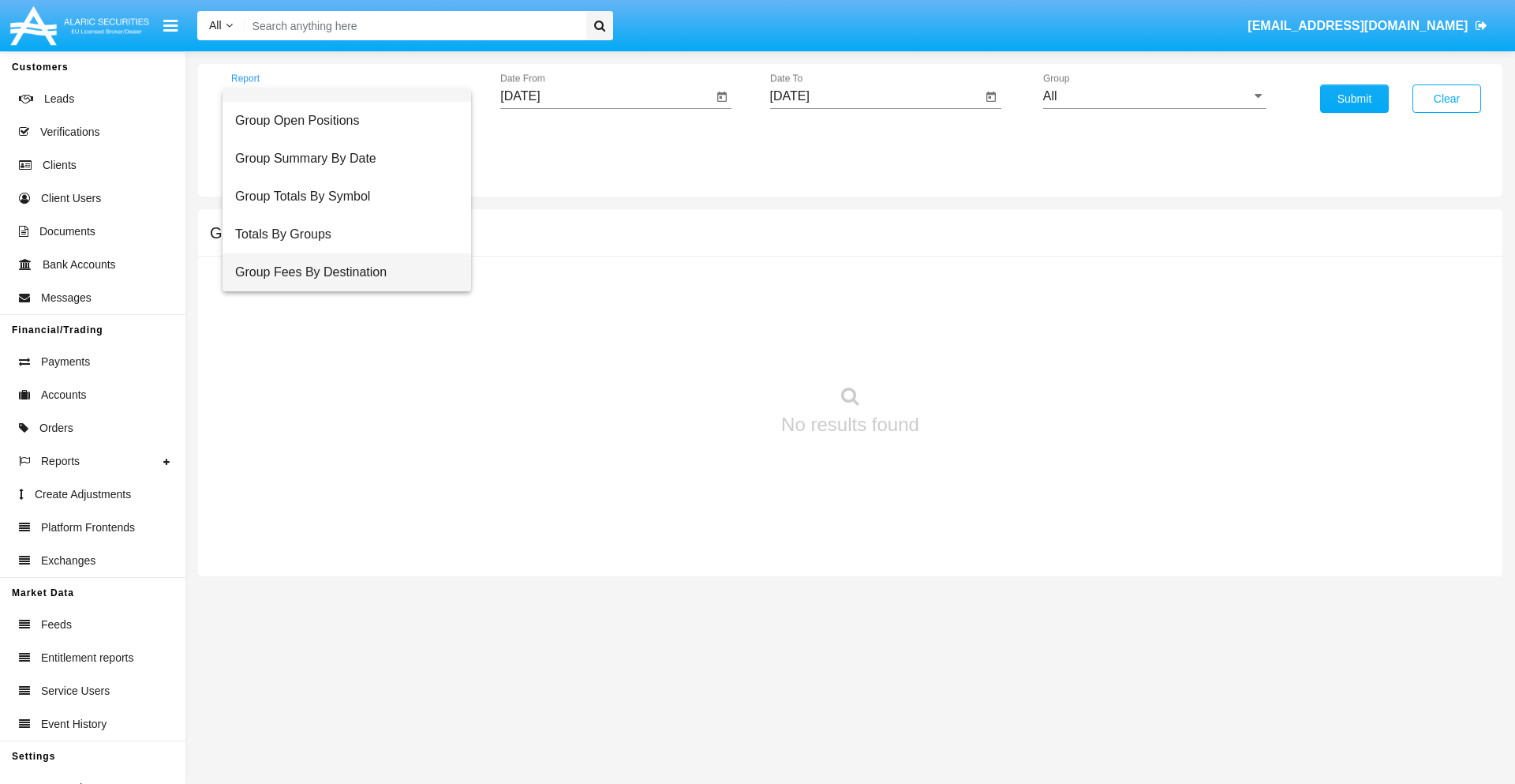
click at [340, 272] on span "Group Fees By Destination" at bounding box center [347, 272] width 223 height 38
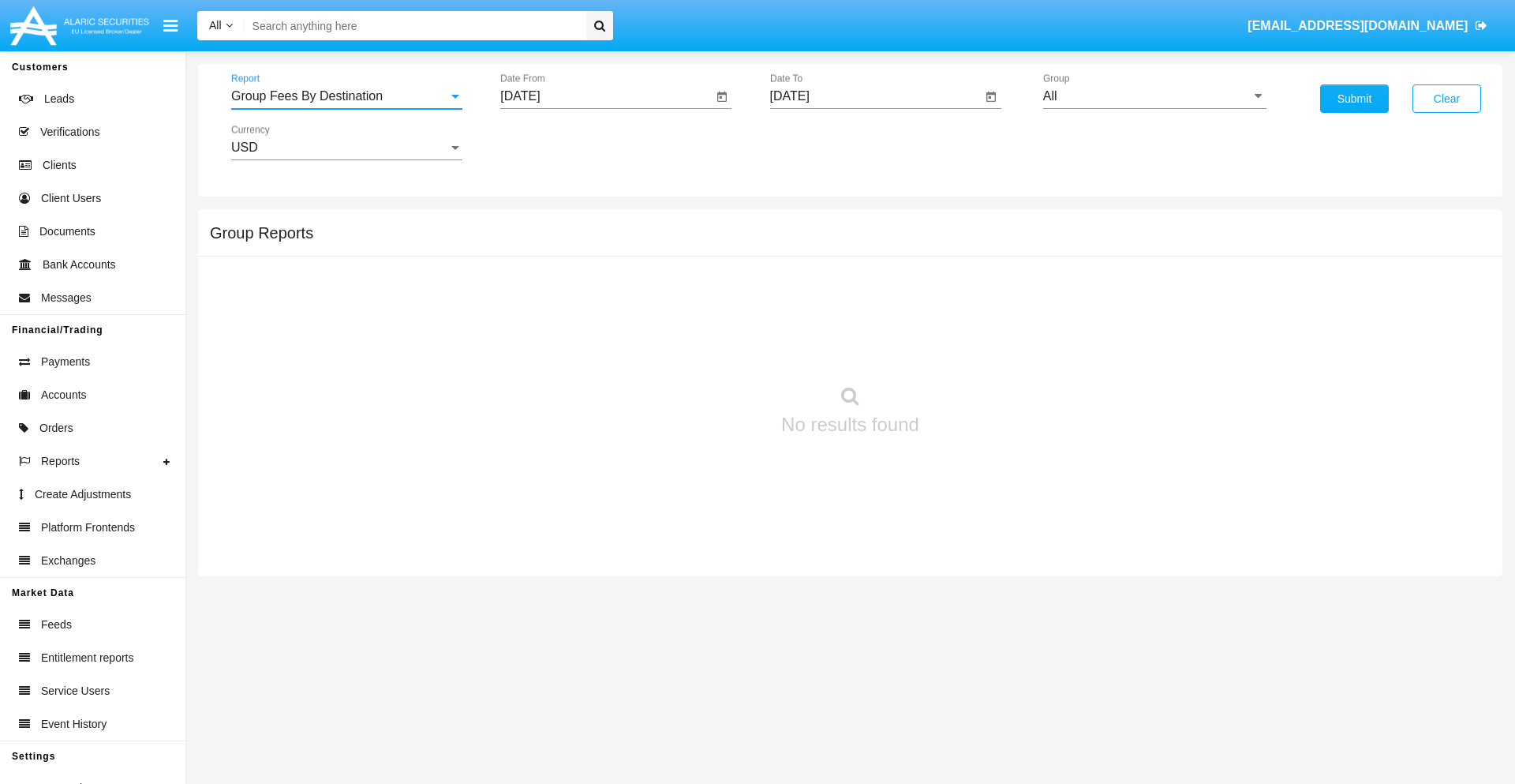
click at [606, 96] on input "[DATE]" at bounding box center [606, 96] width 212 height 14
click at [552, 142] on span "[DATE]" at bounding box center [537, 143] width 35 height 13
click at [704, 349] on div "2025" at bounding box center [704, 349] width 50 height 28
click at [649, 254] on div "[DATE]" at bounding box center [649, 254] width 50 height 28
click at [590, 304] on div "15" at bounding box center [589, 305] width 28 height 28
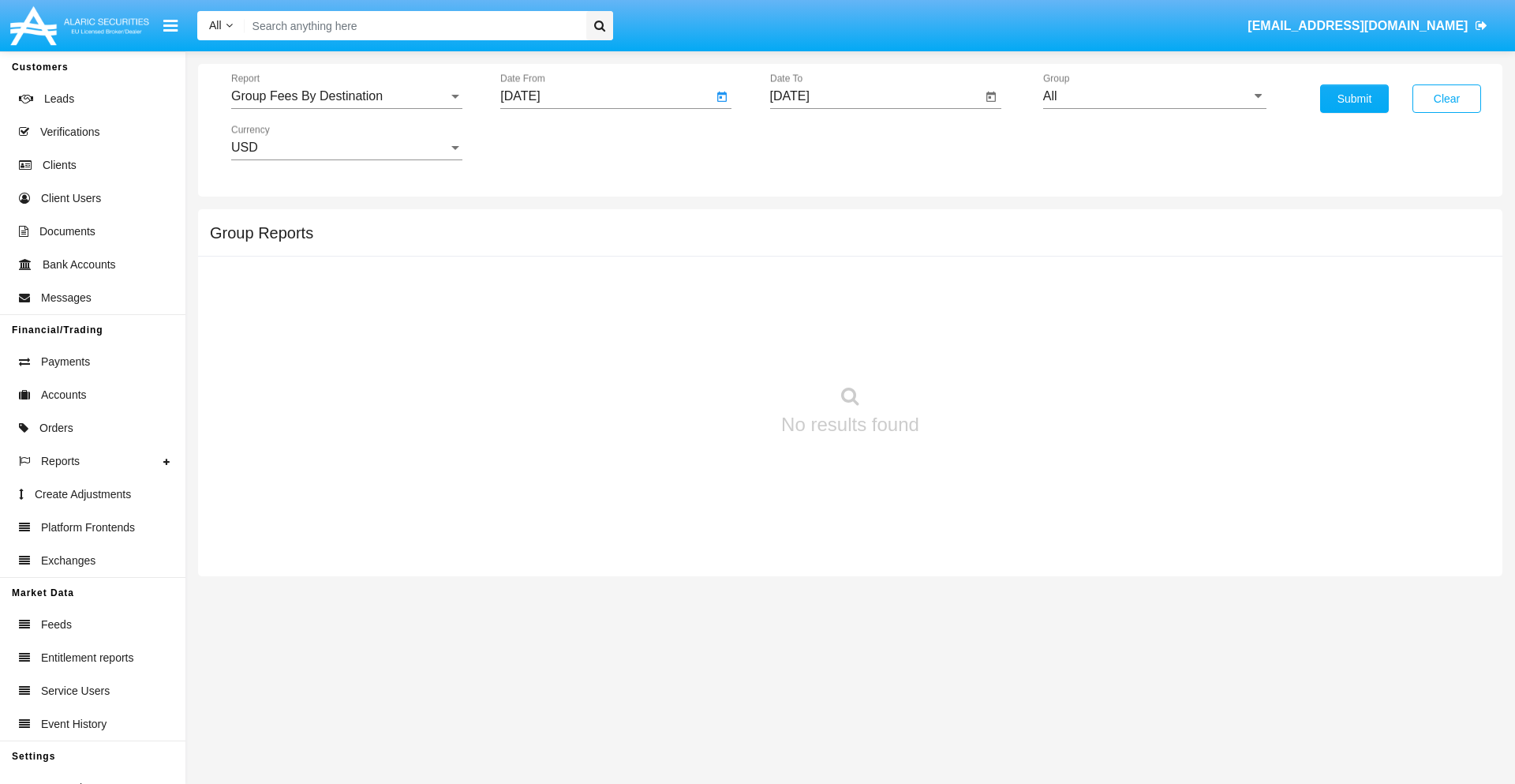
type input "[DATE]"
click at [876, 96] on input "[DATE]" at bounding box center [876, 96] width 212 height 14
click at [821, 142] on span "[DATE]" at bounding box center [807, 143] width 35 height 13
click at [973, 349] on div "2025" at bounding box center [974, 349] width 50 height 28
click at [807, 286] on div "SEP" at bounding box center [808, 285] width 50 height 28
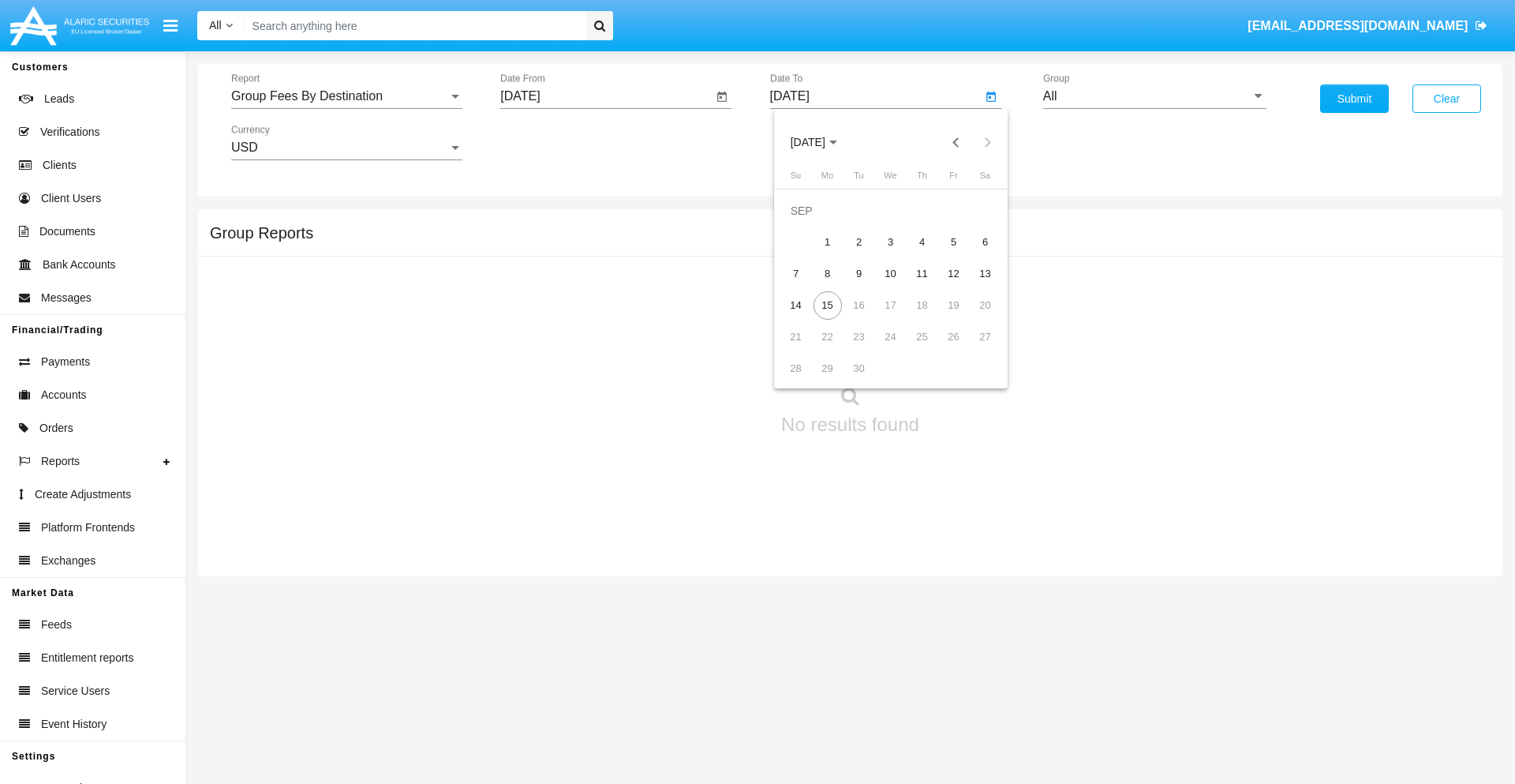
click at [827, 304] on div "15" at bounding box center [827, 305] width 28 height 28
type input "[DATE]"
click at [1154, 96] on input "All" at bounding box center [1155, 96] width 223 height 14
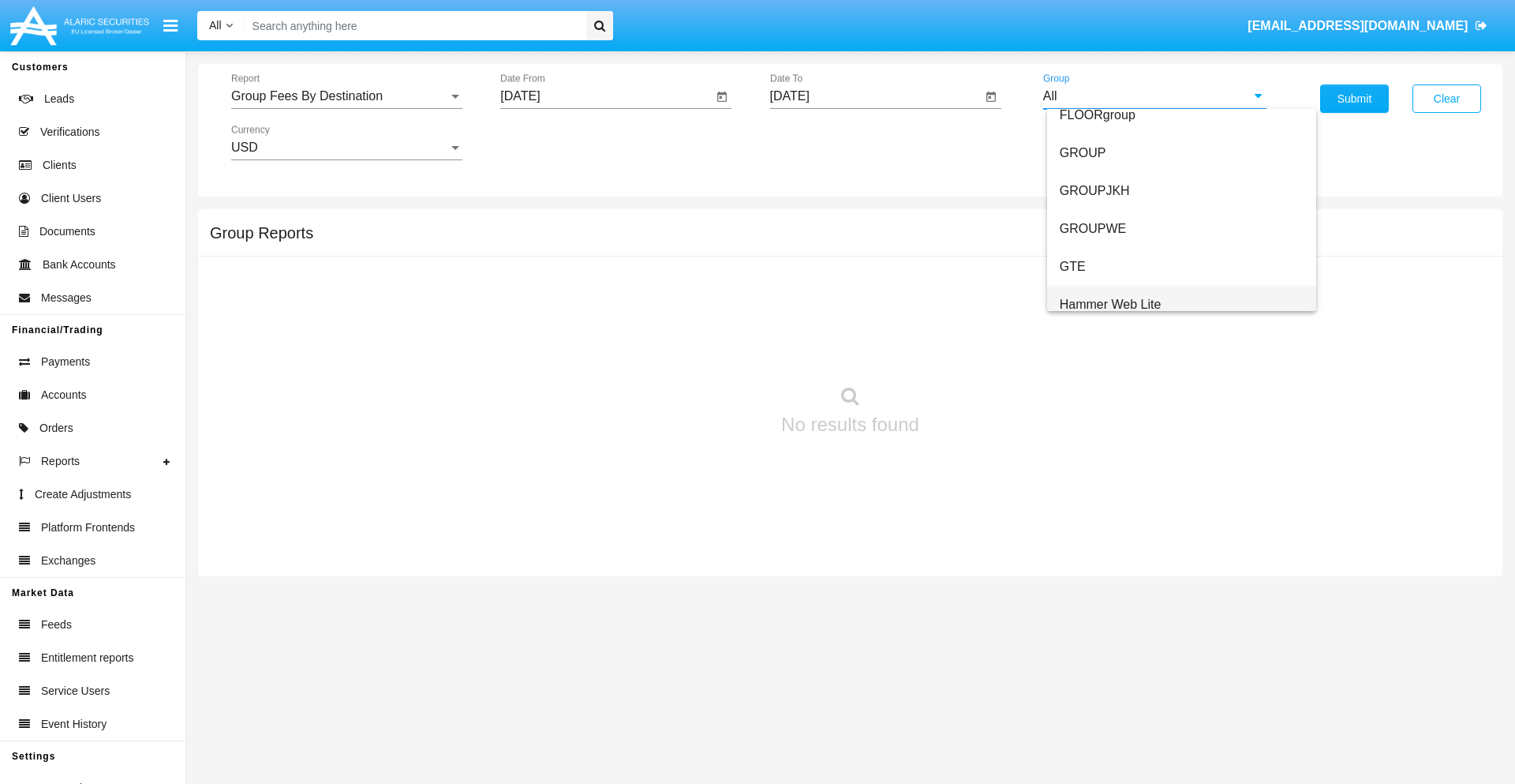
click at [1110, 304] on span "Hammer Web Lite" at bounding box center [1111, 304] width 102 height 14
type input "Hammer Web Lite"
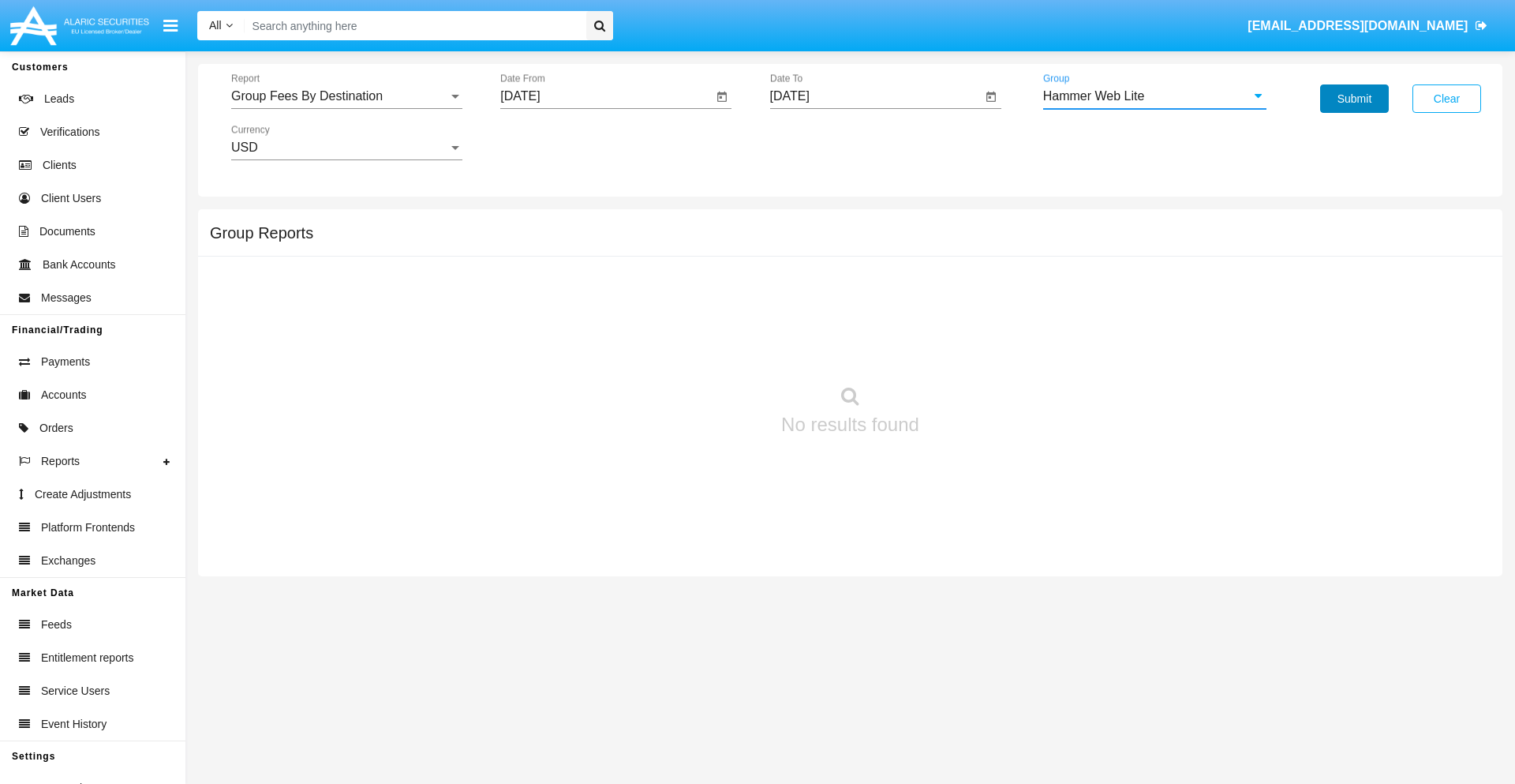
click at [1354, 99] on button "Submit" at bounding box center [1354, 98] width 68 height 28
click at [346, 96] on span "Report" at bounding box center [340, 96] width 217 height 14
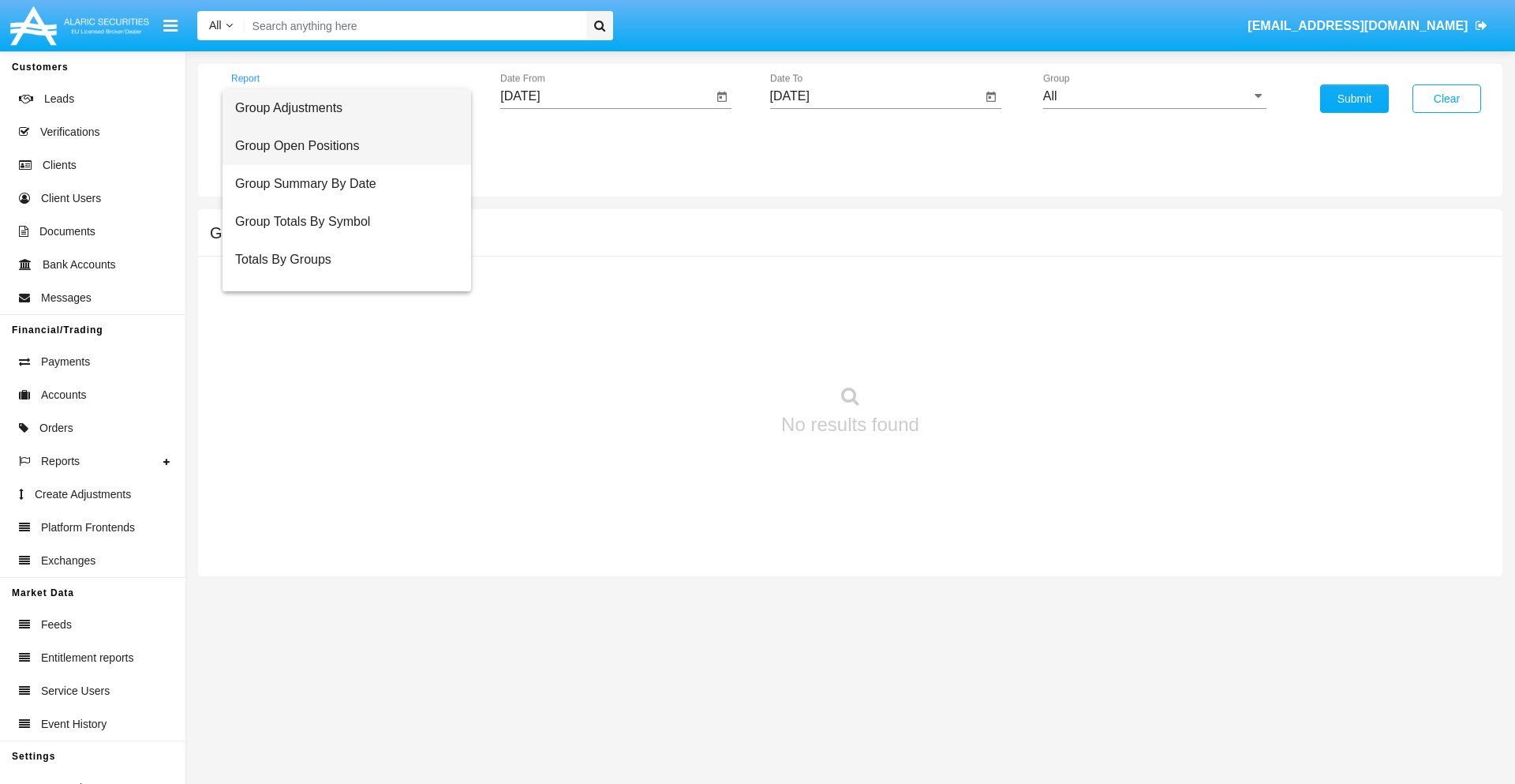
click at [340, 146] on span "Group Open Positions" at bounding box center [347, 145] width 223 height 38
click at [606, 96] on input "[DATE]" at bounding box center [606, 96] width 212 height 14
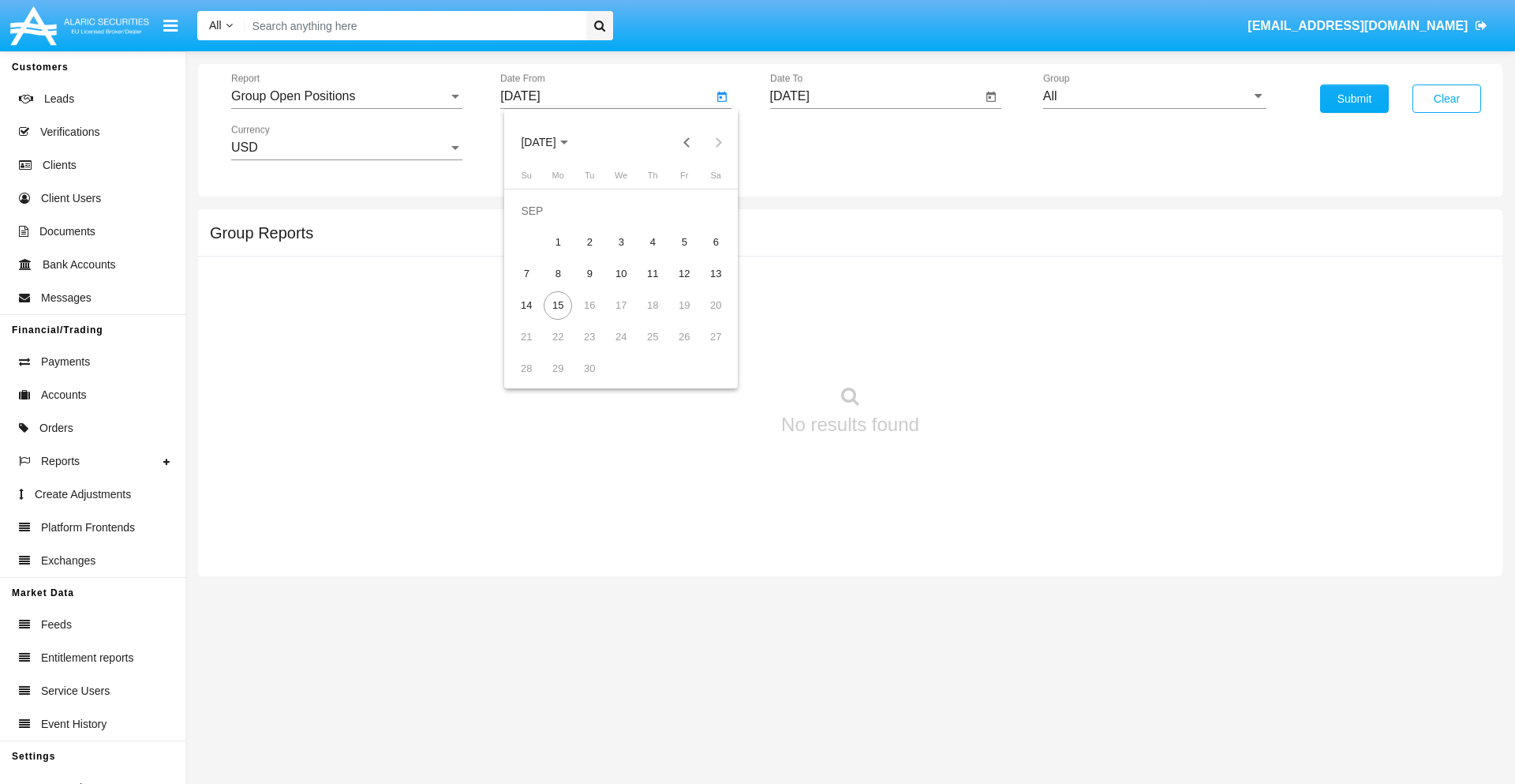
click at [552, 142] on span "[DATE]" at bounding box center [537, 143] width 35 height 13
click at [704, 349] on div "2025" at bounding box center [704, 349] width 50 height 28
click at [704, 254] on div "AUG" at bounding box center [704, 254] width 50 height 28
click at [684, 273] on div "15" at bounding box center [684, 273] width 28 height 28
type input "[DATE]"
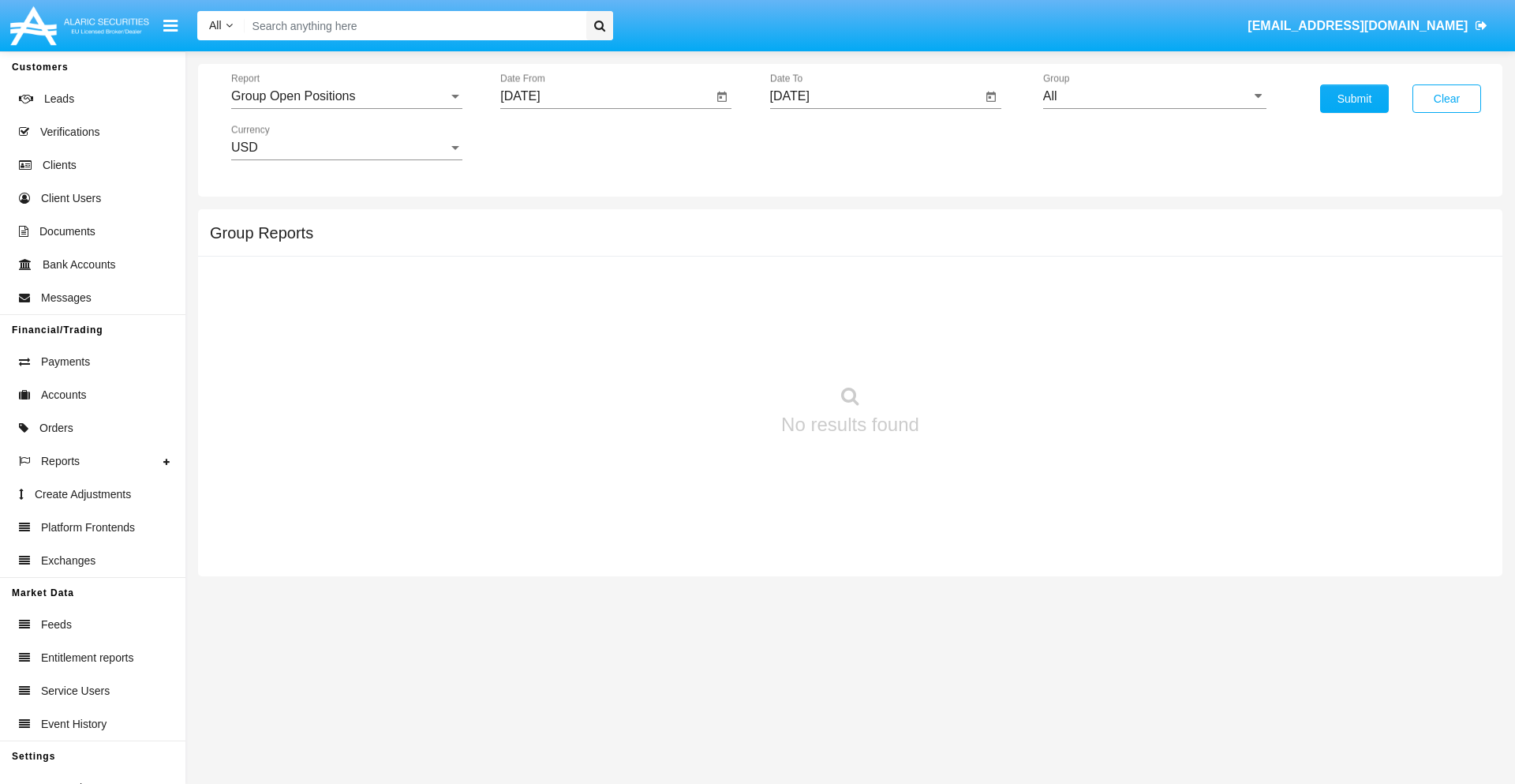
click at [876, 96] on input "[DATE]" at bounding box center [876, 96] width 212 height 14
click at [821, 142] on span "[DATE]" at bounding box center [807, 143] width 35 height 13
click at [973, 349] on div "2025" at bounding box center [974, 349] width 50 height 28
click at [807, 286] on div "SEP" at bounding box center [808, 285] width 50 height 28
click at [827, 304] on div "15" at bounding box center [827, 305] width 28 height 28
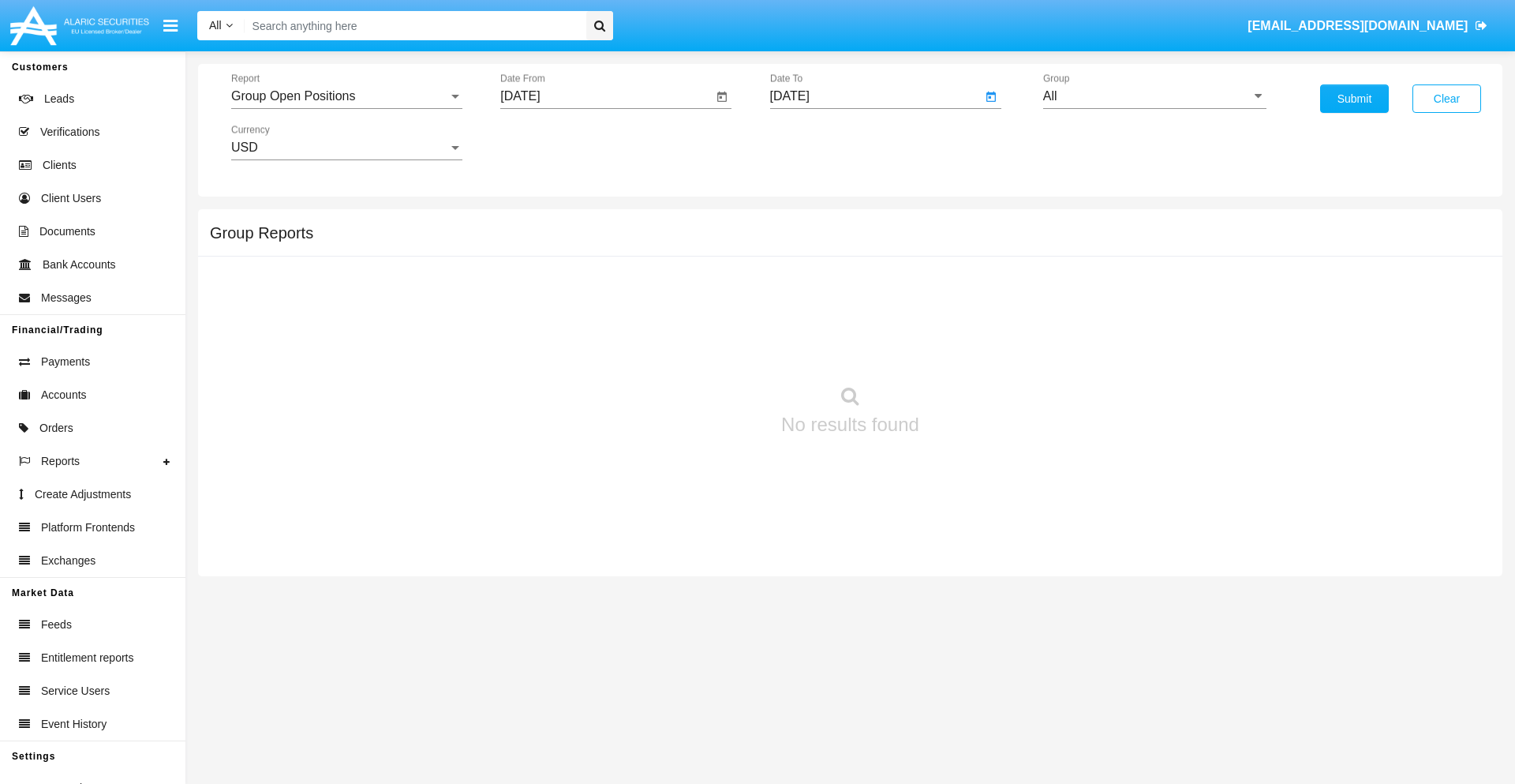
type input "[DATE]"
click at [1154, 96] on input "All" at bounding box center [1155, 96] width 223 height 14
type input "Hammer Web Lite"
click at [1354, 99] on button "Submit" at bounding box center [1354, 98] width 68 height 28
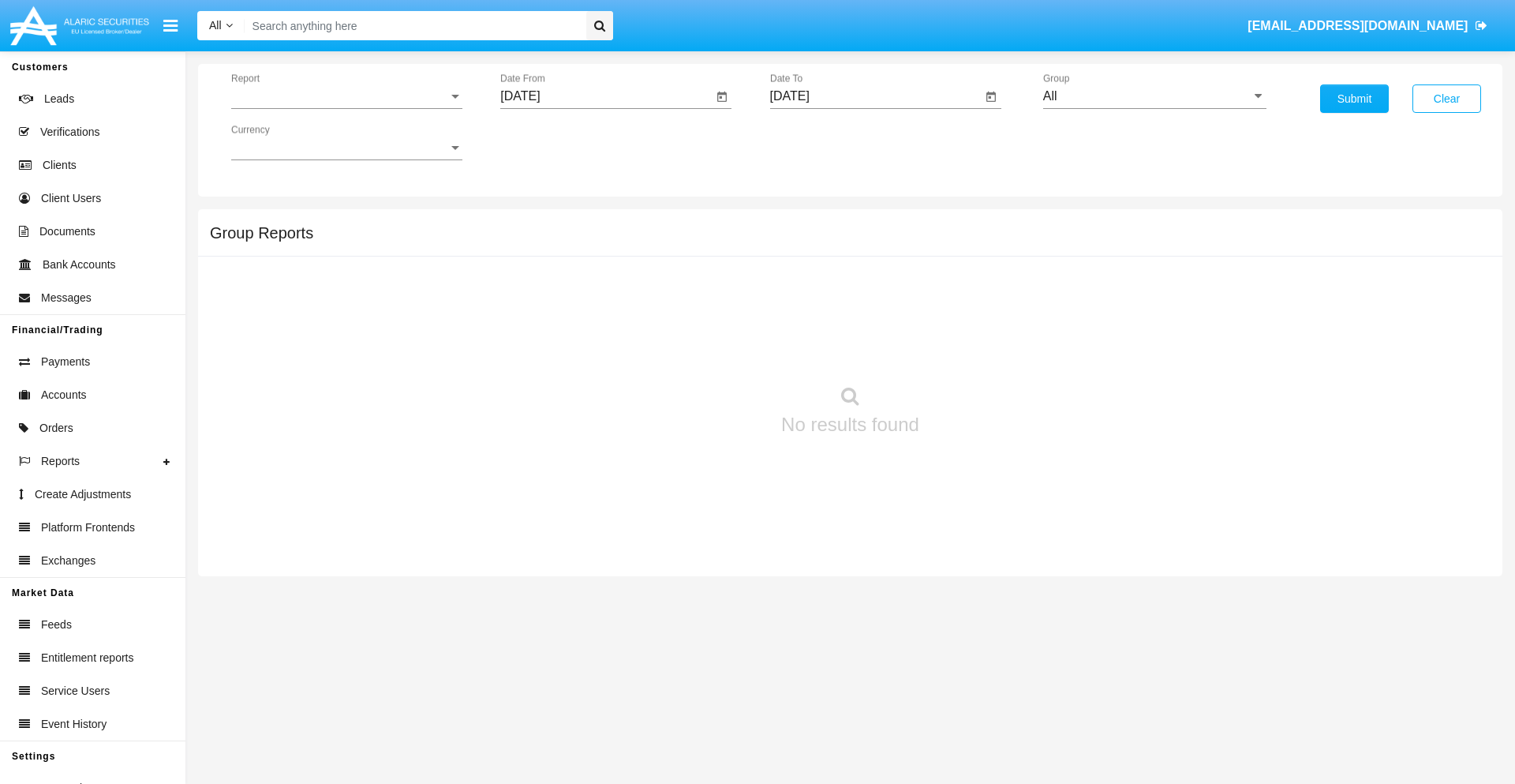
click at [346, 96] on span "Report" at bounding box center [340, 96] width 217 height 14
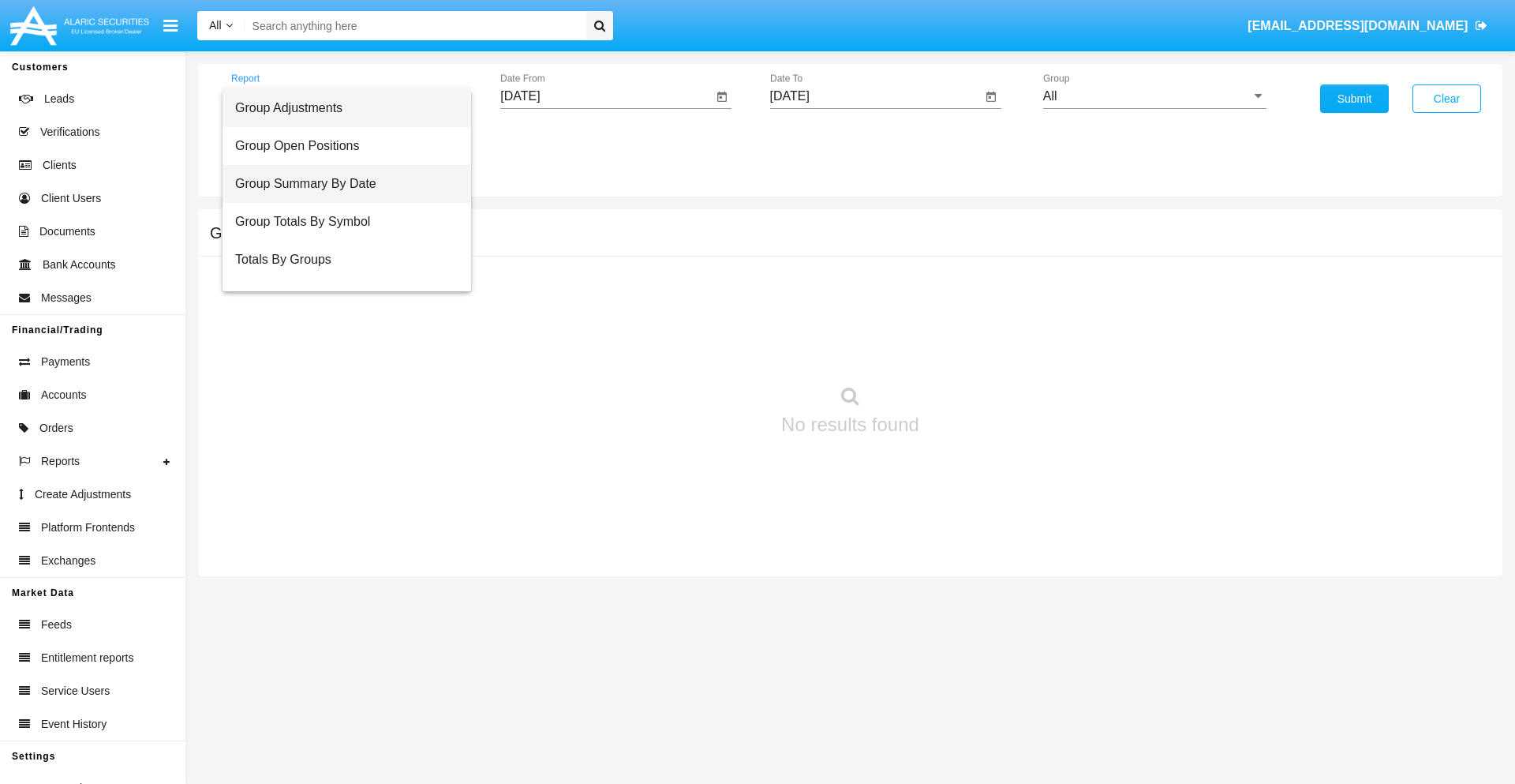
click at [340, 184] on span "Group Summary By Date" at bounding box center [347, 183] width 223 height 38
click at [606, 96] on input "[DATE]" at bounding box center [606, 96] width 212 height 14
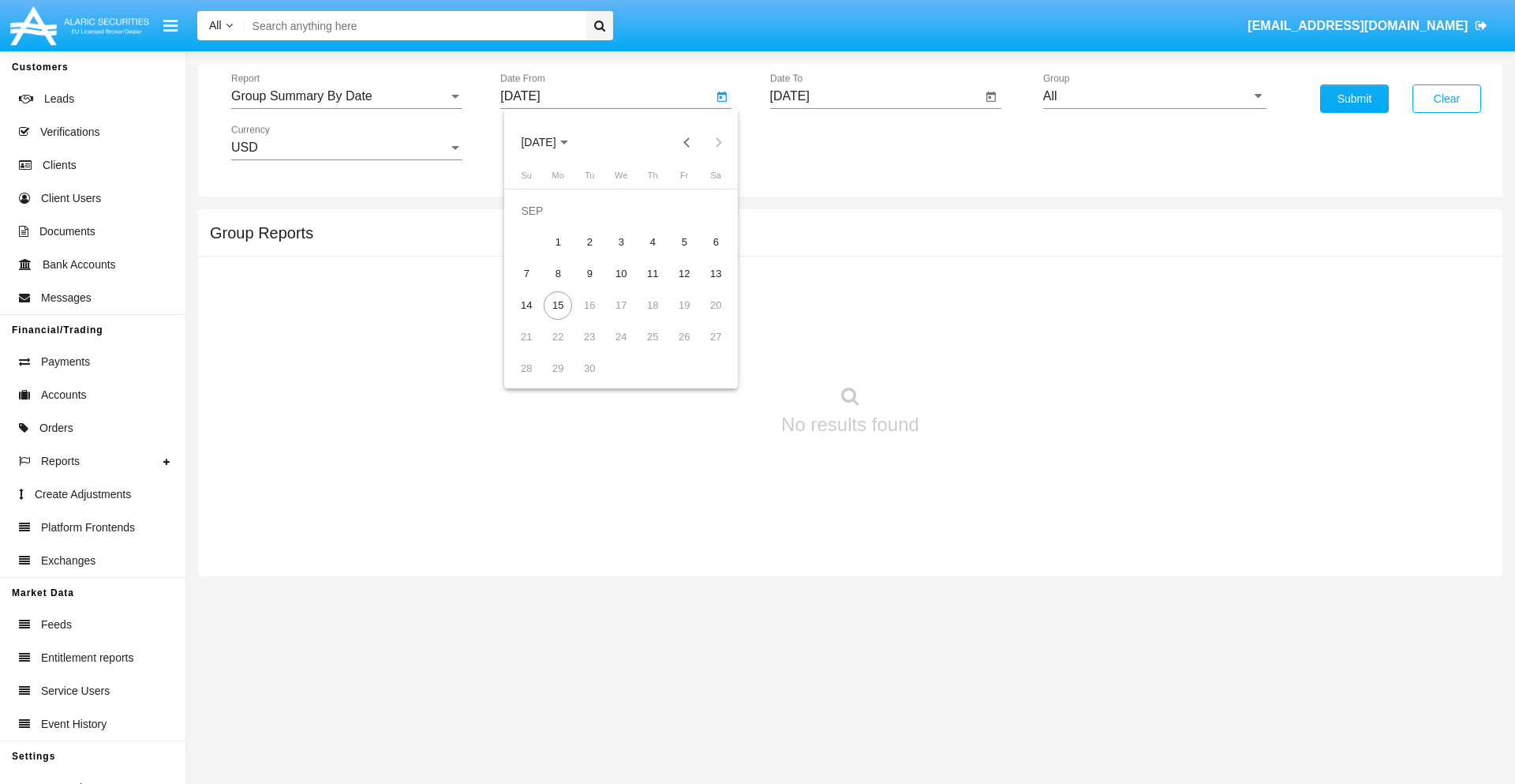
click at [552, 142] on span "[DATE]" at bounding box center [537, 143] width 35 height 13
click at [704, 349] on div "2025" at bounding box center [704, 349] width 50 height 28
click at [704, 254] on div "AUG" at bounding box center [704, 254] width 50 height 28
click at [684, 273] on div "15" at bounding box center [684, 273] width 28 height 28
type input "[DATE]"
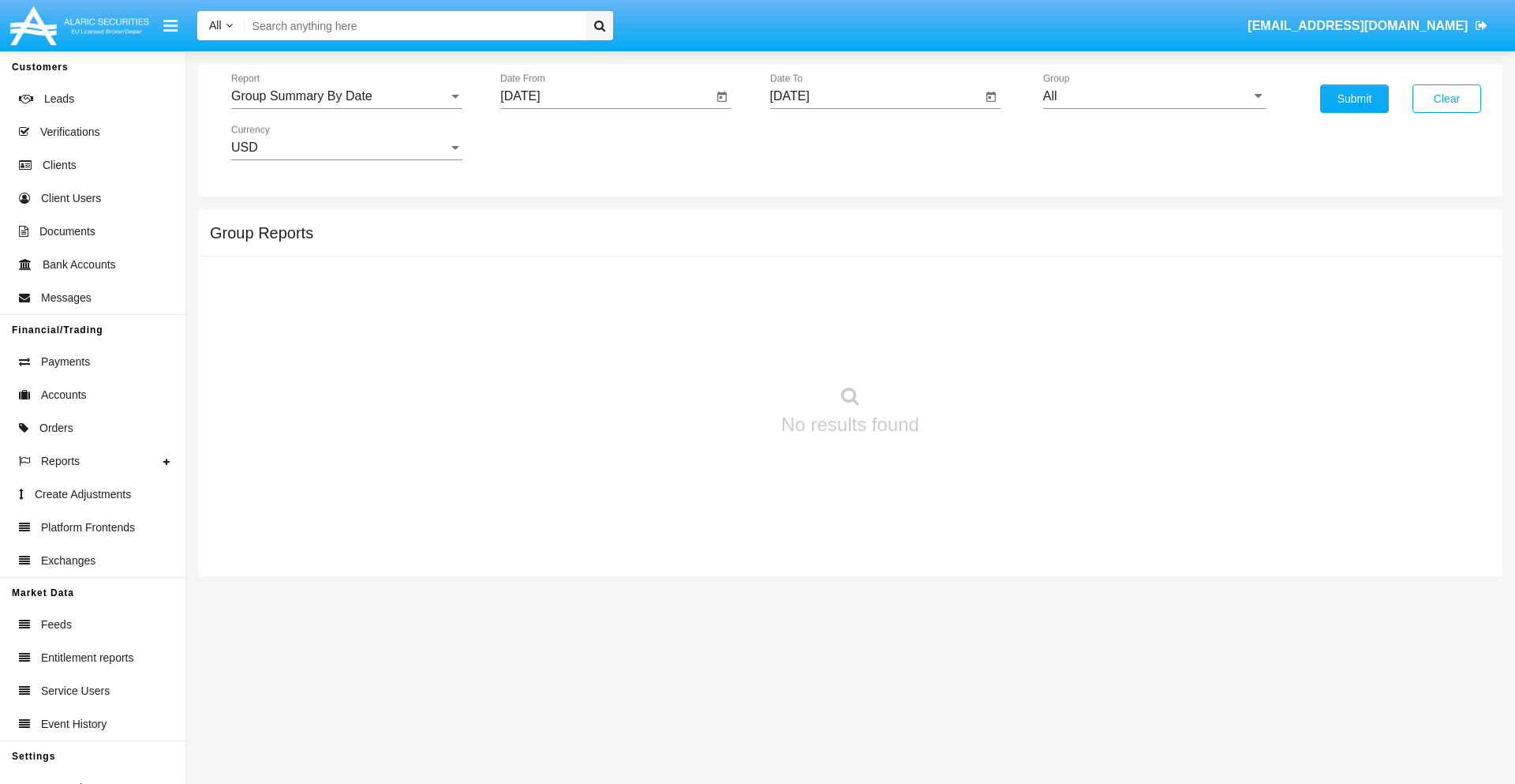
click at [876, 96] on input "[DATE]" at bounding box center [876, 96] width 212 height 14
click at [821, 142] on span "[DATE]" at bounding box center [807, 143] width 35 height 13
click at [973, 349] on div "2025" at bounding box center [974, 349] width 50 height 28
click at [807, 286] on div "SEP" at bounding box center [808, 285] width 50 height 28
click at [827, 304] on div "15" at bounding box center [827, 305] width 28 height 28
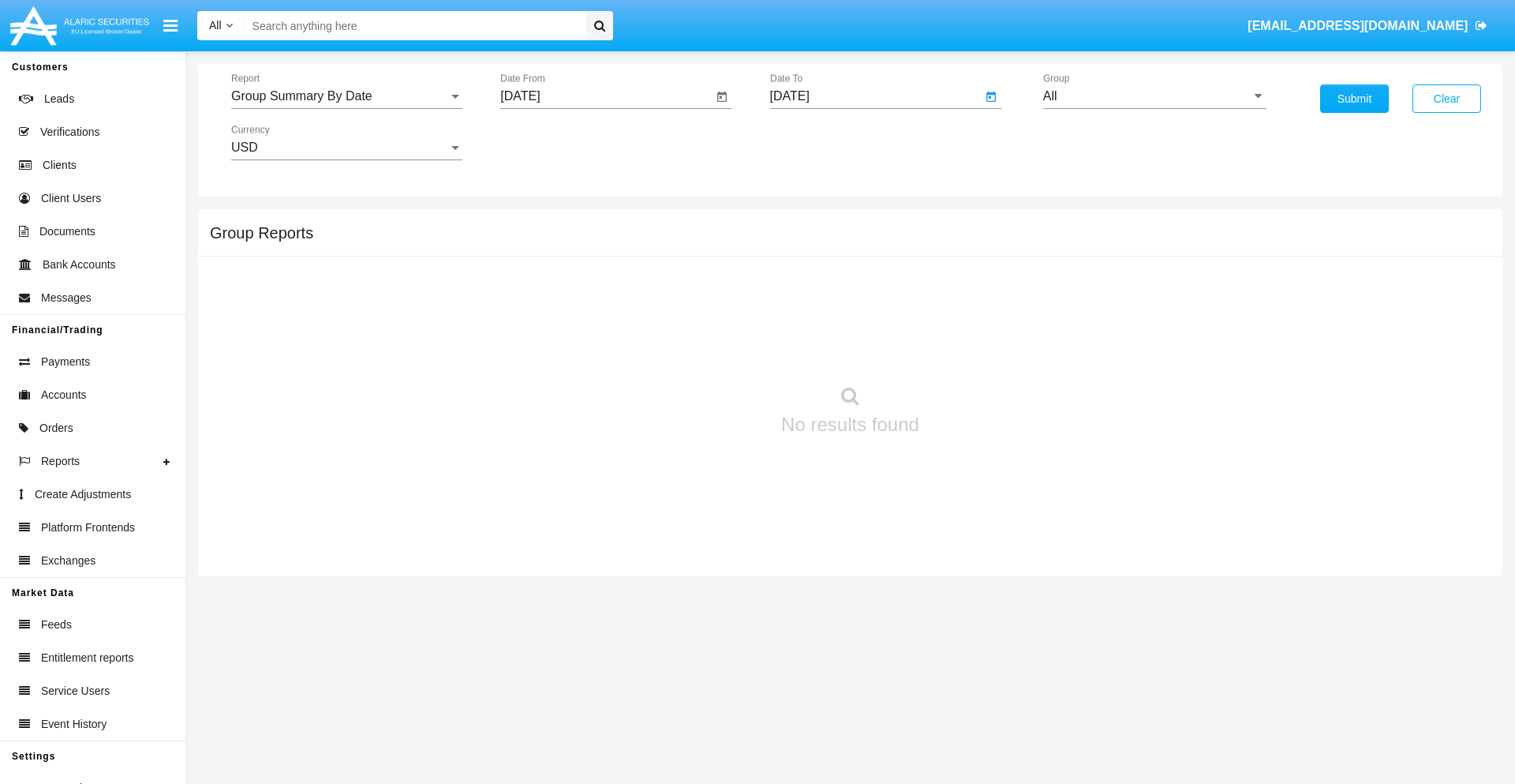
type input "[DATE]"
click at [1154, 96] on input "All" at bounding box center [1155, 96] width 223 height 14
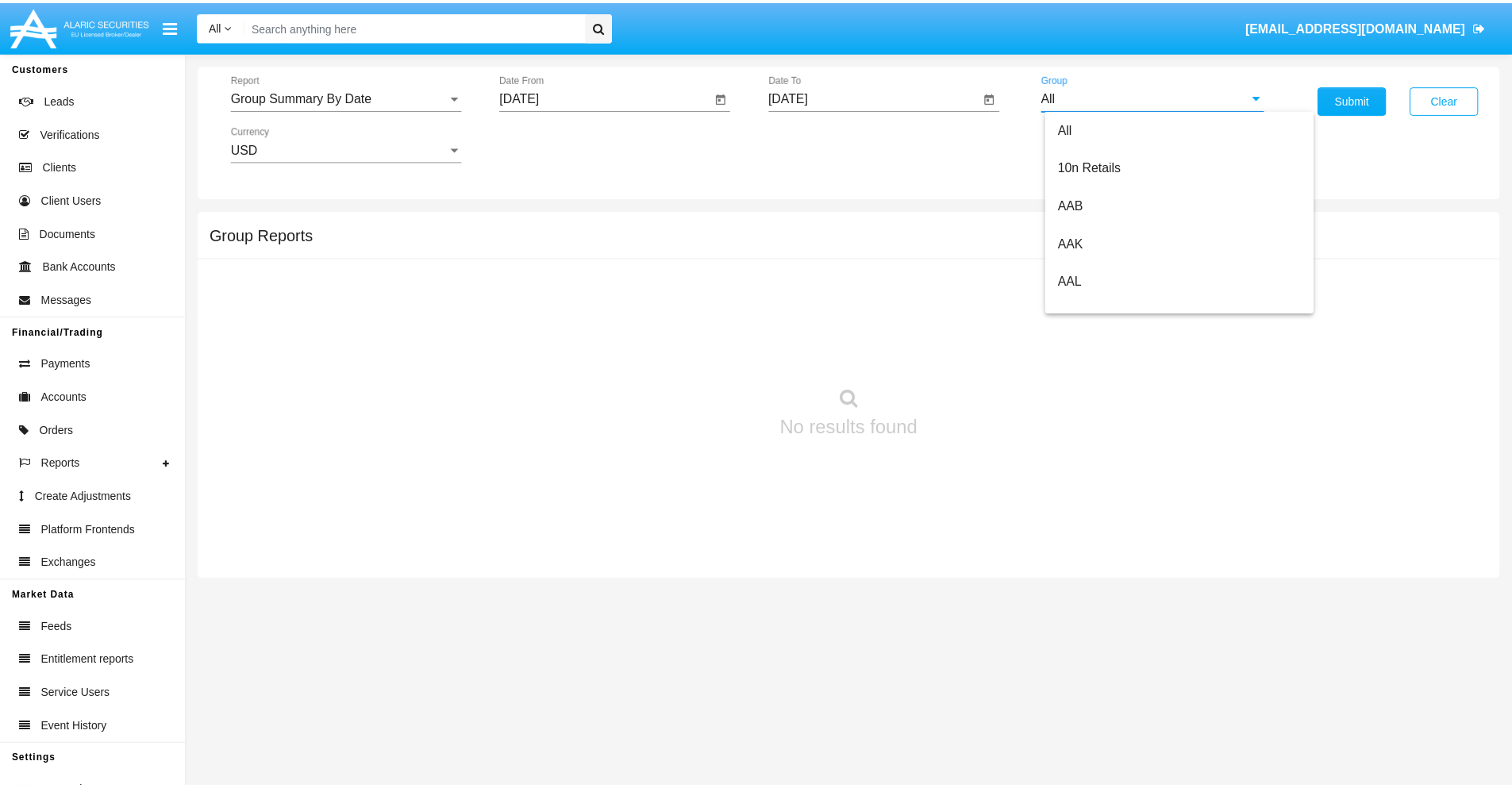
scroll to position [850, 0]
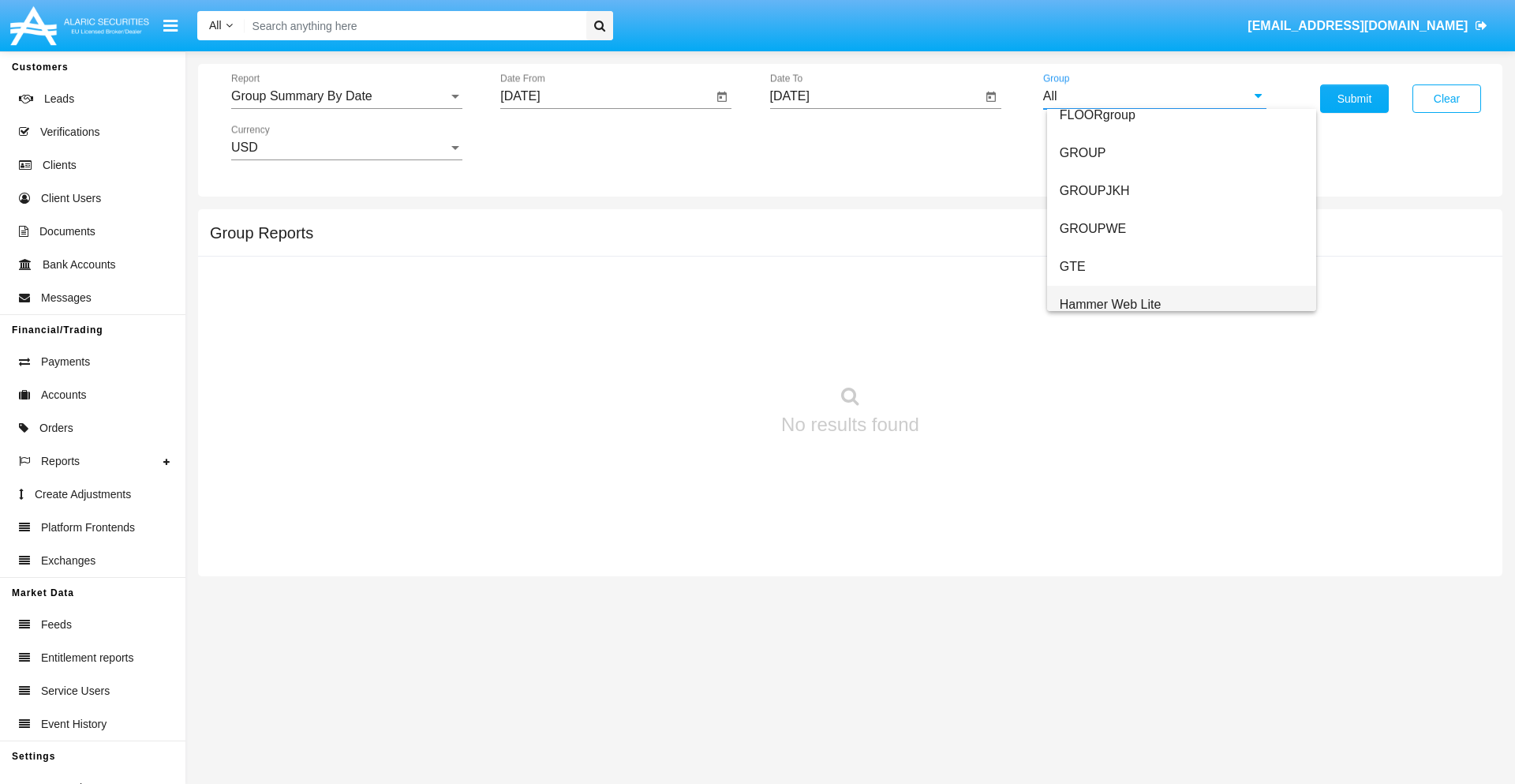
click at [1110, 304] on span "Hammer Web Lite" at bounding box center [1111, 304] width 102 height 14
type input "Hammer Web Lite"
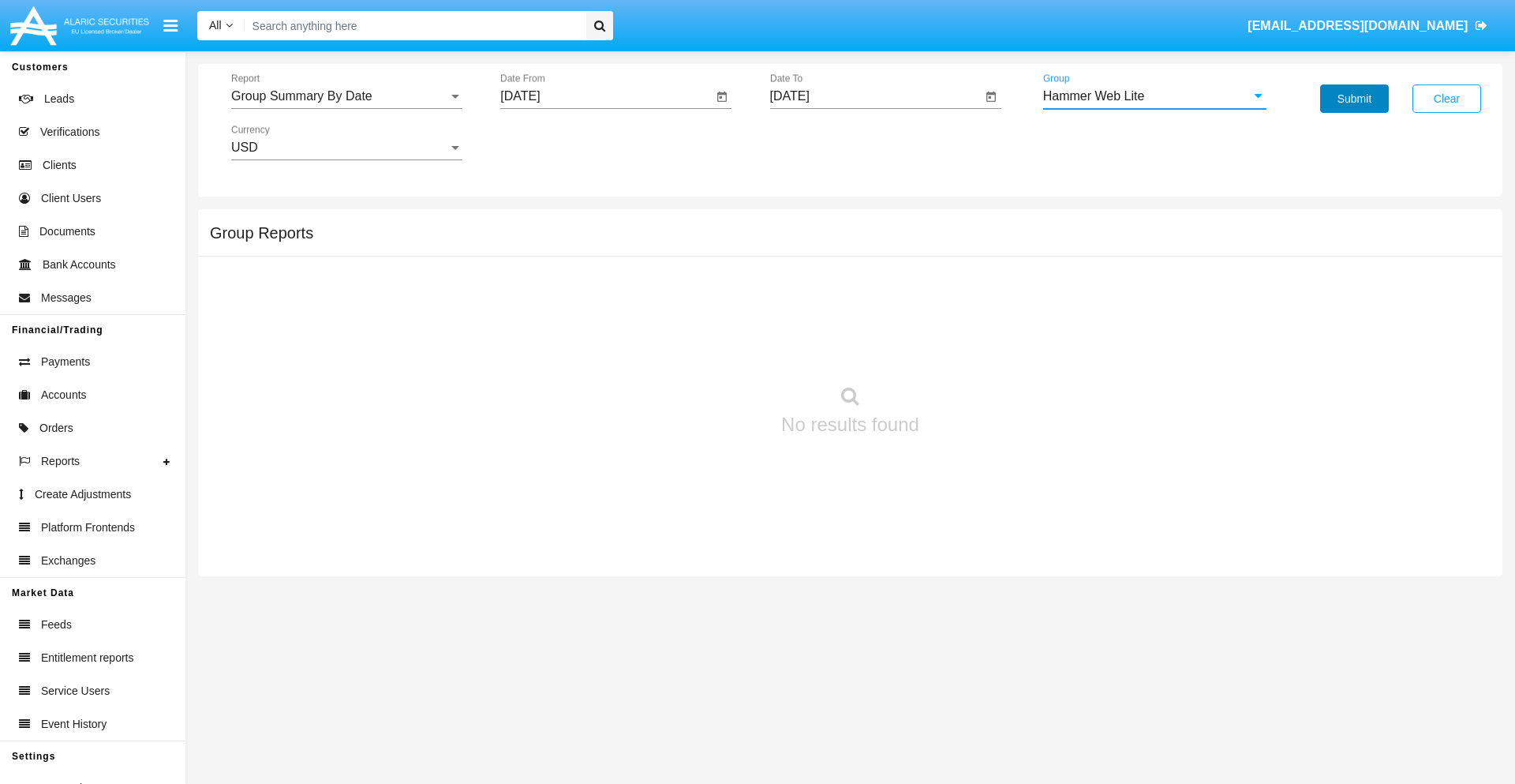
click at [1354, 99] on button "Submit" at bounding box center [1354, 98] width 68 height 28
click at [346, 96] on span "Report" at bounding box center [340, 96] width 217 height 14
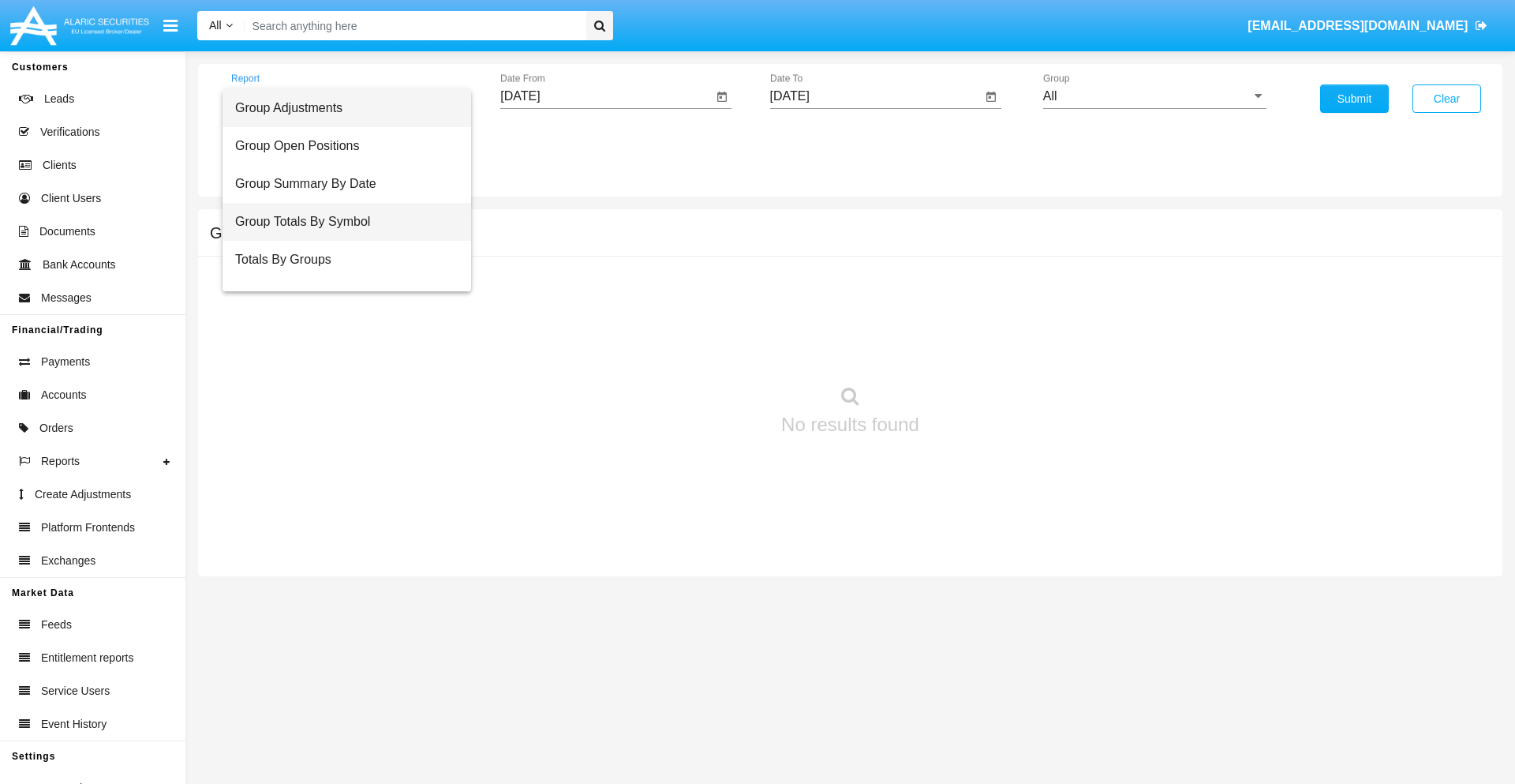
click at [340, 222] on span "Group Totals By Symbol" at bounding box center [347, 222] width 223 height 38
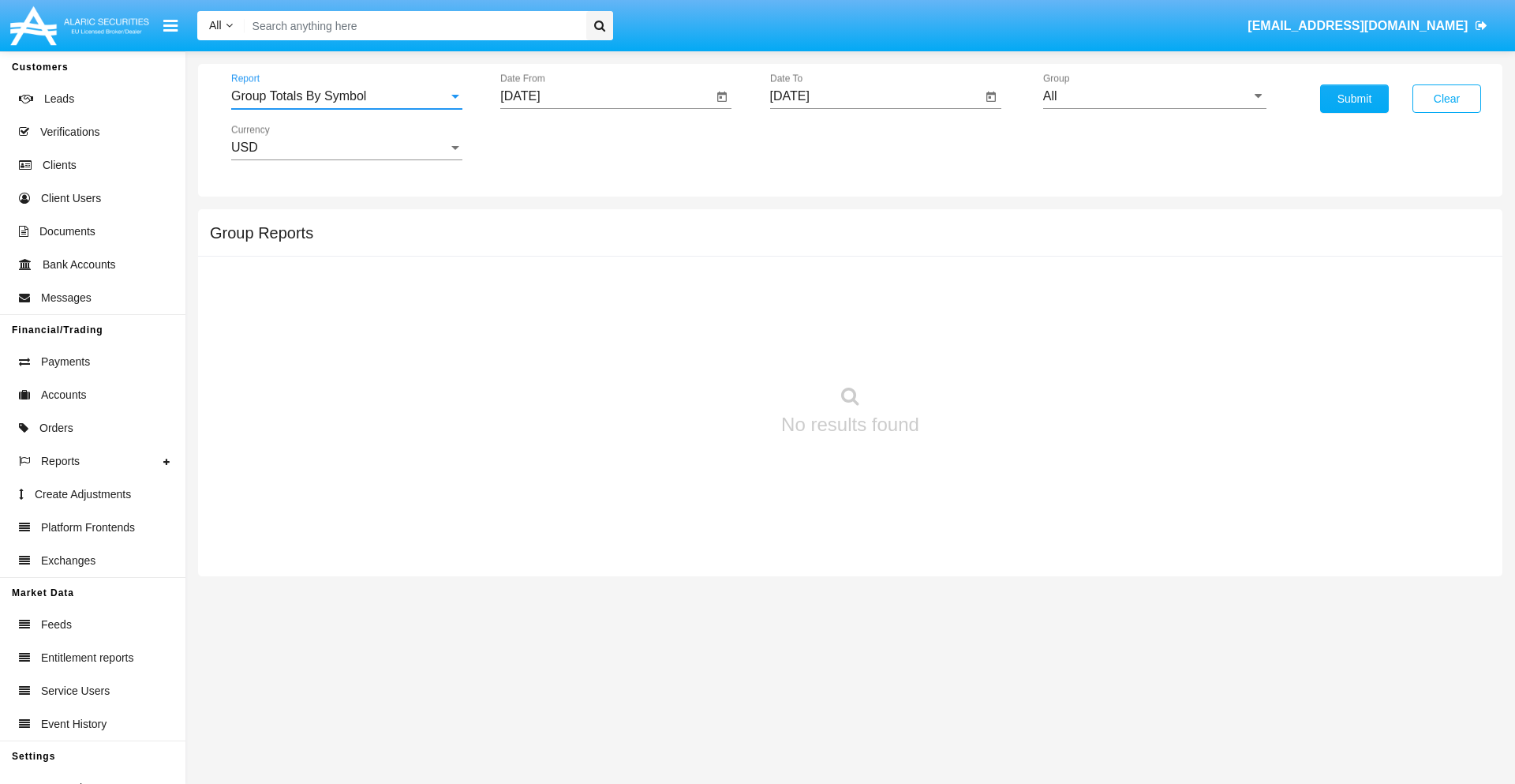
click at [606, 96] on input "[DATE]" at bounding box center [606, 96] width 212 height 14
click at [552, 142] on span "[DATE]" at bounding box center [537, 143] width 35 height 13
click at [704, 349] on div "2025" at bounding box center [704, 349] width 50 height 28
click at [704, 254] on div "AUG" at bounding box center [704, 254] width 50 height 28
click at [684, 273] on div "15" at bounding box center [684, 273] width 28 height 28
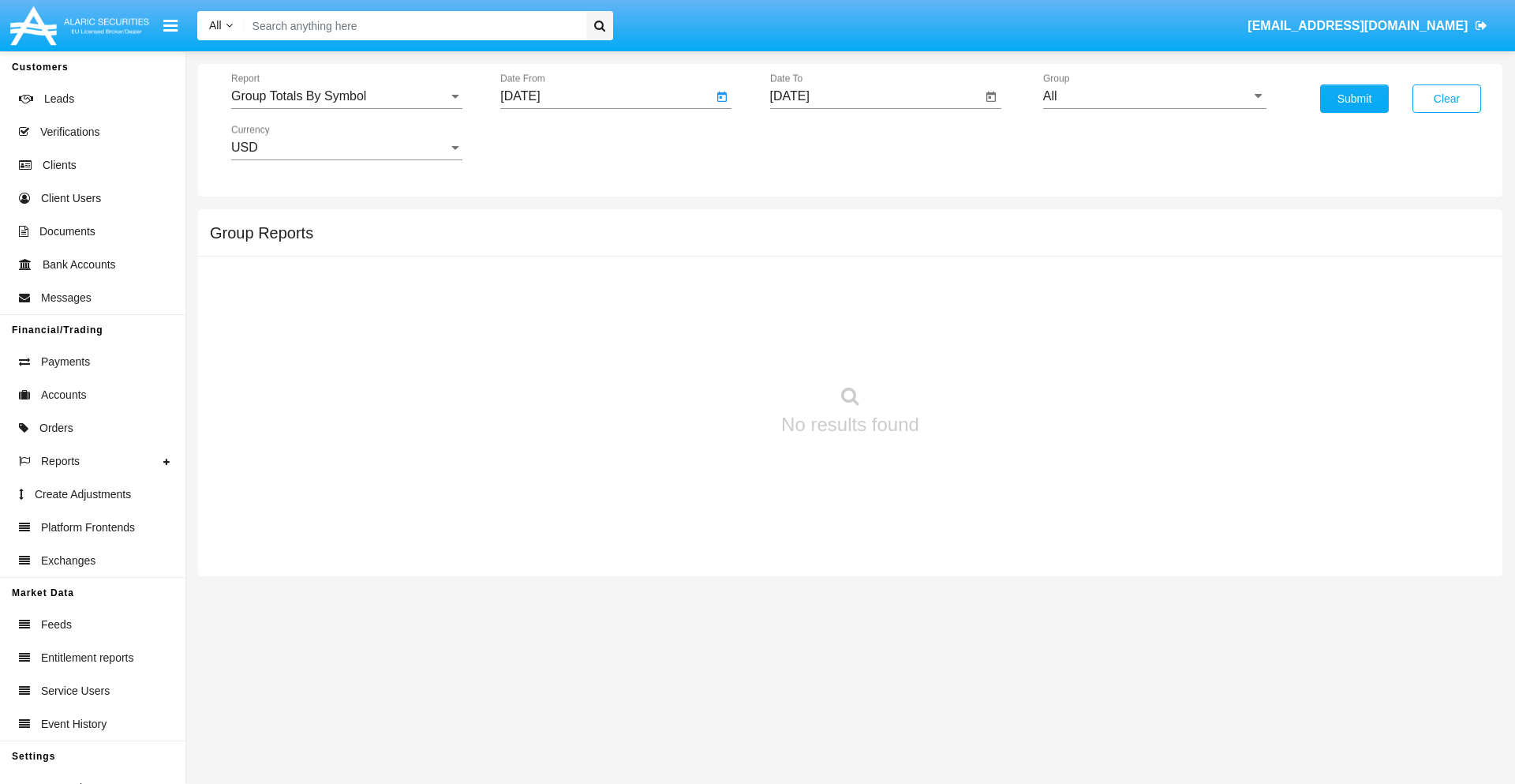
type input "08/15/25"
click at [876, 96] on input "[DATE]" at bounding box center [876, 96] width 212 height 14
click at [821, 142] on span "[DATE]" at bounding box center [807, 143] width 35 height 13
click at [973, 349] on div "2025" at bounding box center [974, 349] width 50 height 28
click at [807, 286] on div "SEP" at bounding box center [808, 285] width 50 height 28
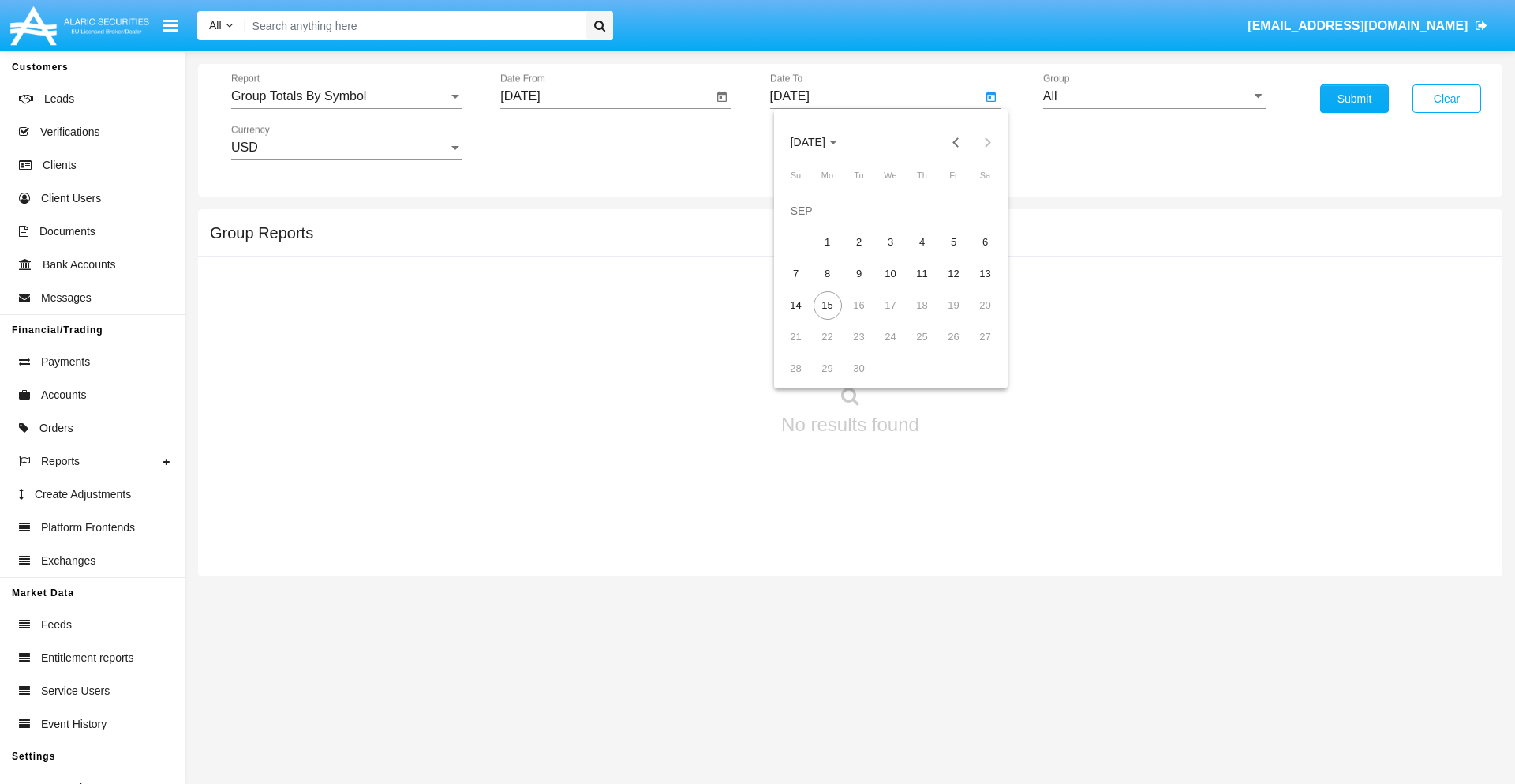
click at [827, 304] on div "15" at bounding box center [827, 305] width 28 height 28
type input "09/15/25"
click at [1154, 96] on input "All" at bounding box center [1155, 96] width 223 height 14
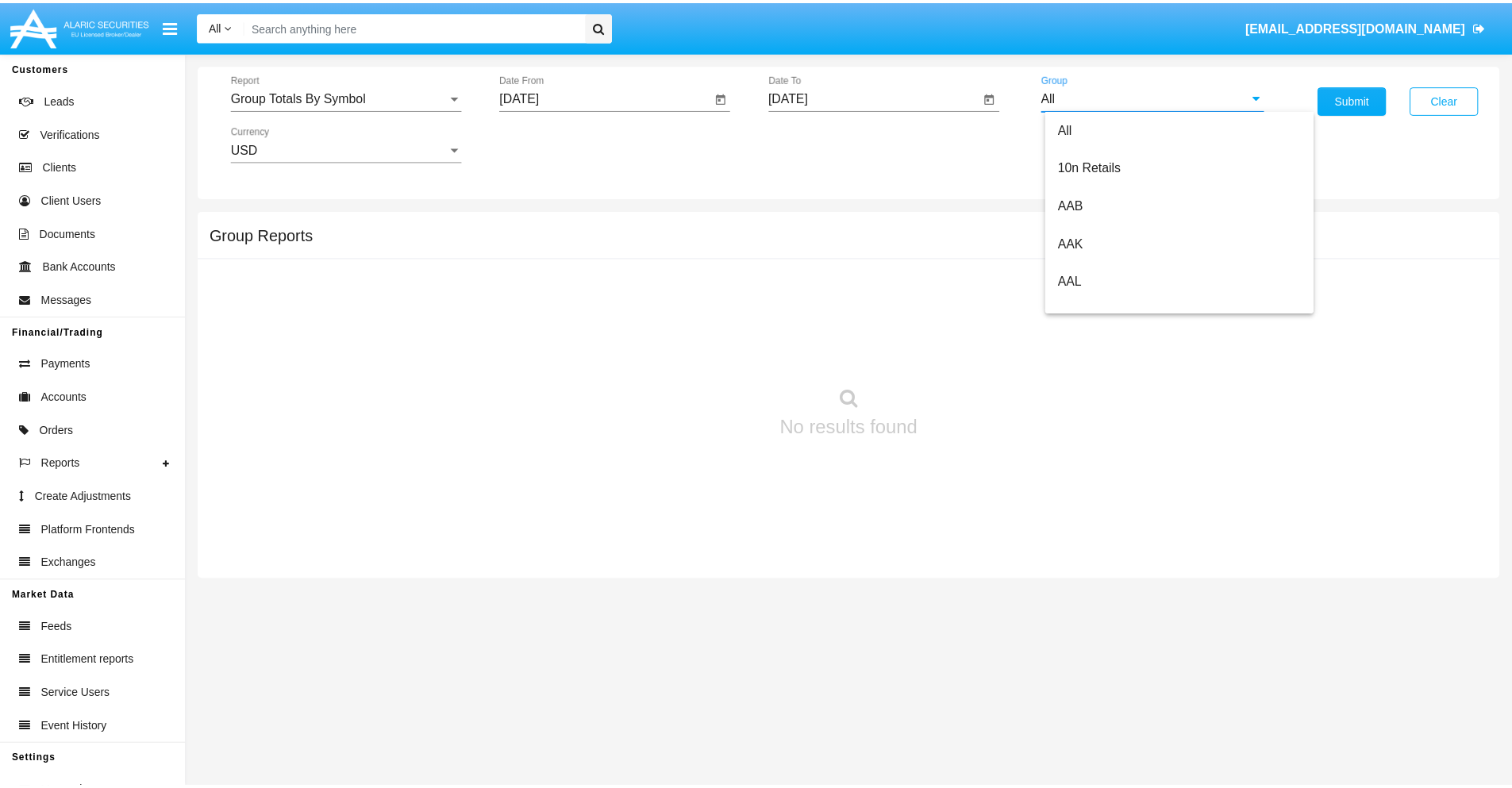
scroll to position [850, 0]
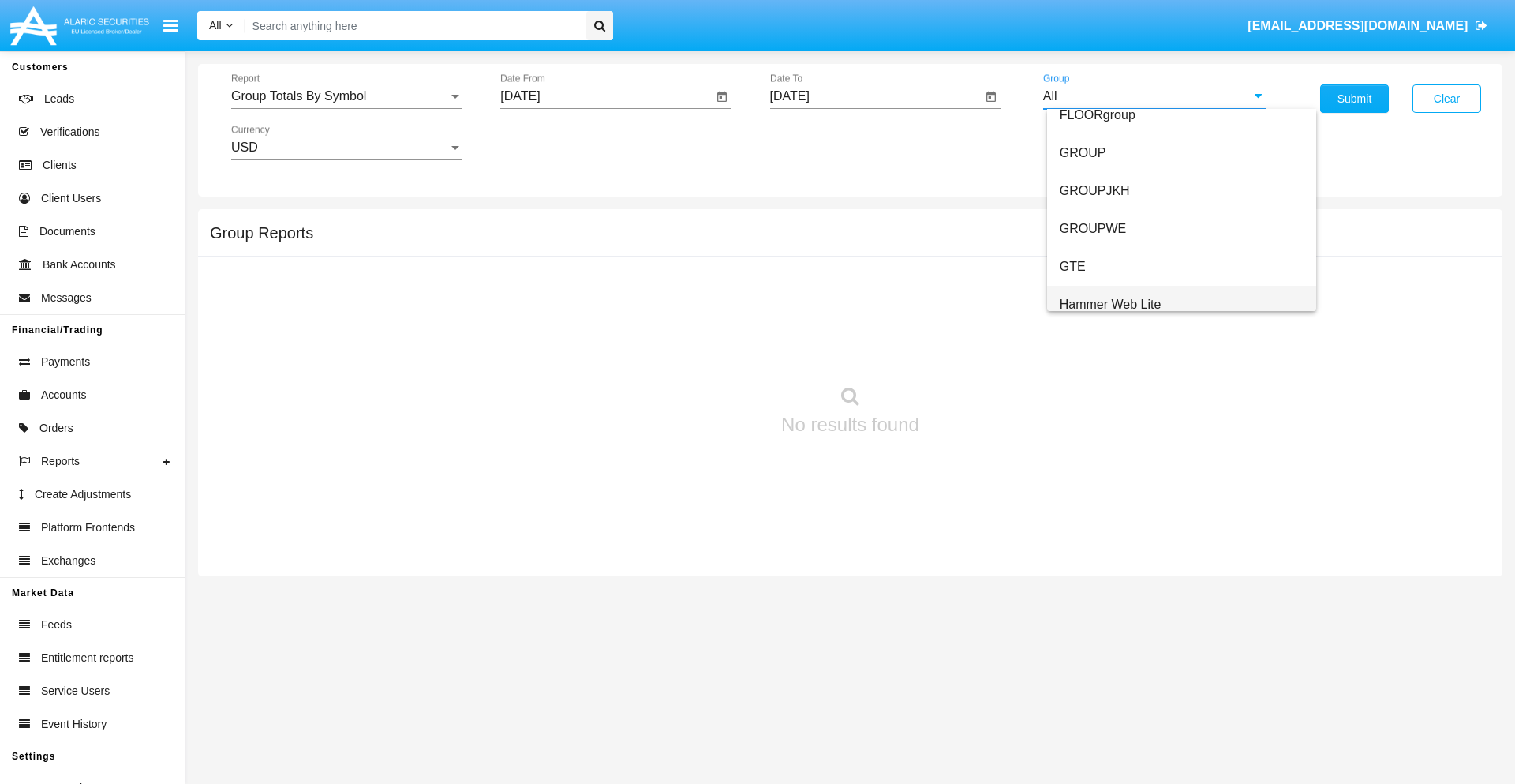
click at [1110, 304] on span "Hammer Web Lite" at bounding box center [1111, 304] width 102 height 14
type input "Hammer Web Lite"
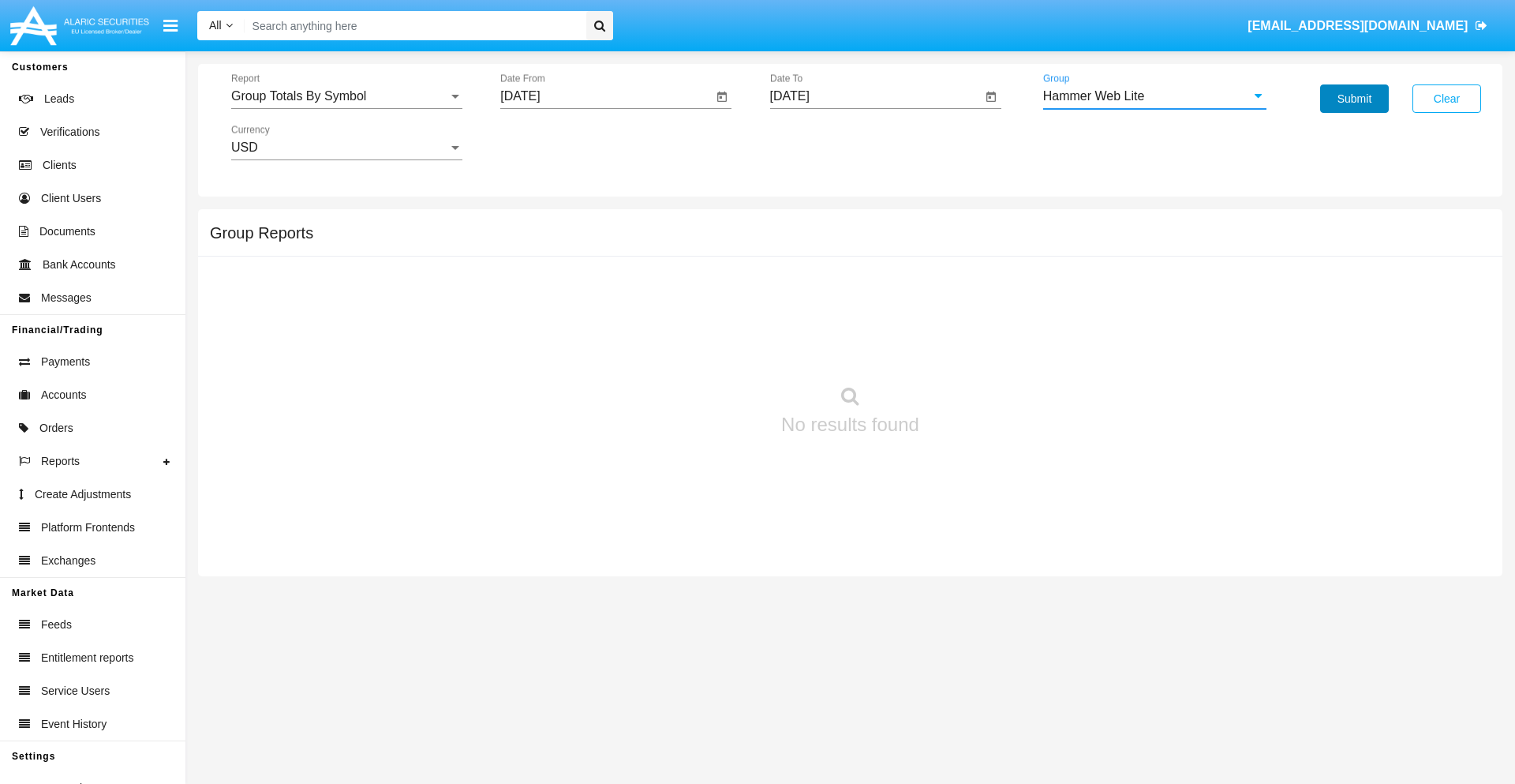
click at [1354, 99] on button "Submit" at bounding box center [1354, 98] width 68 height 28
click at [346, 96] on span "Report" at bounding box center [340, 96] width 217 height 14
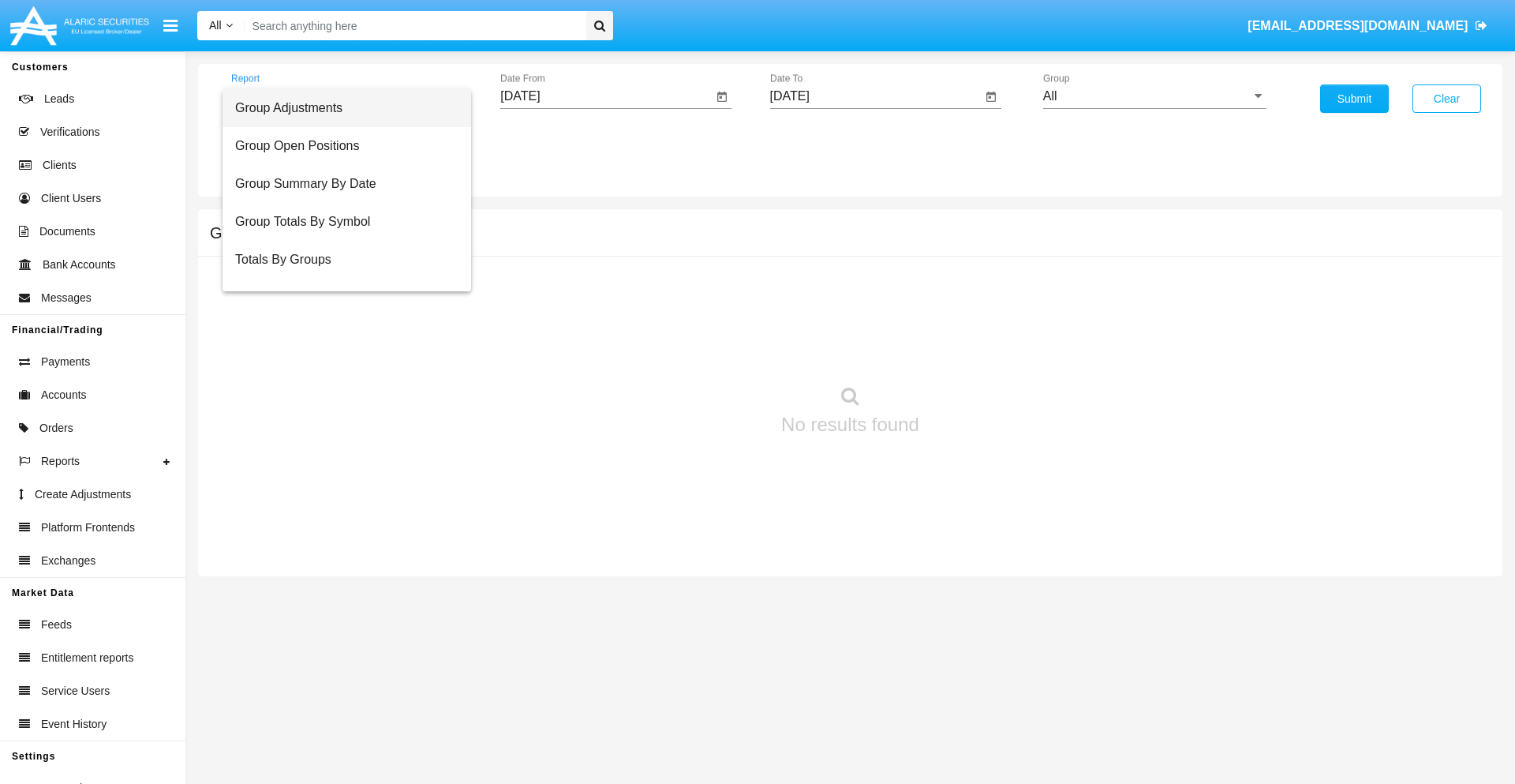
scroll to position [63, 0]
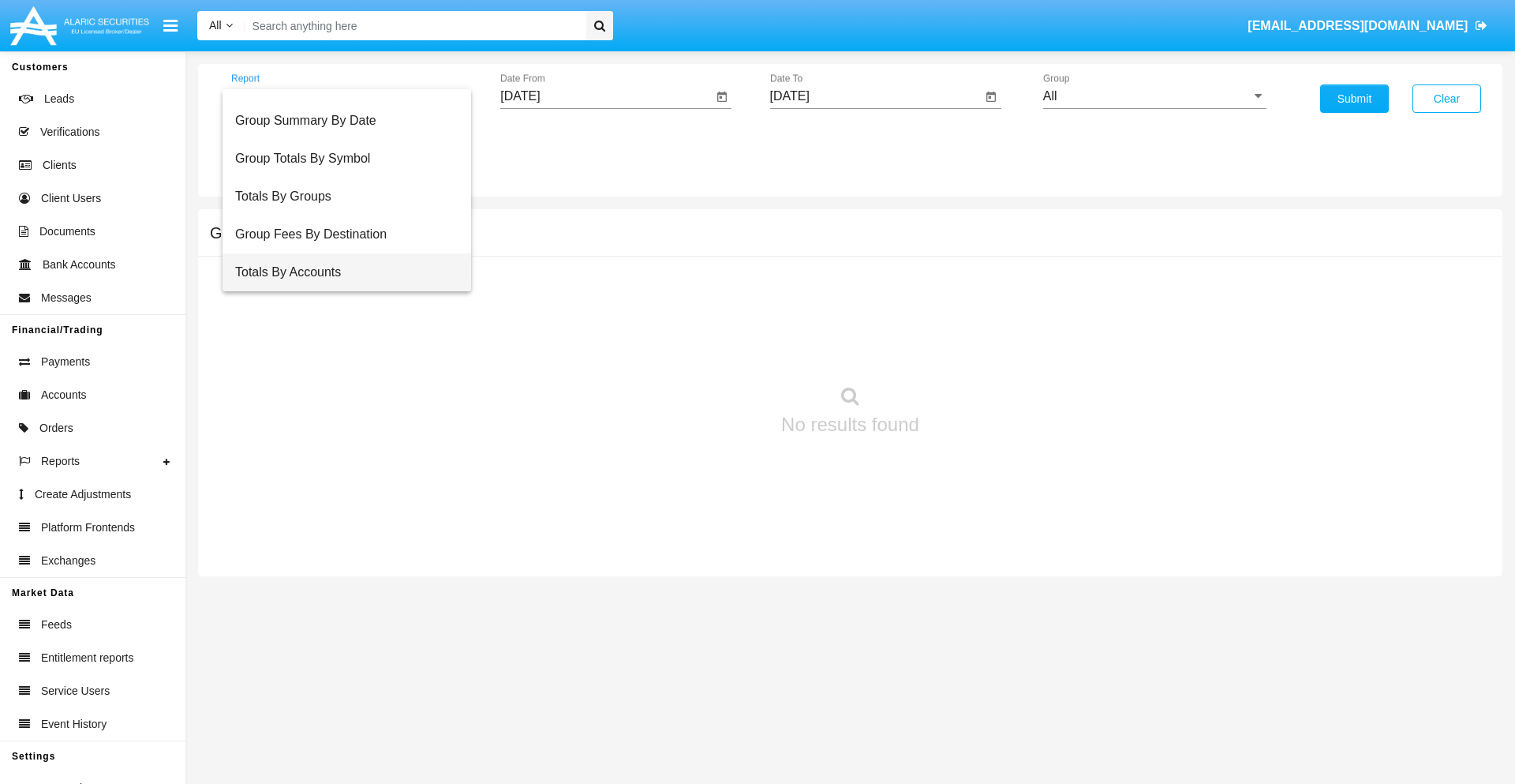
click at [340, 272] on span "Totals By Accounts" at bounding box center [347, 272] width 223 height 38
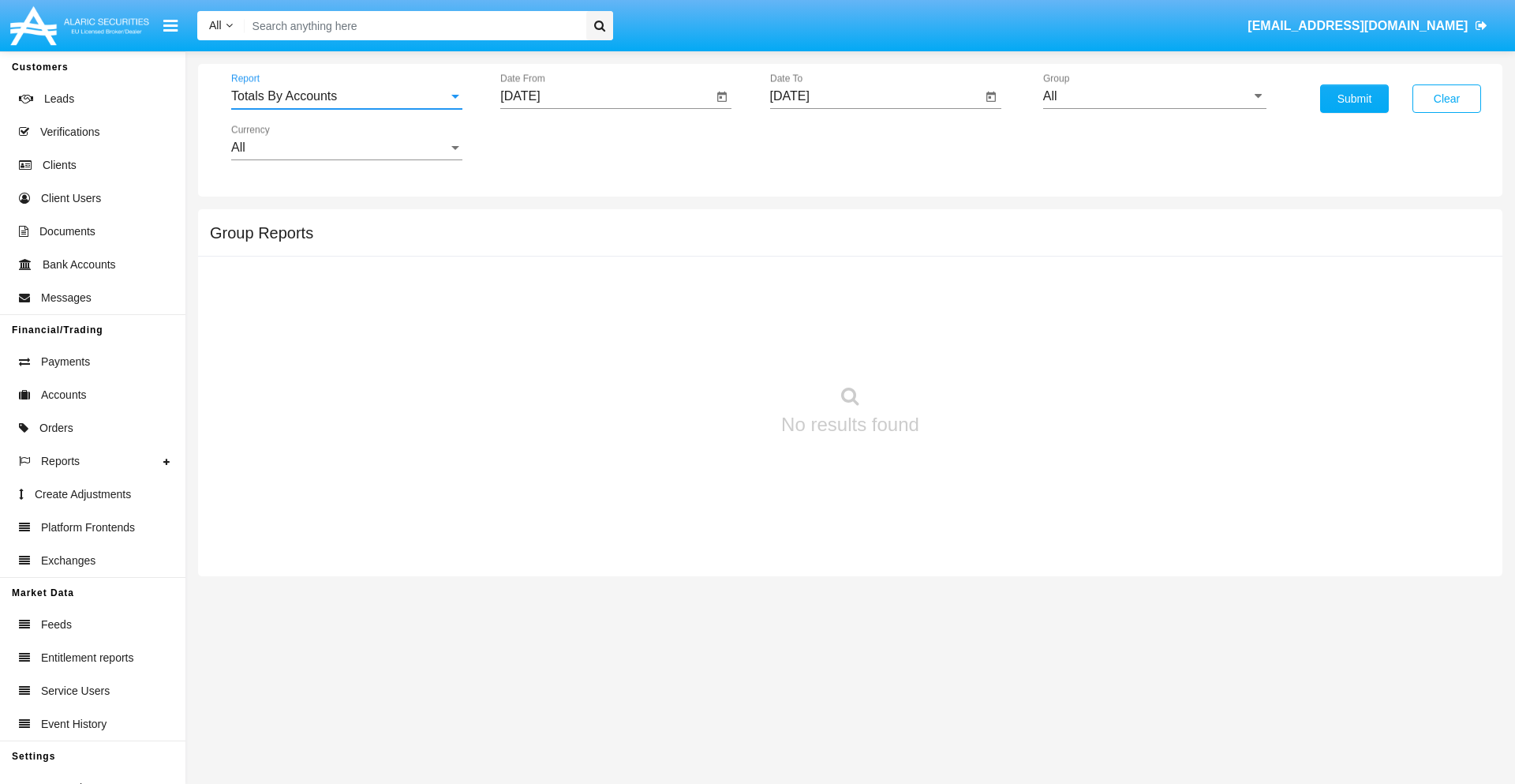
click at [606, 96] on input "[DATE]" at bounding box center [606, 96] width 212 height 14
click at [552, 142] on span "[DATE]" at bounding box center [537, 143] width 35 height 13
click at [704, 349] on div "2025" at bounding box center [704, 349] width 50 height 28
click at [704, 254] on div "AUG" at bounding box center [704, 254] width 50 height 28
click at [526, 368] on div "31" at bounding box center [526, 368] width 28 height 28
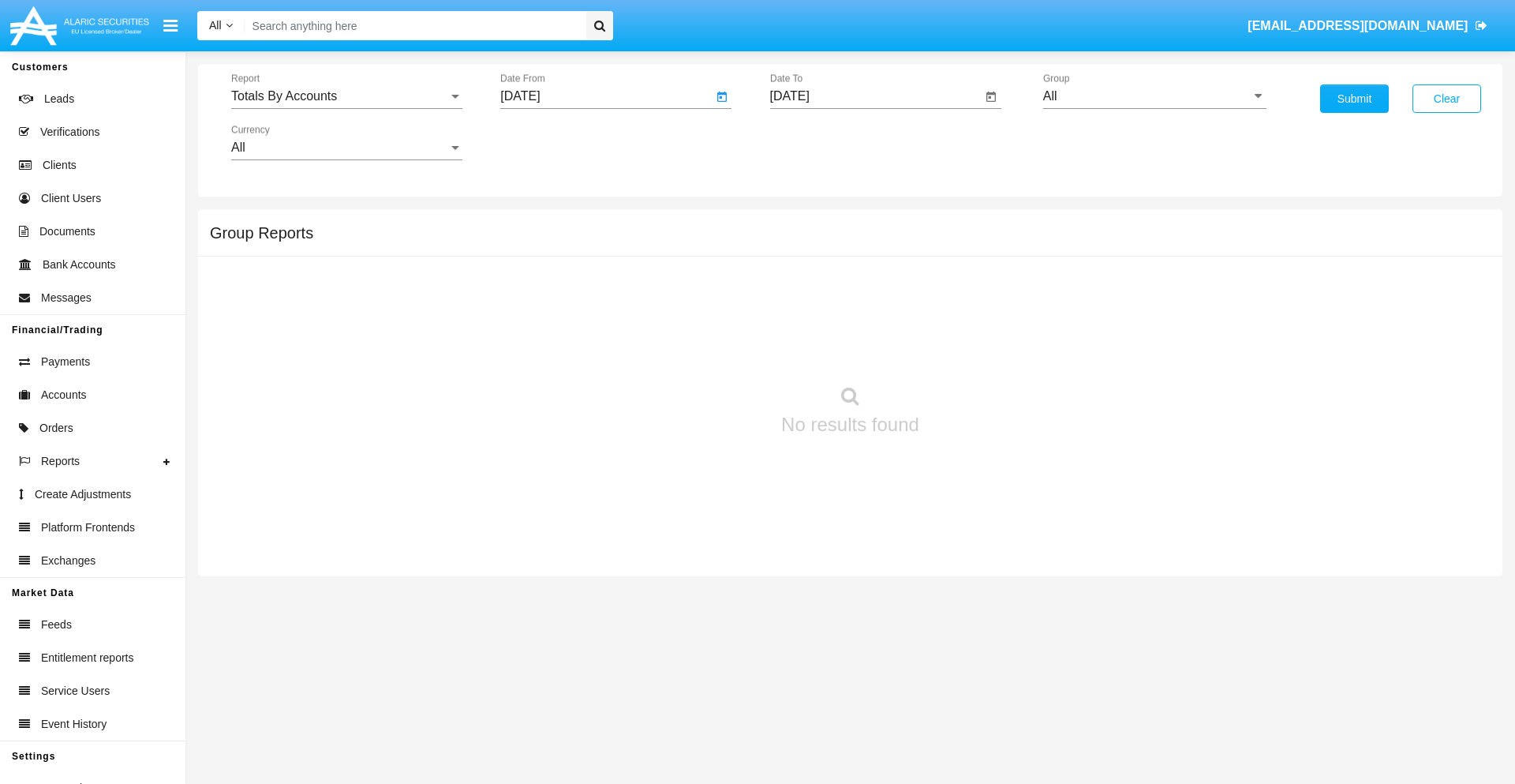
type input "08/31/25"
click at [876, 96] on input "[DATE]" at bounding box center [876, 96] width 212 height 14
click at [821, 142] on span "SEP 2025" at bounding box center [807, 143] width 35 height 13
click at [973, 349] on div "2025" at bounding box center [974, 349] width 50 height 28
click at [807, 286] on div "SEP" at bounding box center [808, 285] width 50 height 28
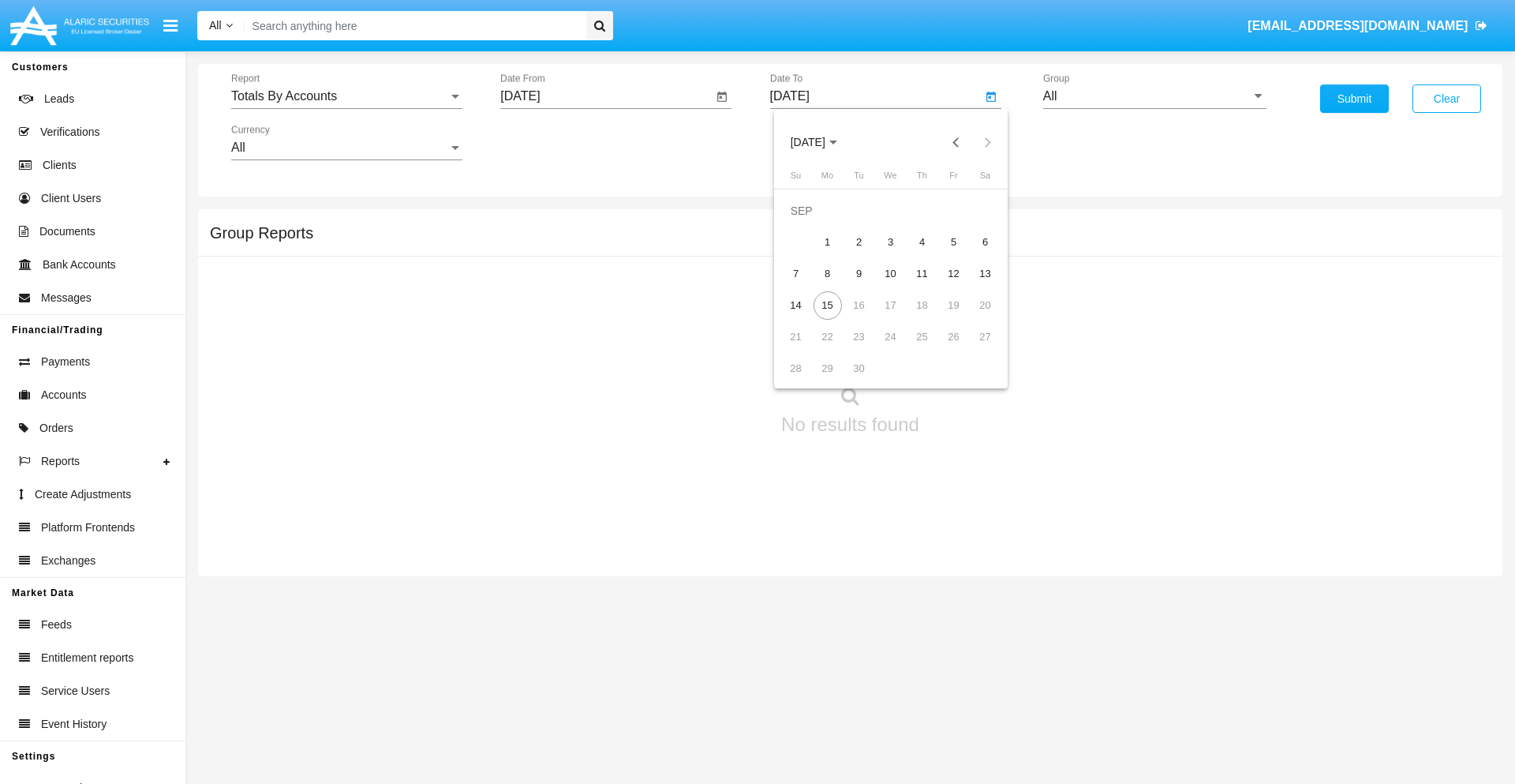
click at [827, 304] on div "15" at bounding box center [827, 305] width 28 height 28
type input "09/15/25"
click at [1154, 96] on input "All" at bounding box center [1155, 96] width 223 height 14
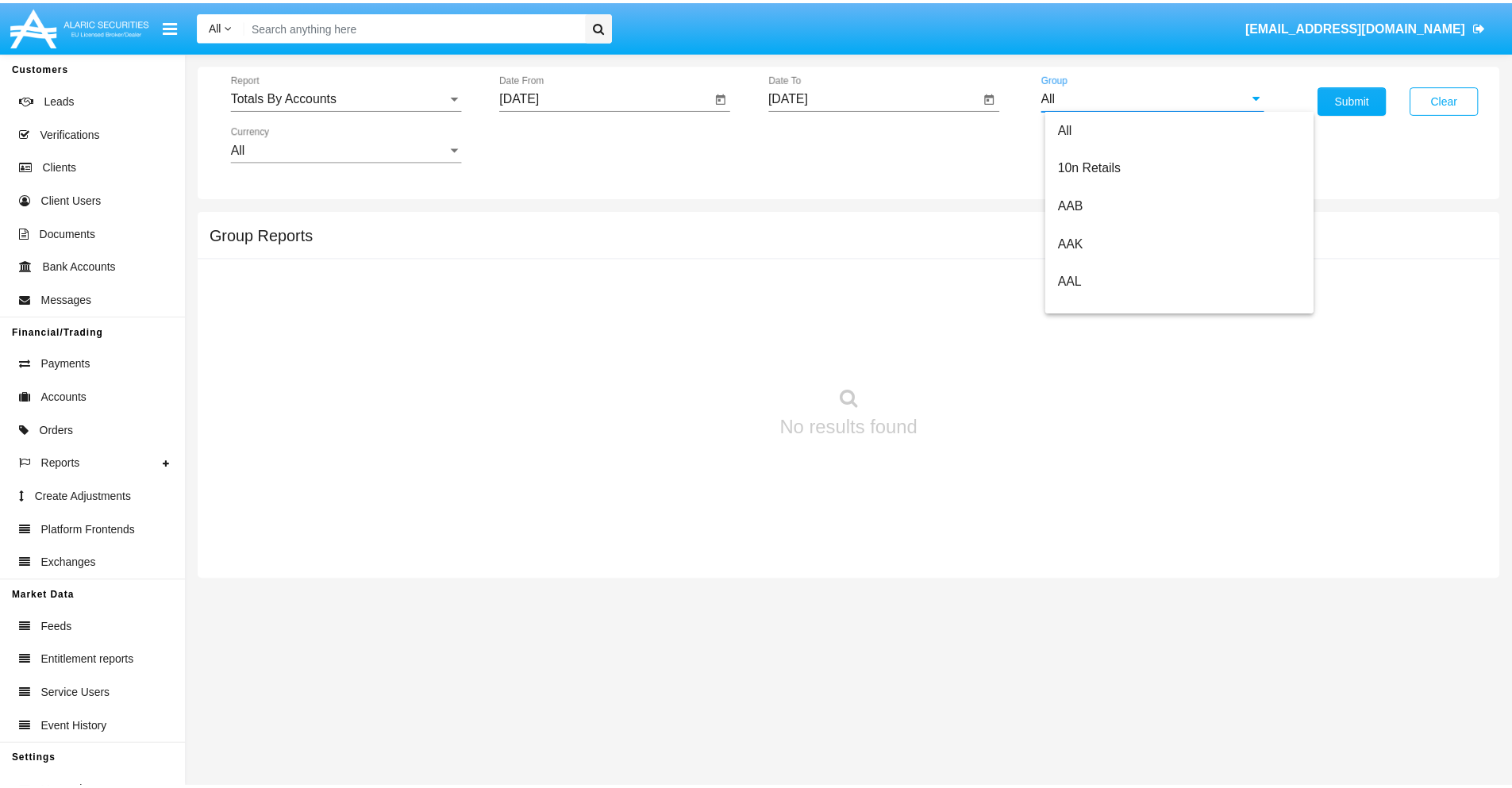
scroll to position [850, 0]
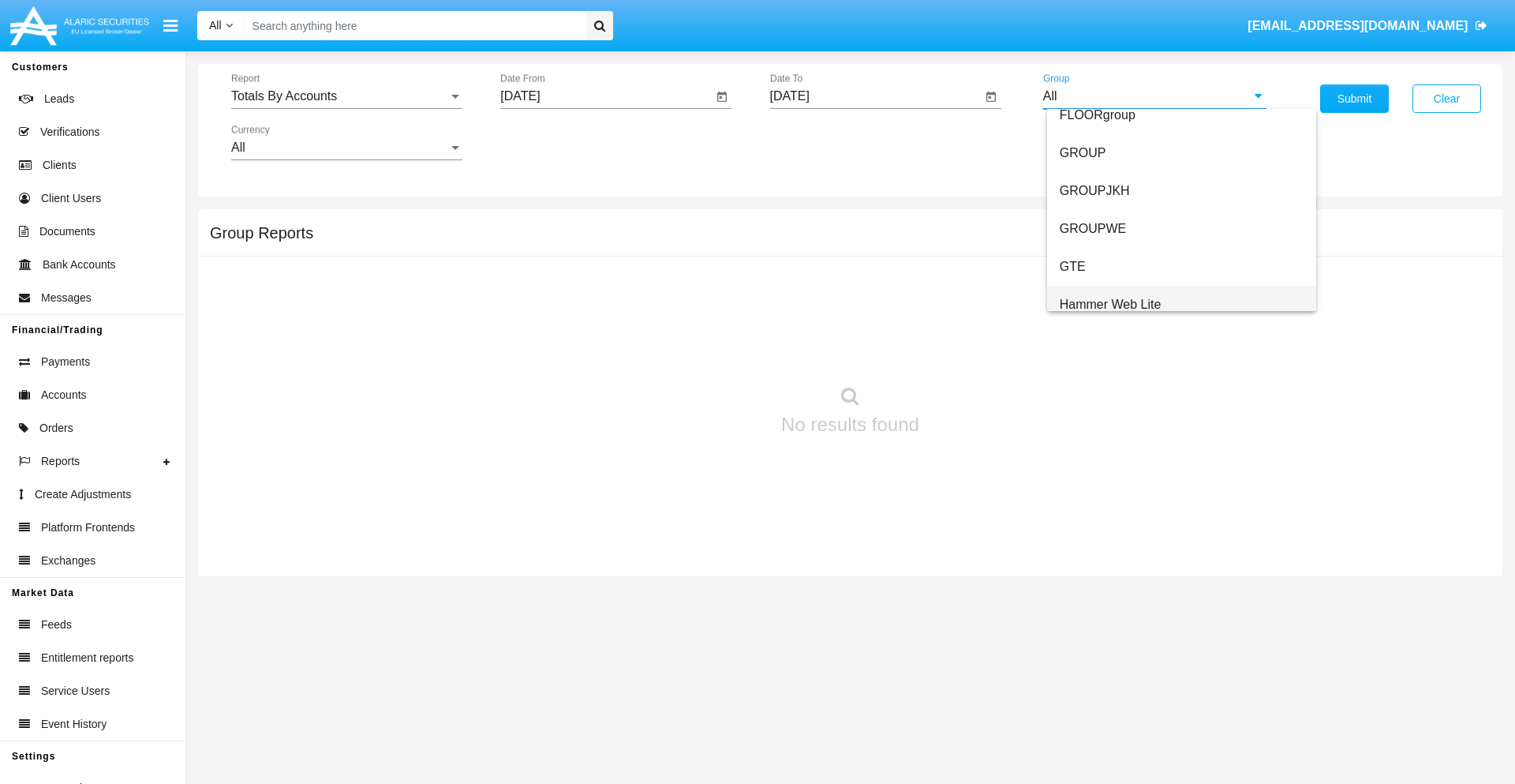
click at [1110, 304] on span "Hammer Web Lite" at bounding box center [1111, 304] width 102 height 14
type input "Hammer Web Lite"
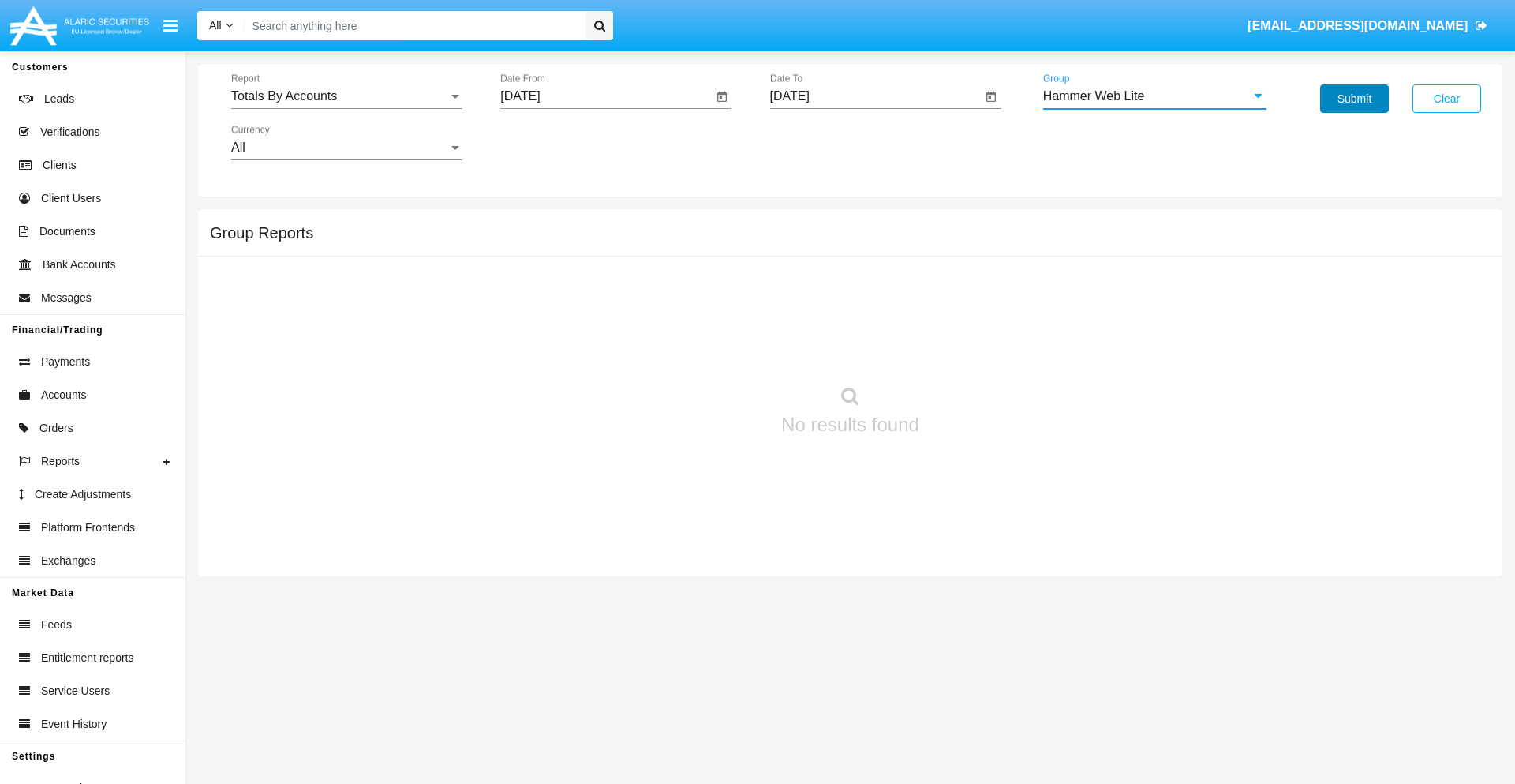
click at [1354, 99] on button "Submit" at bounding box center [1354, 98] width 68 height 28
click at [346, 96] on span "Report" at bounding box center [340, 96] width 217 height 14
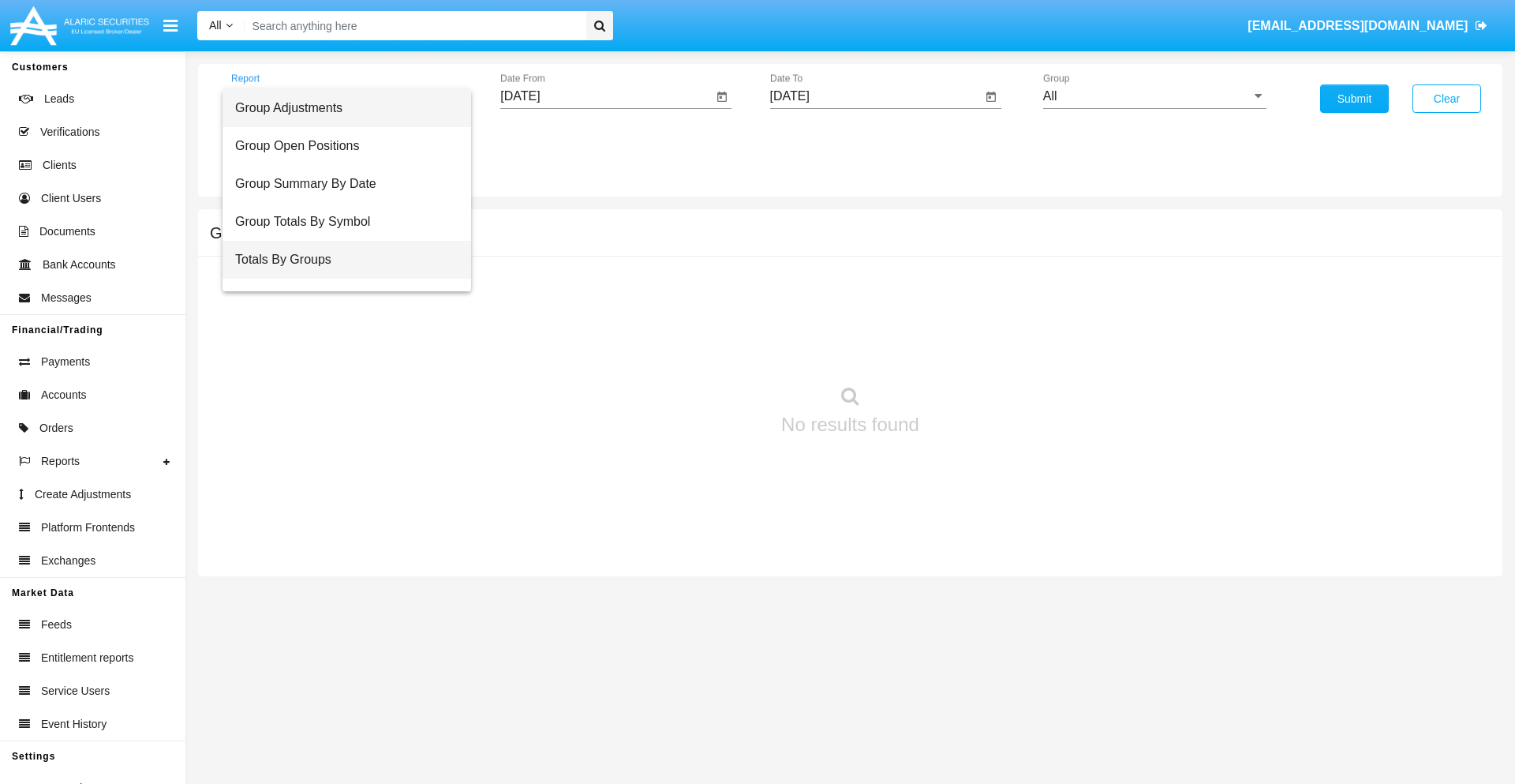
click at [340, 259] on span "Totals By Groups" at bounding box center [347, 259] width 223 height 38
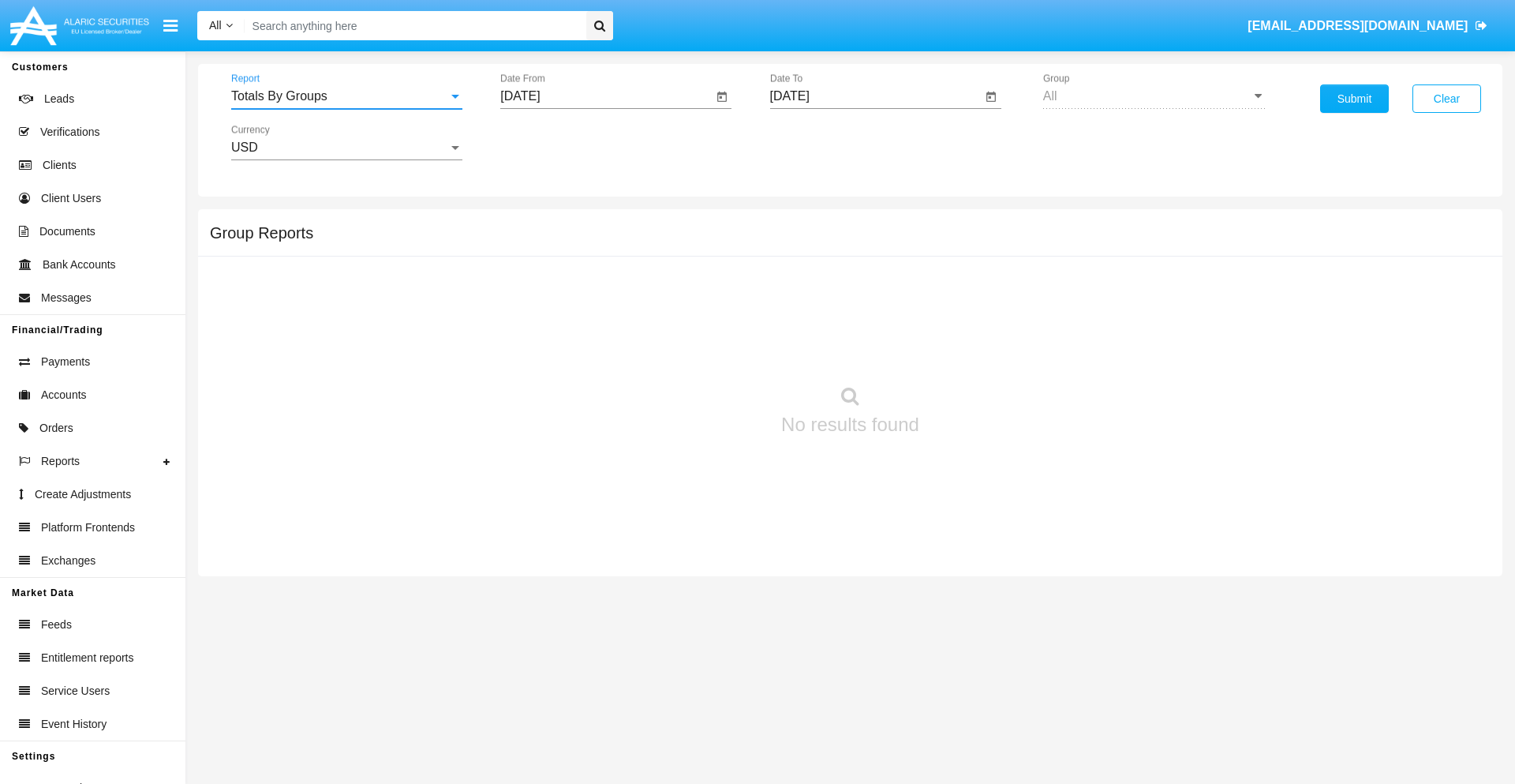
click at [606, 96] on input "[DATE]" at bounding box center [606, 96] width 212 height 14
click at [552, 142] on span "[DATE]" at bounding box center [537, 143] width 35 height 13
click at [704, 349] on div "2025" at bounding box center [704, 349] width 50 height 28
click at [704, 254] on div "AUG" at bounding box center [704, 254] width 50 height 28
click at [526, 368] on div "31" at bounding box center [526, 368] width 28 height 28
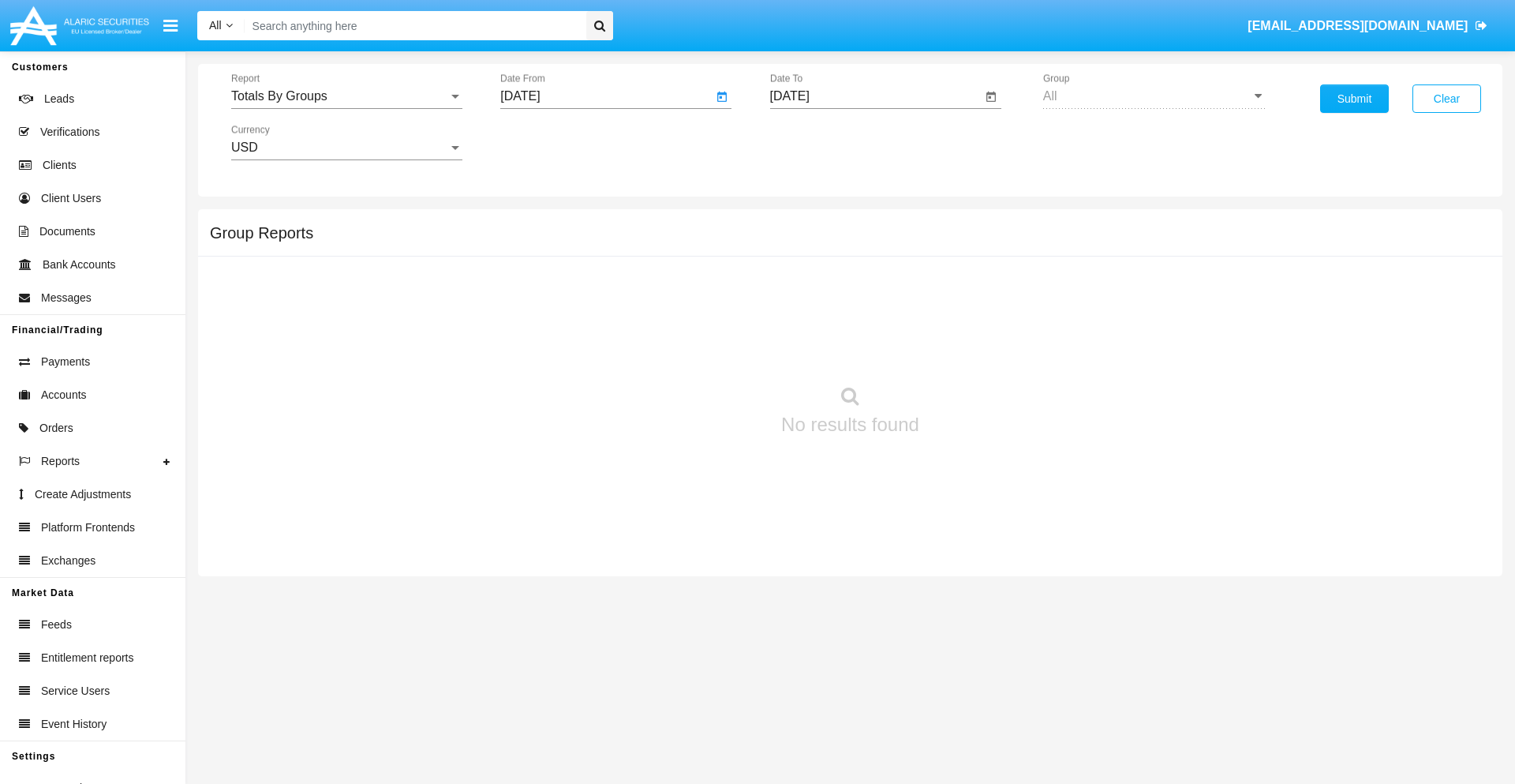
type input "[DATE]"
click at [876, 96] on input "[DATE]" at bounding box center [876, 96] width 212 height 14
click at [821, 142] on span "[DATE]" at bounding box center [807, 143] width 35 height 13
click at [973, 349] on div "2025" at bounding box center [974, 349] width 50 height 28
click at [807, 286] on div "SEP" at bounding box center [808, 285] width 50 height 28
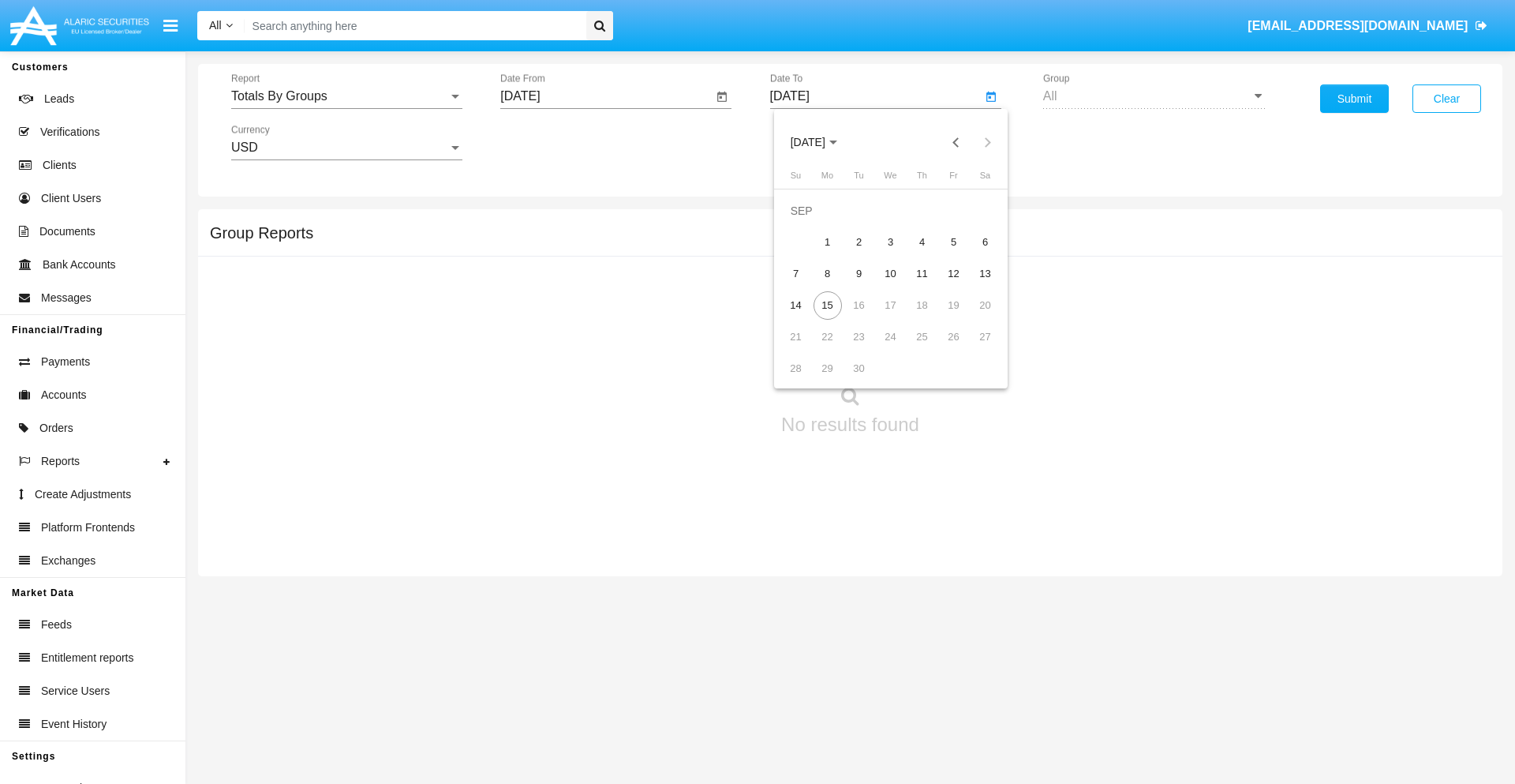
click at [827, 304] on div "15" at bounding box center [827, 305] width 28 height 28
type input "[DATE]"
click at [1354, 99] on button "Submit" at bounding box center [1354, 98] width 68 height 28
click at [346, 96] on span "Report" at bounding box center [340, 96] width 217 height 14
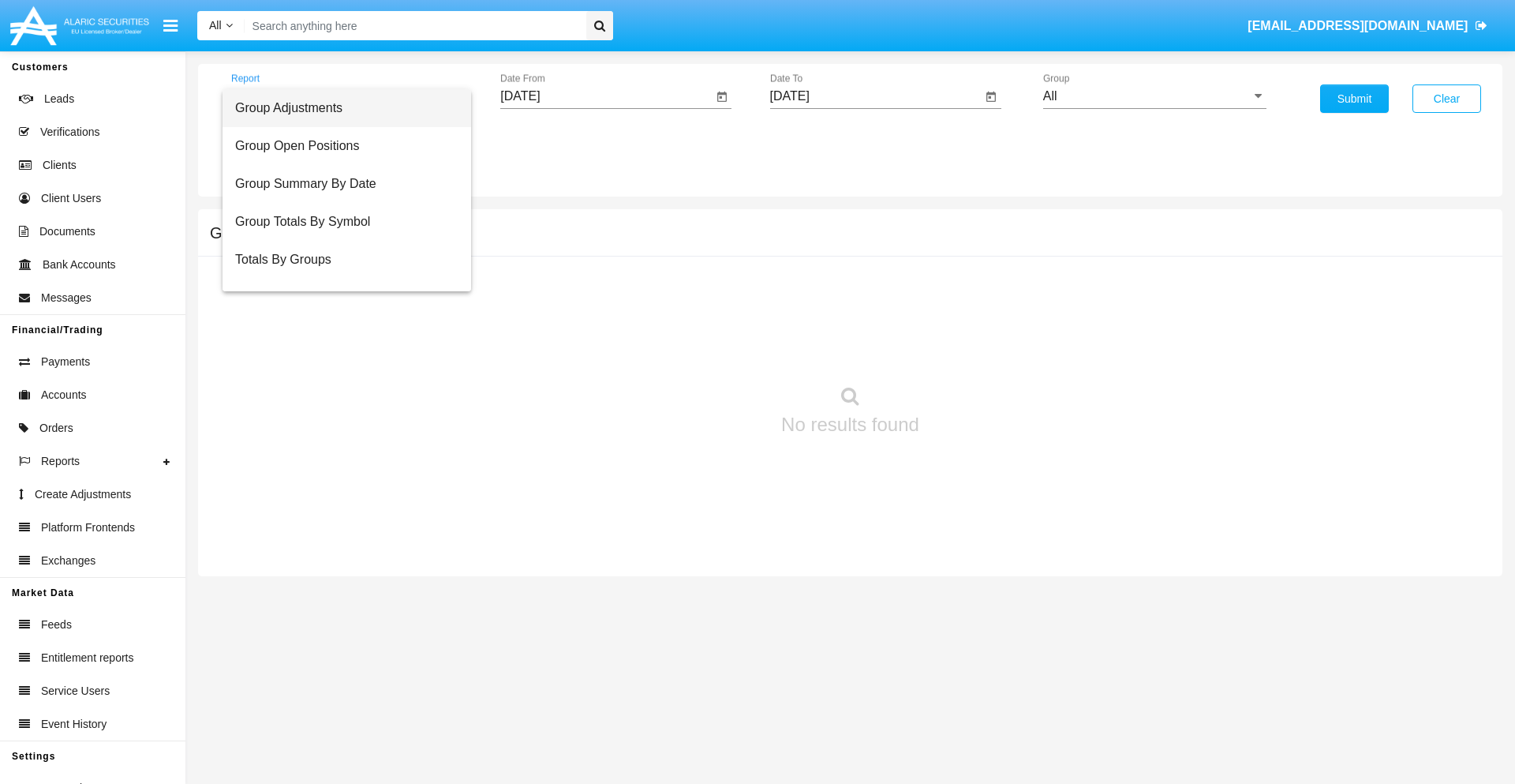
click at [340, 108] on span "Group Adjustments" at bounding box center [347, 108] width 223 height 38
click at [1154, 96] on input "All" at bounding box center [1155, 96] width 223 height 14
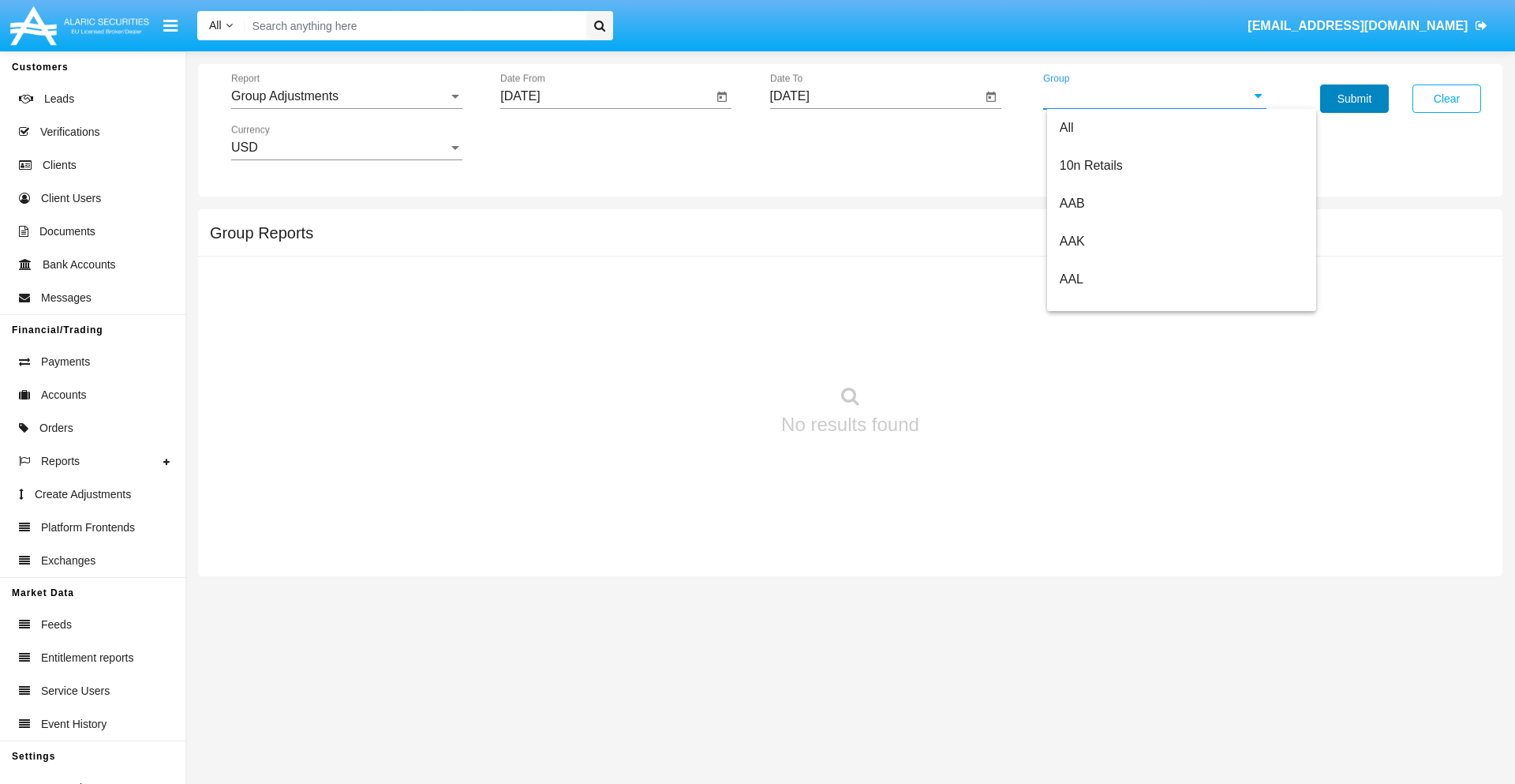
click at [1354, 99] on button "Submit" at bounding box center [1354, 98] width 68 height 28
click at [346, 96] on span "Report" at bounding box center [340, 96] width 217 height 14
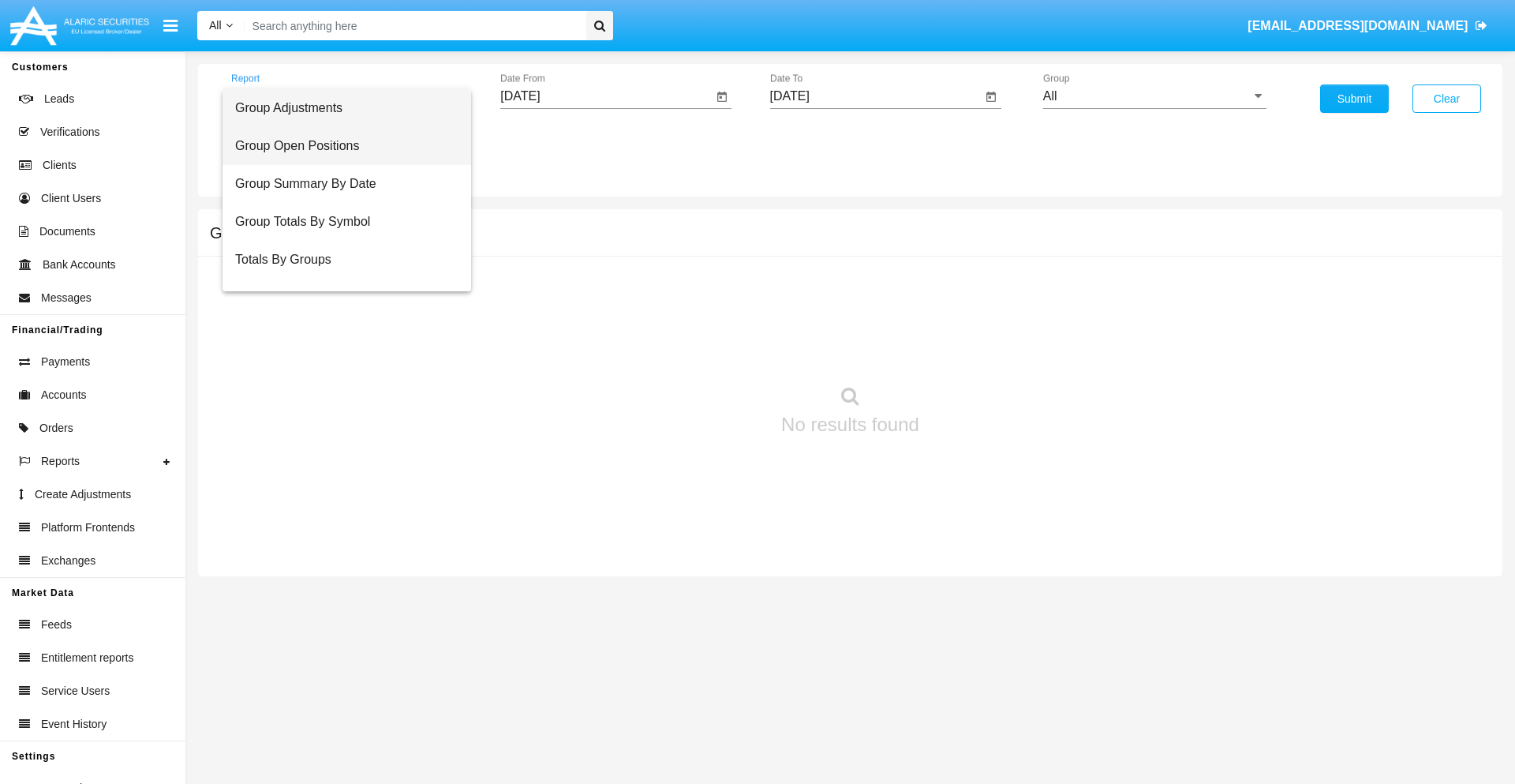
click at [340, 146] on span "Group Open Positions" at bounding box center [347, 145] width 223 height 38
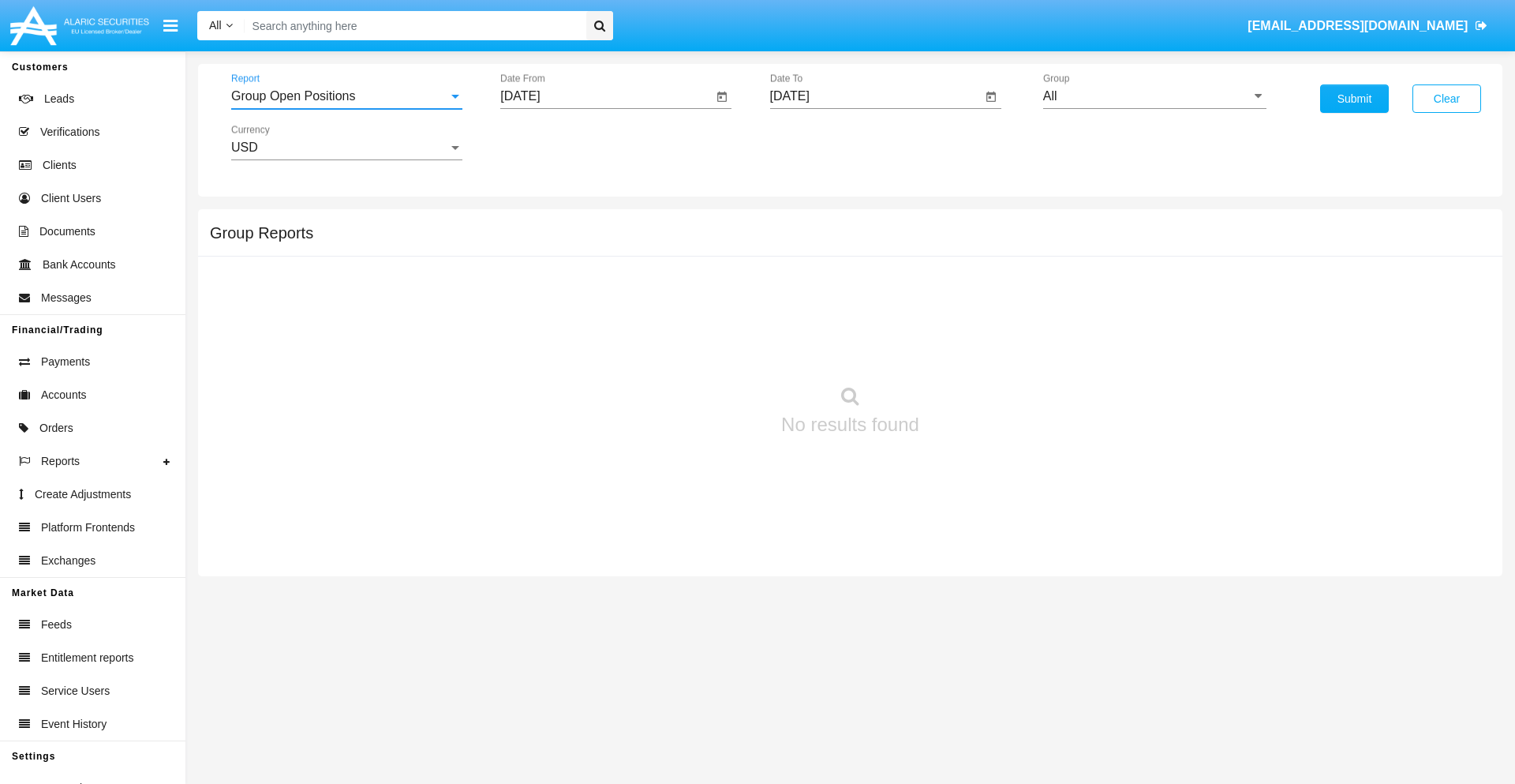
click at [1154, 96] on input "All" at bounding box center [1155, 96] width 223 height 14
click at [1354, 99] on button "Submit" at bounding box center [1354, 98] width 68 height 28
click at [346, 96] on span "Report" at bounding box center [340, 96] width 217 height 14
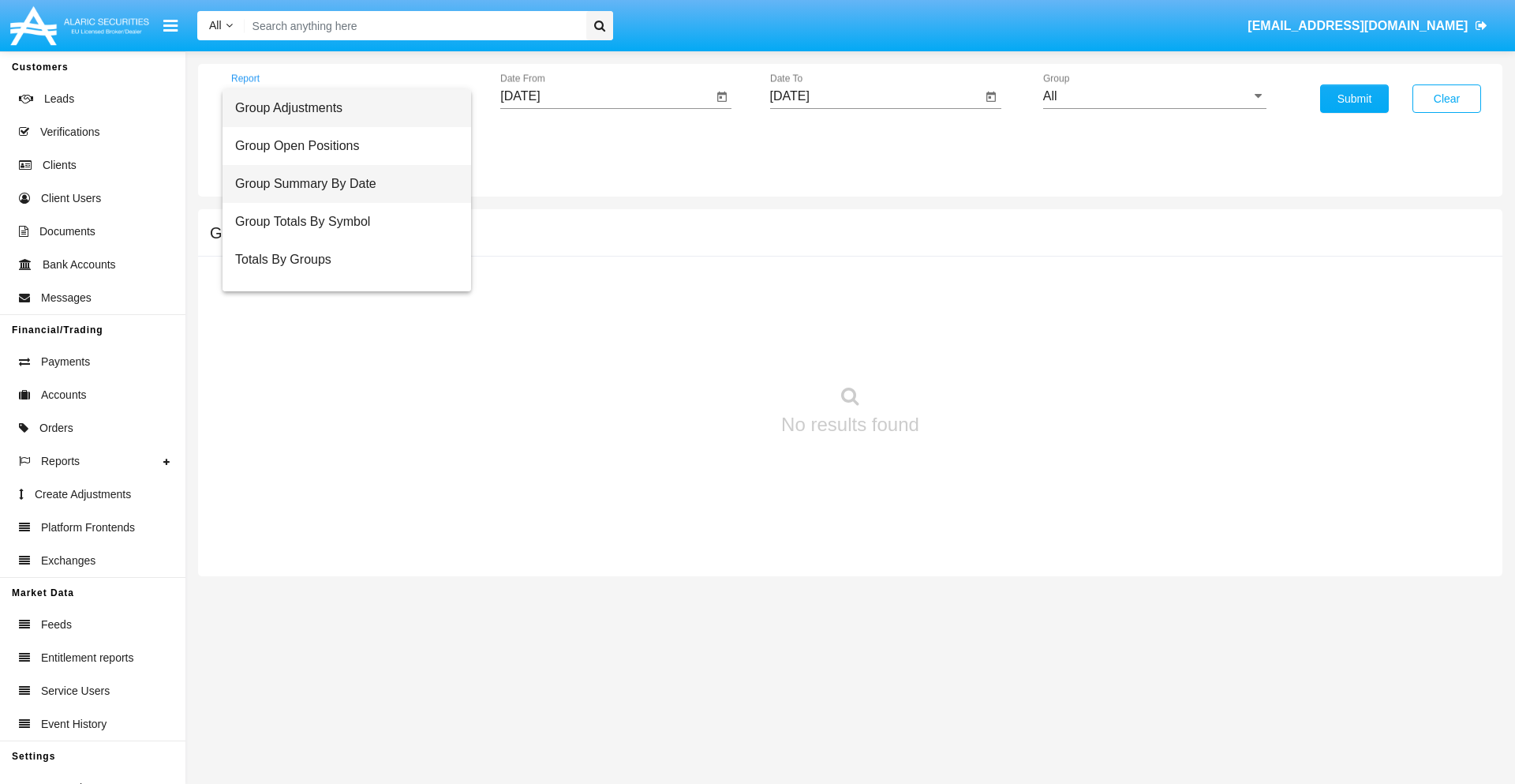
click at [340, 184] on span "Group Summary By Date" at bounding box center [347, 183] width 223 height 38
click at [1154, 96] on input "All" at bounding box center [1155, 96] width 223 height 14
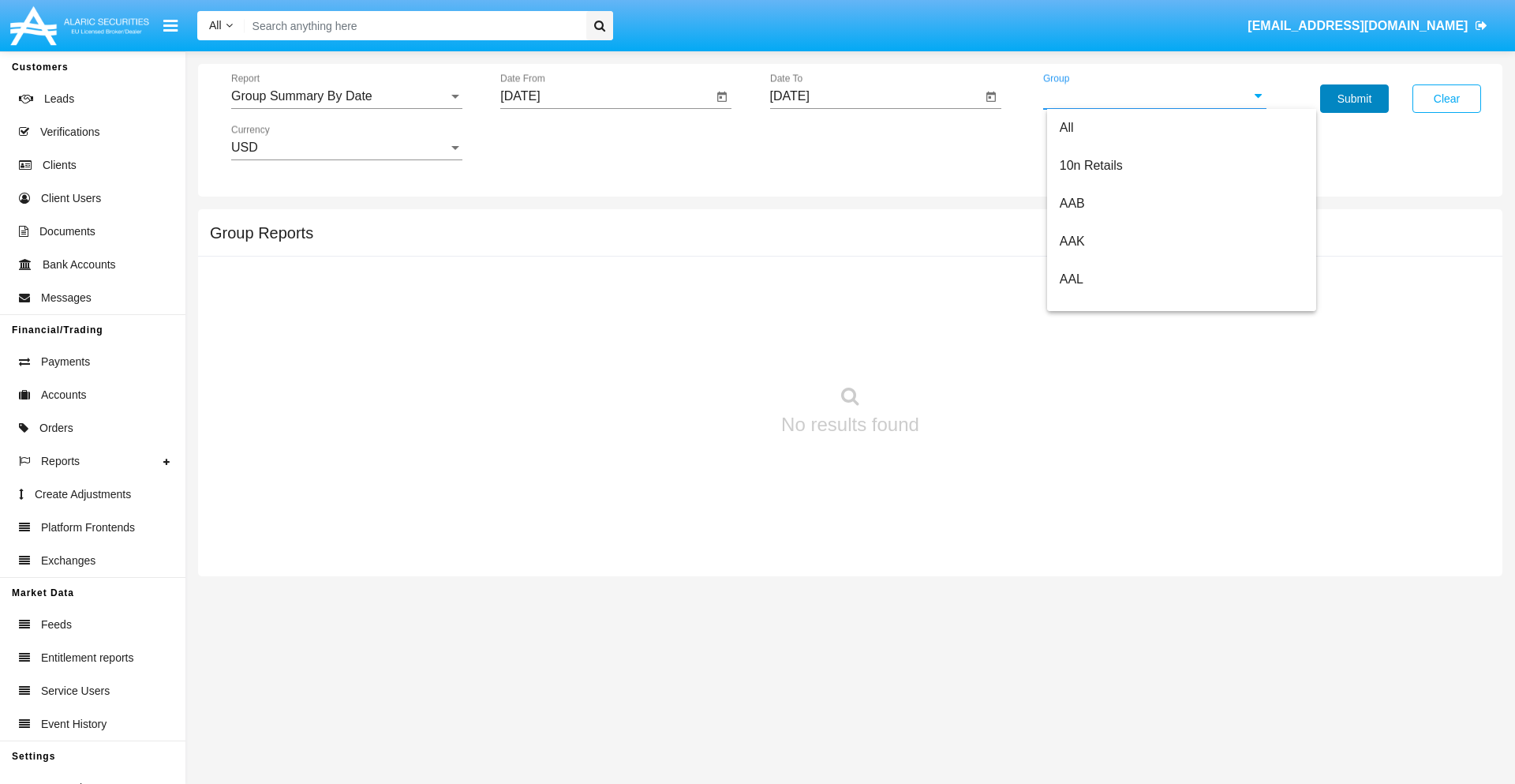
click at [1354, 99] on button "Submit" at bounding box center [1354, 98] width 68 height 28
click at [346, 96] on span "Report" at bounding box center [340, 96] width 217 height 14
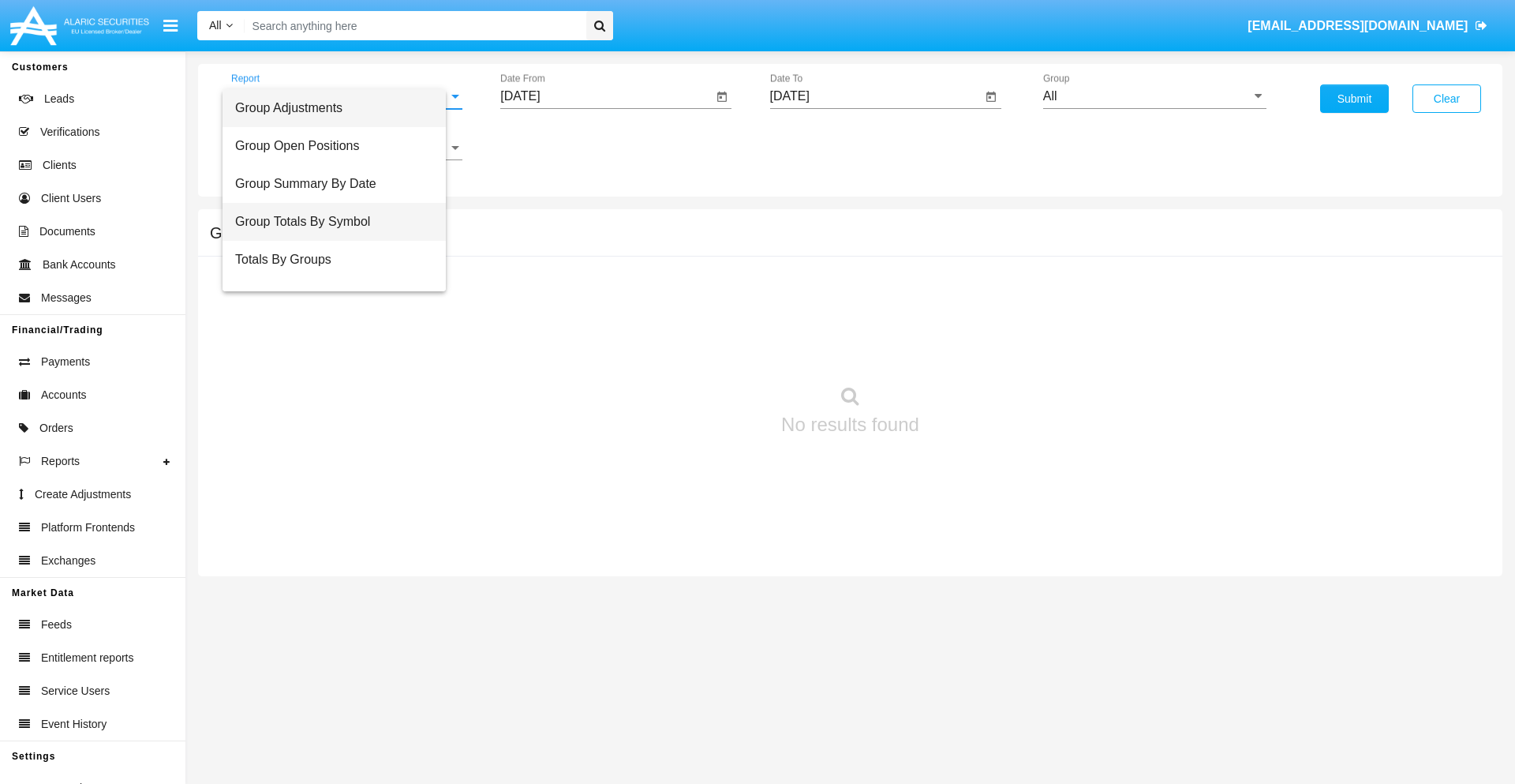
click at [340, 222] on span "Group Totals By Symbol" at bounding box center [334, 222] width 198 height 38
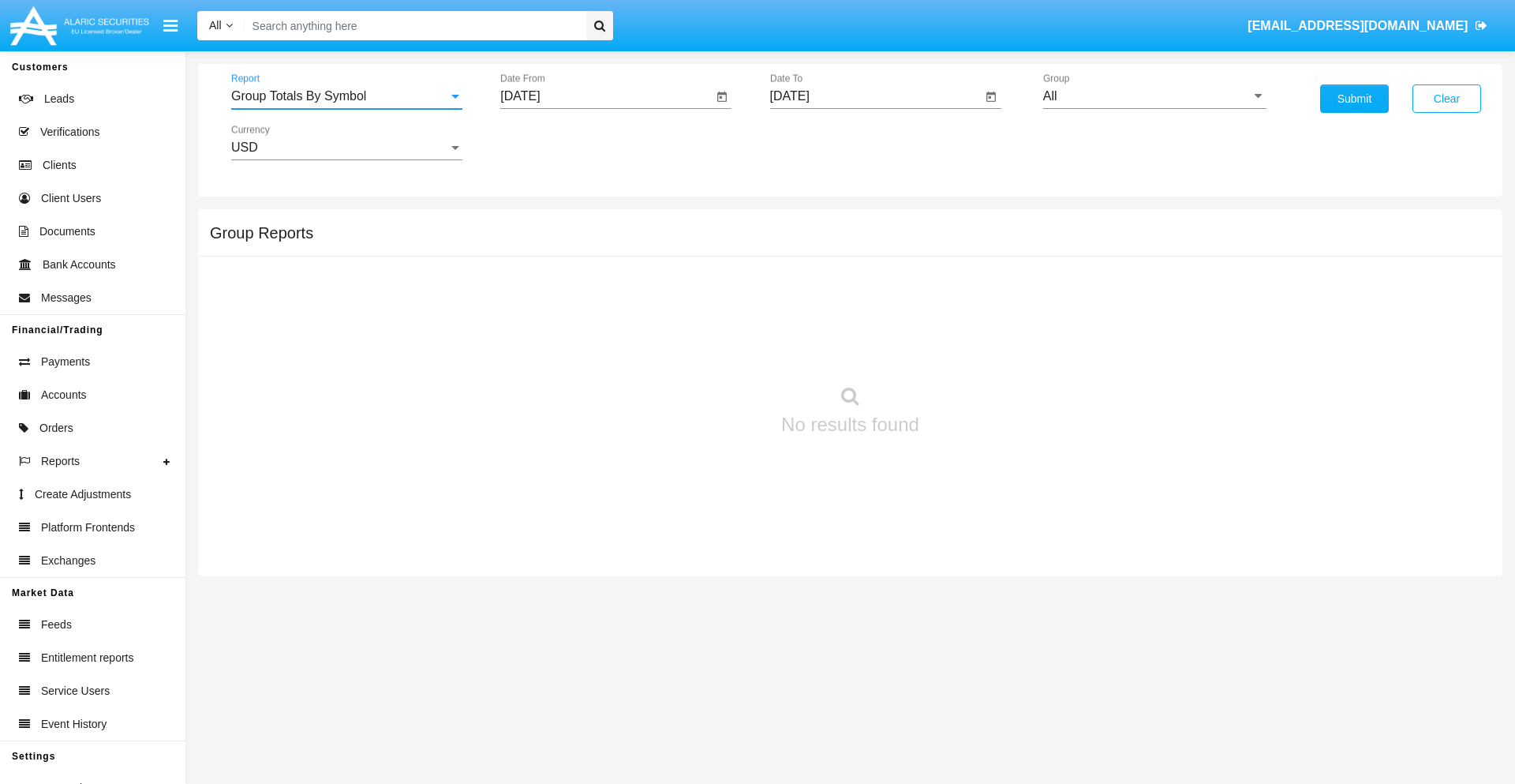
click at [1154, 96] on input "All" at bounding box center [1155, 96] width 223 height 14
click at [1354, 99] on button "Submit" at bounding box center [1354, 98] width 68 height 28
click at [346, 96] on span "Report" at bounding box center [340, 96] width 217 height 14
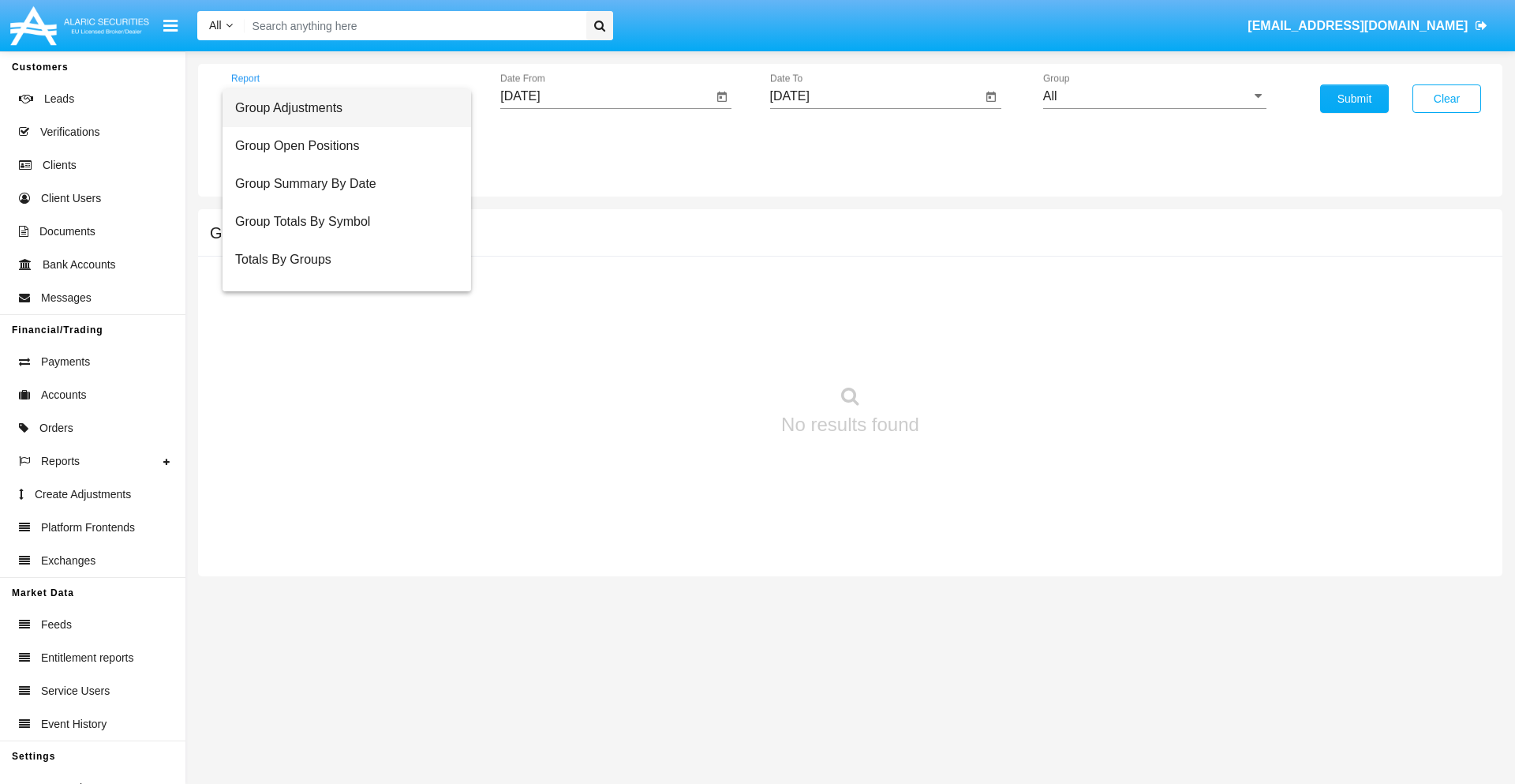
scroll to position [25, 0]
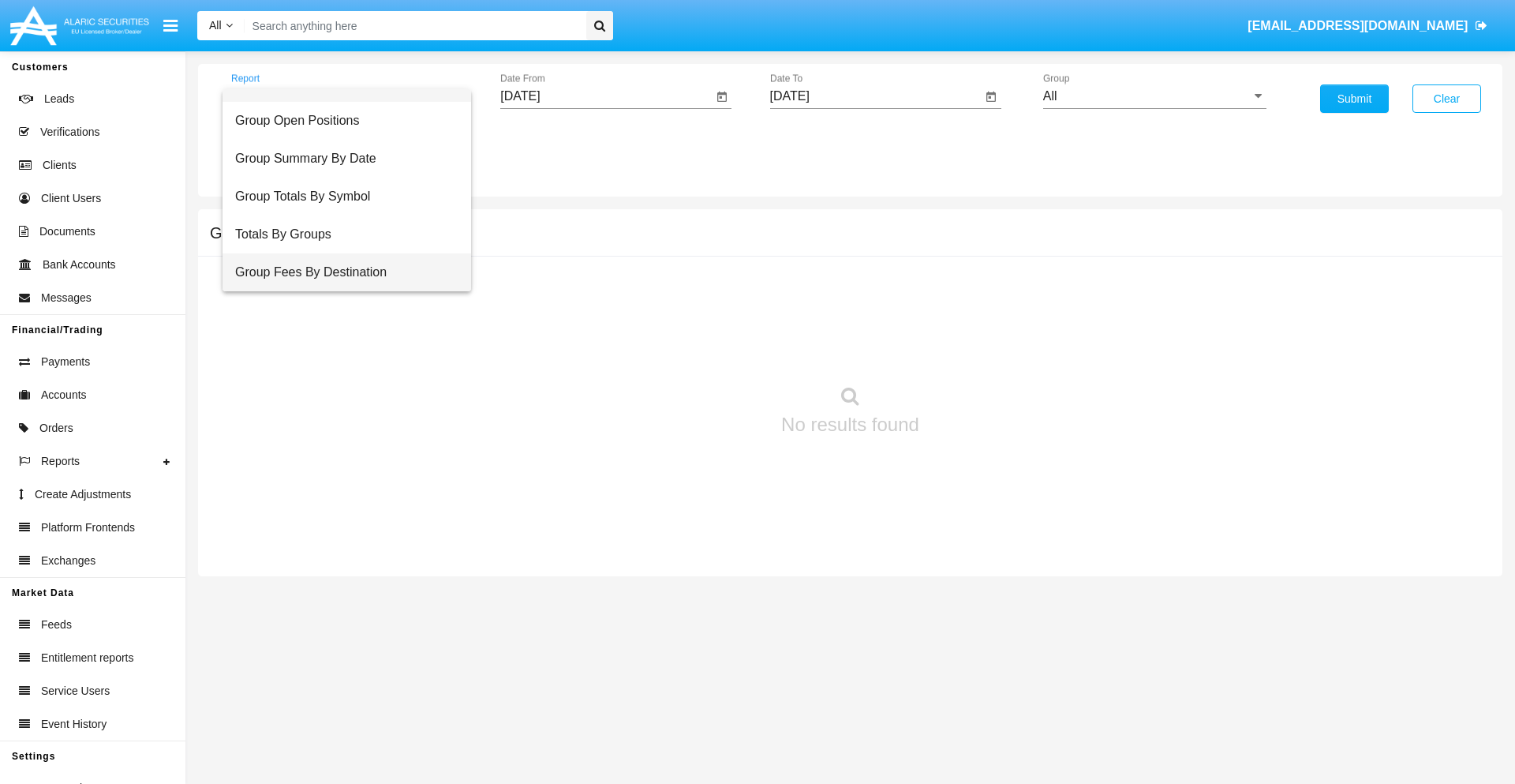
click at [340, 272] on span "Group Fees By Destination" at bounding box center [347, 272] width 223 height 38
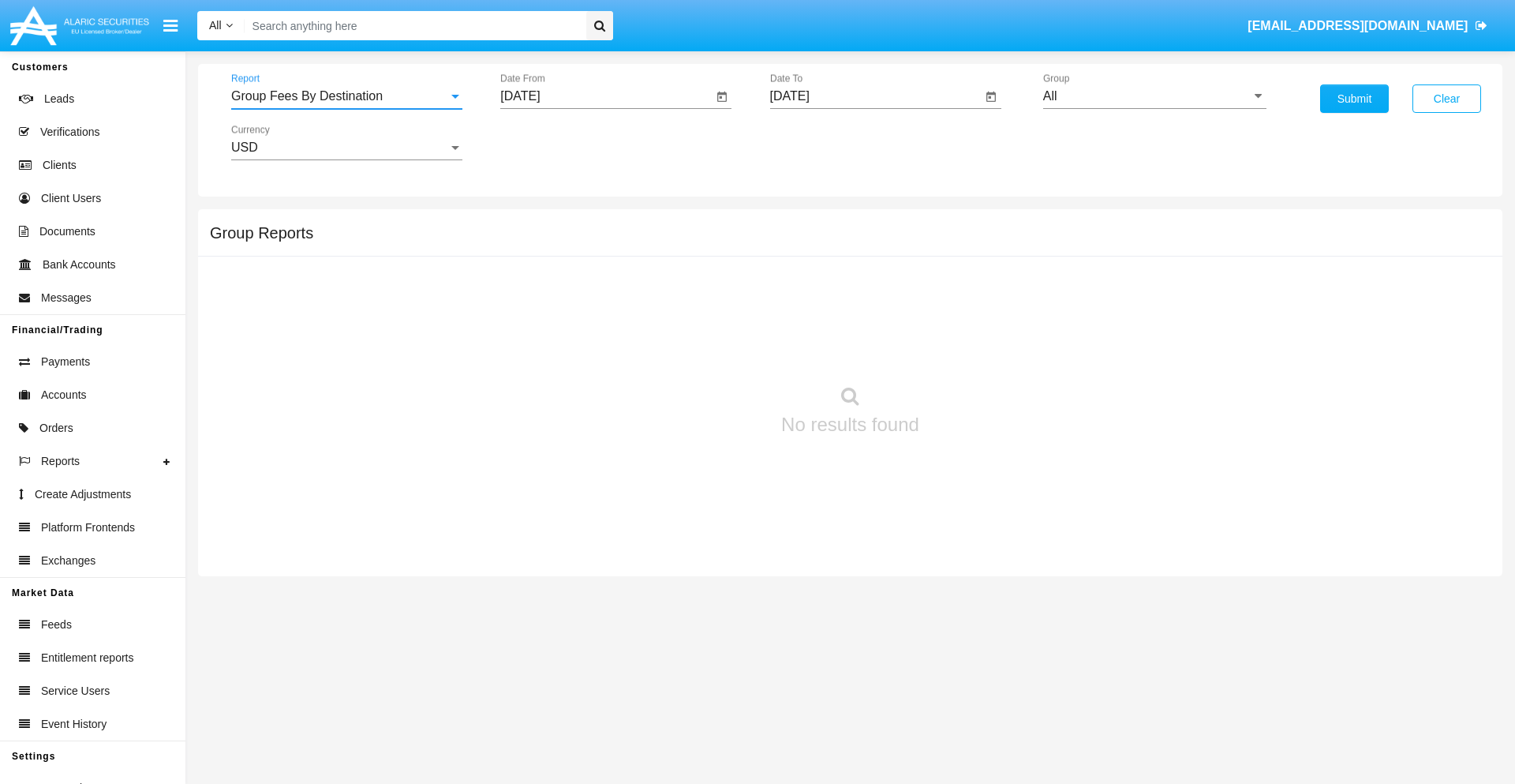
click at [1154, 96] on input "All" at bounding box center [1155, 96] width 223 height 14
click at [1354, 99] on button "Submit" at bounding box center [1354, 98] width 68 height 28
